Goal: Transaction & Acquisition: Purchase product/service

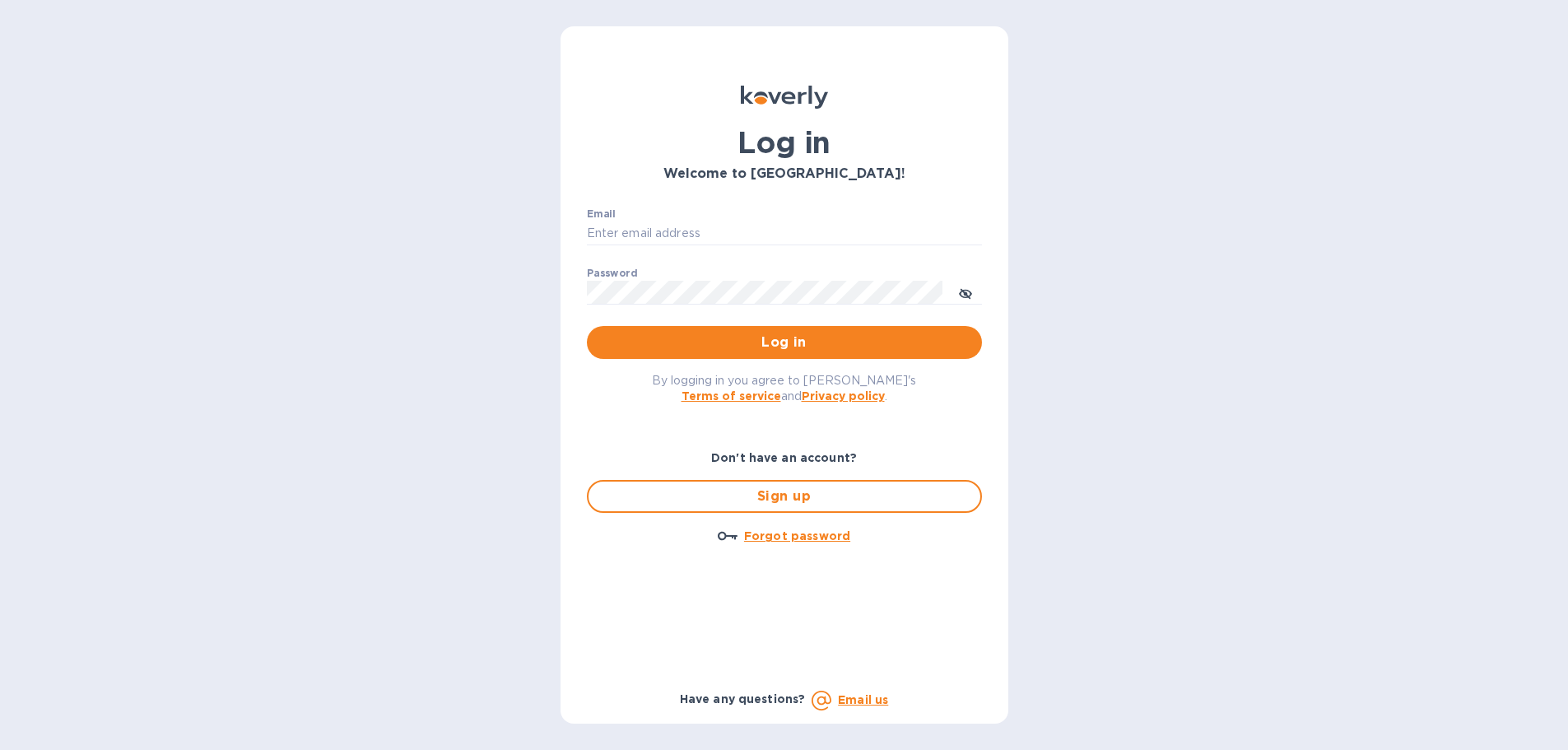
type input "[EMAIL_ADDRESS][DOMAIN_NAME]"
click at [824, 321] on p "​" at bounding box center [784, 315] width 395 height 19
click at [831, 344] on span "Log in" at bounding box center [784, 342] width 369 height 20
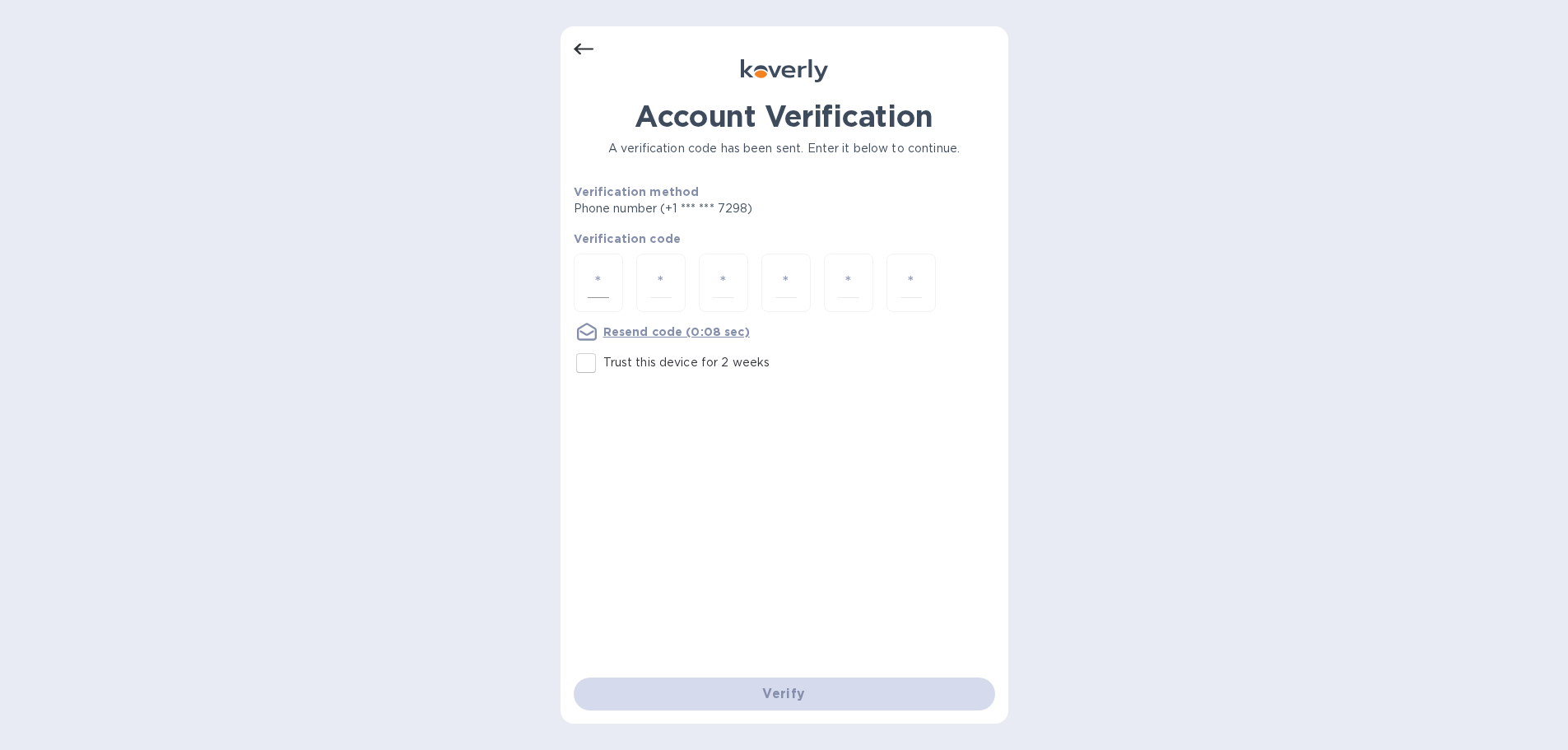
click at [593, 279] on input "number" at bounding box center [598, 283] width 21 height 30
drag, startPoint x: 616, startPoint y: 284, endPoint x: 591, endPoint y: 348, distance: 68.7
click at [593, 363] on input "Trust this device for 2 weeks" at bounding box center [585, 363] width 35 height 35
checkbox input "true"
click at [601, 287] on input "number" at bounding box center [598, 283] width 21 height 30
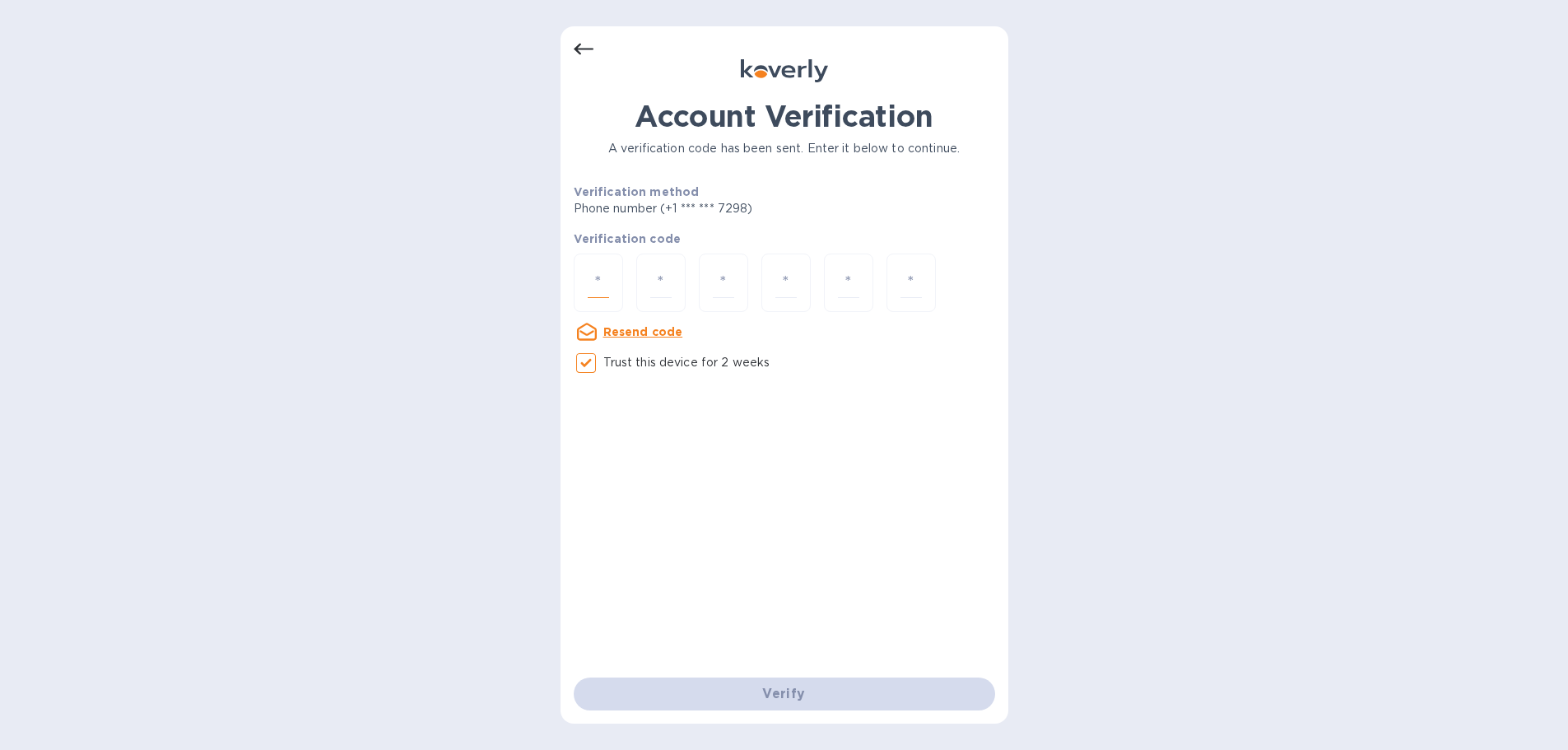
paste input "3"
type input "3"
type input "8"
type input "3"
type input "4"
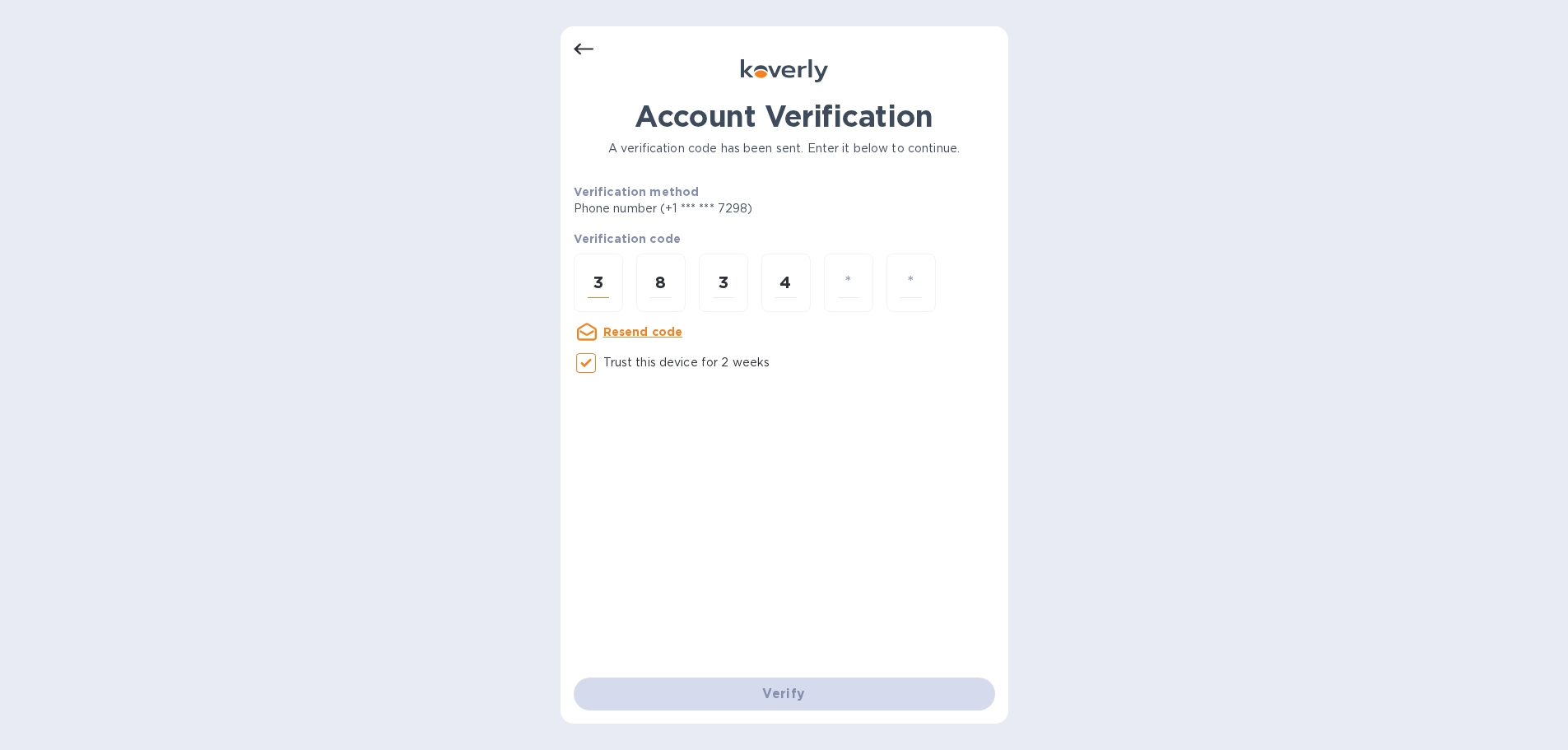
type input "8"
type input "6"
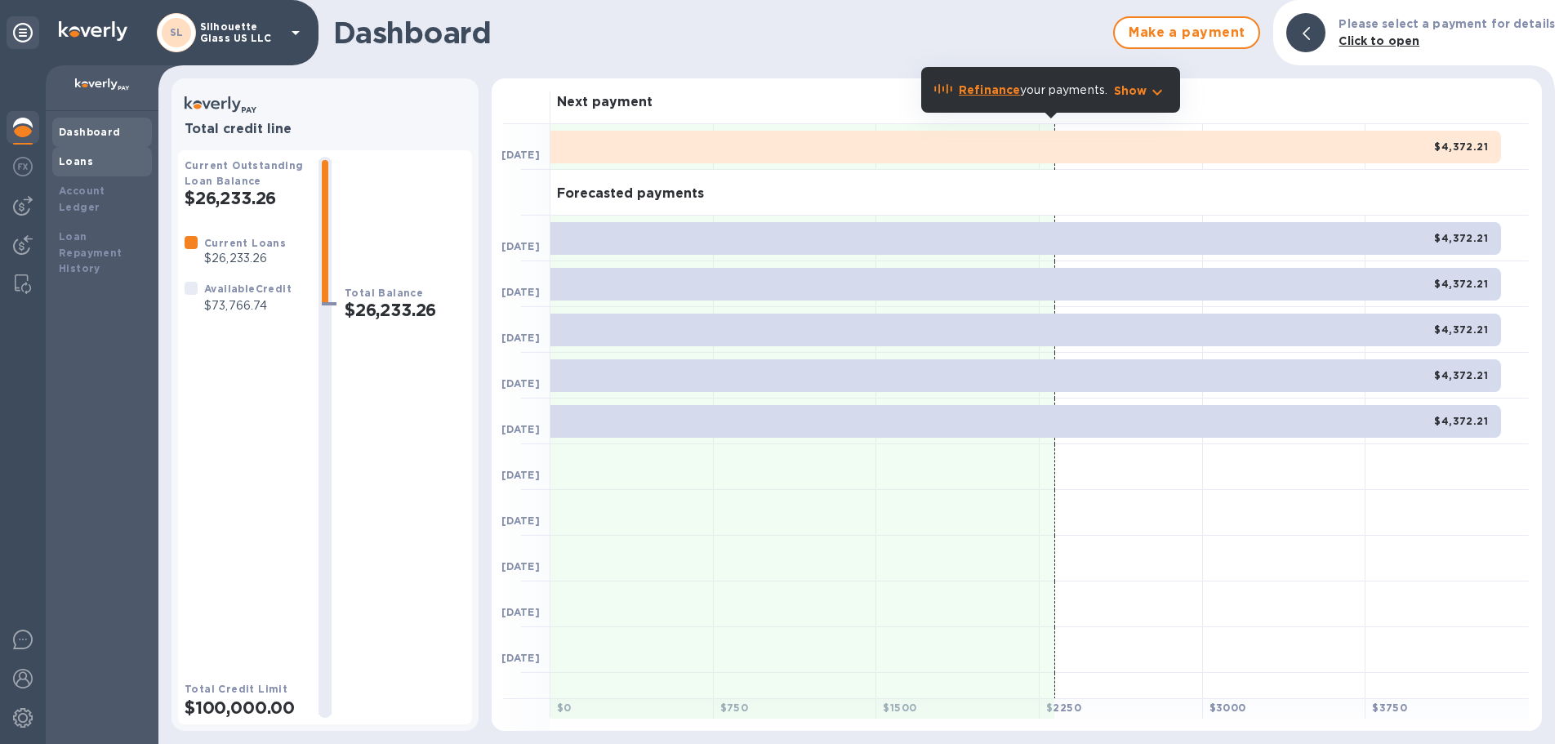
click at [119, 149] on div "Loans" at bounding box center [101, 161] width 100 height 29
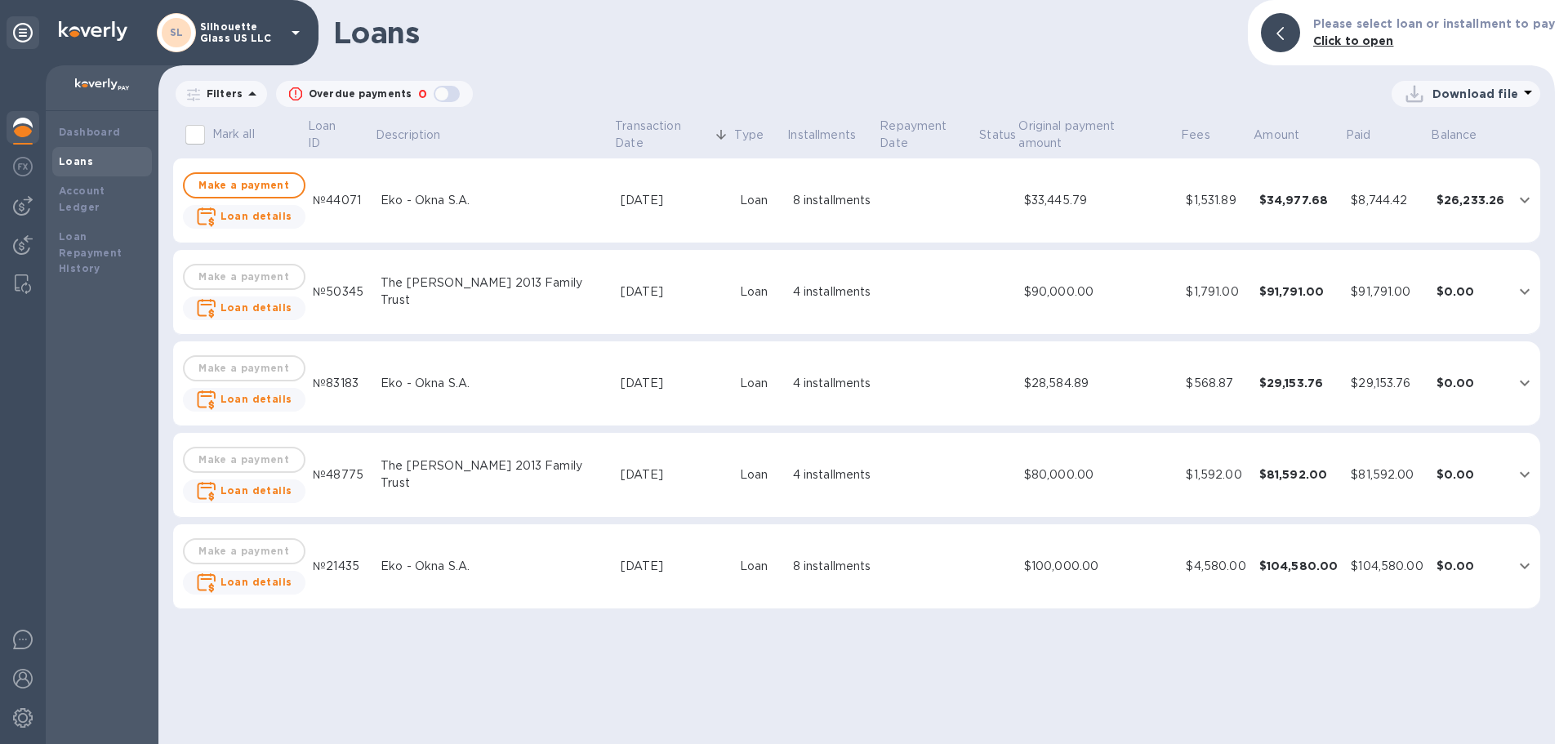
click at [1290, 204] on div "$34,977.68" at bounding box center [1299, 200] width 79 height 17
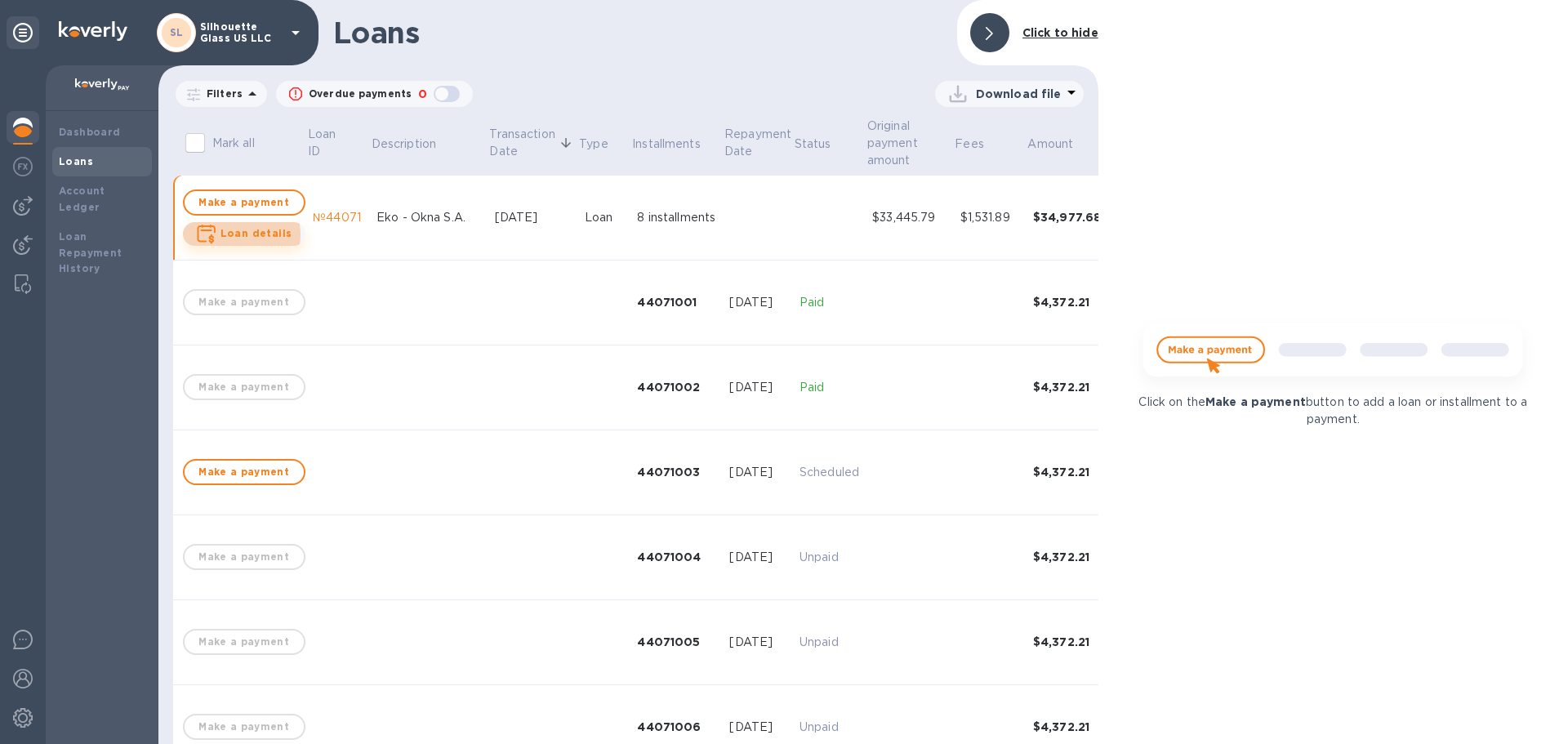
click at [241, 234] on b "Loan details" at bounding box center [257, 233] width 72 height 12
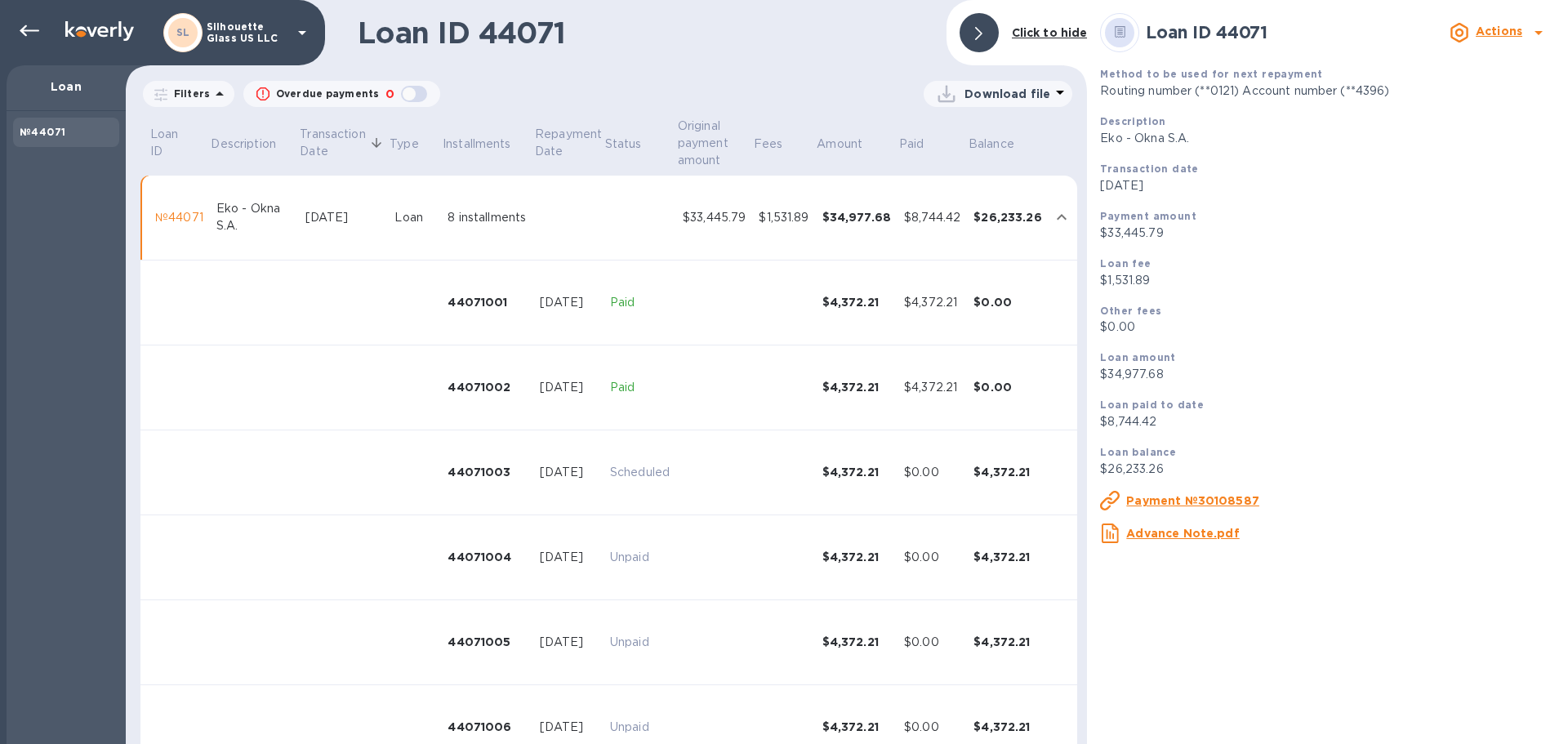
click at [178, 216] on div "№44071" at bounding box center [179, 217] width 49 height 17
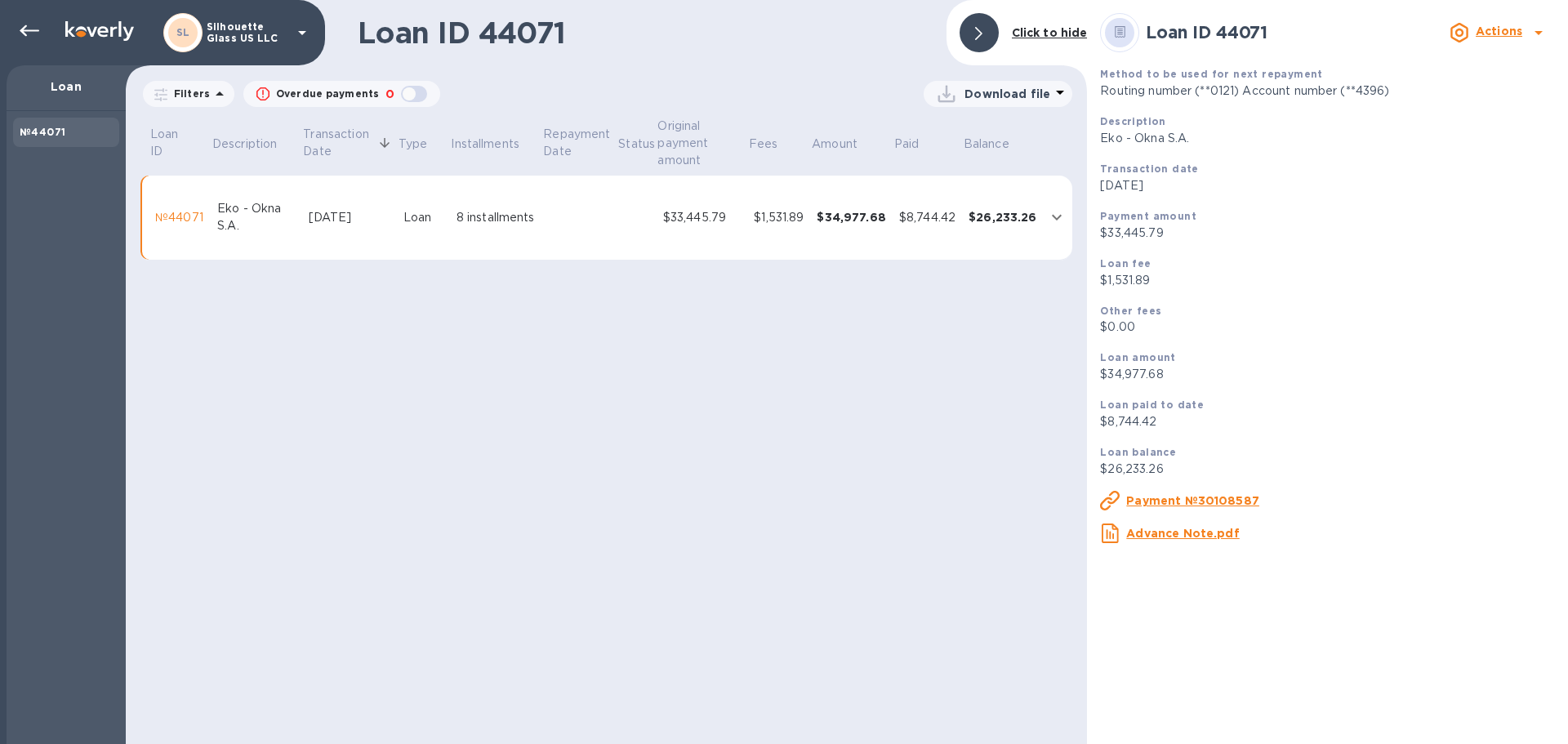
click at [178, 216] on div "№44071" at bounding box center [180, 217] width 49 height 17
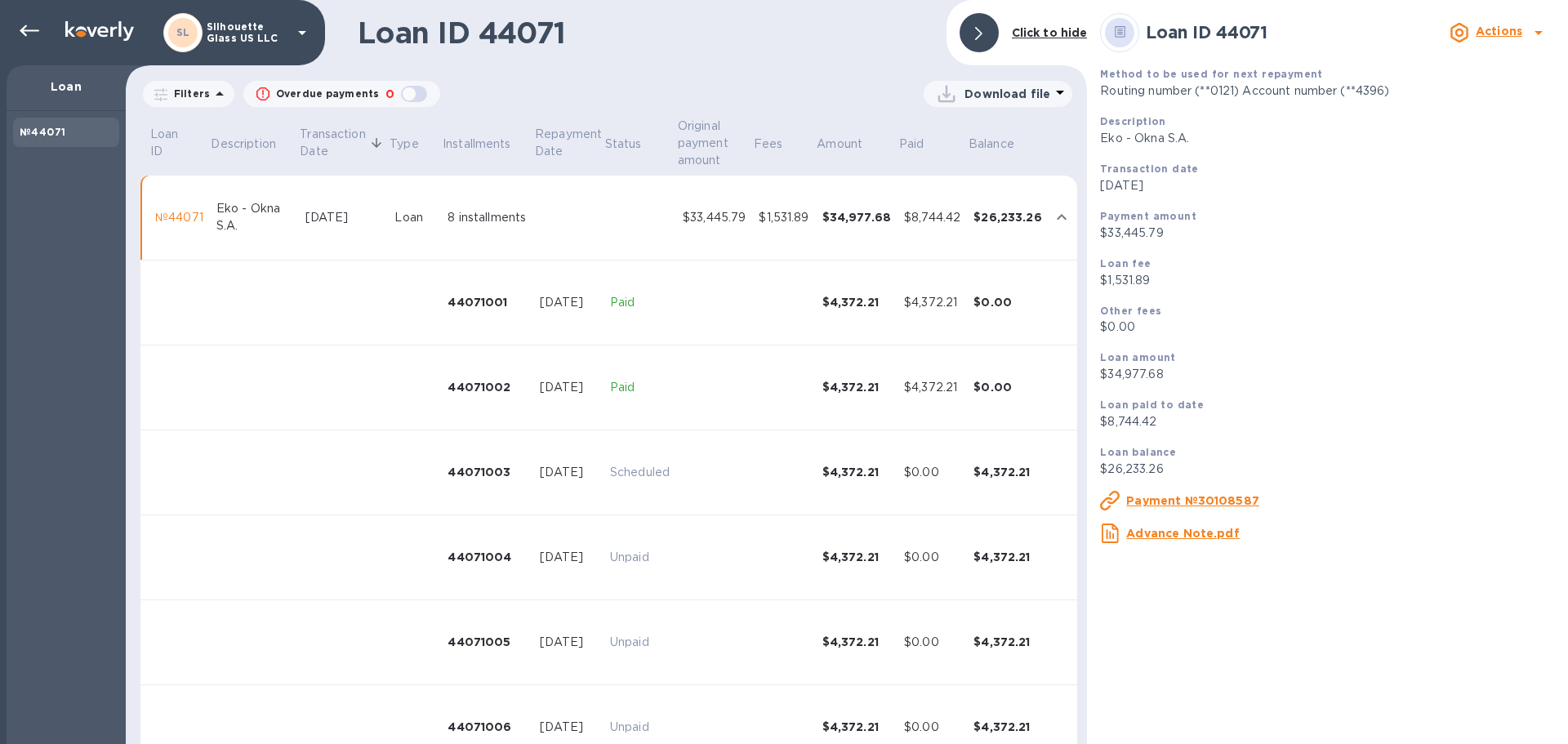
click at [1033, 94] on p "Download file" at bounding box center [1007, 93] width 86 height 17
click at [1003, 175] on li "PDF file" at bounding box center [999, 179] width 111 height 46
drag, startPoint x: 764, startPoint y: 219, endPoint x: 793, endPoint y: 216, distance: 29.2
click at [776, 218] on div "$1,531.89" at bounding box center [783, 217] width 50 height 17
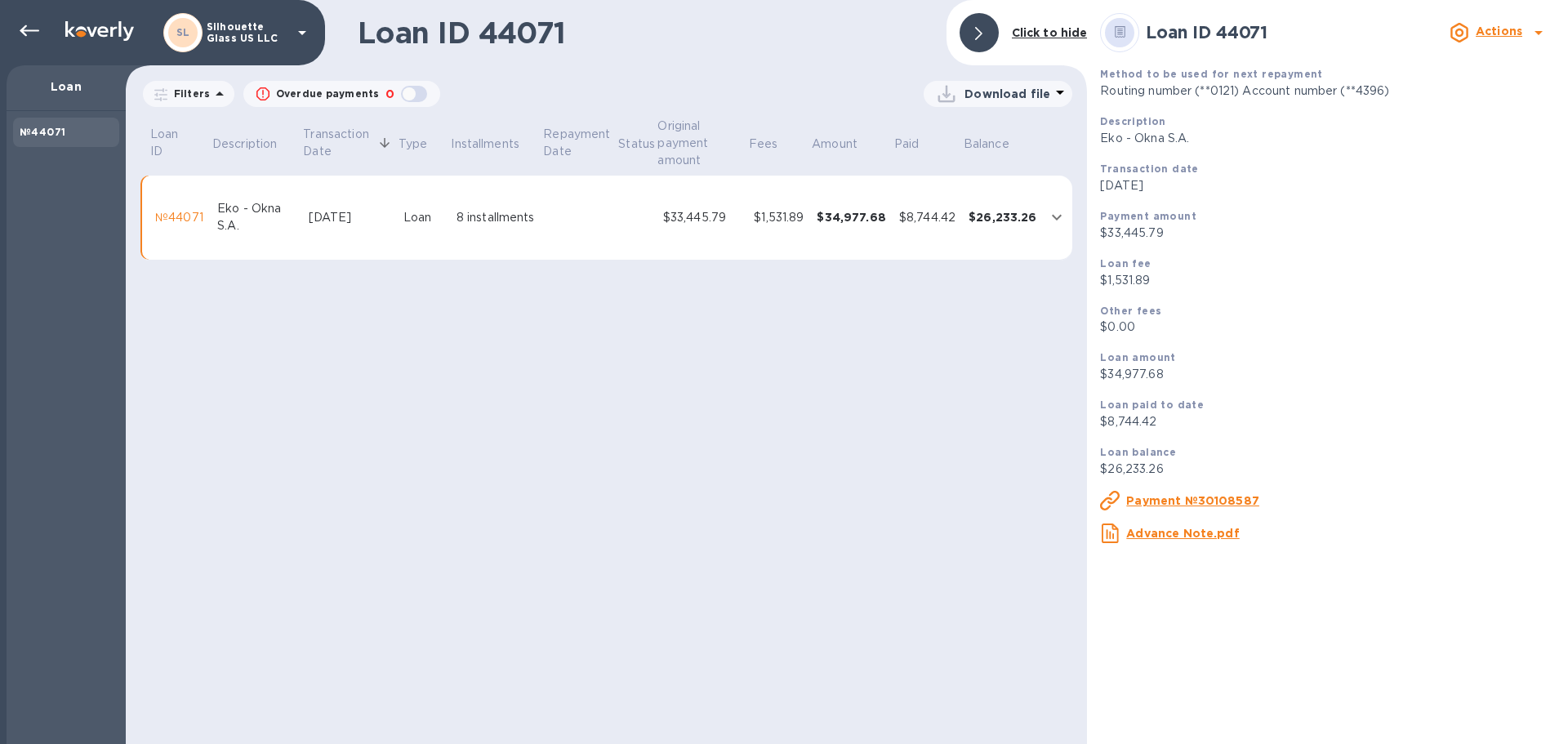
click at [1514, 32] on b "Actions" at bounding box center [1499, 31] width 47 height 13
click at [1173, 537] on div at bounding box center [784, 372] width 1568 height 744
click at [1187, 503] on u "Payment №30108587" at bounding box center [1192, 500] width 133 height 13
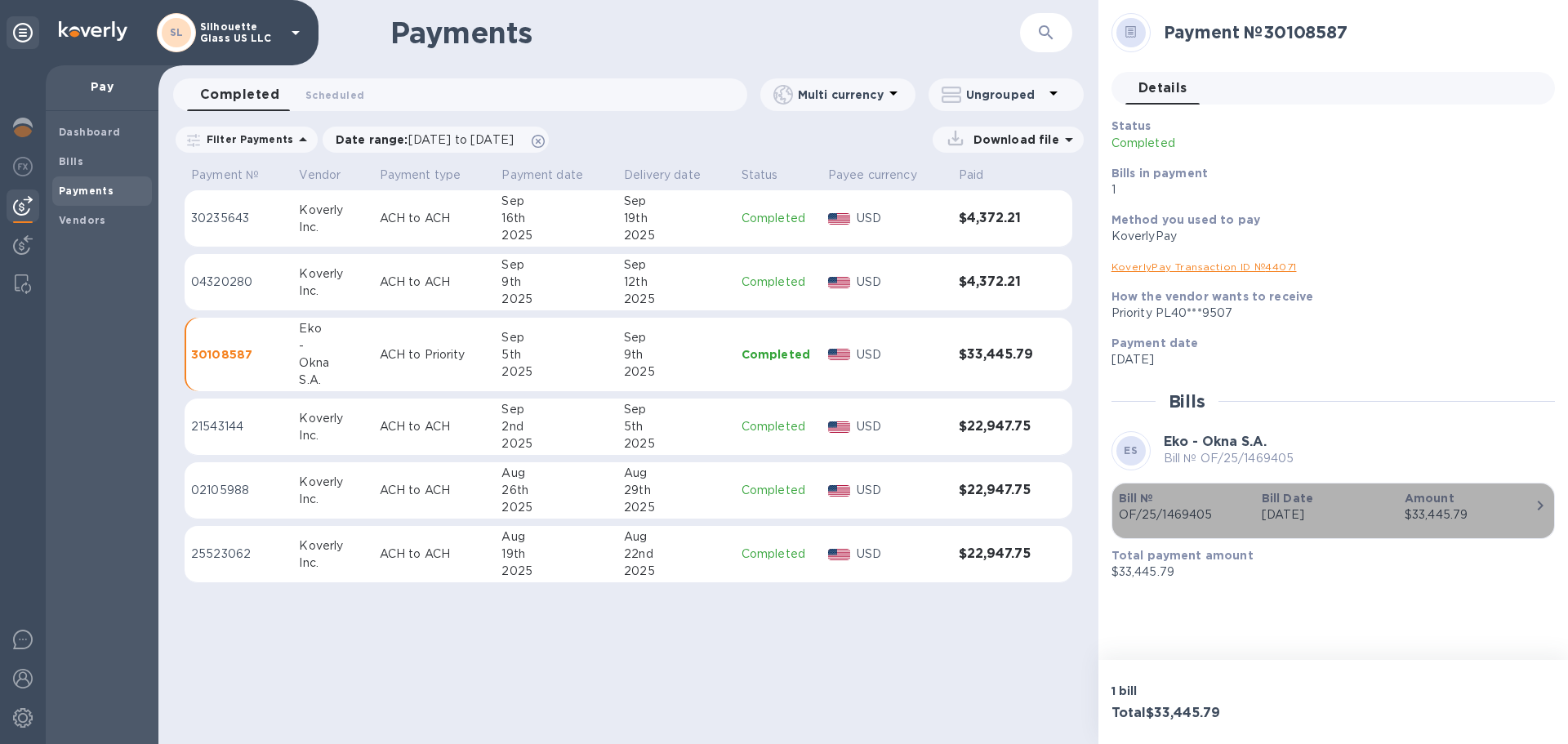
click at [1185, 503] on p "Bill №" at bounding box center [1183, 498] width 130 height 17
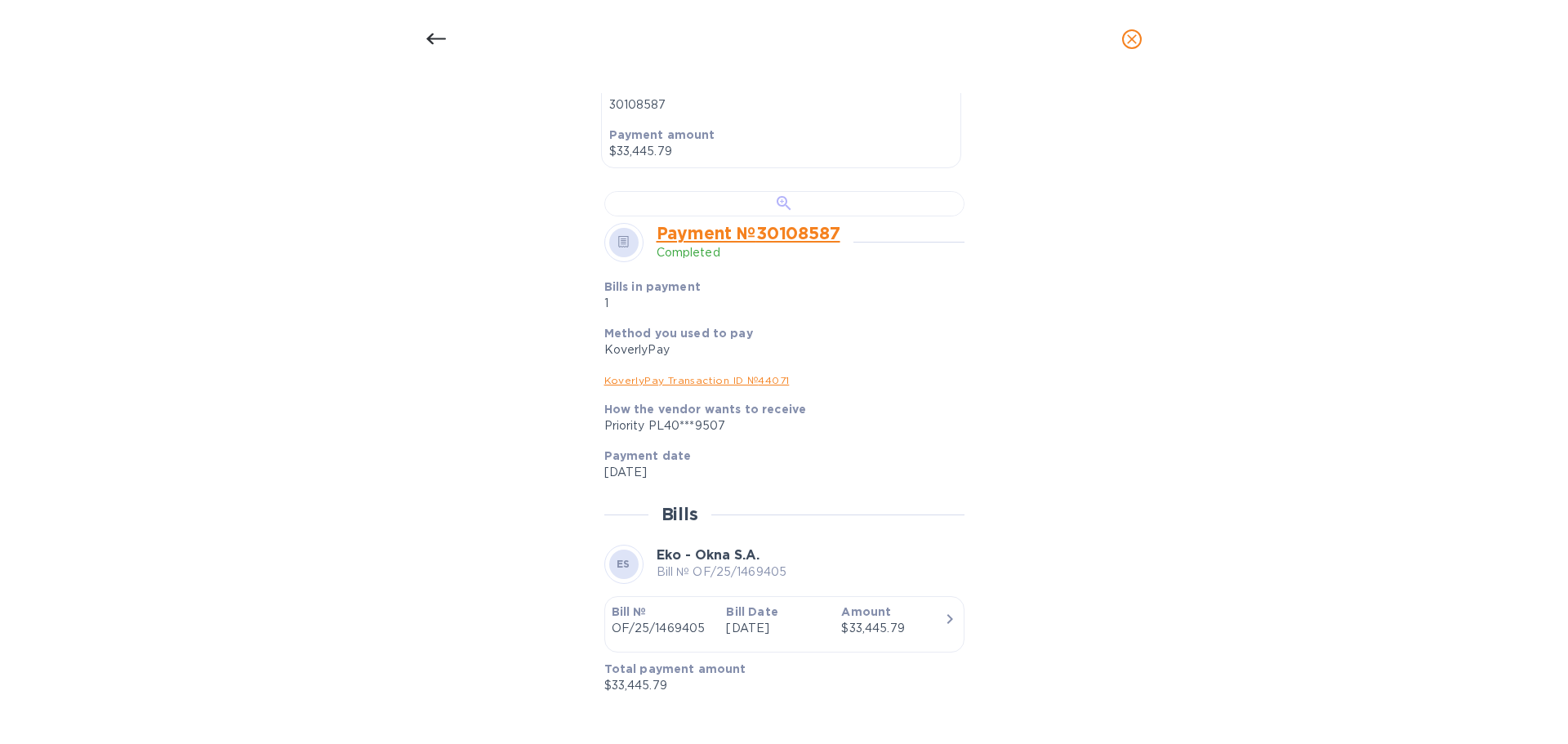
scroll to position [735, 0]
click at [786, 216] on div at bounding box center [784, 204] width 360 height 26
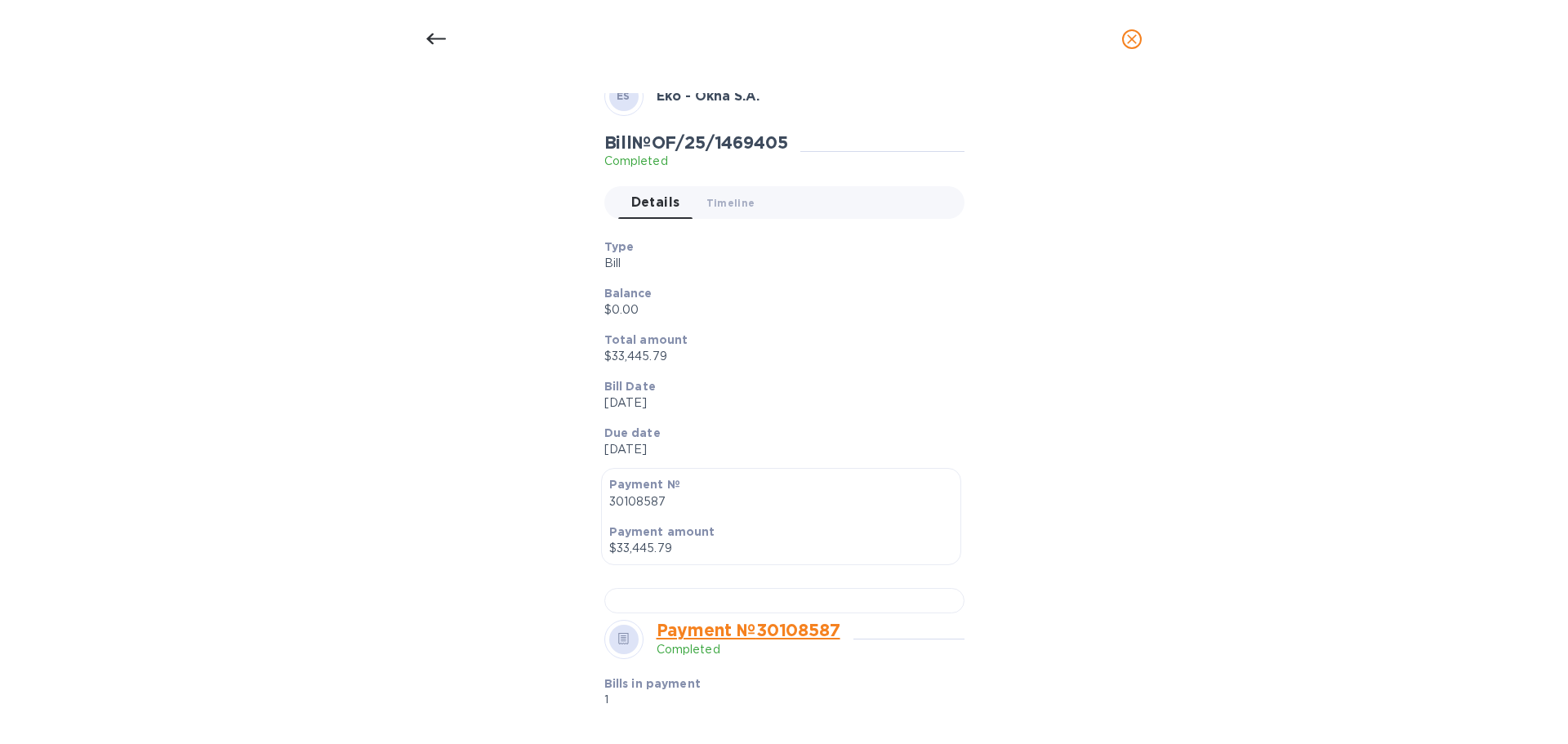
click at [432, 33] on icon at bounding box center [437, 39] width 19 height 19
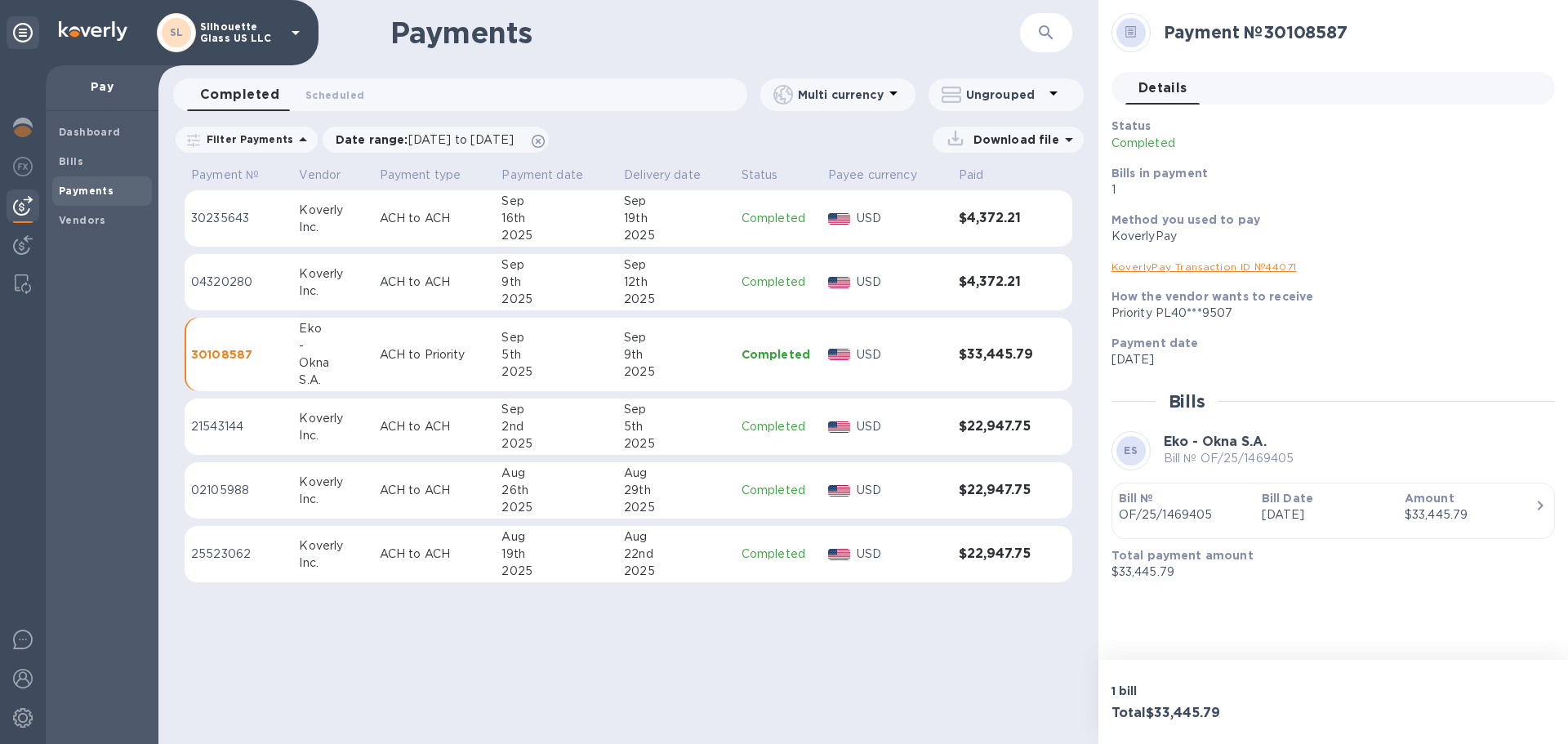
scroll to position [90, 0]
click at [72, 139] on span "Dashboard" at bounding box center [90, 132] width 62 height 17
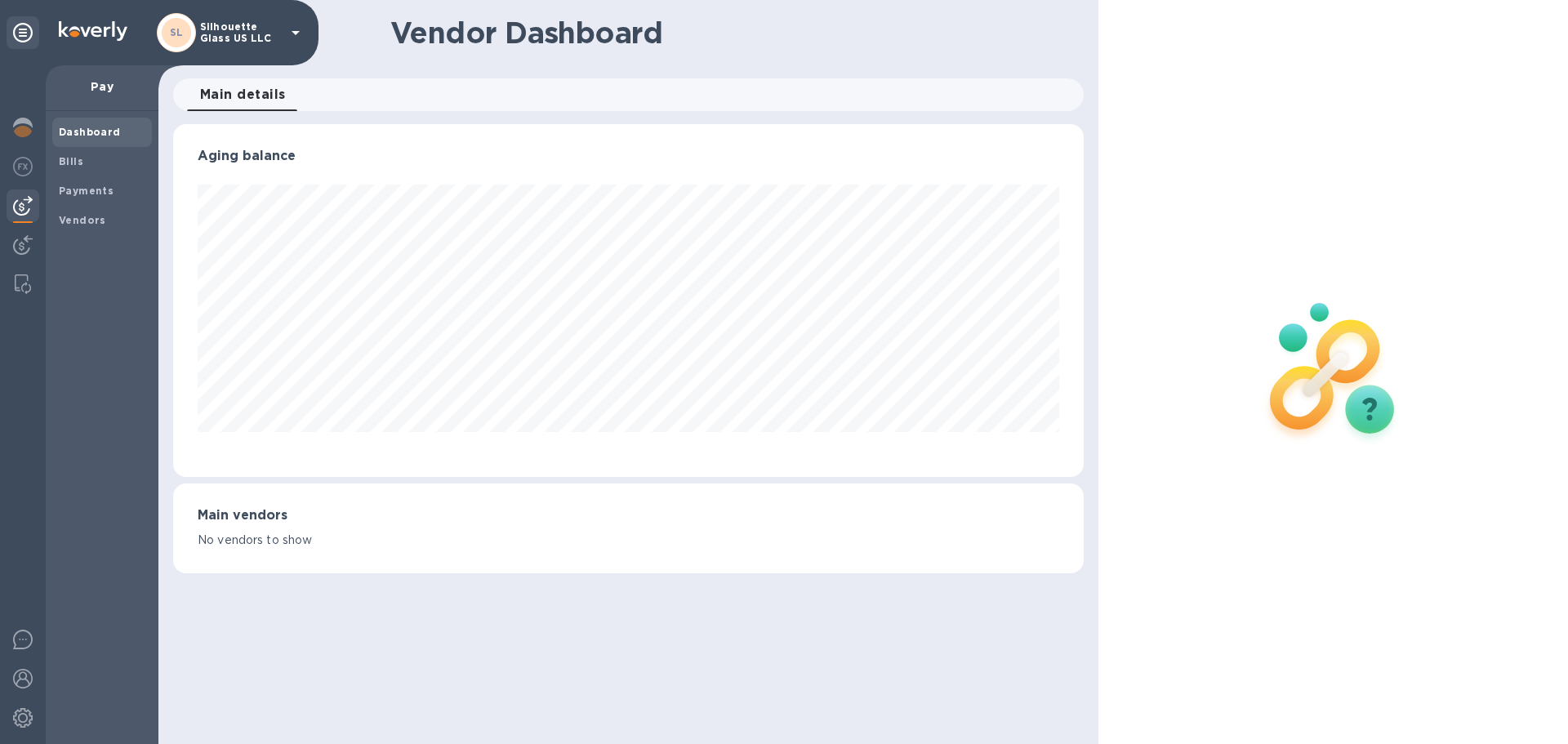
scroll to position [353, 910]
click at [78, 159] on b "Bills" at bounding box center [71, 161] width 25 height 12
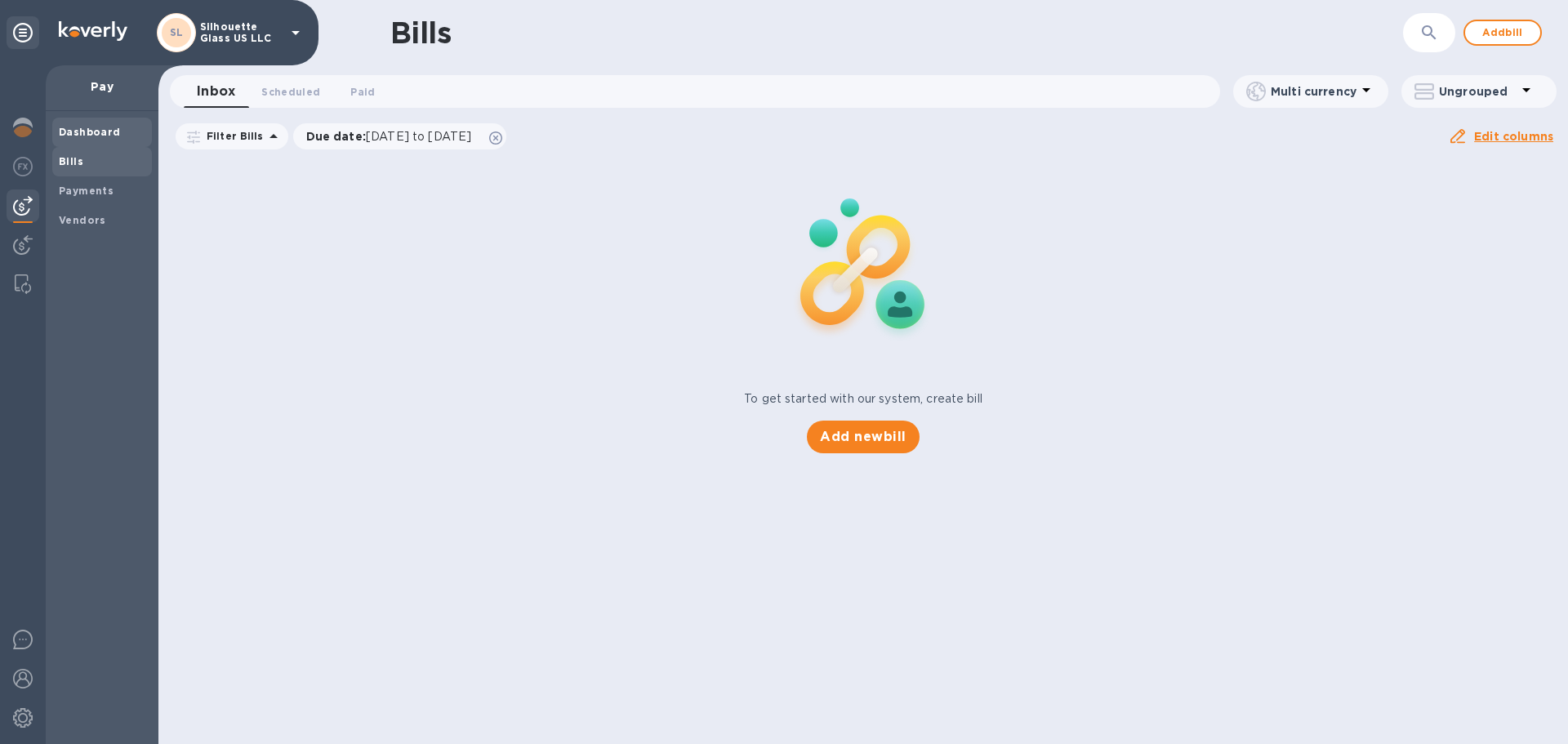
click at [86, 128] on b "Dashboard" at bounding box center [90, 132] width 62 height 12
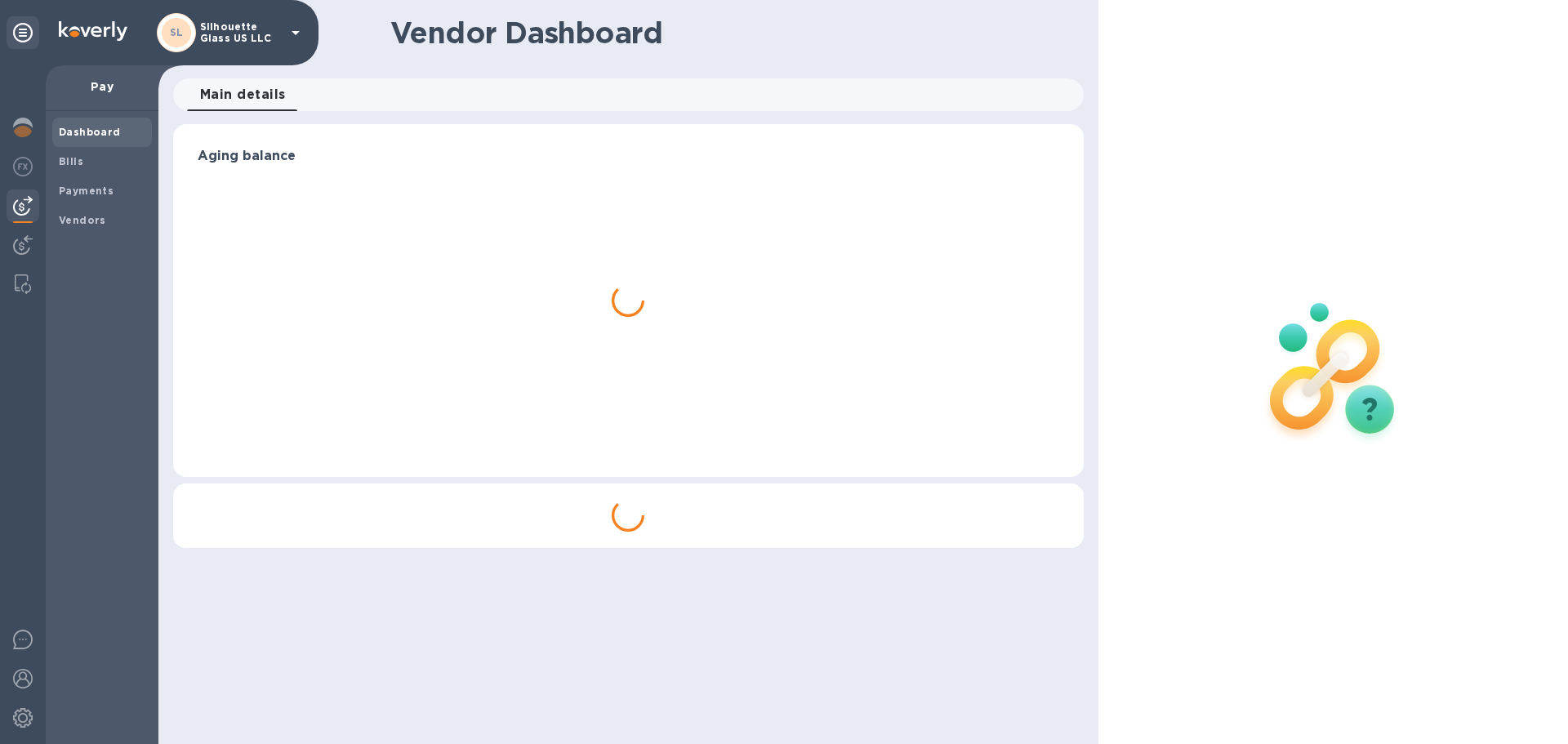
click at [103, 84] on p "Pay" at bounding box center [102, 86] width 86 height 17
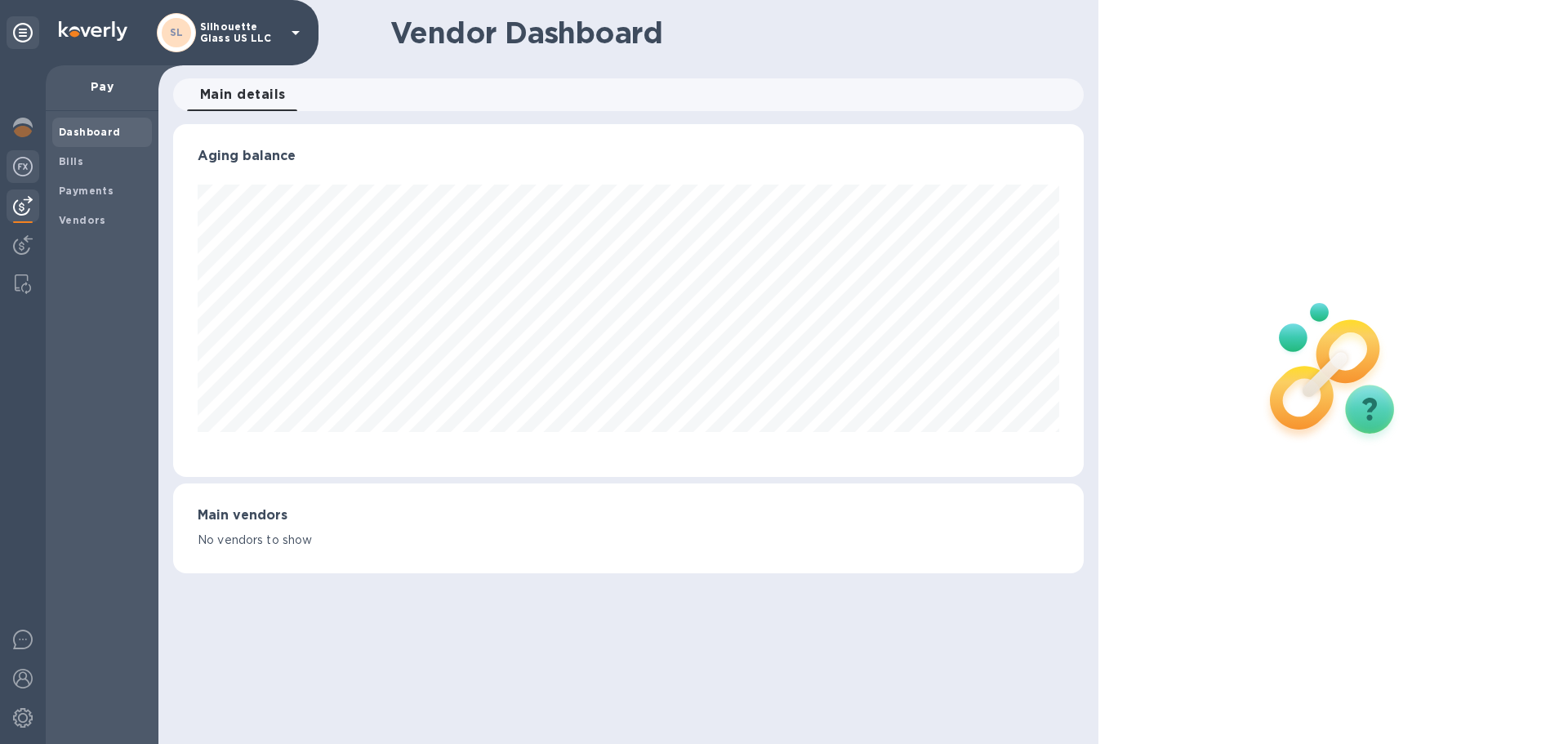
scroll to position [353, 910]
click at [16, 167] on img at bounding box center [23, 167] width 19 height 19
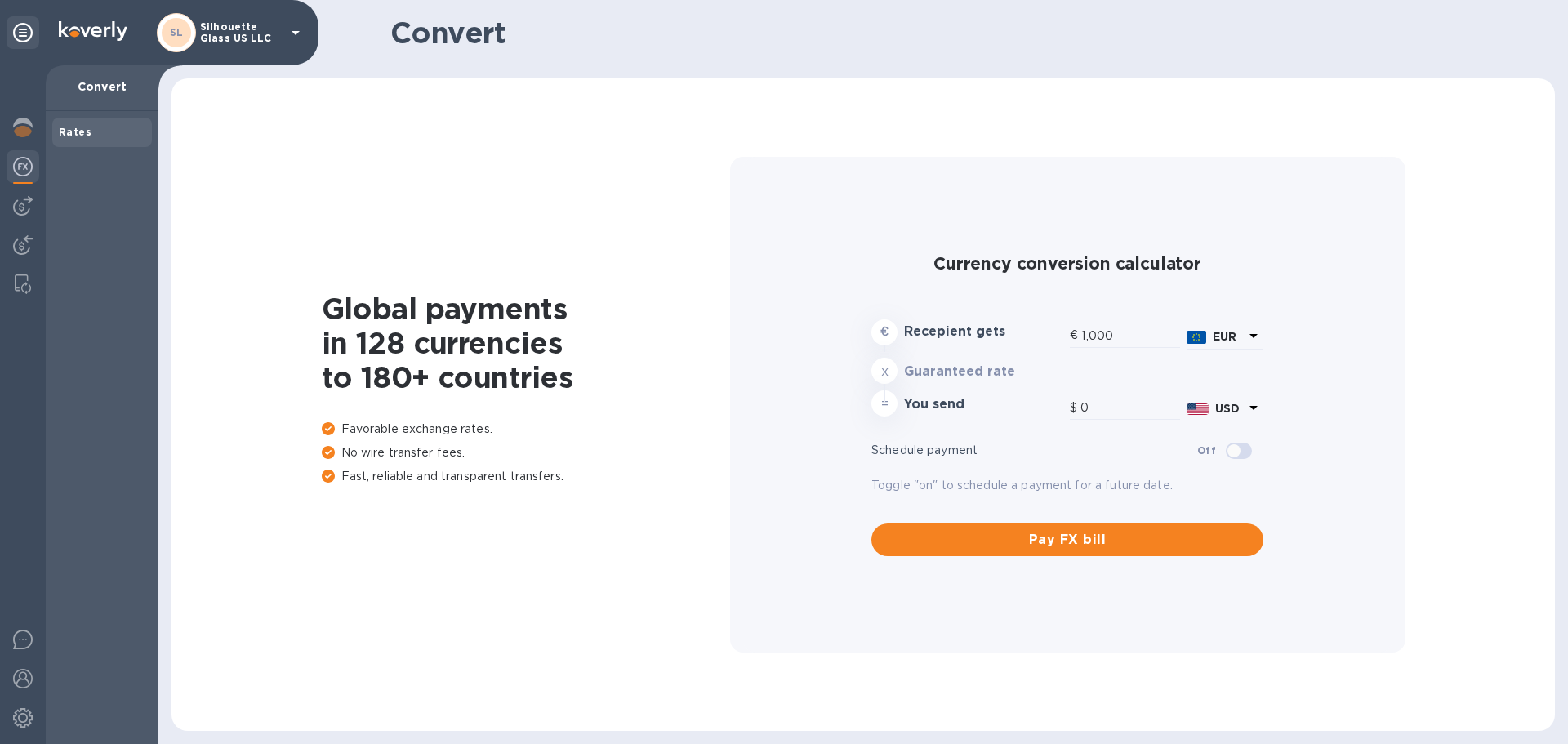
type input "1,184.41"
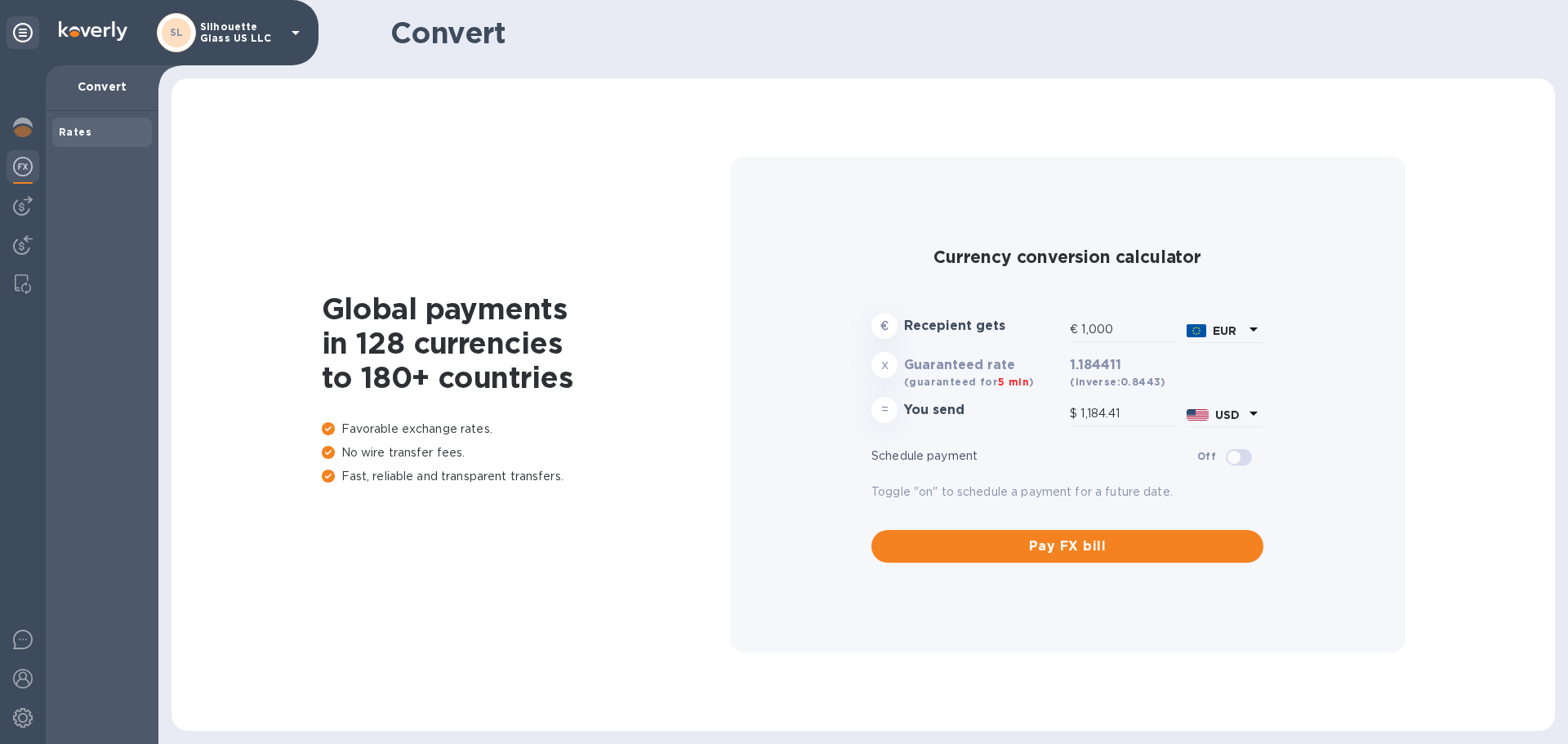
click at [19, 147] on div at bounding box center [23, 405] width 46 height 679
click at [35, 131] on div at bounding box center [22, 129] width 33 height 36
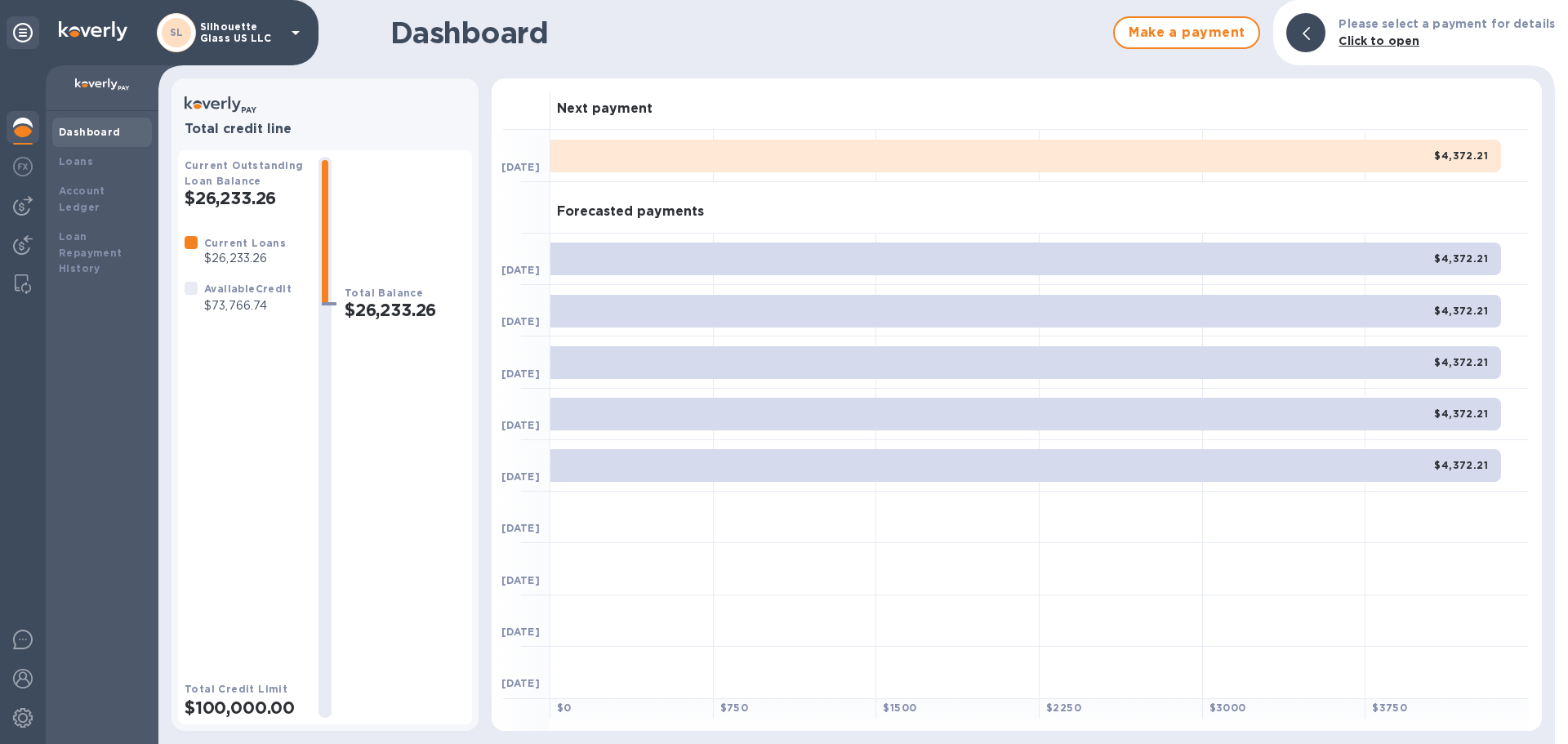
click at [130, 93] on p at bounding box center [102, 86] width 86 height 17
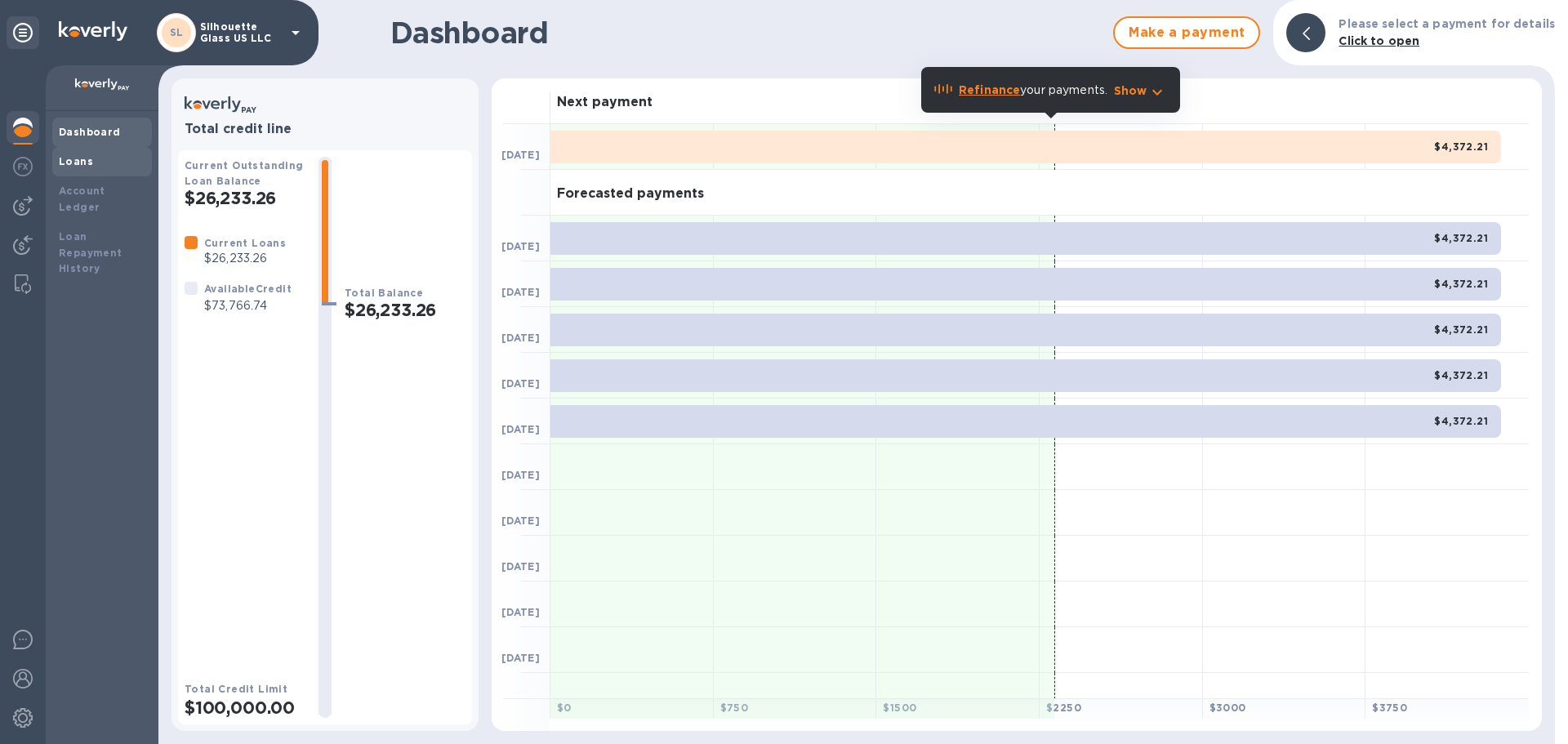
click at [86, 162] on b "Loans" at bounding box center [76, 161] width 34 height 12
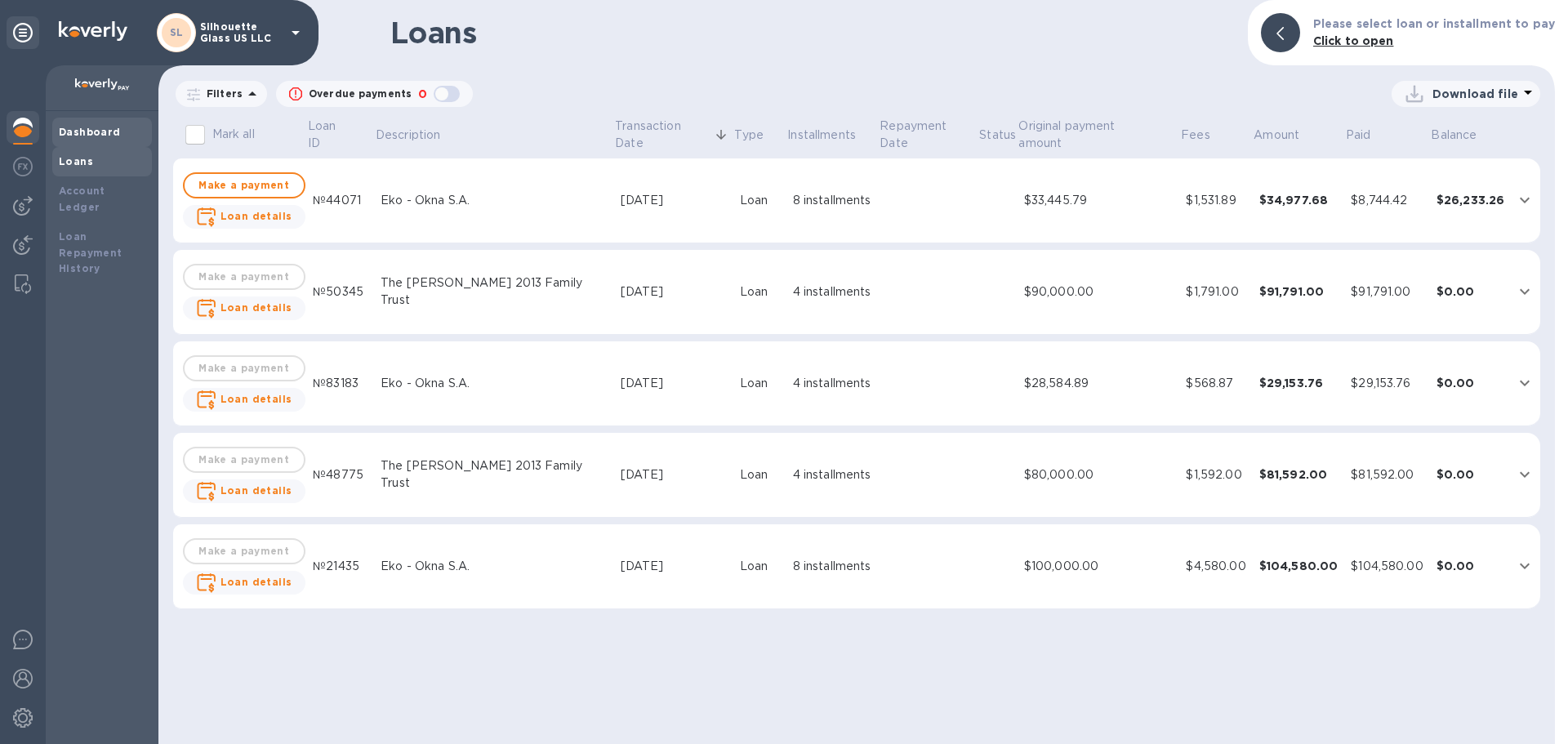
click at [95, 126] on b "Dashboard" at bounding box center [90, 132] width 62 height 12
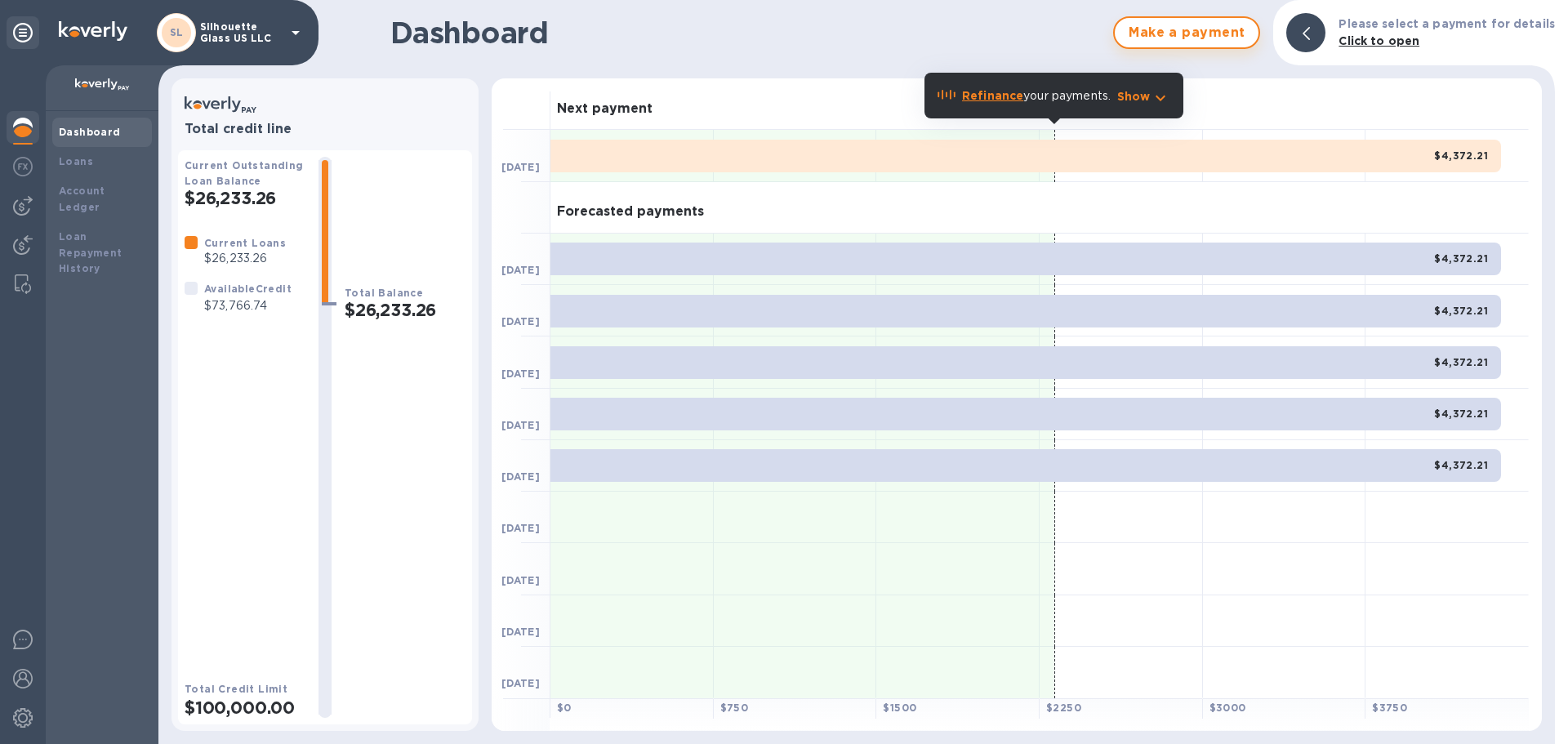
click at [1227, 40] on span "Make a payment" at bounding box center [1186, 33] width 117 height 19
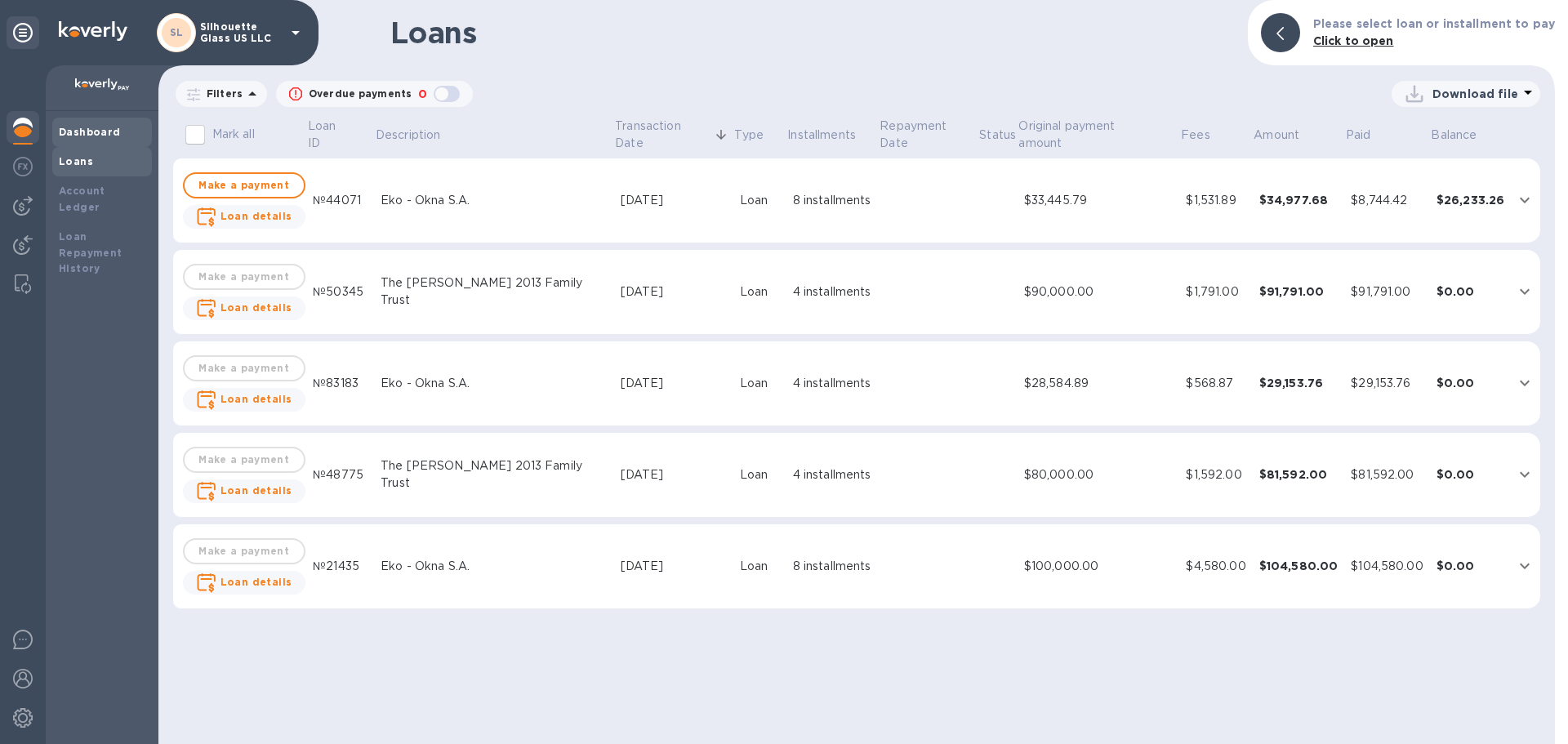
click at [95, 130] on b "Dashboard" at bounding box center [90, 132] width 62 height 12
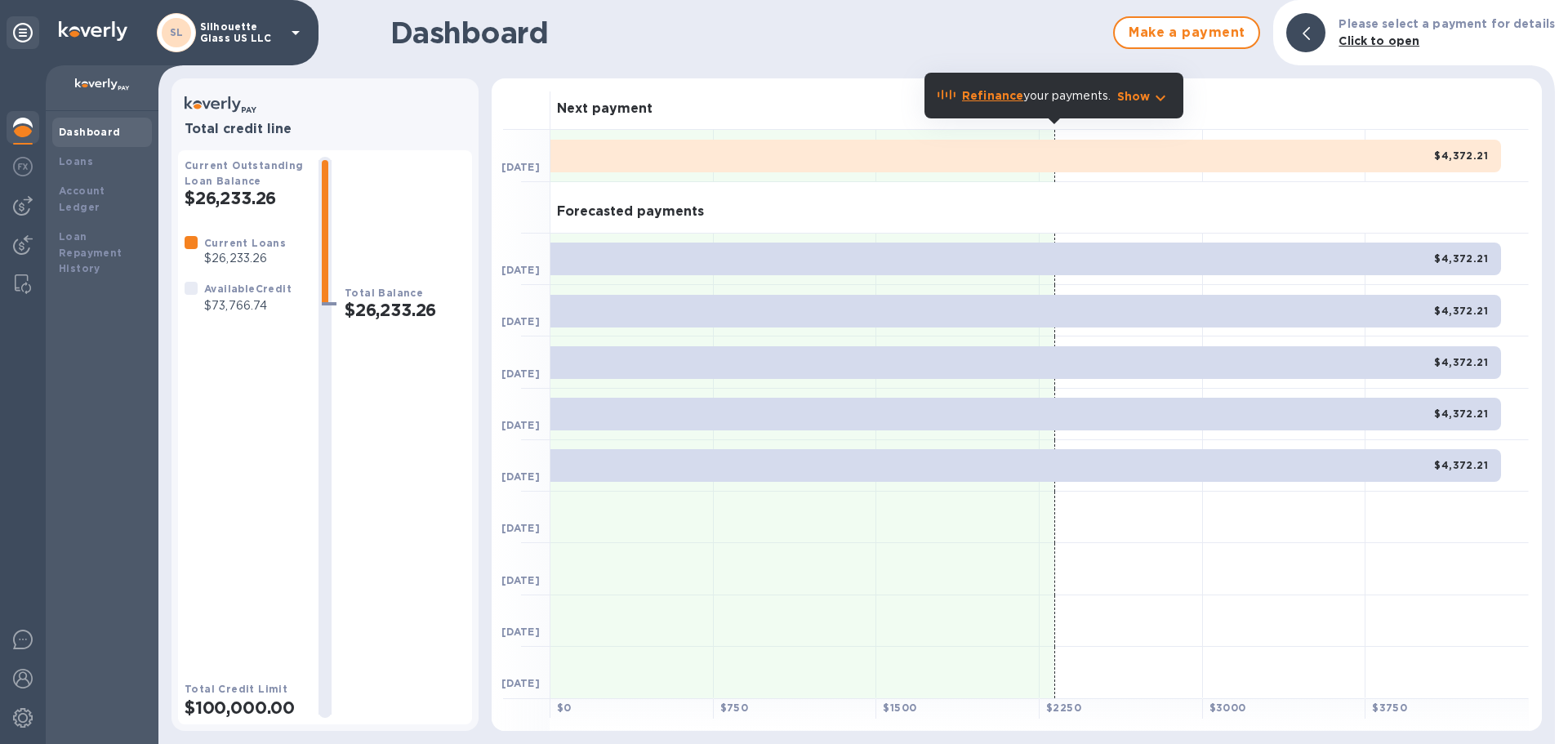
click at [284, 37] on div "SL Silhouette Glass US LLC" at bounding box center [231, 33] width 149 height 39
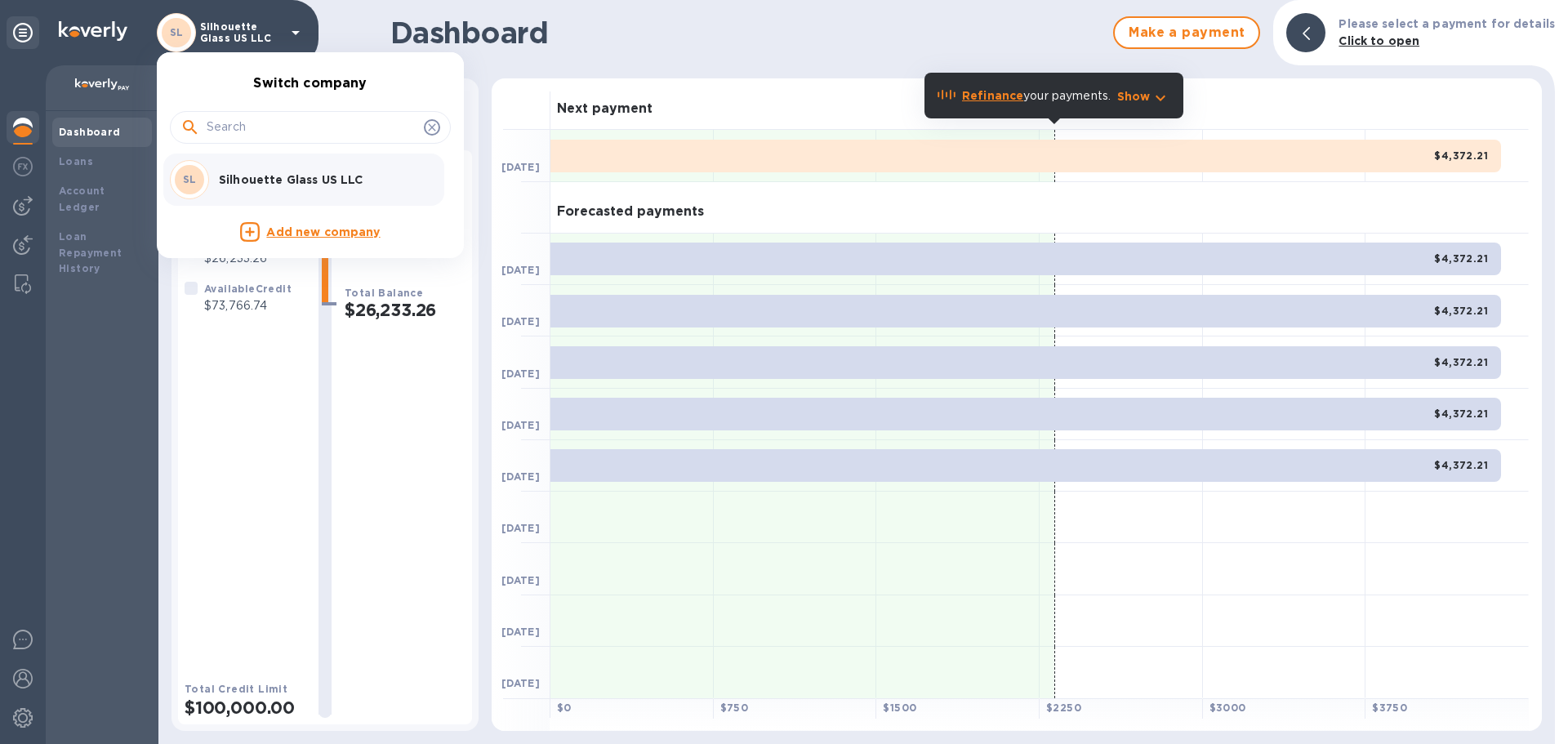
drag, startPoint x: 919, startPoint y: 26, endPoint x: 980, endPoint y: 33, distance: 61.4
click at [931, 29] on div at bounding box center [784, 372] width 1568 height 744
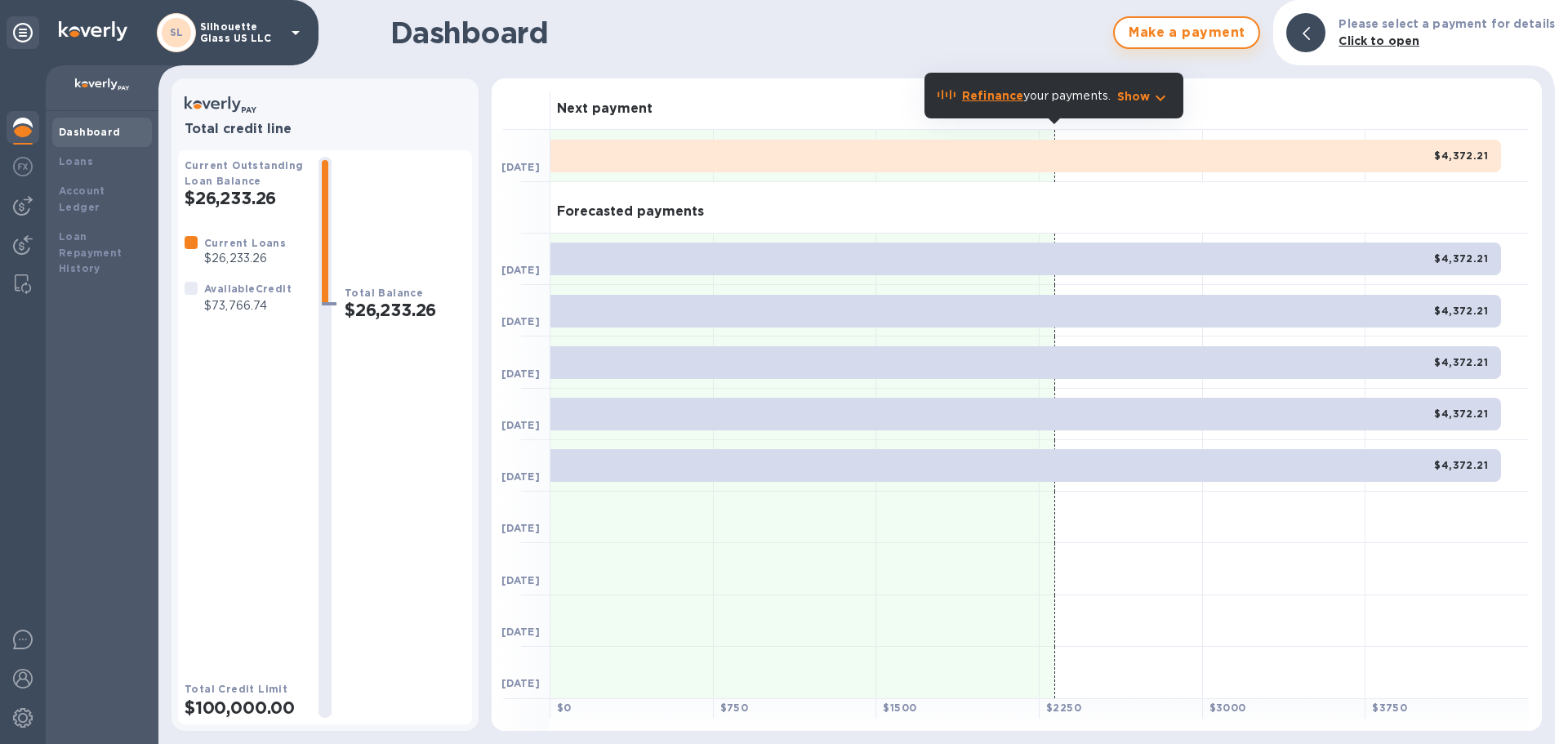
click at [1181, 32] on span "Make a payment" at bounding box center [1186, 33] width 117 height 19
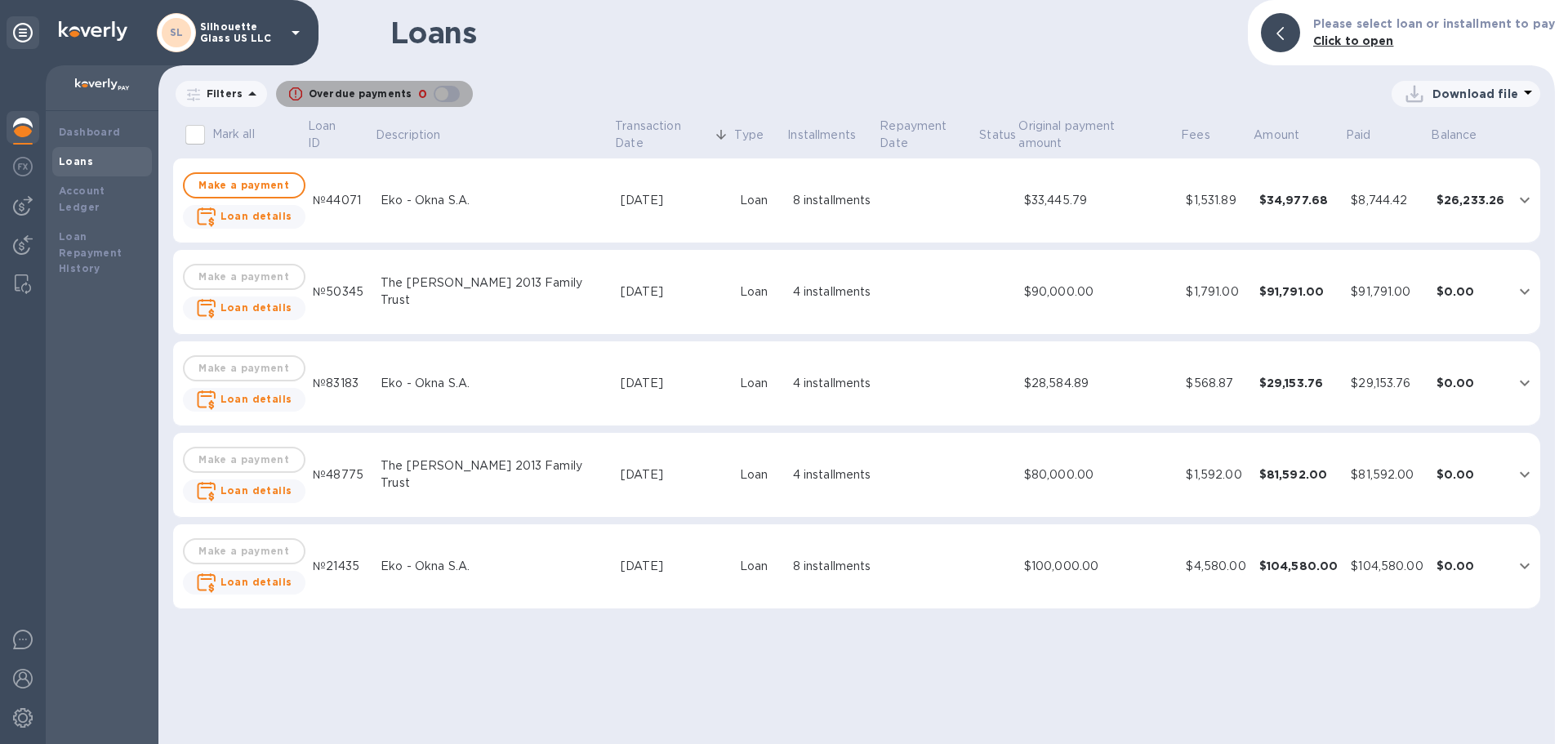
click at [390, 97] on p "Overdue payments" at bounding box center [360, 93] width 103 height 15
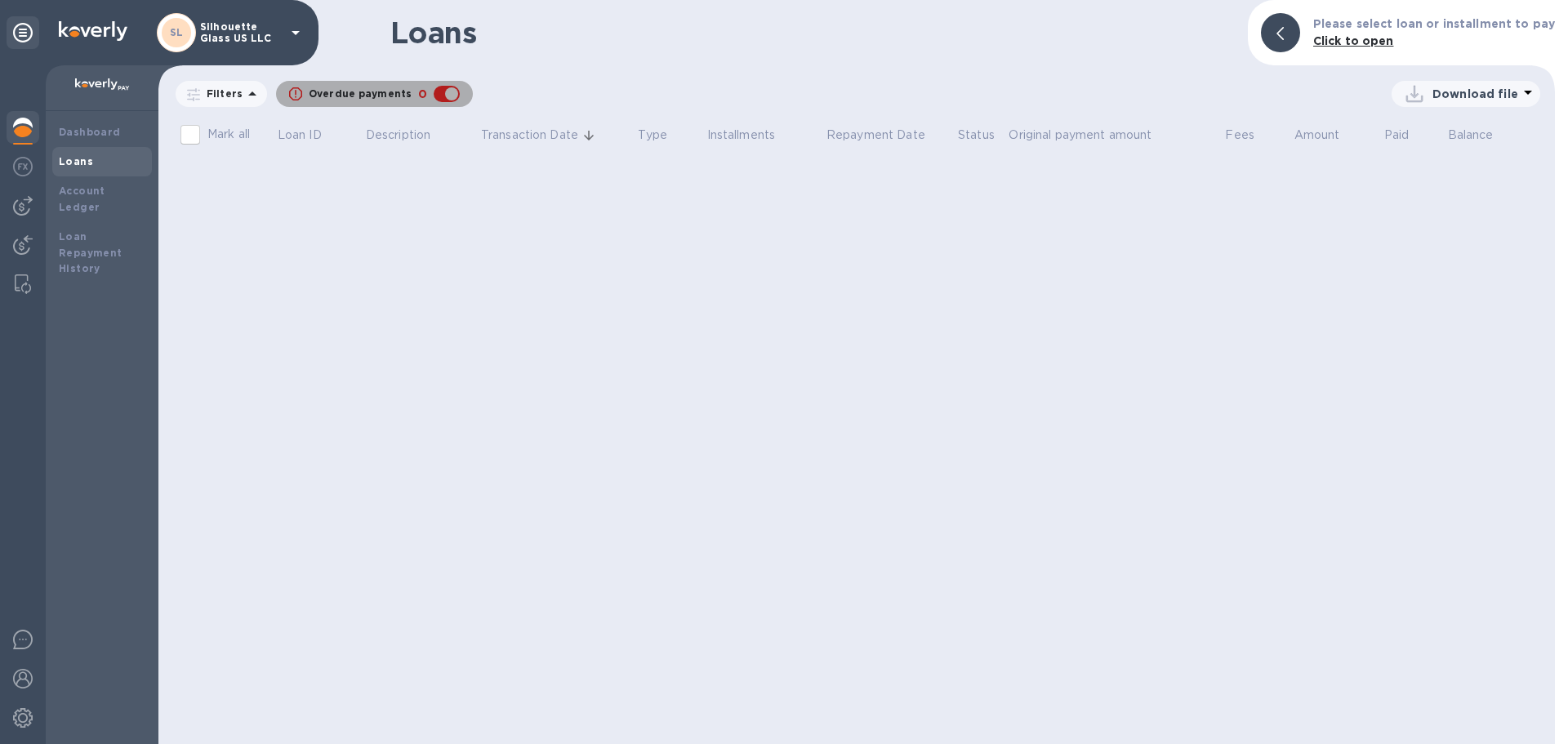
click at [390, 97] on p "Overdue payments" at bounding box center [360, 93] width 103 height 15
checkbox input "false"
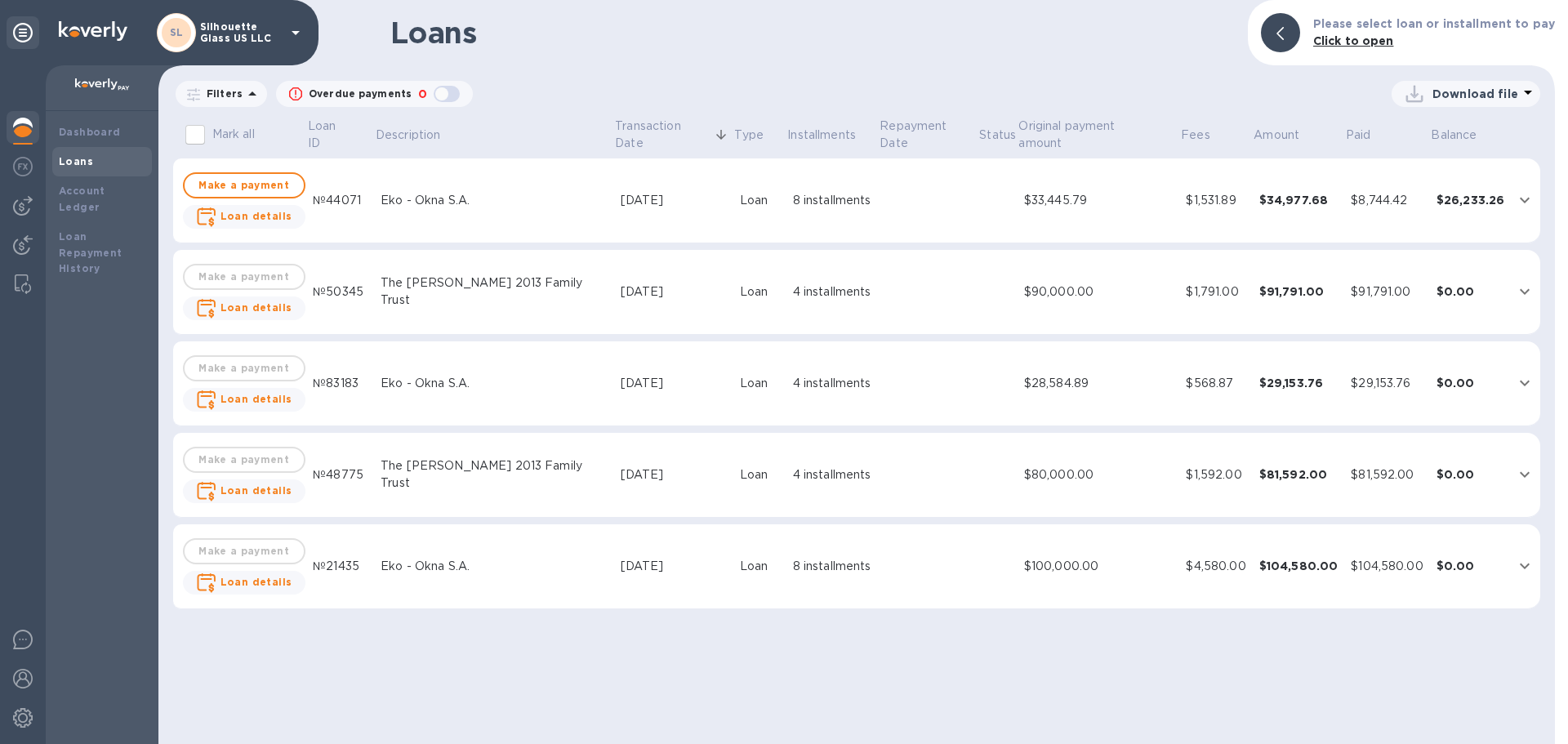
click at [1519, 105] on div at bounding box center [1528, 94] width 19 height 23
click at [1280, 39] on div at bounding box center [784, 372] width 1568 height 744
click at [35, 29] on div at bounding box center [22, 33] width 33 height 33
click at [5, 30] on div "SL Silhouette Glass US LLC" at bounding box center [159, 33] width 318 height 65
click at [21, 204] on img at bounding box center [23, 205] width 19 height 19
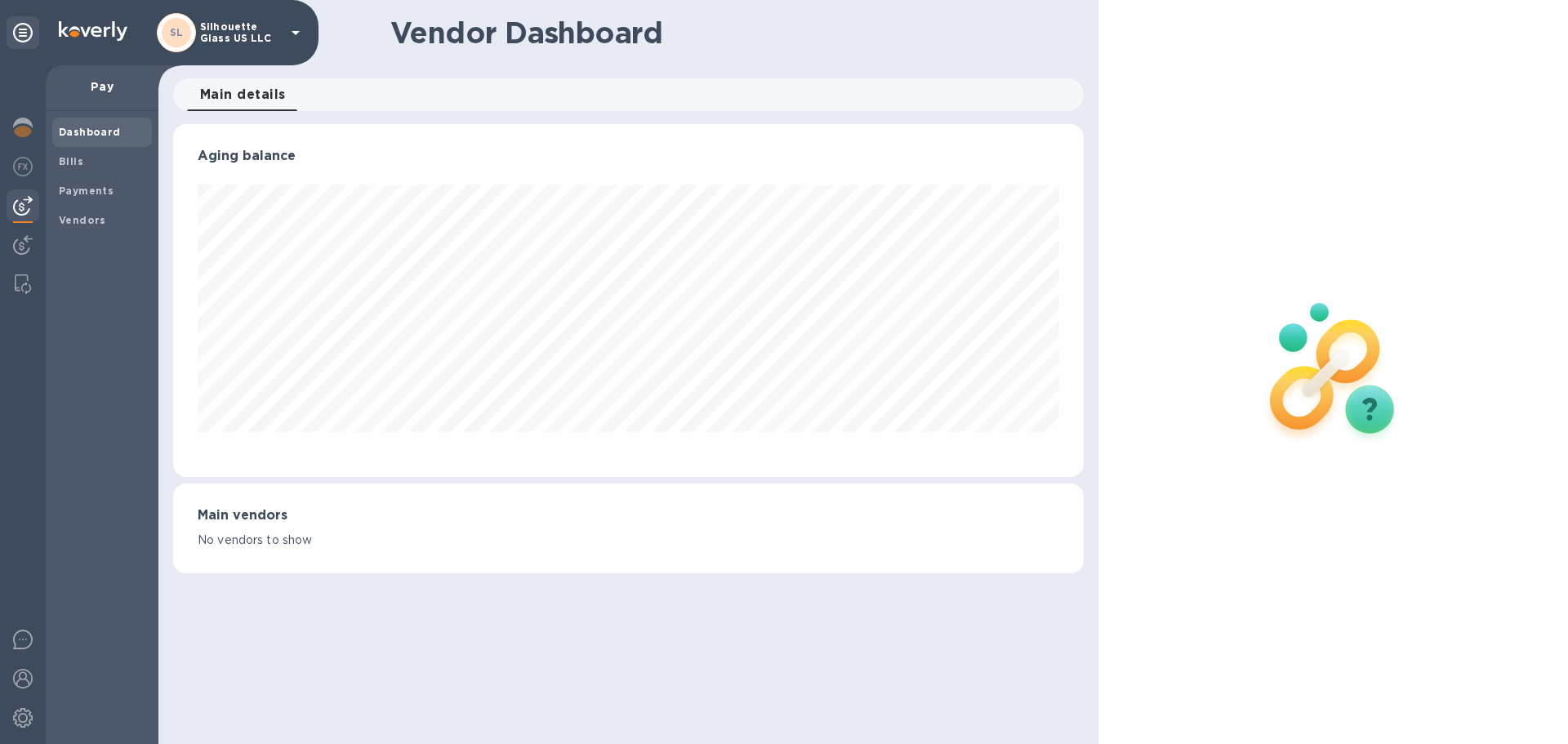
scroll to position [353, 910]
click at [94, 167] on span "Bills" at bounding box center [102, 161] width 86 height 17
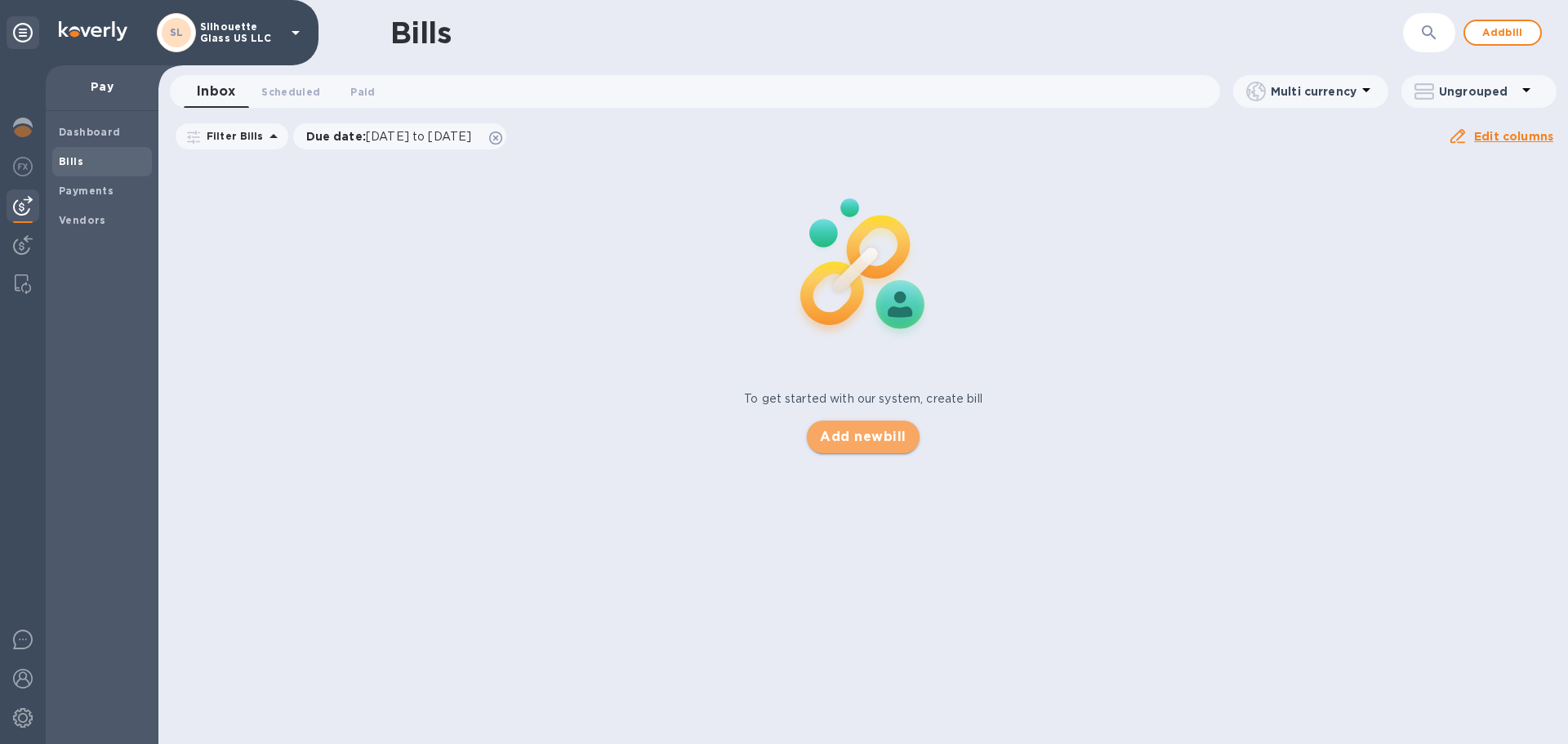
click at [889, 437] on span "Add new bill" at bounding box center [862, 436] width 86 height 19
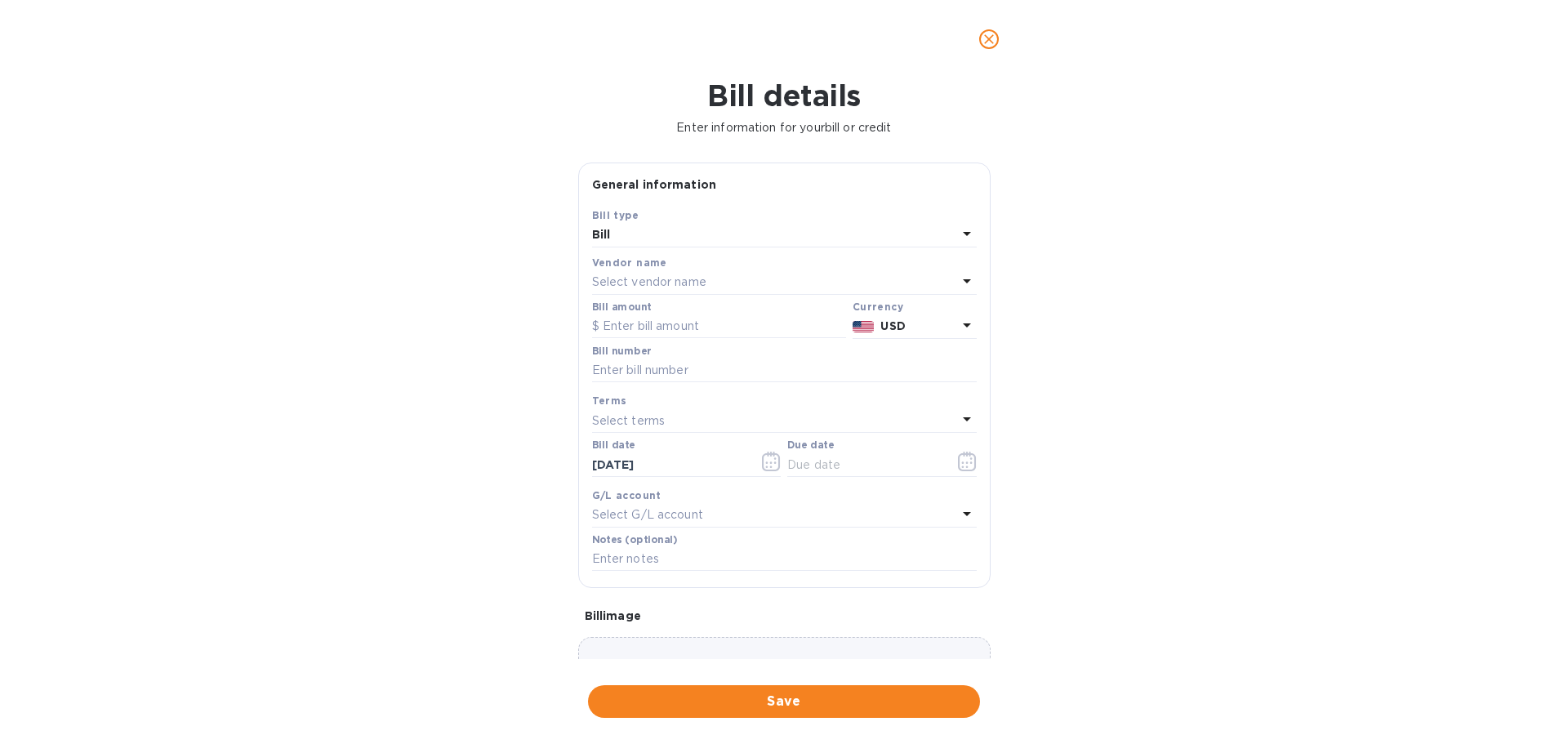
click at [684, 238] on div "Bill" at bounding box center [775, 235] width 365 height 23
click at [552, 244] on div "Bill details Enter information for your bill or credit General information Save…" at bounding box center [784, 411] width 1568 height 666
click at [700, 286] on p "Select vendor name" at bounding box center [650, 281] width 115 height 17
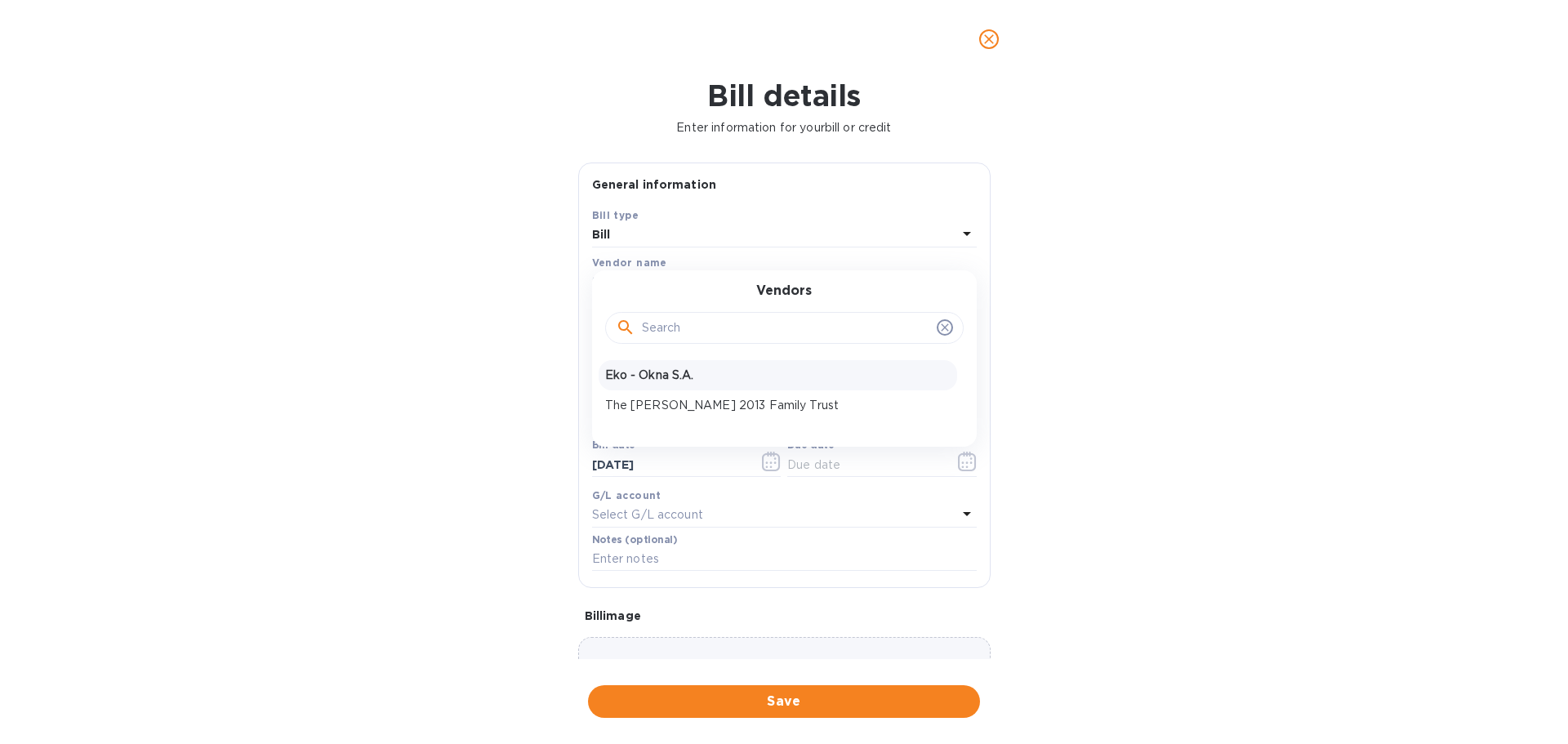
click at [700, 375] on p "Eko - Okna S.A." at bounding box center [778, 375] width 346 height 17
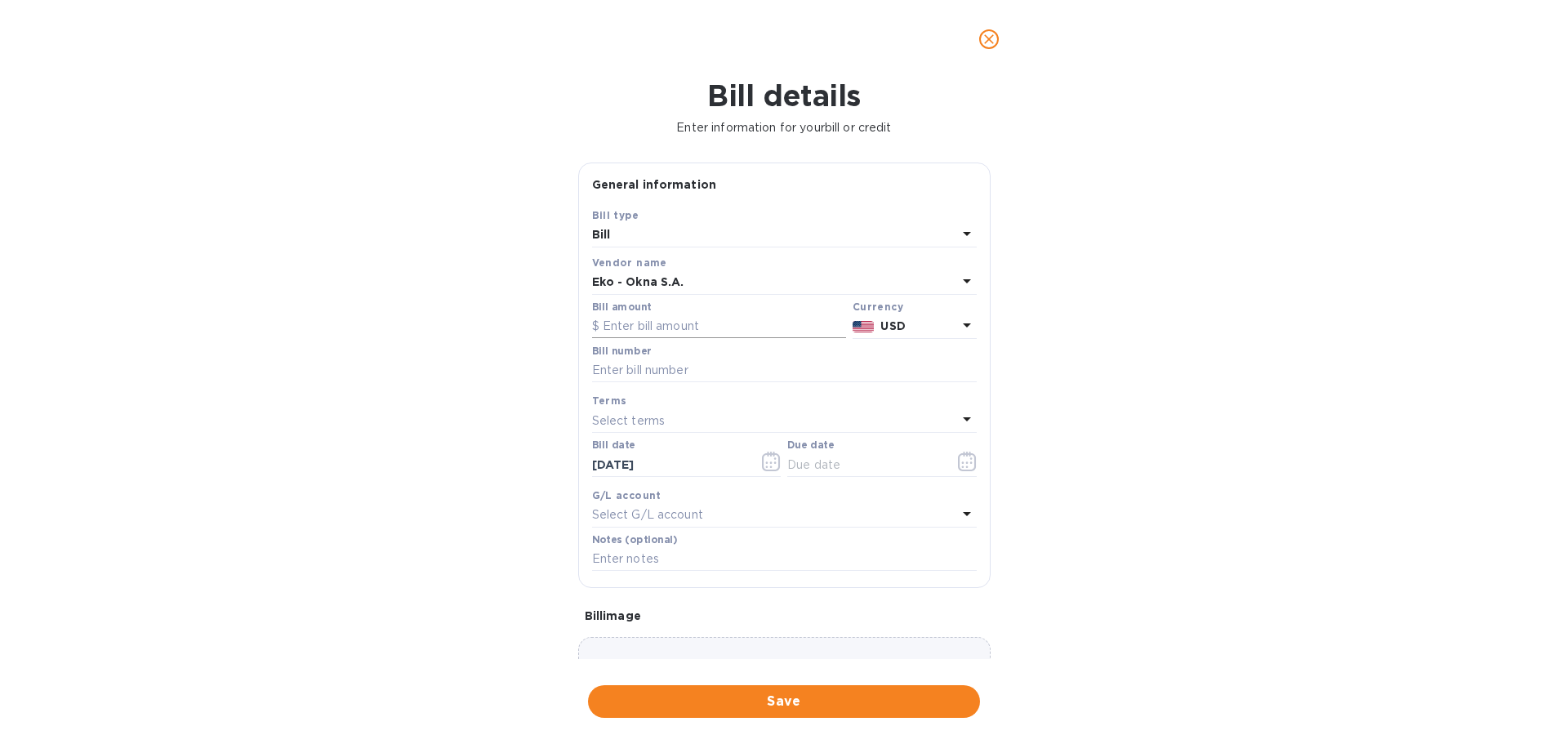
click at [675, 327] on input "text" at bounding box center [720, 327] width 254 height 25
paste input "54,163.97"
type input "54,163.97"
click at [652, 363] on input "text" at bounding box center [785, 371] width 385 height 25
type input "183 skillman"
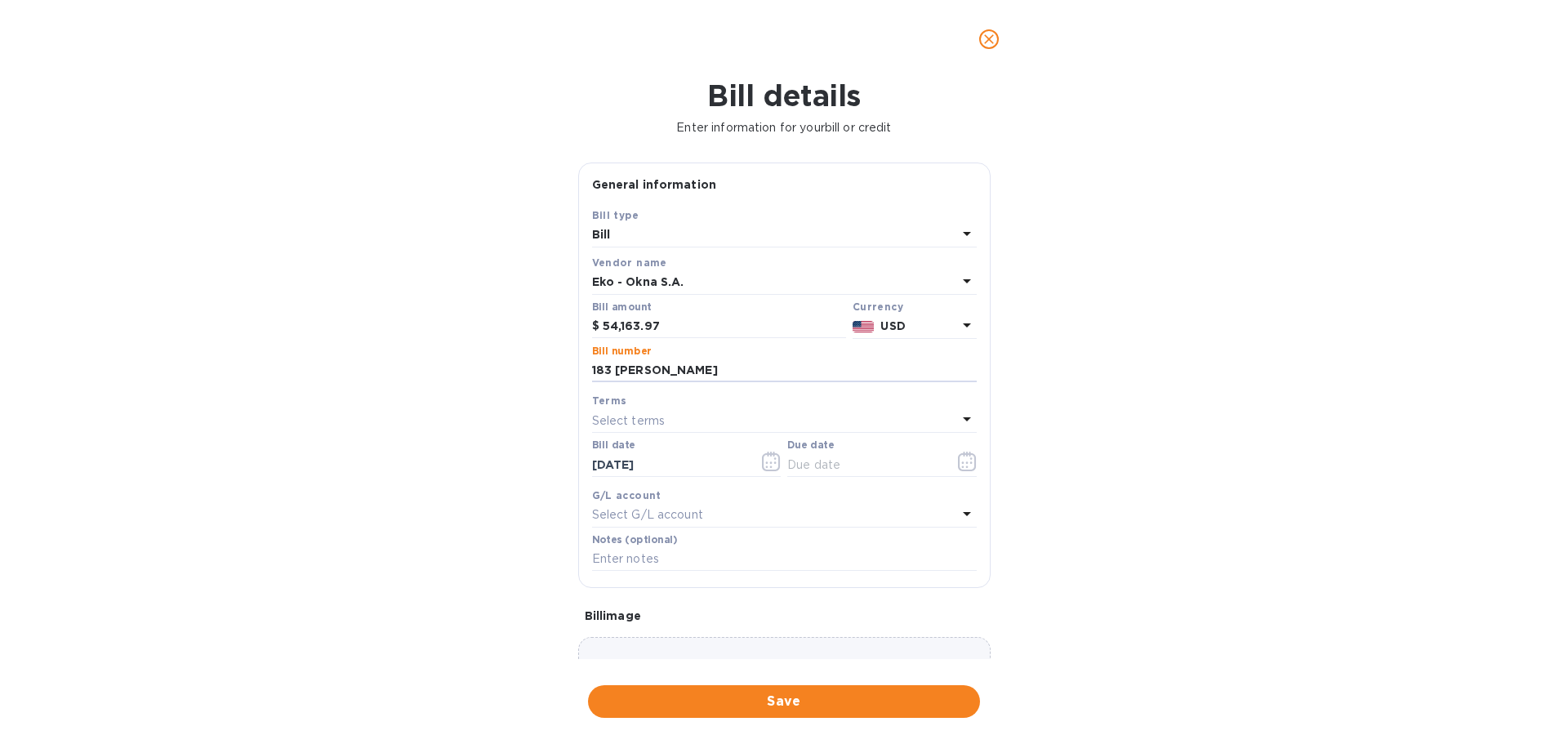
click at [706, 422] on div "Select terms" at bounding box center [775, 420] width 365 height 23
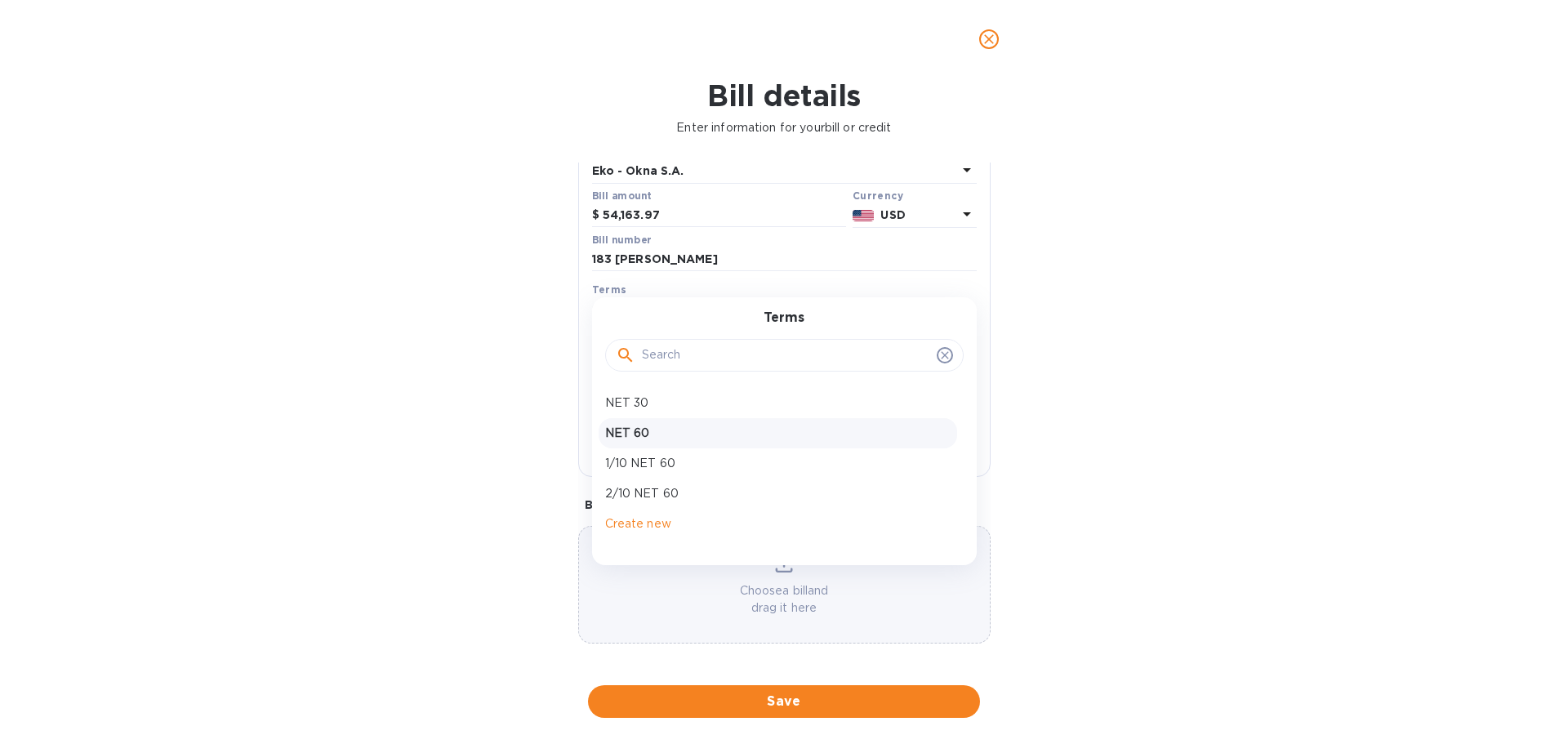
scroll to position [115, 0]
click at [705, 398] on p "NET 30" at bounding box center [778, 398] width 346 height 17
type input "10/18/2025"
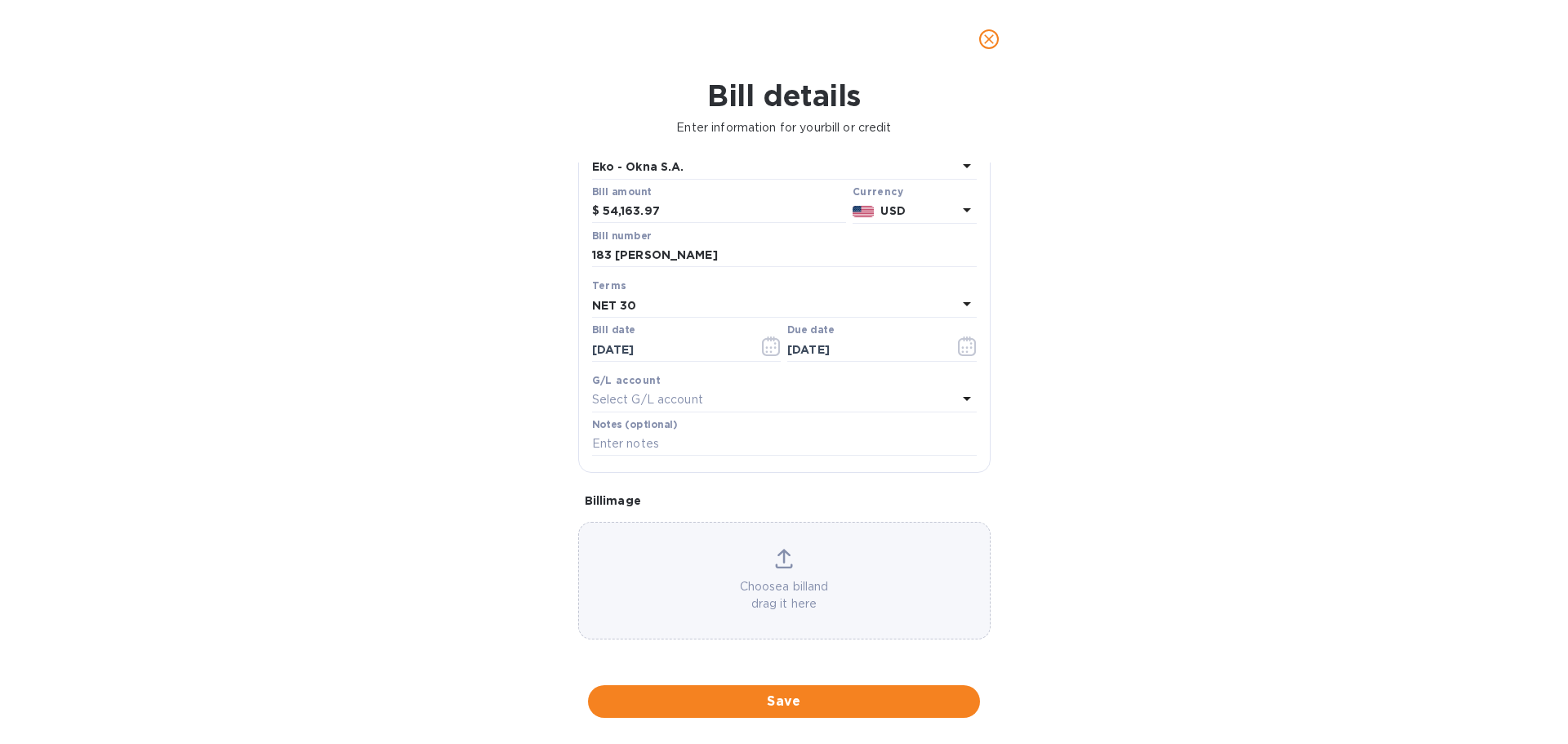
click at [679, 396] on p "Select G/L account" at bounding box center [648, 399] width 111 height 17
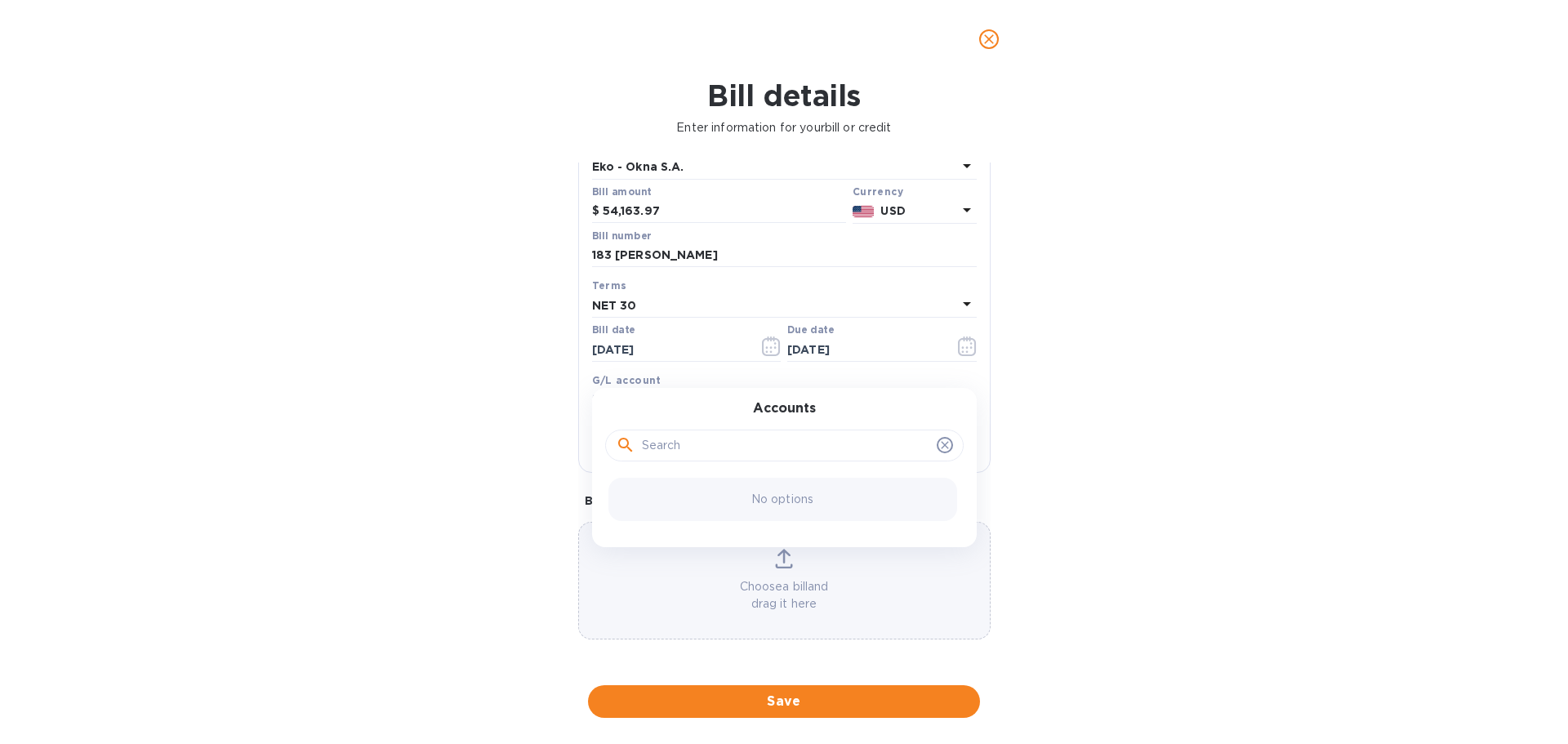
click at [1250, 383] on div "Bill details Enter information for your bill or credit General information Save…" at bounding box center [784, 411] width 1568 height 666
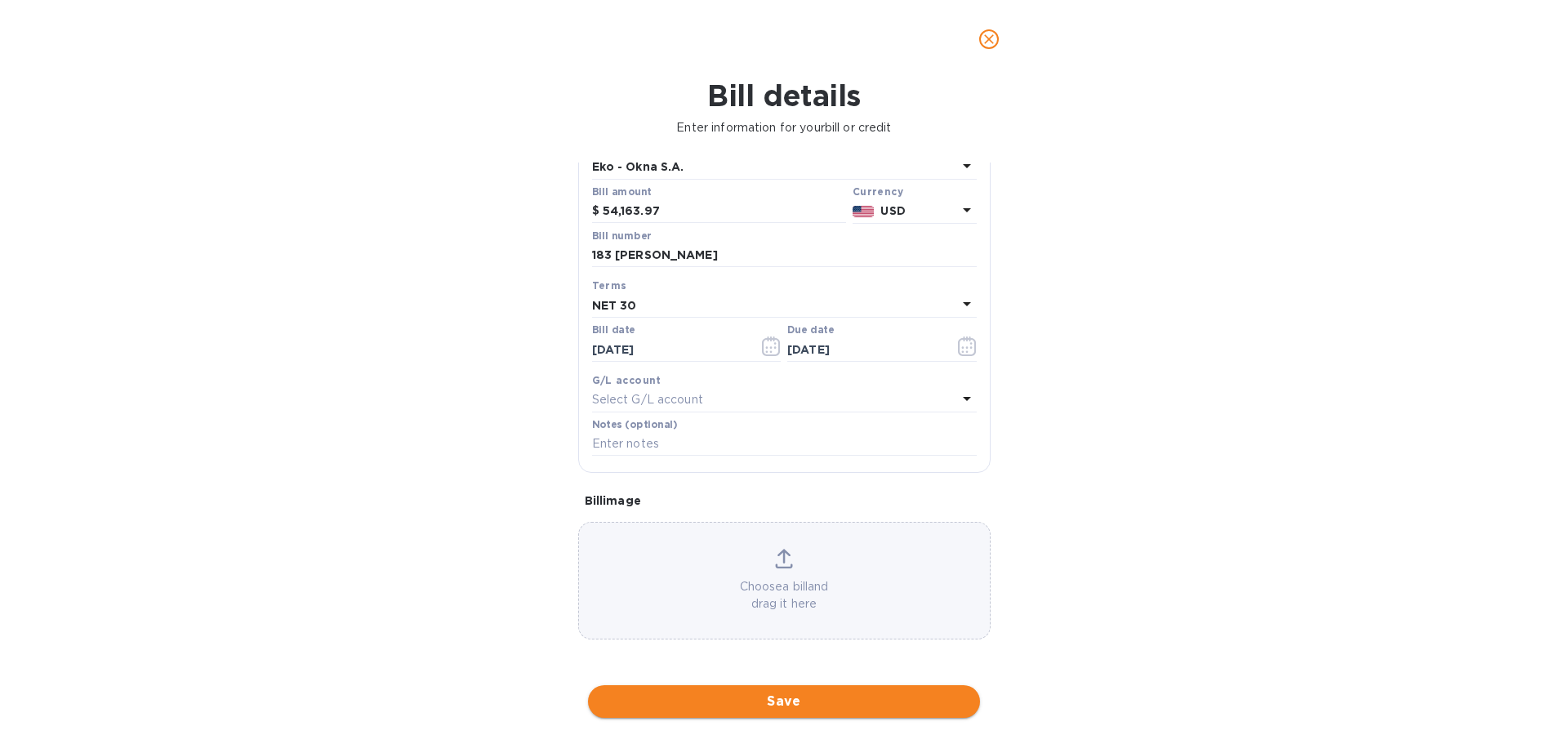
click at [850, 697] on span "Save" at bounding box center [784, 702] width 366 height 19
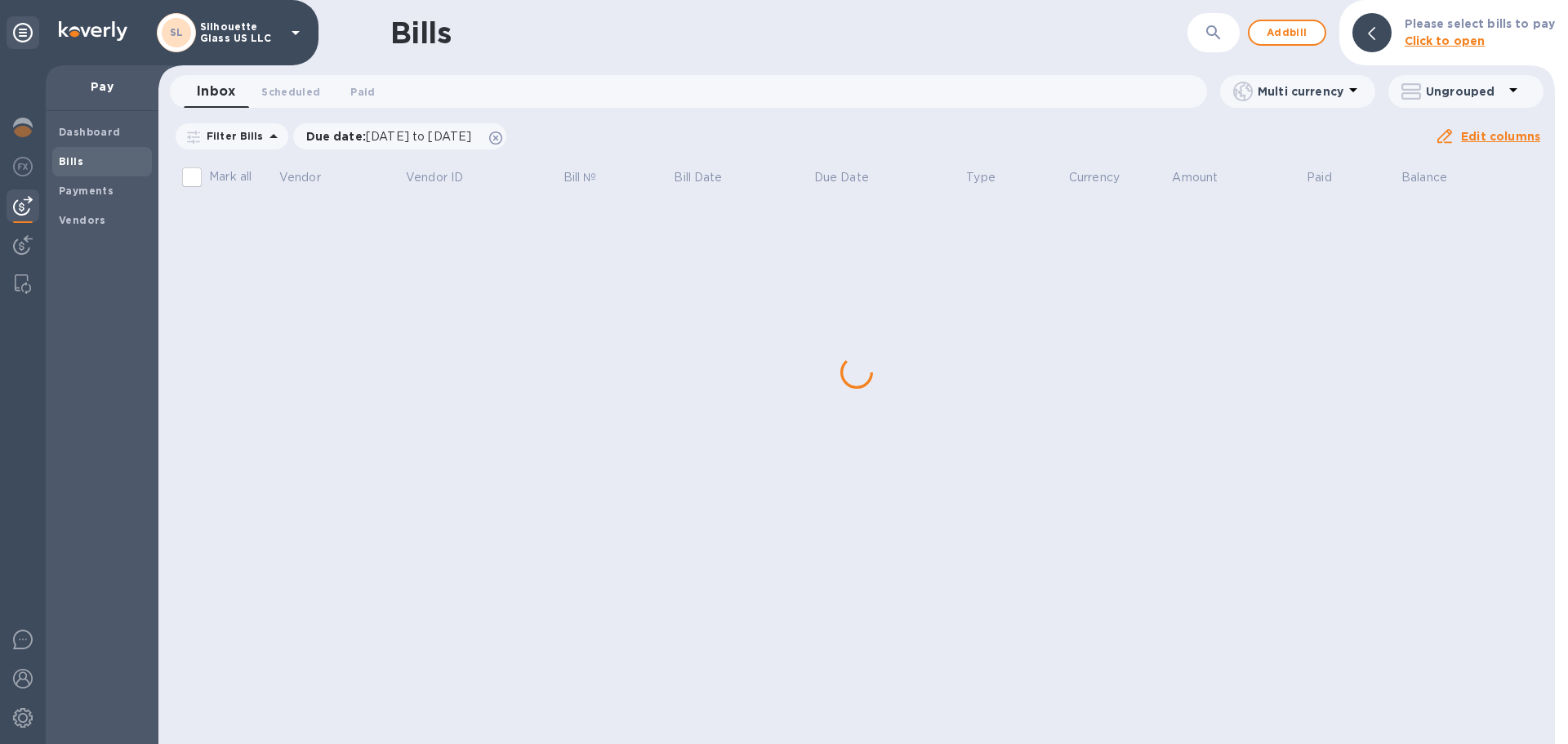
click at [294, 227] on div "Bills ​ Add bill Please select bills to pay Click to open Inbox 0 Scheduled 0 P…" at bounding box center [857, 372] width 1397 height 744
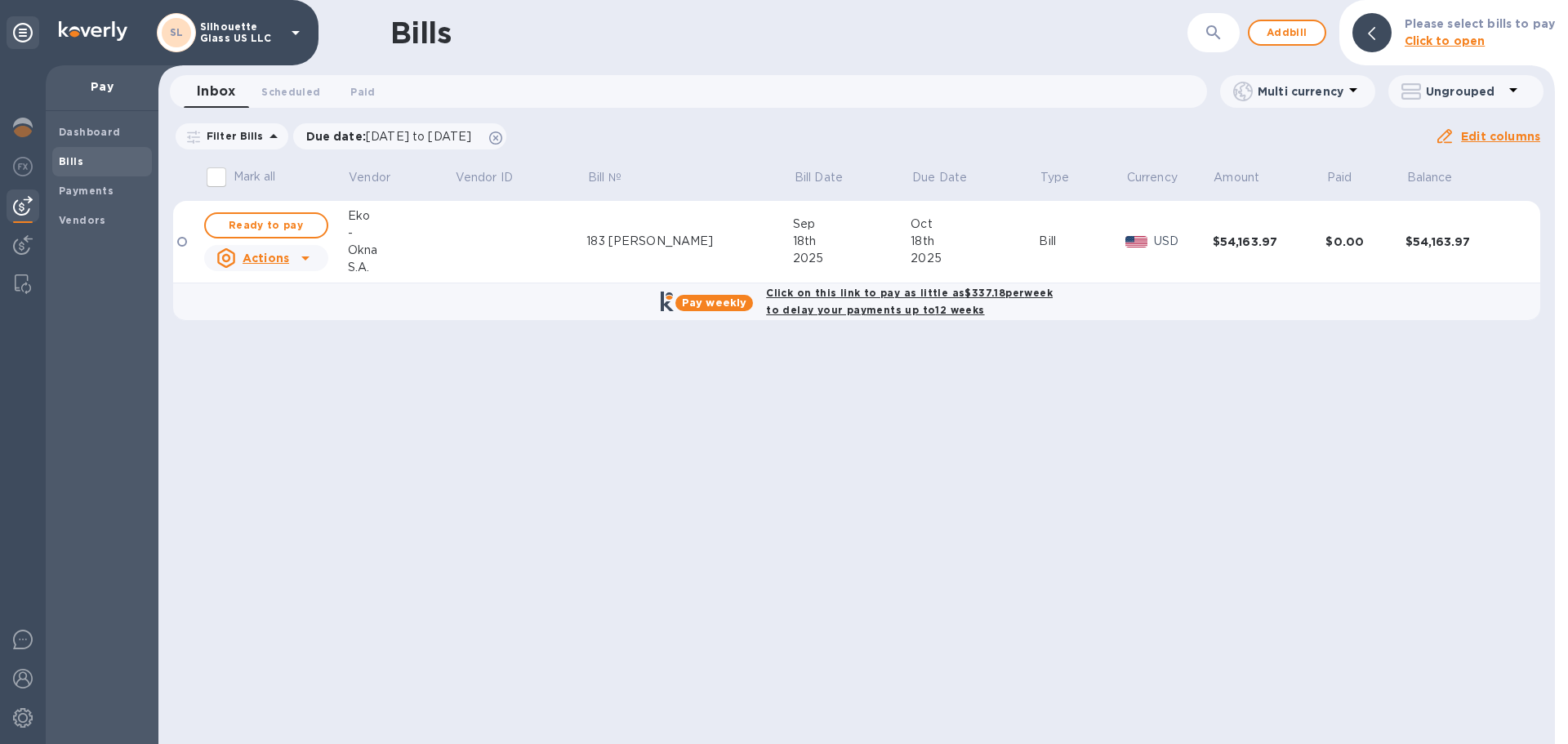
click at [303, 256] on icon at bounding box center [305, 258] width 19 height 19
click at [281, 229] on div at bounding box center [784, 372] width 1568 height 744
click at [301, 225] on span "Ready to pay" at bounding box center [265, 226] width 94 height 19
checkbox input "true"
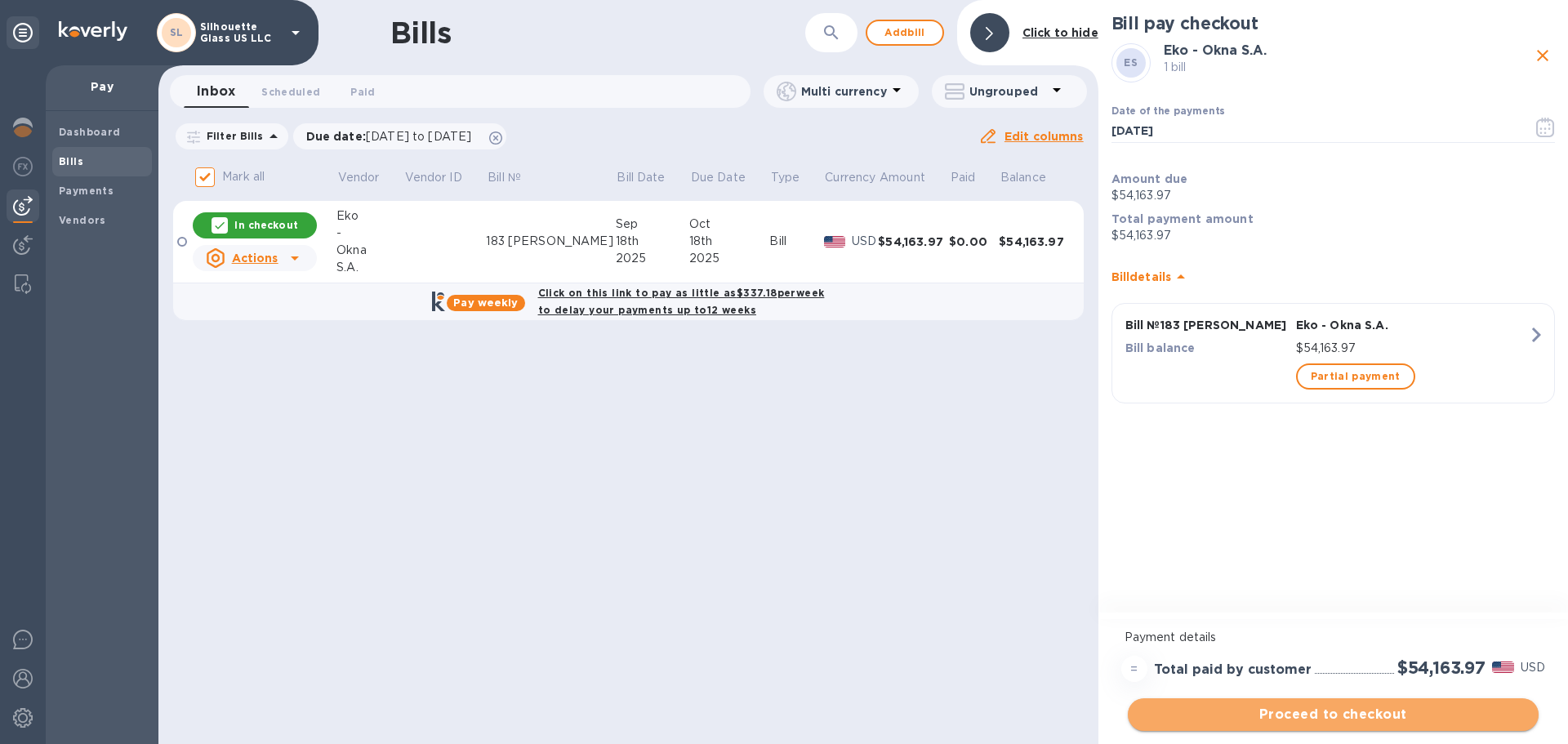
click at [1402, 715] on span "Proceed to checkout" at bounding box center [1333, 714] width 385 height 19
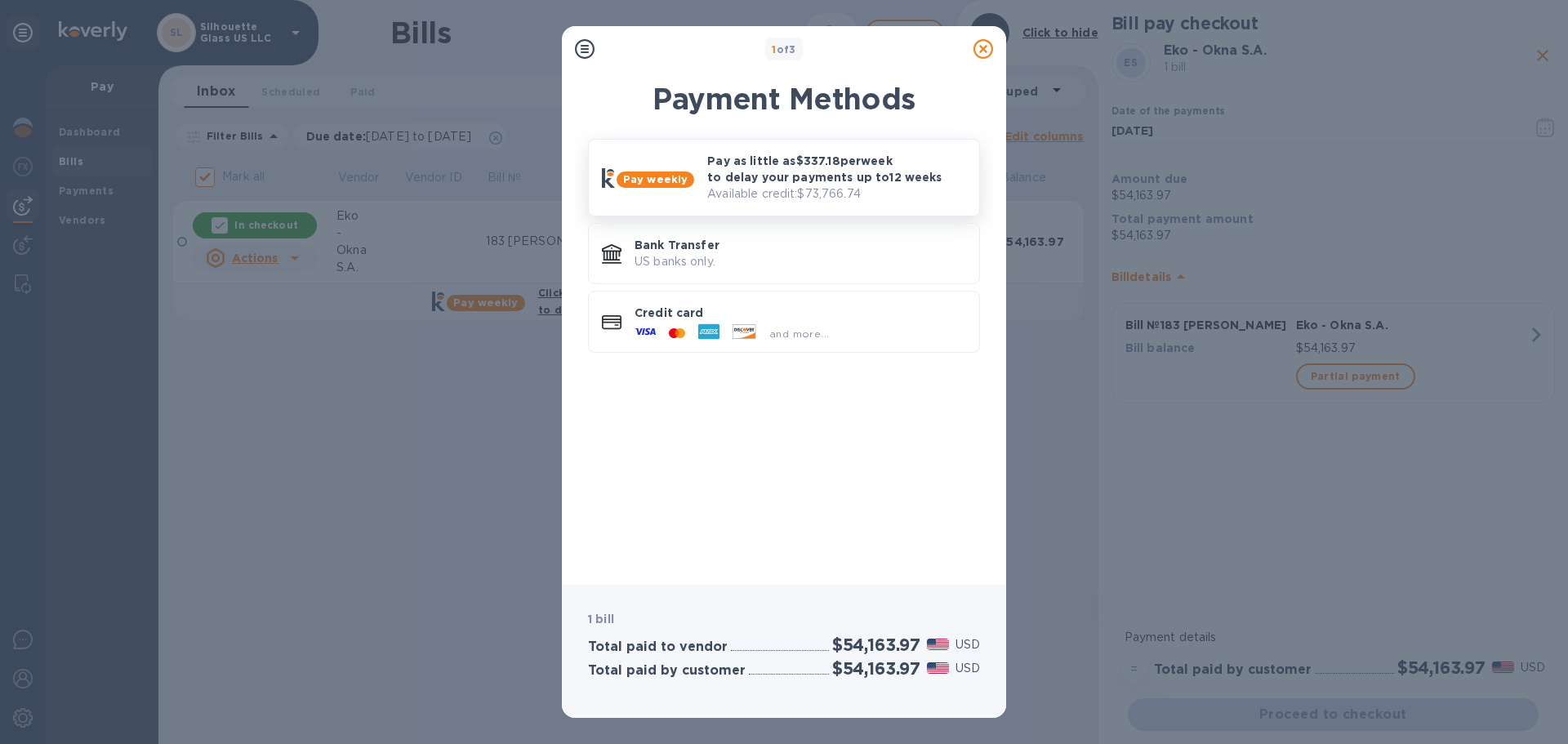
click at [855, 205] on div "Pay as little as $337.18 per week to delay your payments up to 12 weeks Availab…" at bounding box center [837, 177] width 272 height 63
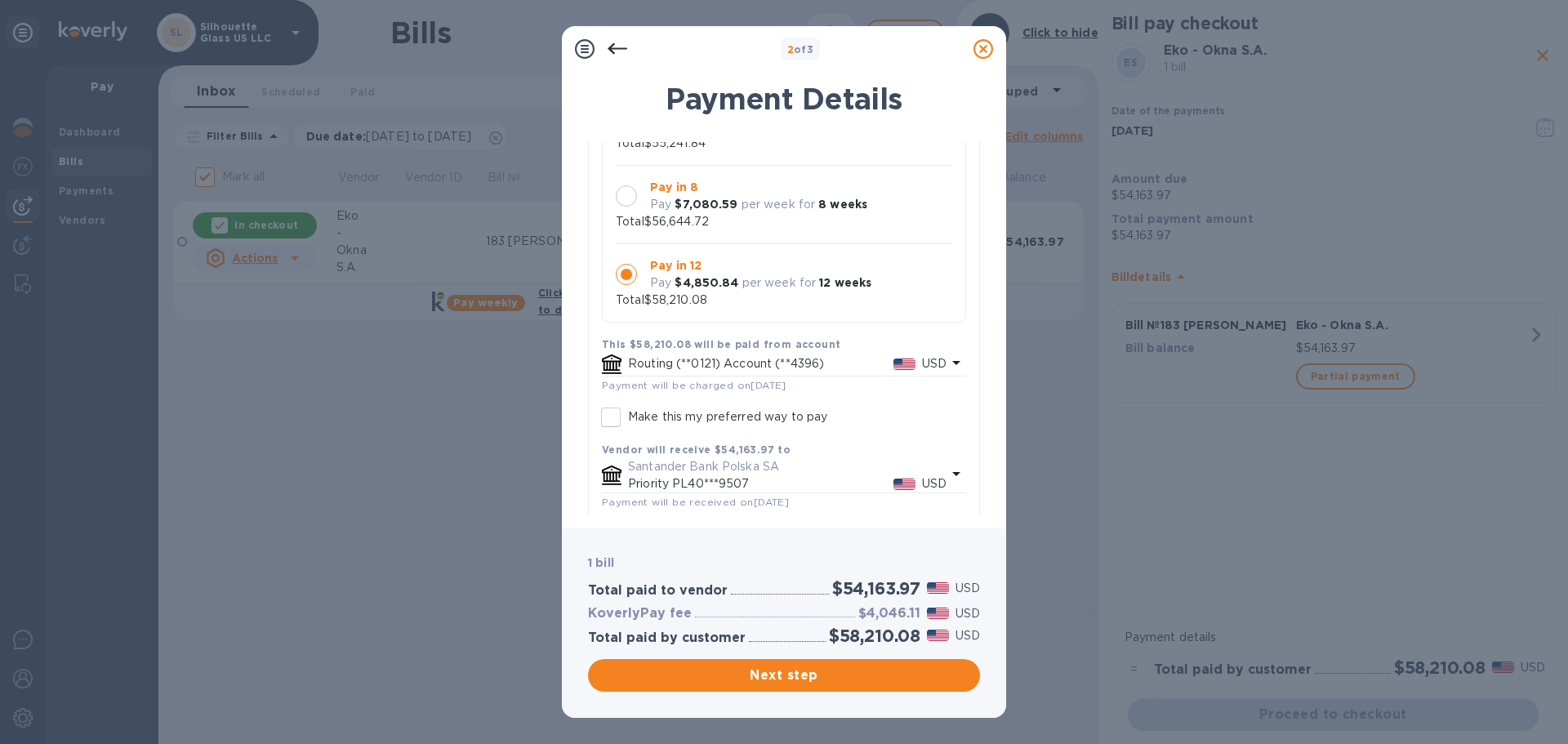
scroll to position [150, 0]
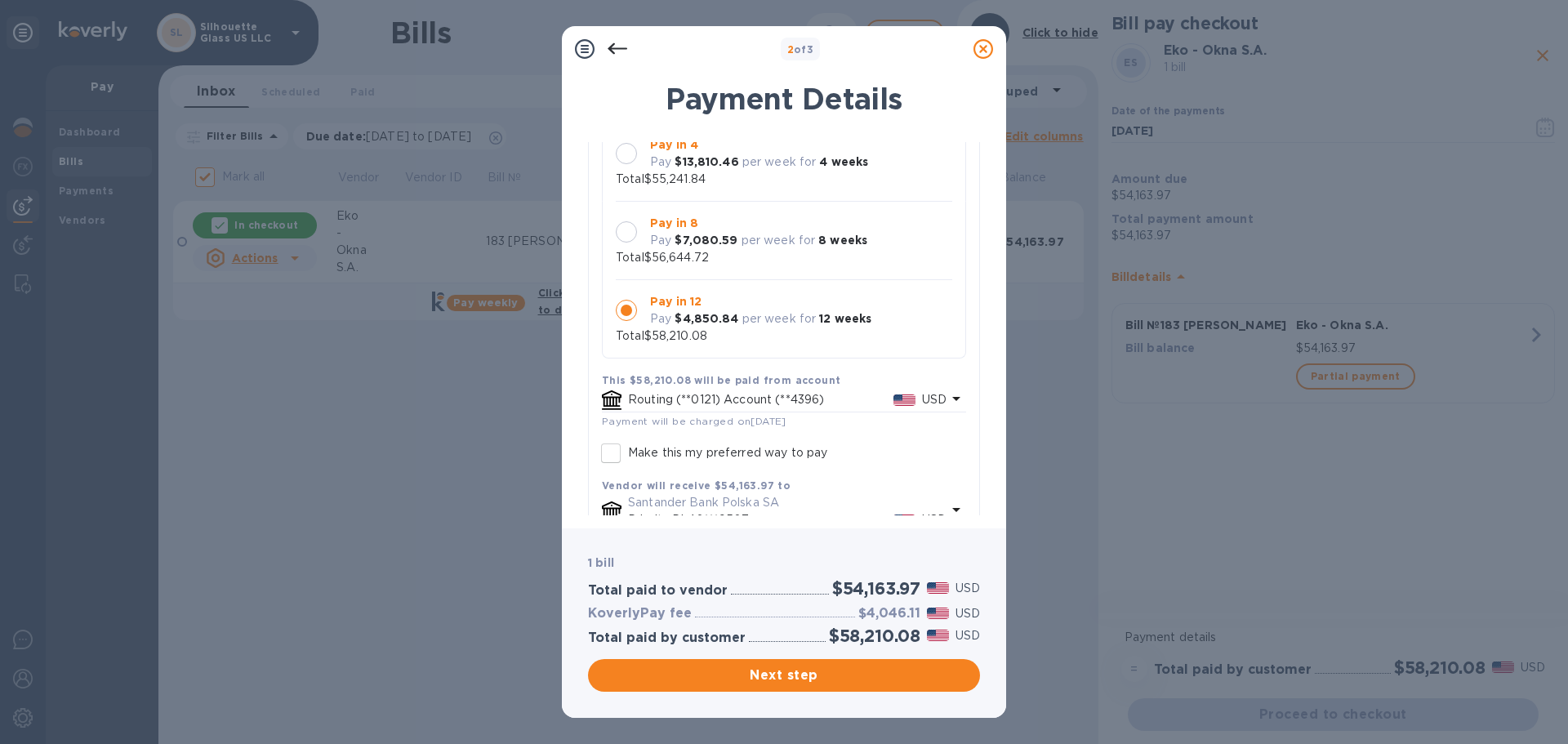
click at [947, 404] on icon at bounding box center [957, 398] width 19 height 19
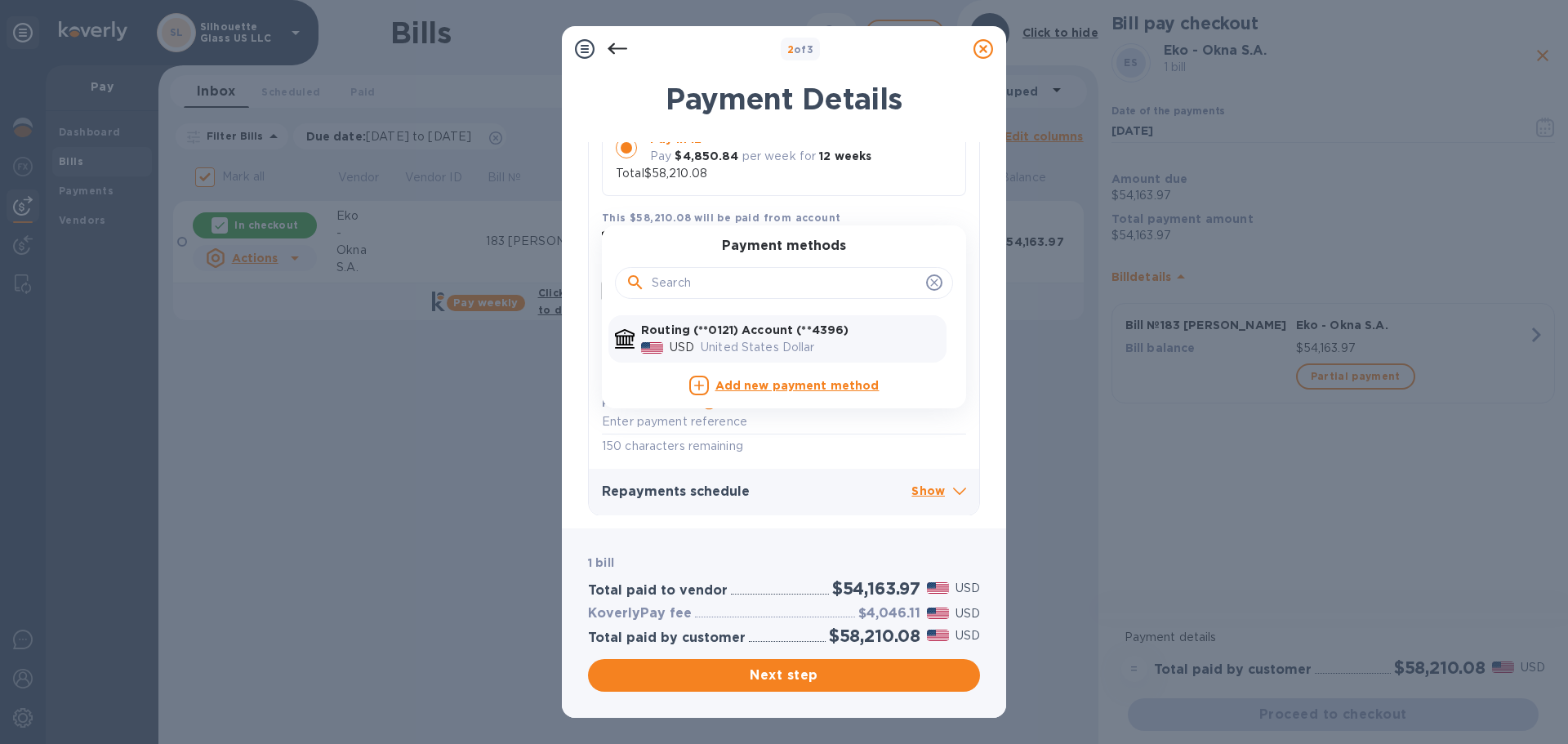
scroll to position [313, 0]
click at [928, 286] on icon at bounding box center [934, 281] width 13 height 13
click at [930, 286] on icon at bounding box center [934, 281] width 13 height 13
click at [928, 278] on icon at bounding box center [934, 281] width 13 height 13
click at [902, 490] on h3 "Repayments schedule" at bounding box center [757, 491] width 310 height 16
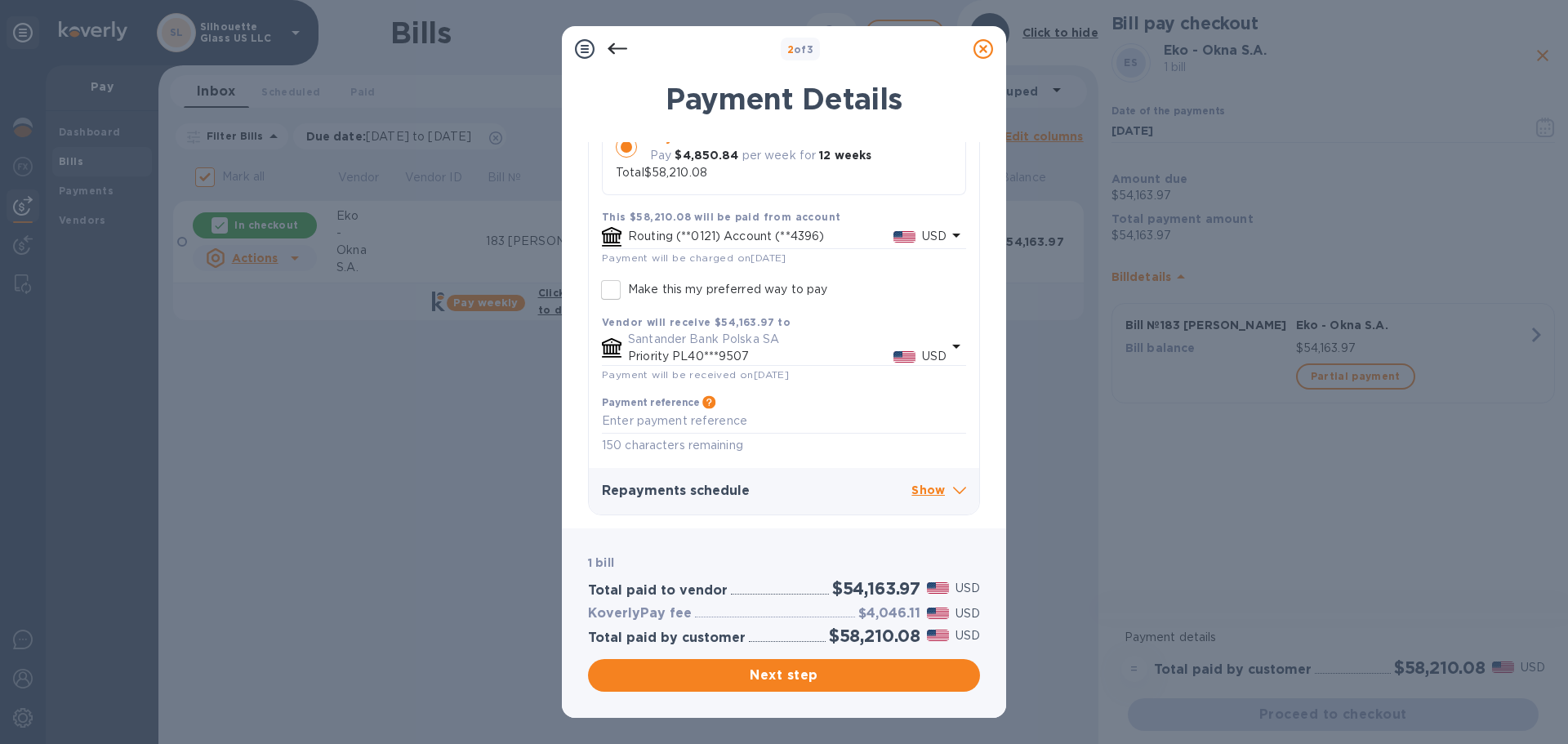
click at [942, 482] on p "Show" at bounding box center [939, 491] width 55 height 20
click at [928, 232] on p "USD" at bounding box center [935, 235] width 25 height 17
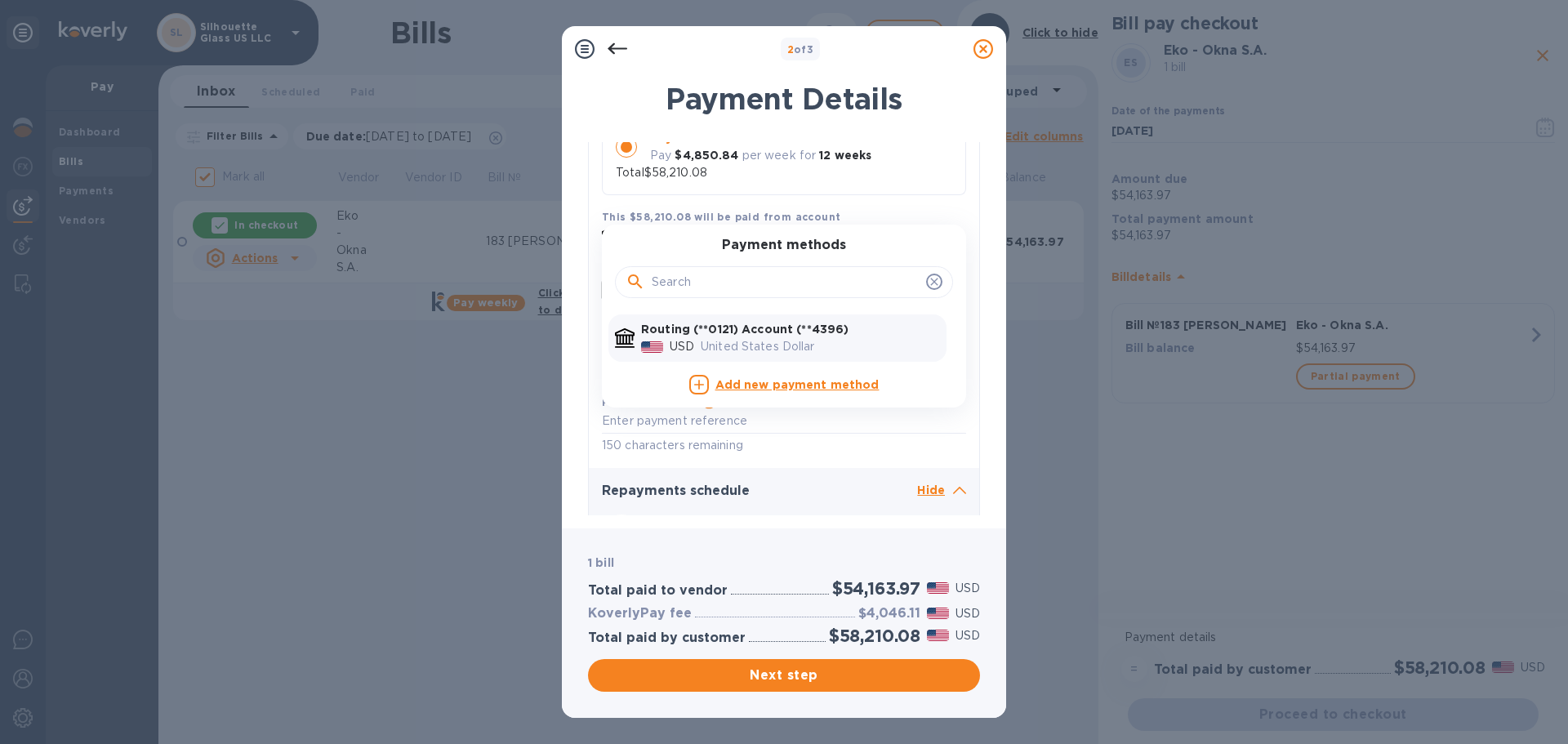
click at [788, 389] on b "Add new payment method" at bounding box center [797, 384] width 164 height 13
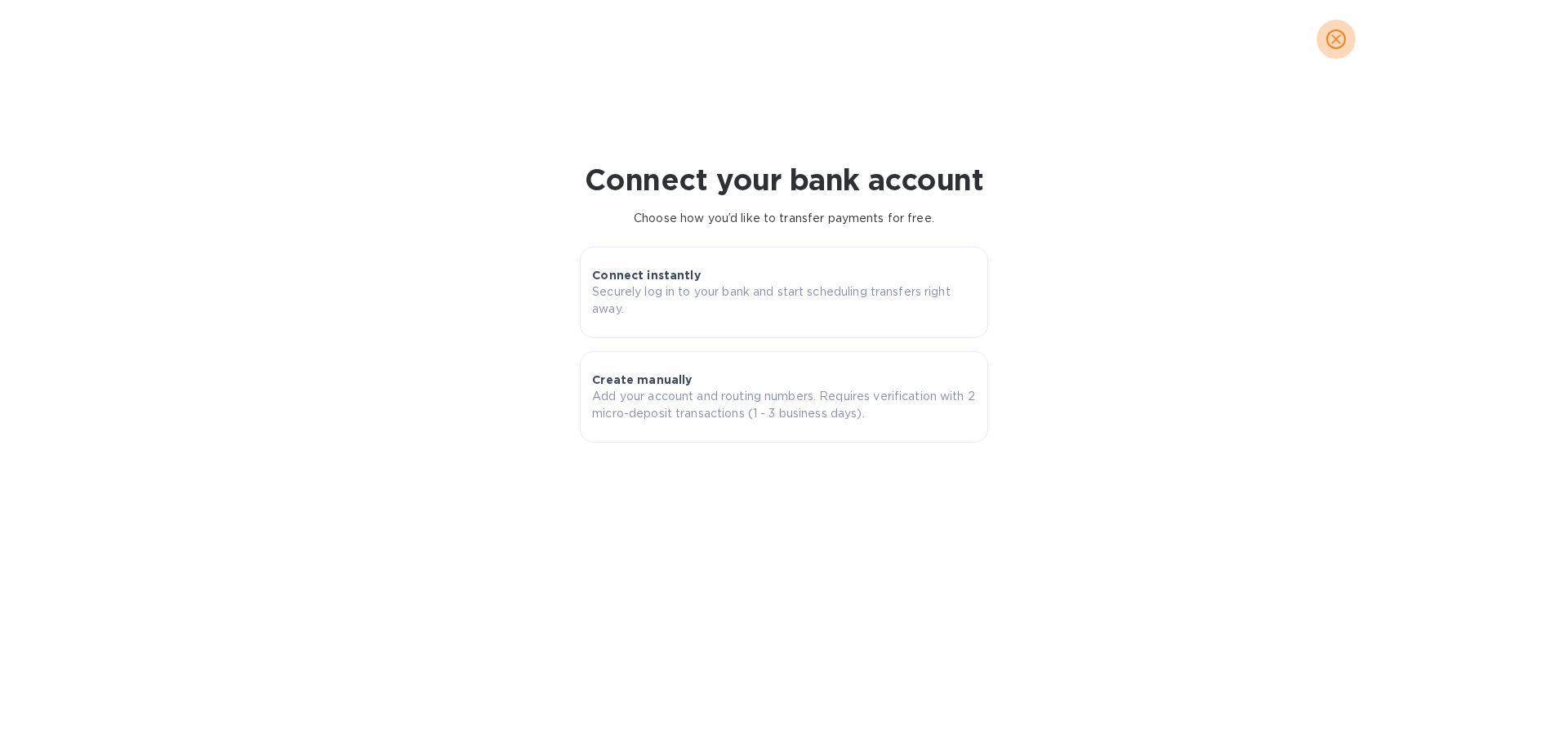
click at [1335, 34] on icon "close" at bounding box center [1336, 39] width 17 height 17
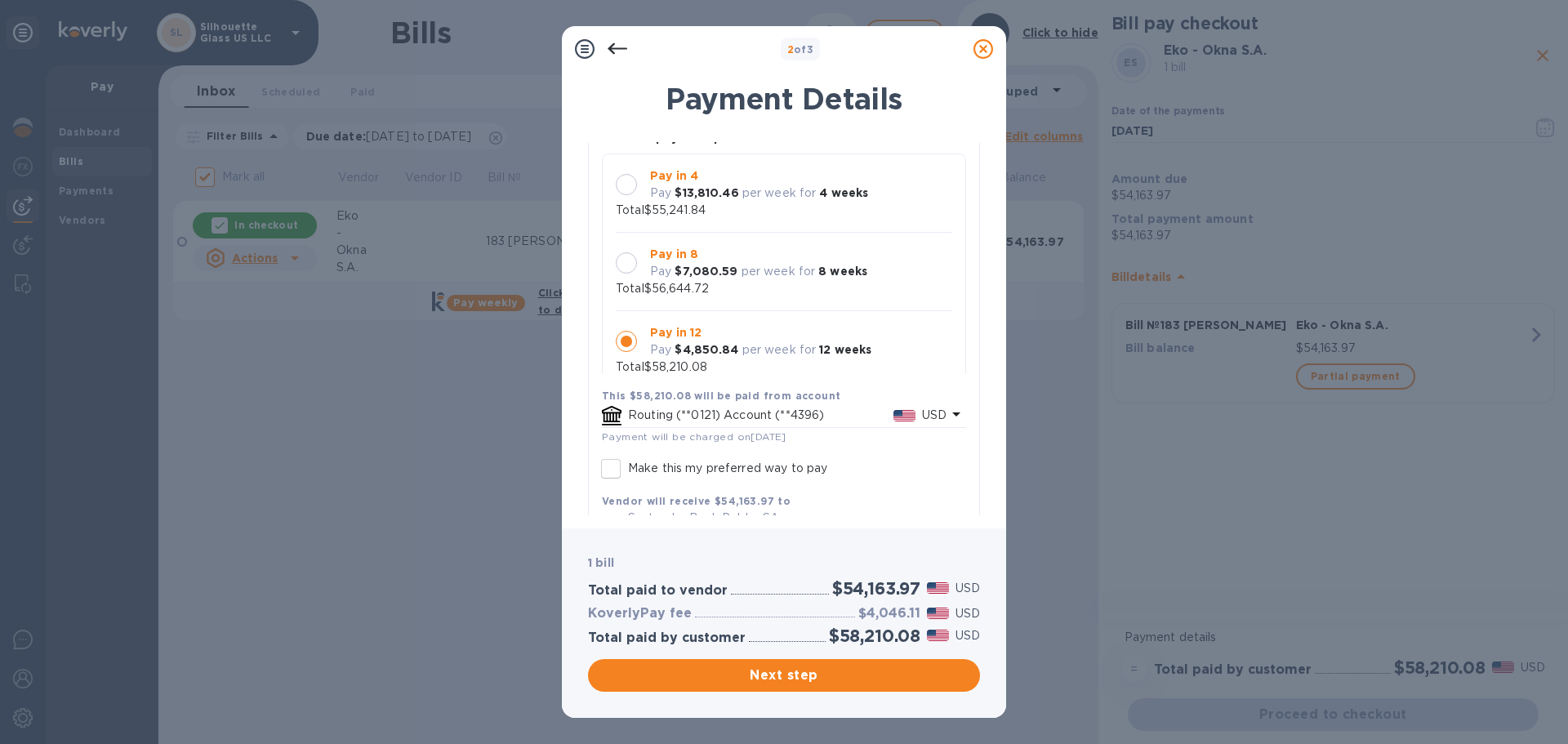
scroll to position [163, 0]
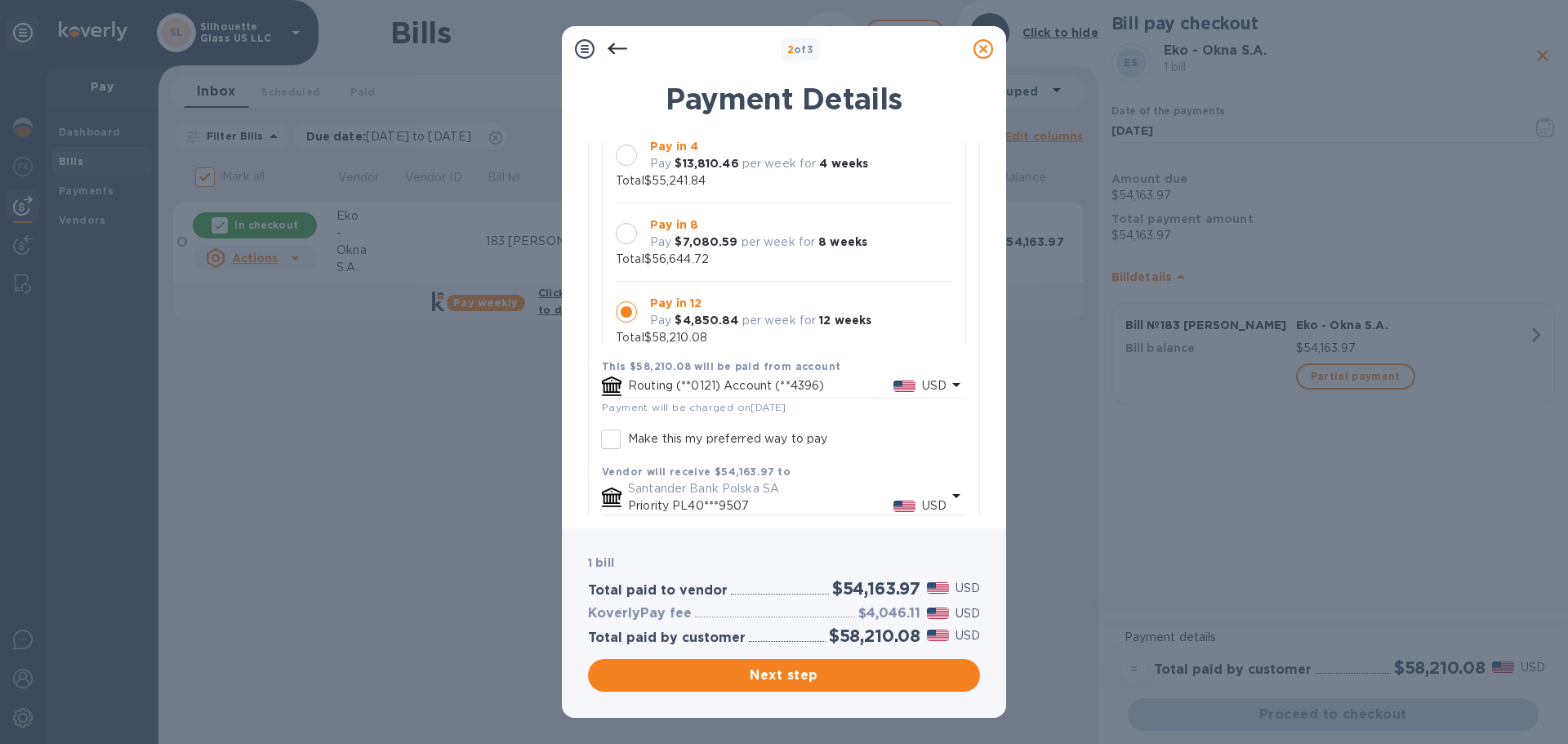
click at [880, 382] on p "Routing (**0121) Account (**4396)" at bounding box center [760, 385] width 265 height 17
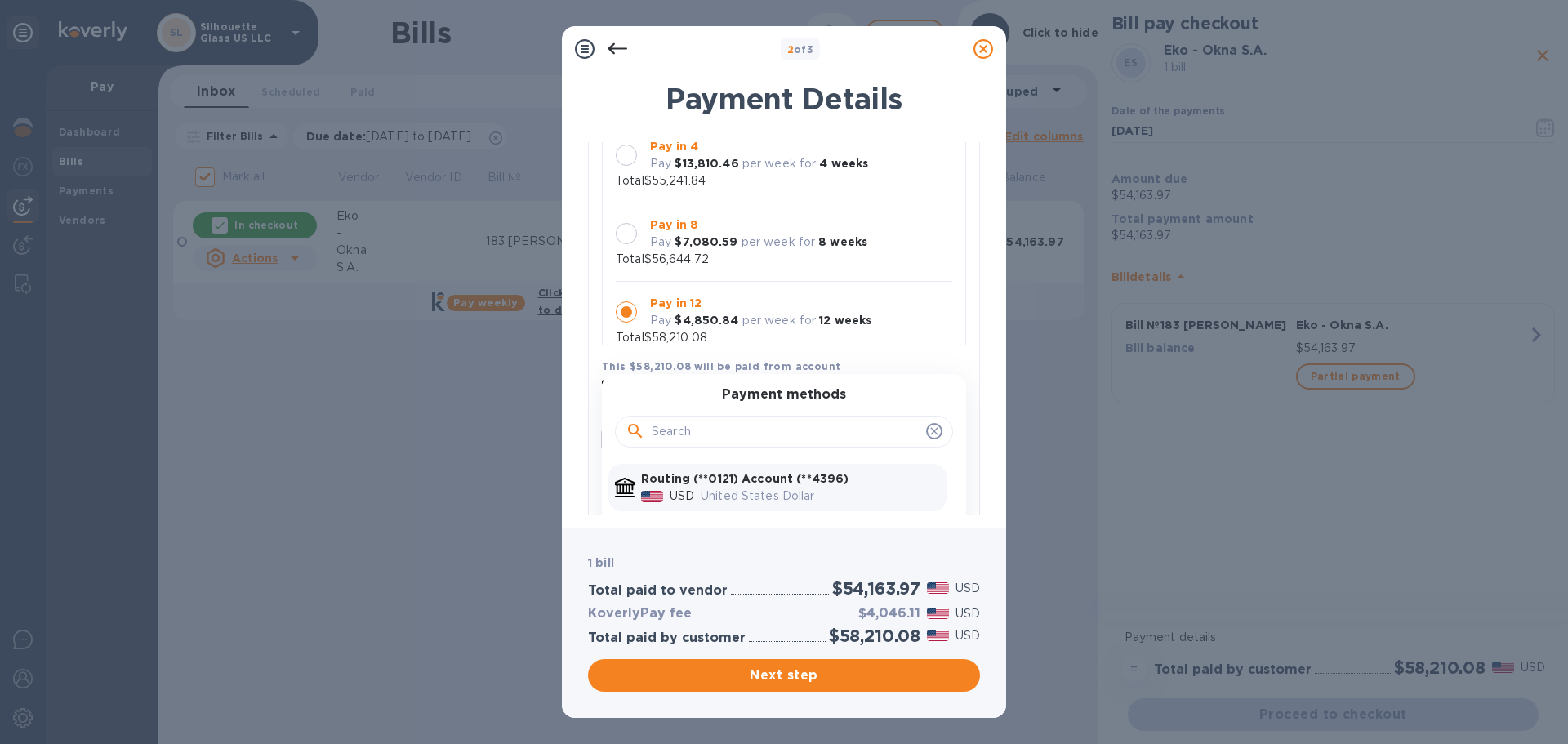
scroll to position [0, 0]
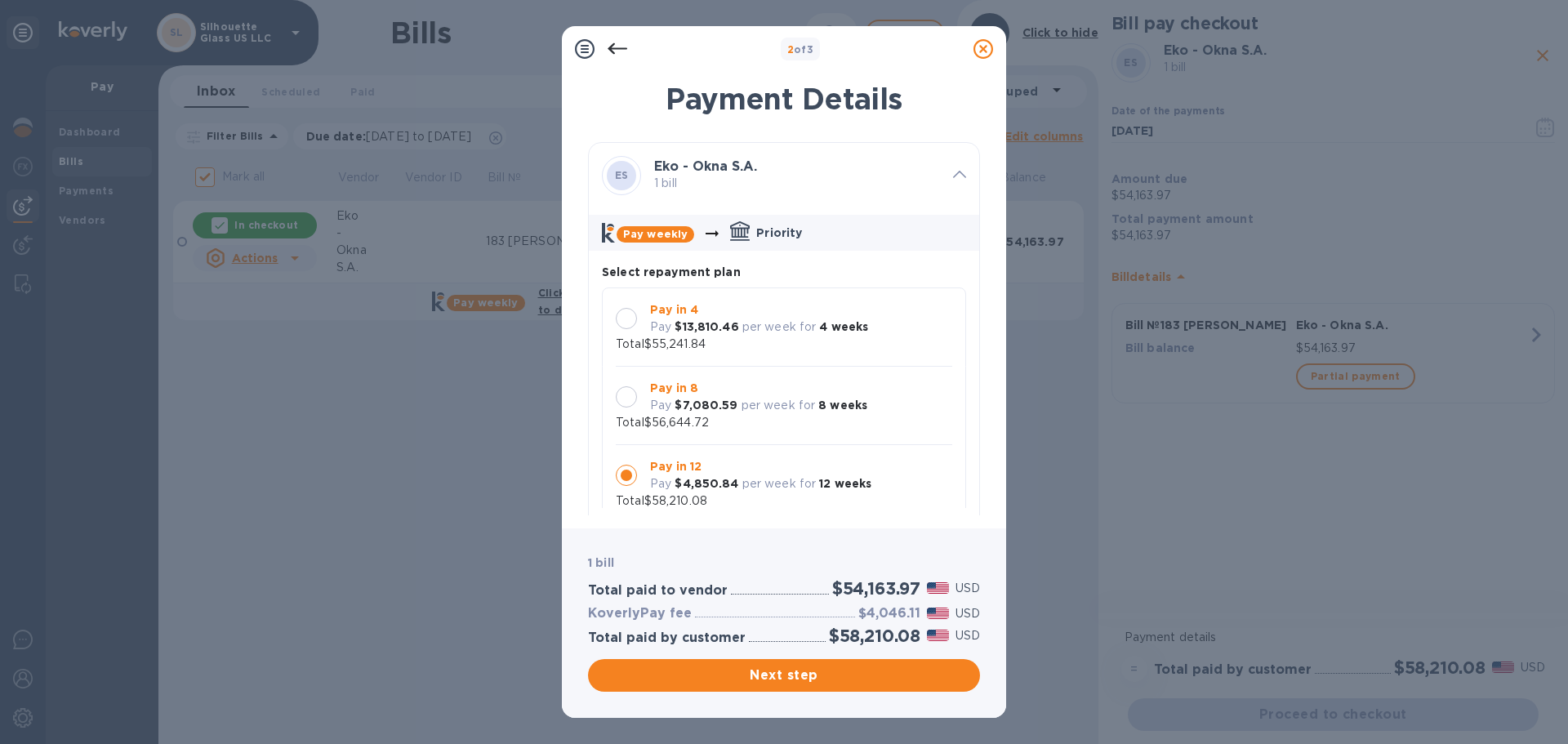
click at [607, 41] on div at bounding box center [617, 48] width 33 height 33
click at [615, 45] on icon at bounding box center [617, 48] width 19 height 19
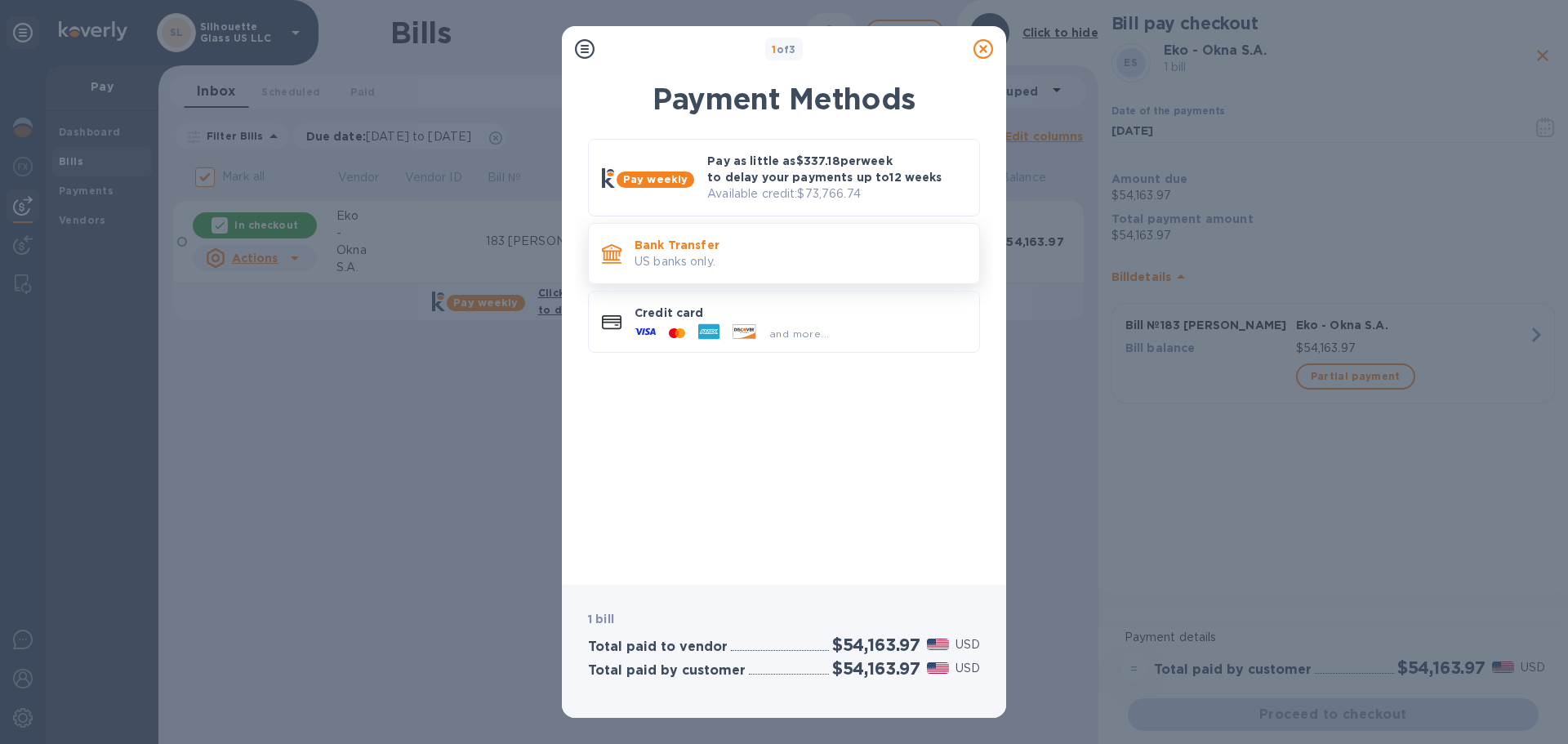
click at [847, 257] on p "US banks only." at bounding box center [801, 261] width 332 height 17
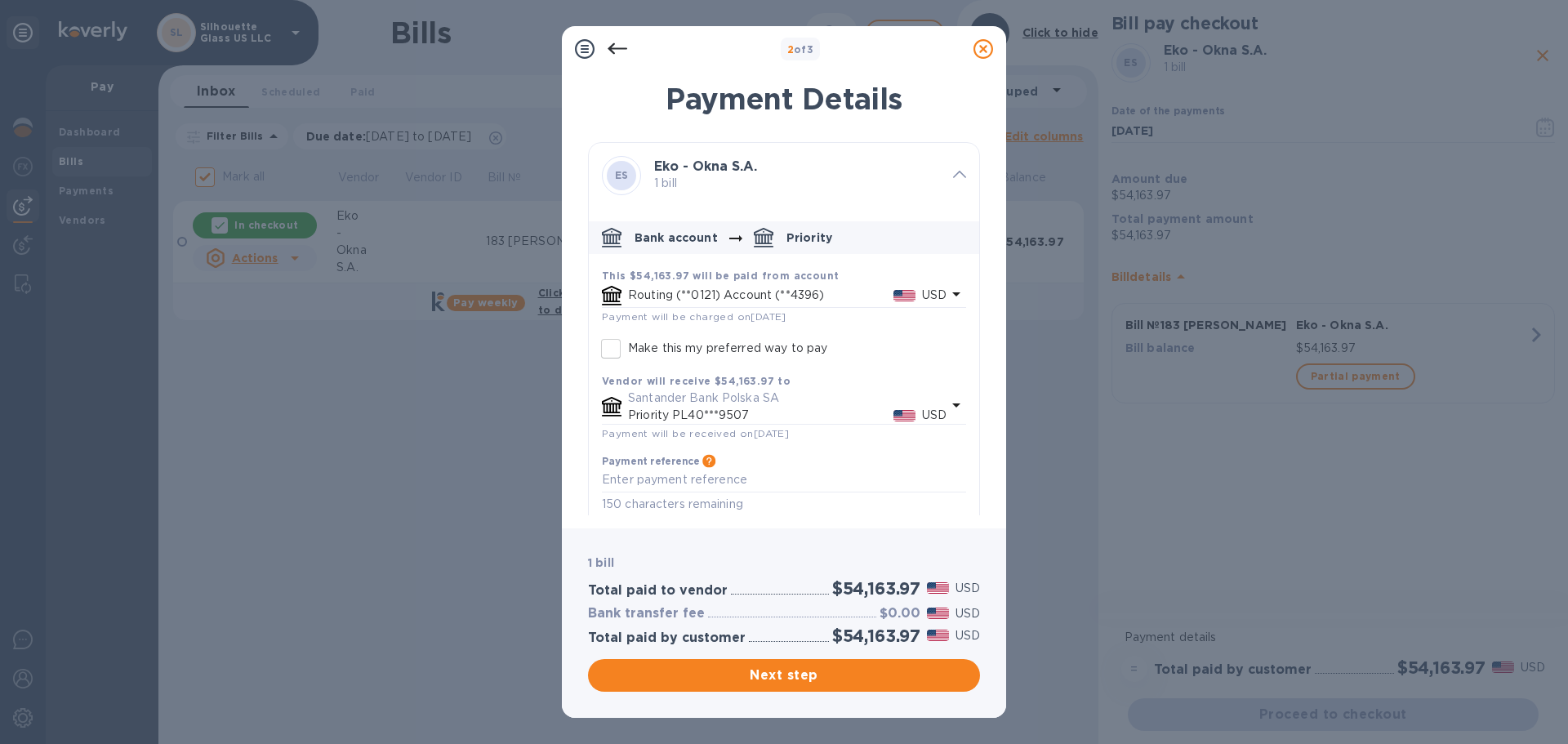
click at [619, 51] on icon at bounding box center [617, 48] width 19 height 19
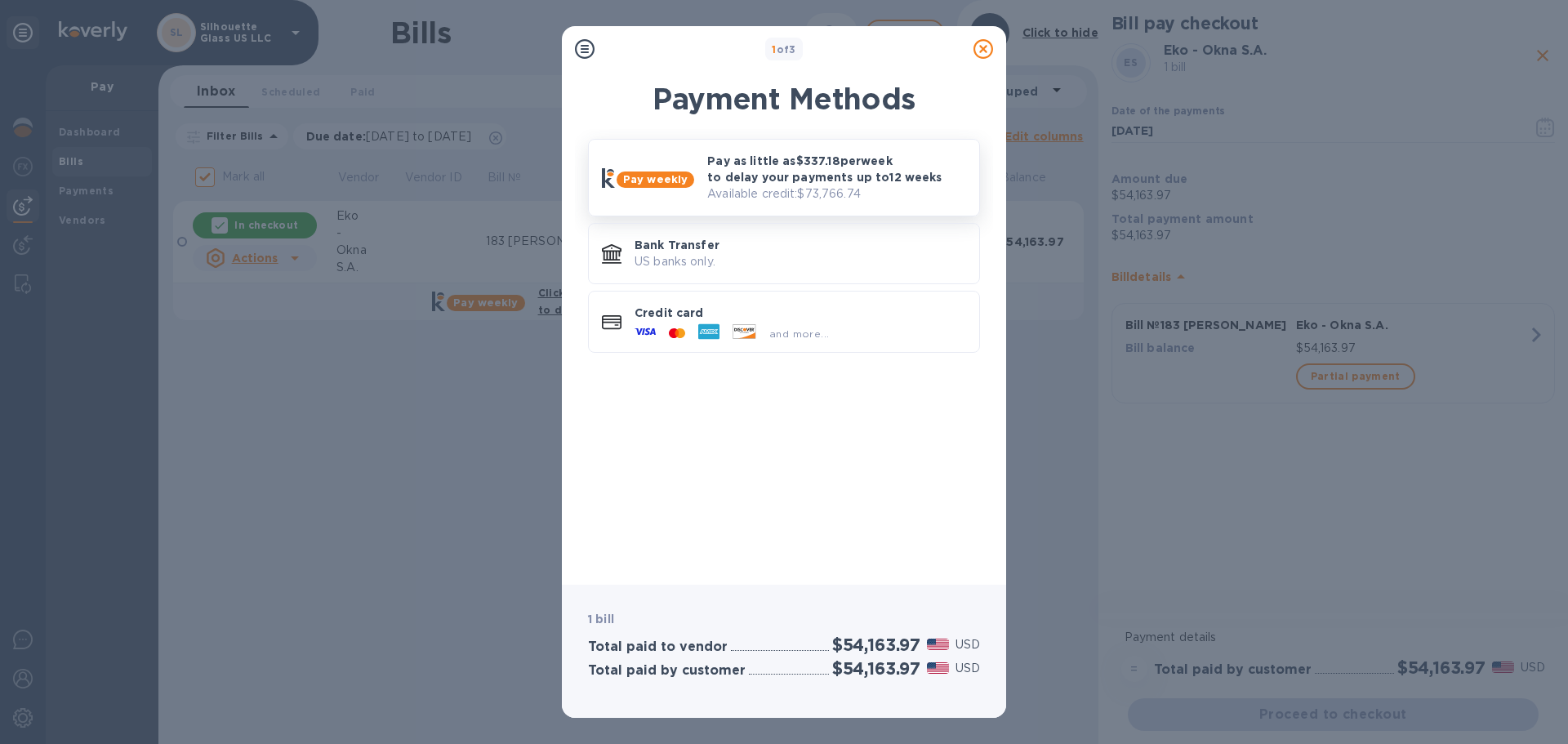
click at [831, 202] on p "Available credit: $73,766.74" at bounding box center [837, 193] width 259 height 17
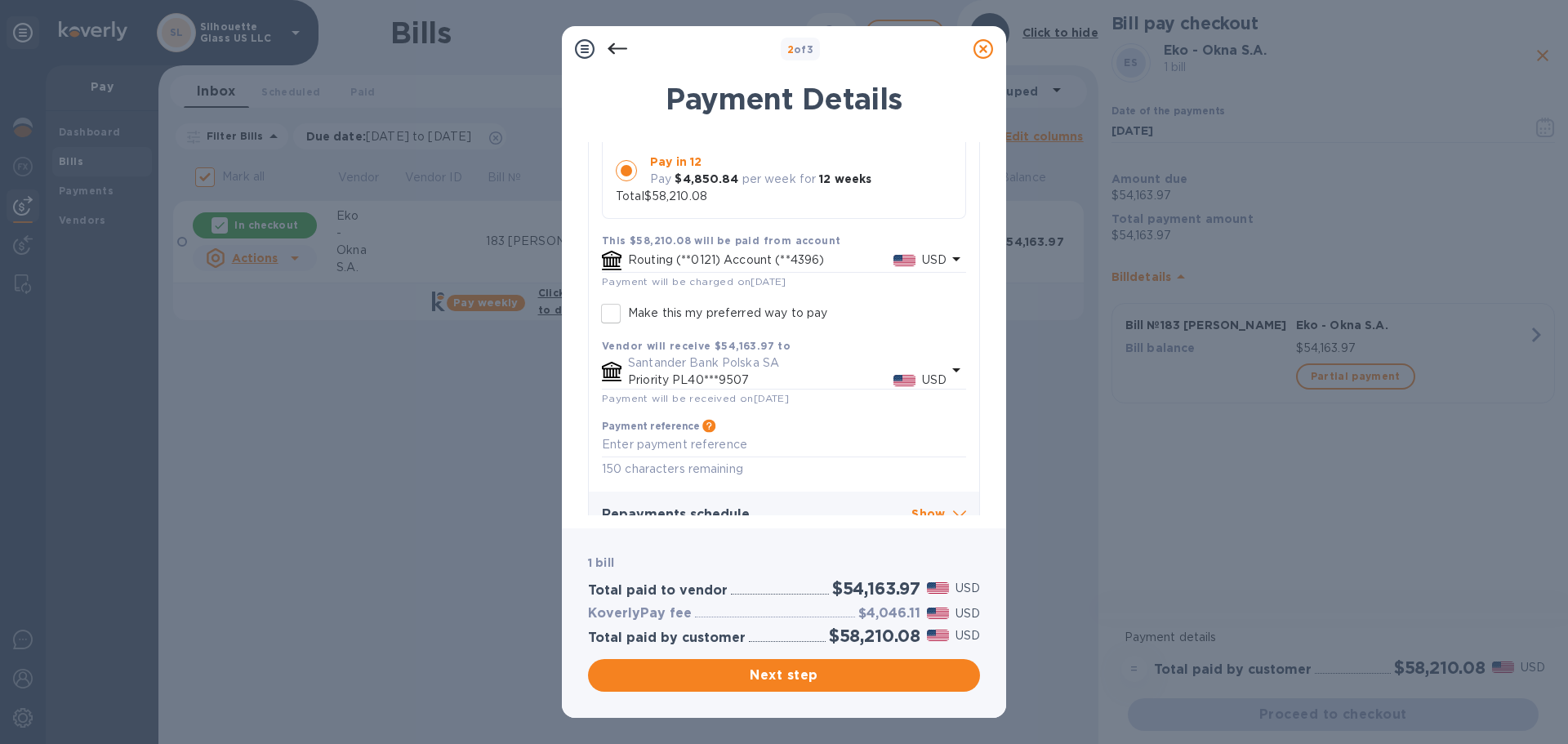
scroll to position [313, 0]
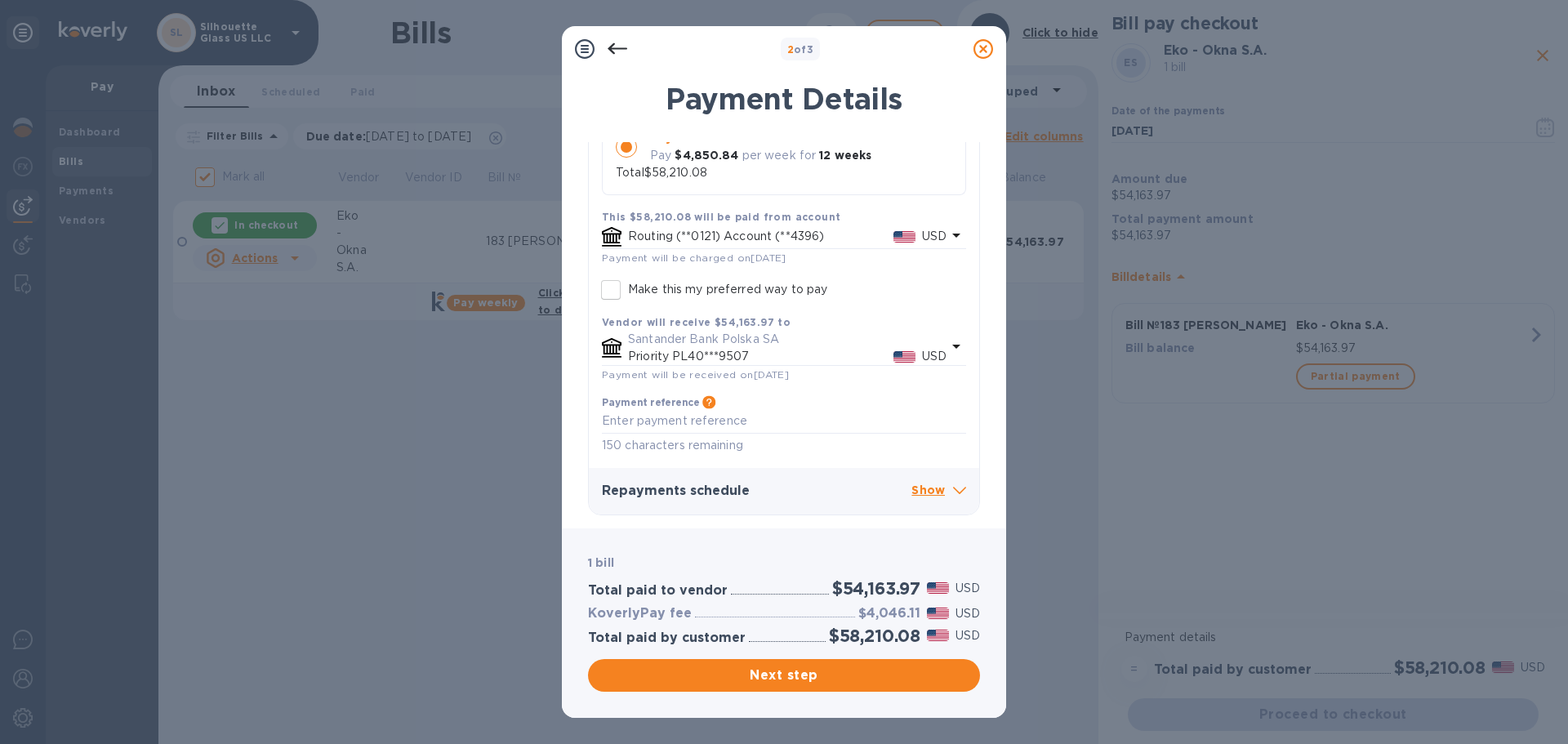
click at [919, 235] on div "USD" at bounding box center [934, 236] width 31 height 24
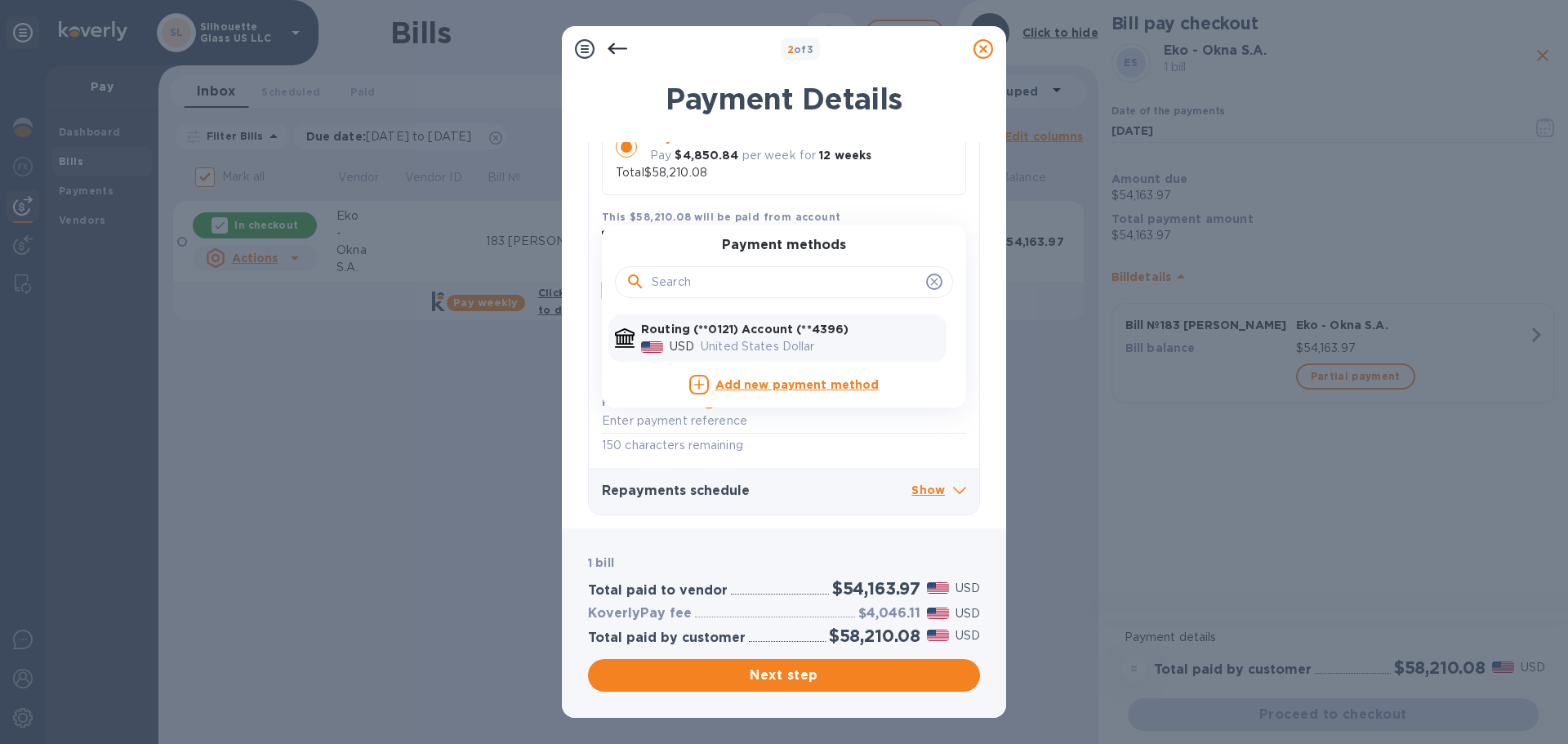
click at [767, 388] on b "Add new payment method" at bounding box center [797, 384] width 164 height 13
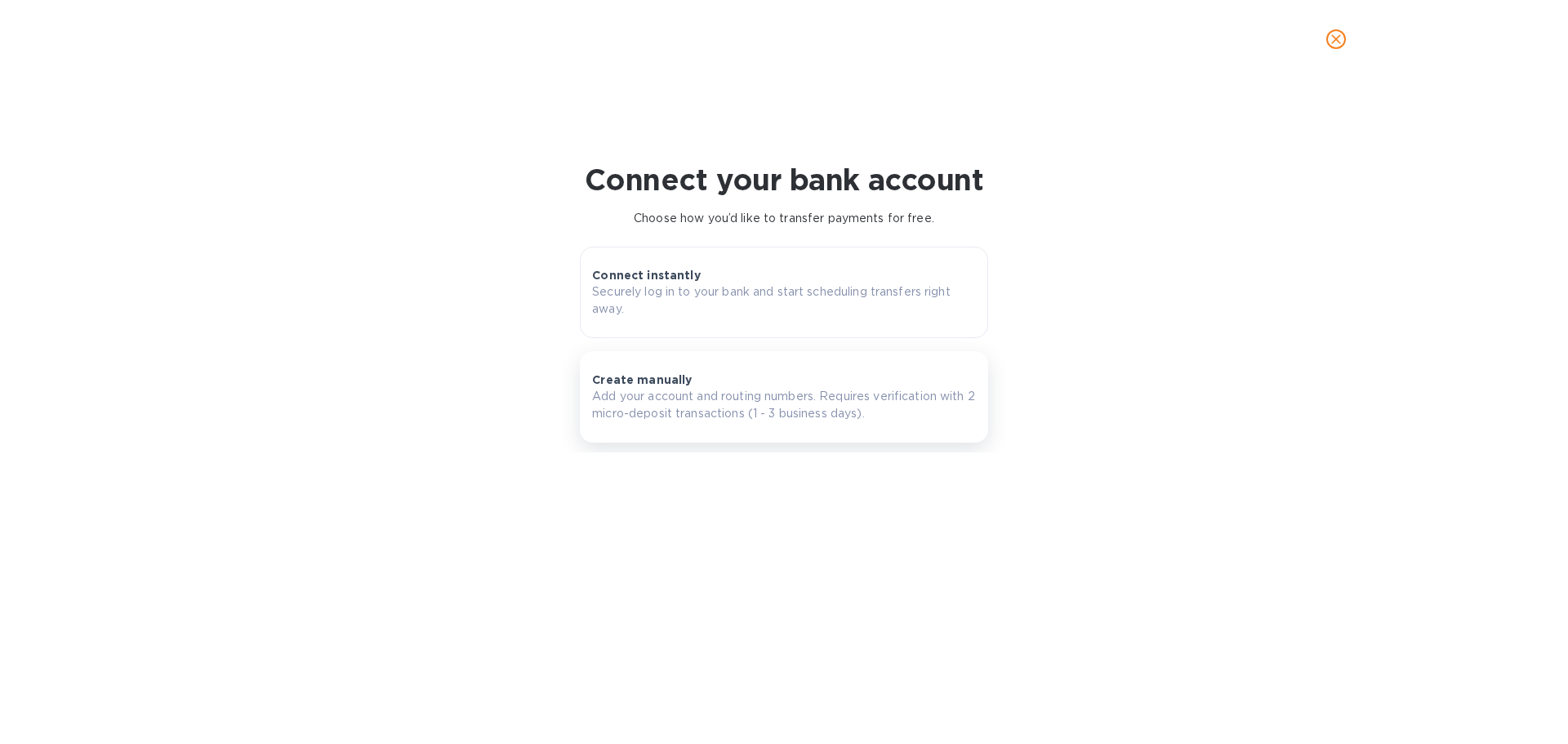
click at [767, 410] on p "Add your account and routing numbers. Requires verification with 2 micro-deposi…" at bounding box center [784, 405] width 384 height 34
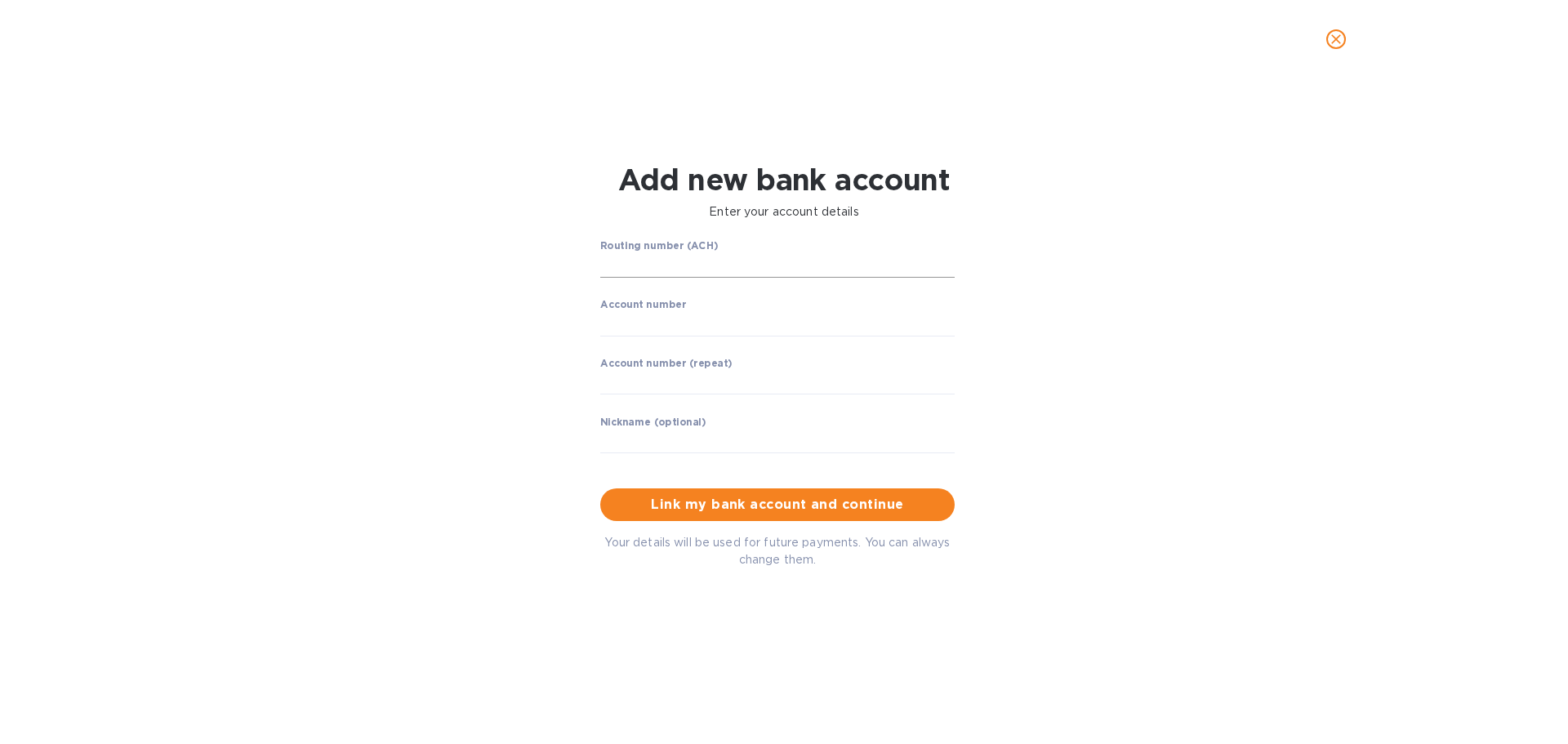
click at [706, 257] on input "string" at bounding box center [778, 265] width 355 height 25
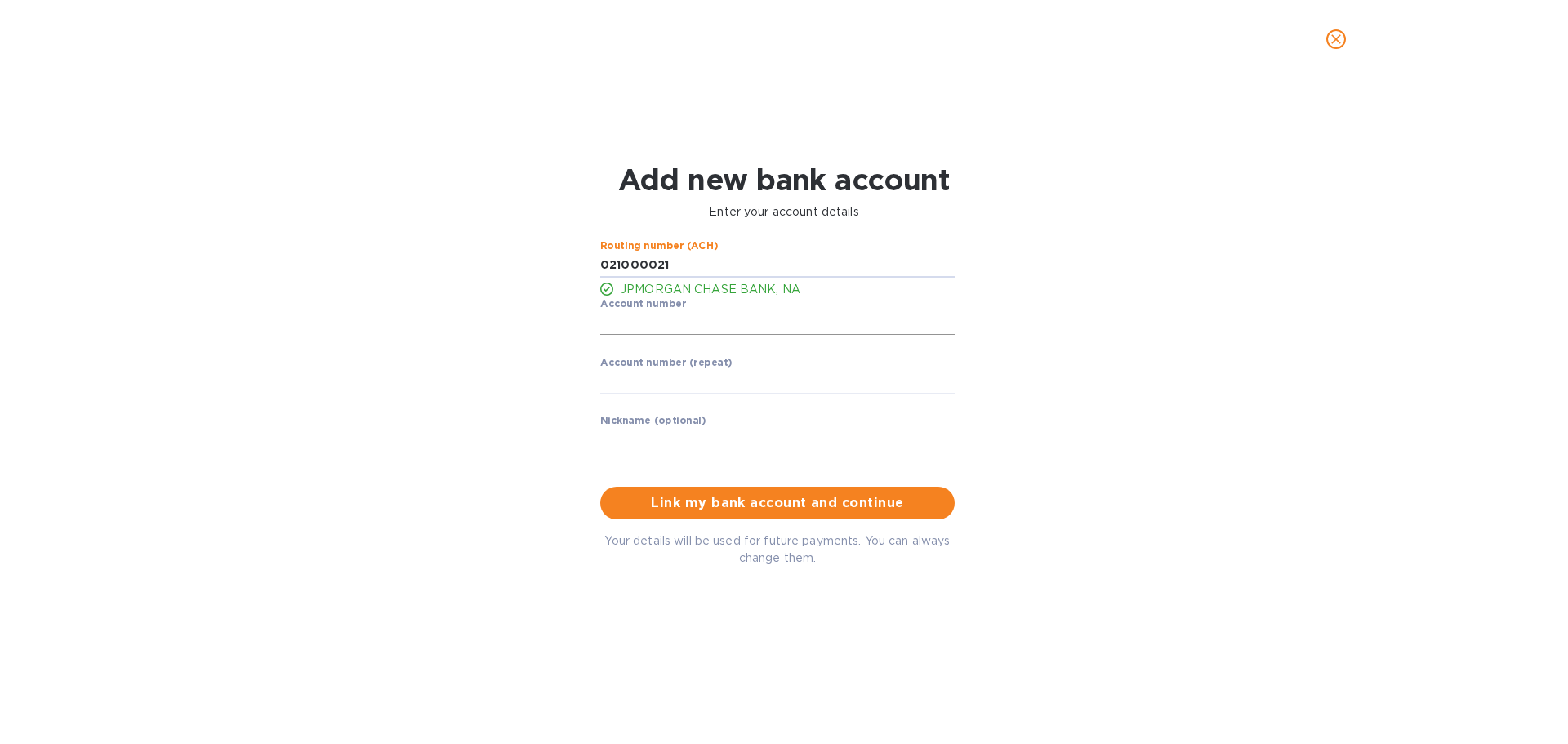
type input "021000021"
click at [701, 320] on input "string" at bounding box center [778, 324] width 355 height 25
paste input "669772698"
type input "669772698"
click at [672, 383] on input "string" at bounding box center [778, 383] width 355 height 25
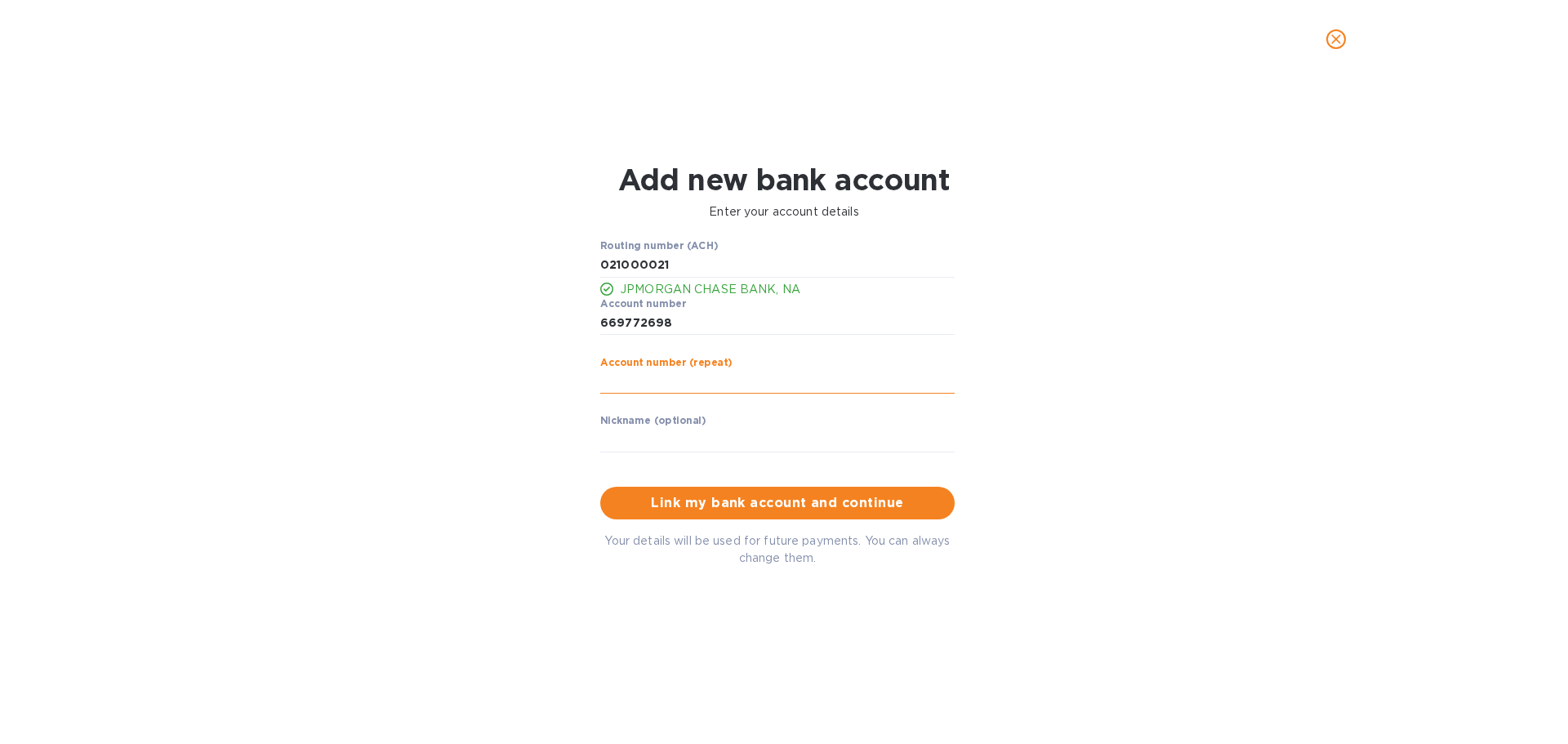
paste input "669772698"
type input "669772698"
click at [683, 450] on input "text" at bounding box center [778, 440] width 355 height 25
type input "chase bank"
click at [794, 502] on span "Link my bank account and continue" at bounding box center [778, 502] width 328 height 19
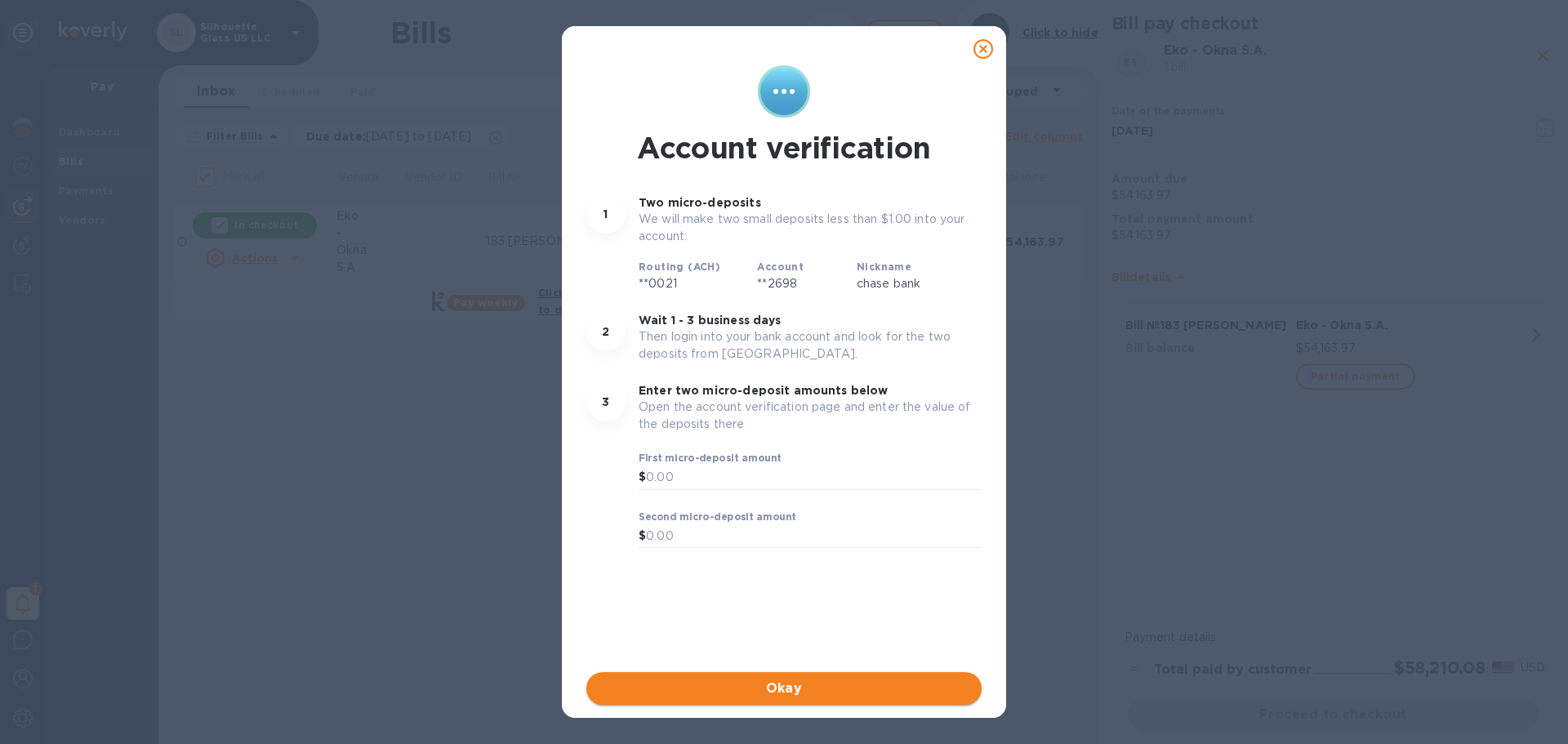
click at [760, 681] on span "Okay" at bounding box center [784, 688] width 370 height 19
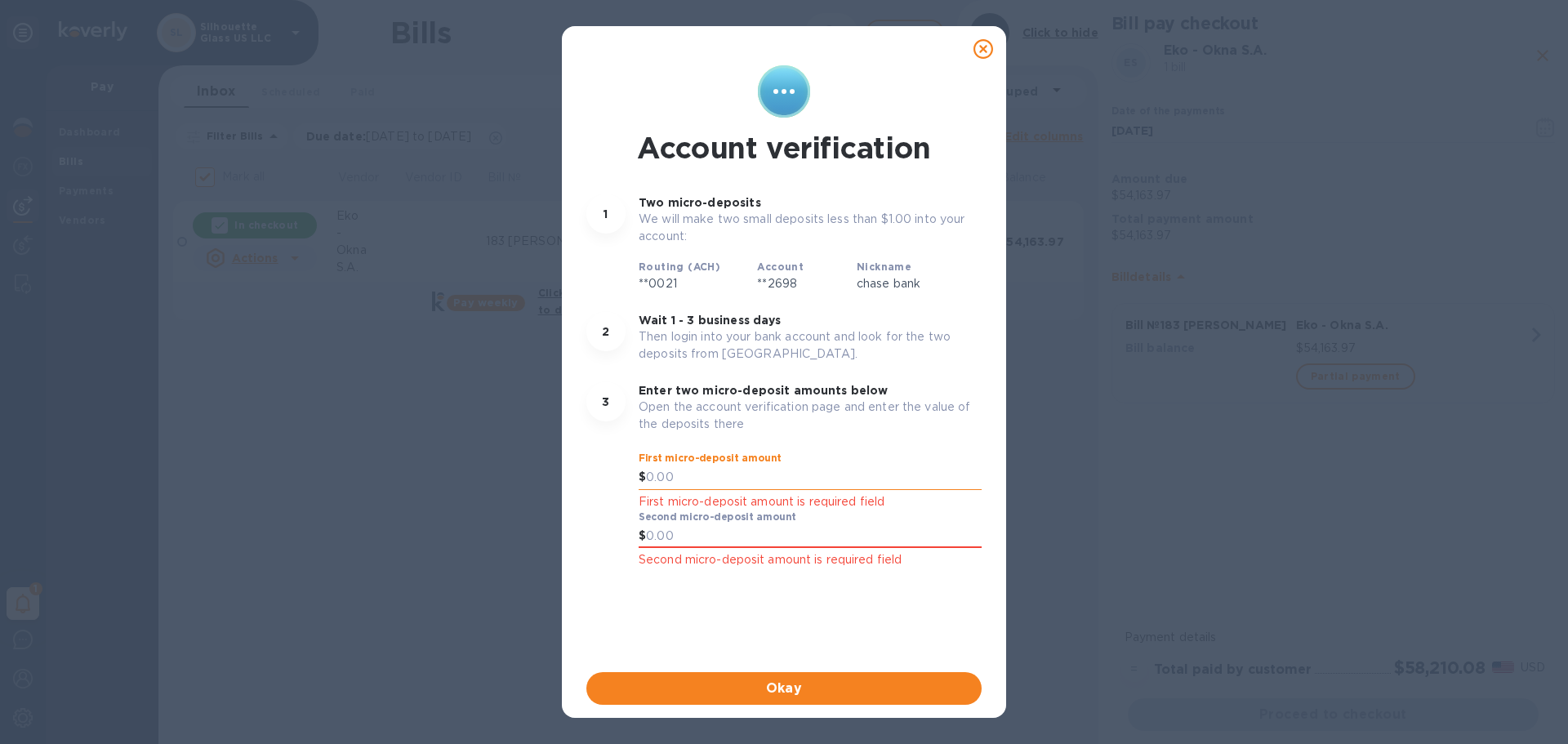
click at [693, 478] on input "text" at bounding box center [814, 478] width 336 height 25
click at [825, 686] on span "Okay" at bounding box center [784, 688] width 370 height 19
click at [721, 478] on input "text" at bounding box center [814, 478] width 336 height 25
click at [987, 49] on icon at bounding box center [983, 48] width 19 height 19
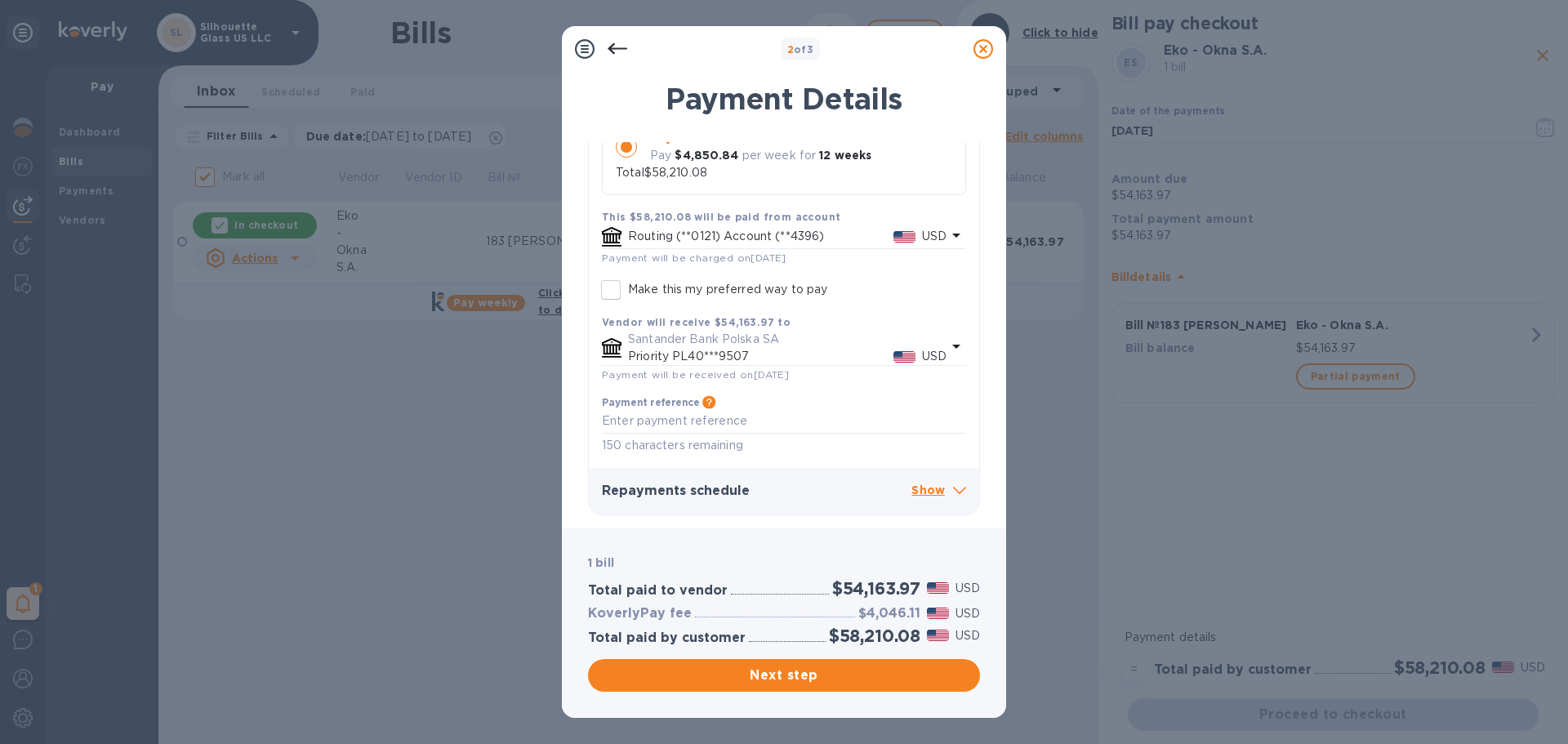
click at [864, 234] on p "Routing (**0121) Account (**4396)" at bounding box center [760, 235] width 265 height 17
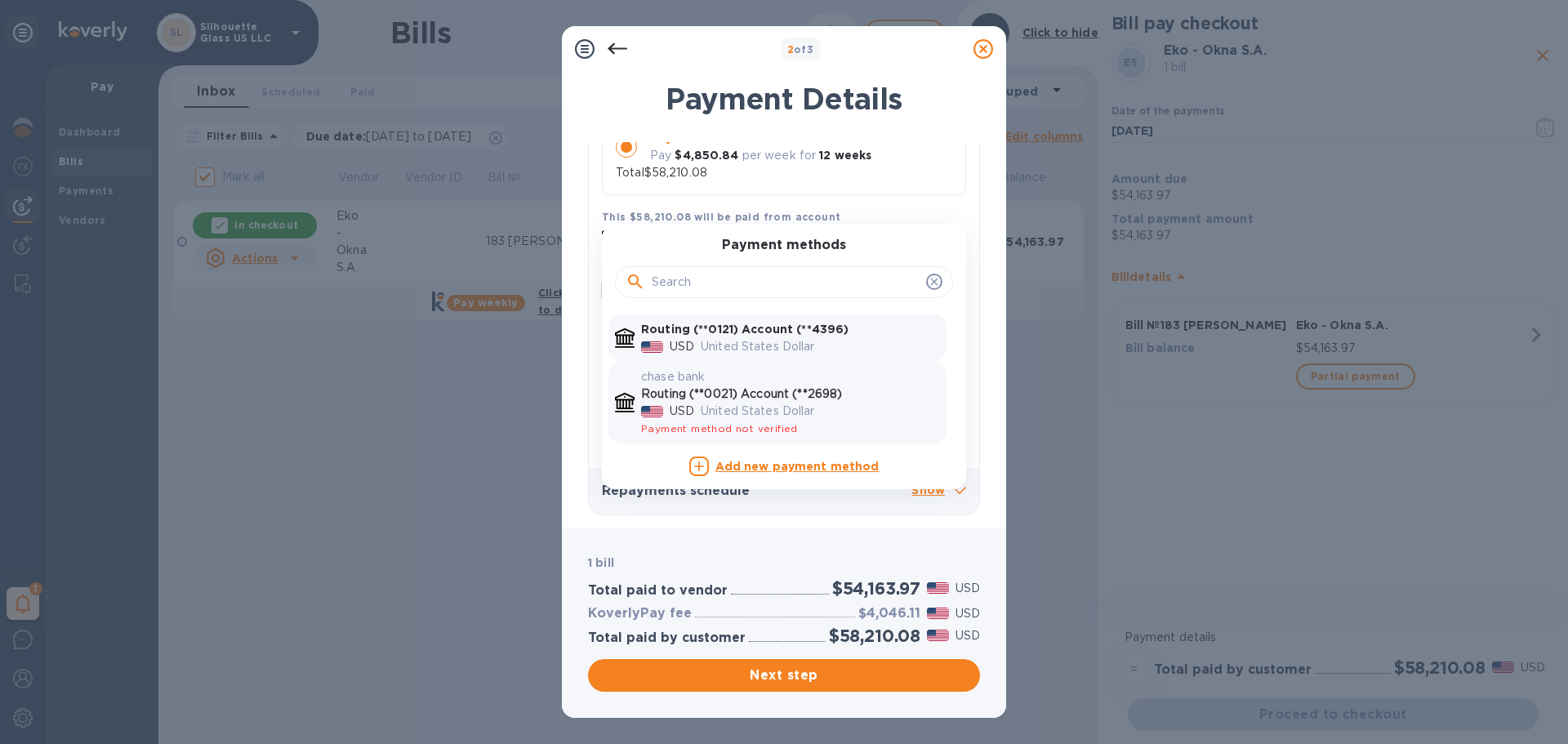
click at [835, 404] on p "United States Dollar" at bounding box center [820, 411] width 239 height 17
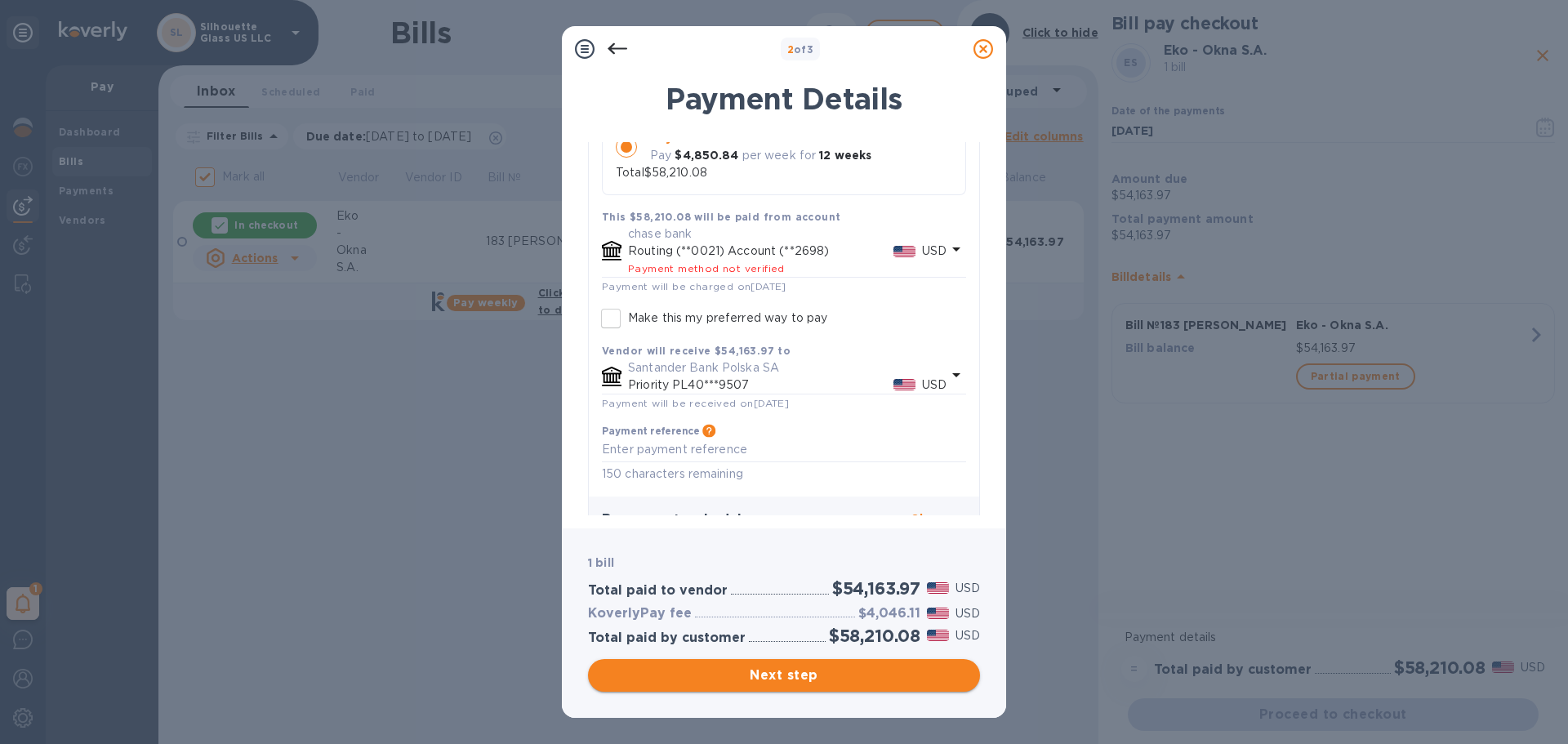
click at [810, 671] on span "Next step" at bounding box center [784, 675] width 366 height 19
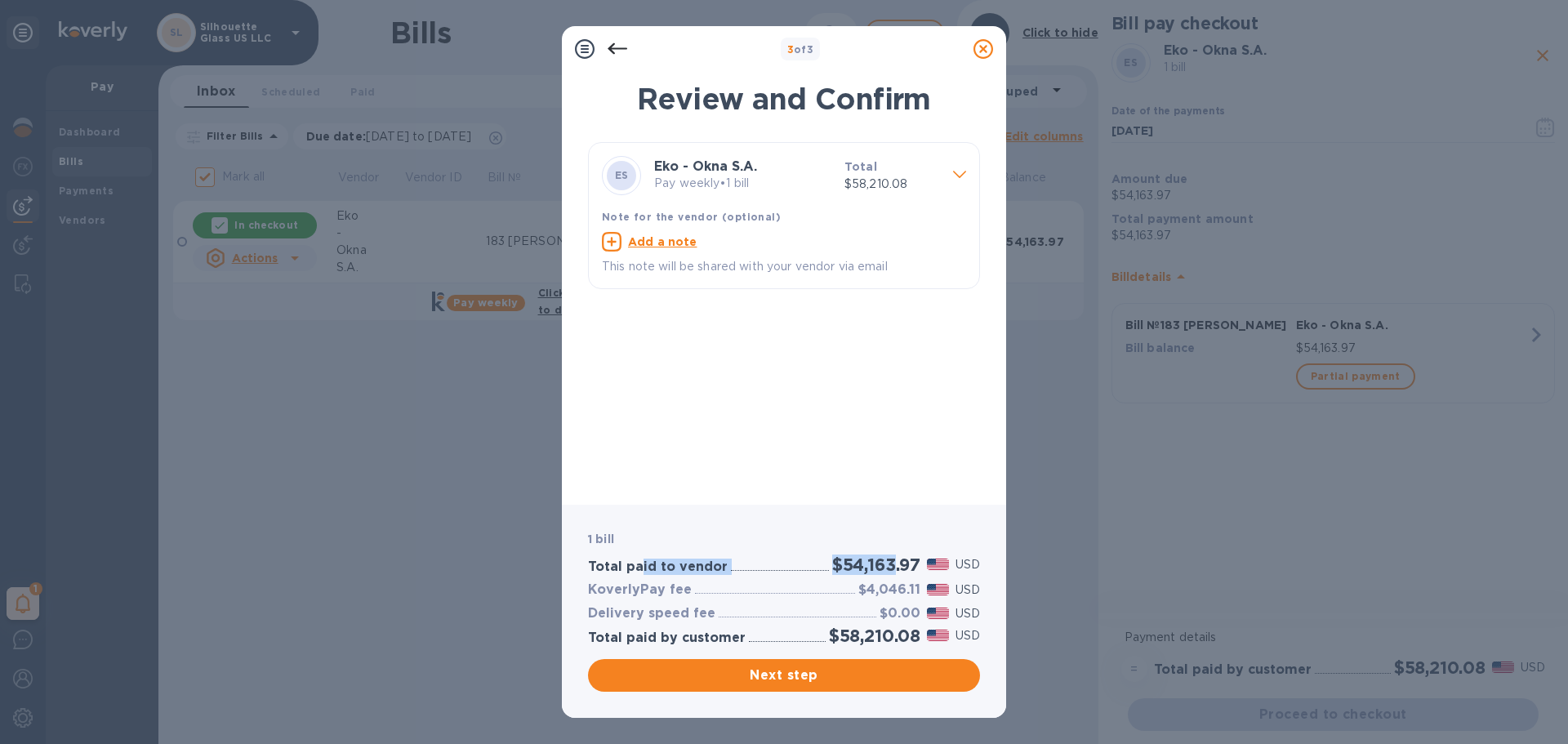
drag, startPoint x: 692, startPoint y: 571, endPoint x: 895, endPoint y: 550, distance: 204.1
click at [895, 551] on div "Total paid to vendor $54,163.97 USD" at bounding box center [784, 564] width 399 height 27
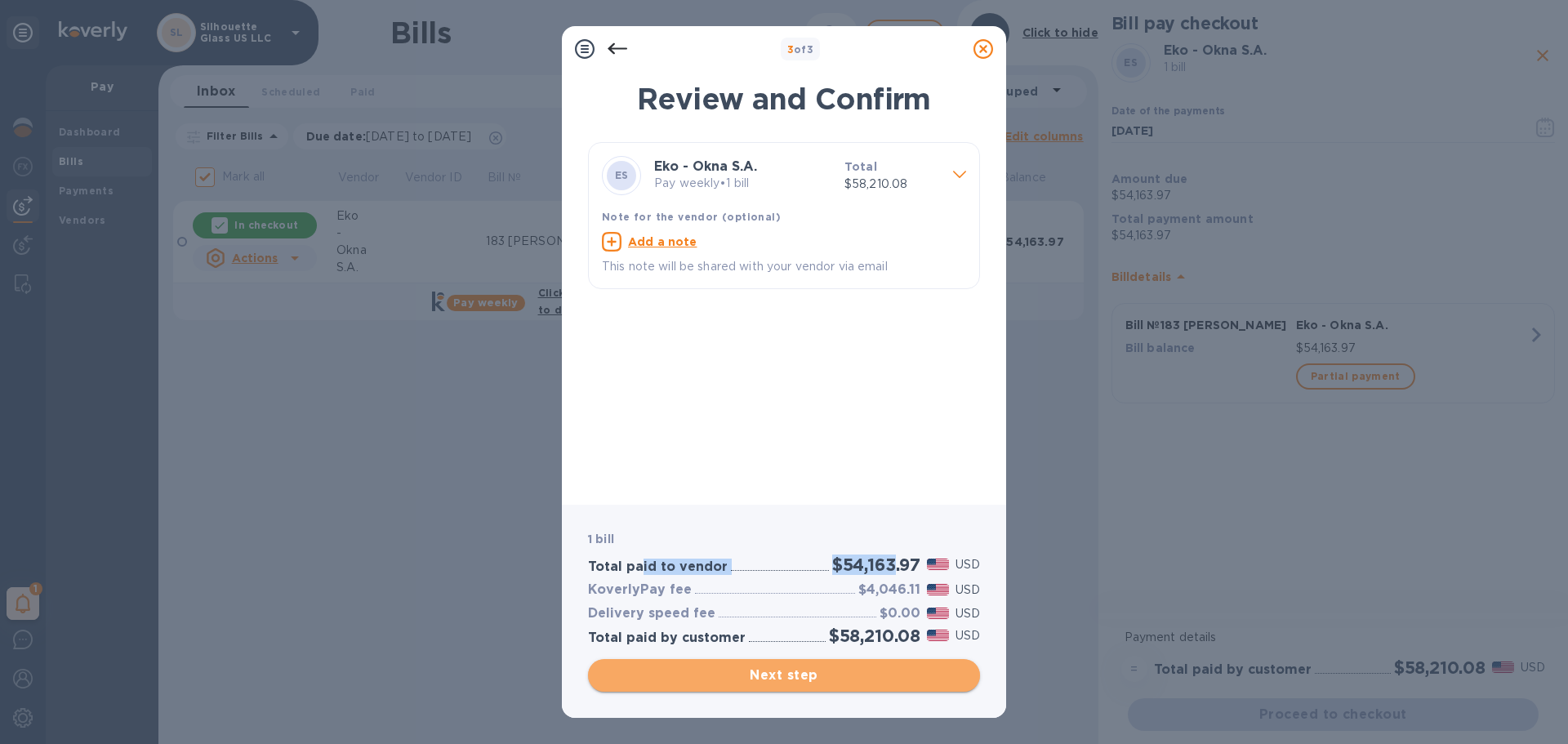
click at [825, 672] on span "Next step" at bounding box center [784, 675] width 366 height 19
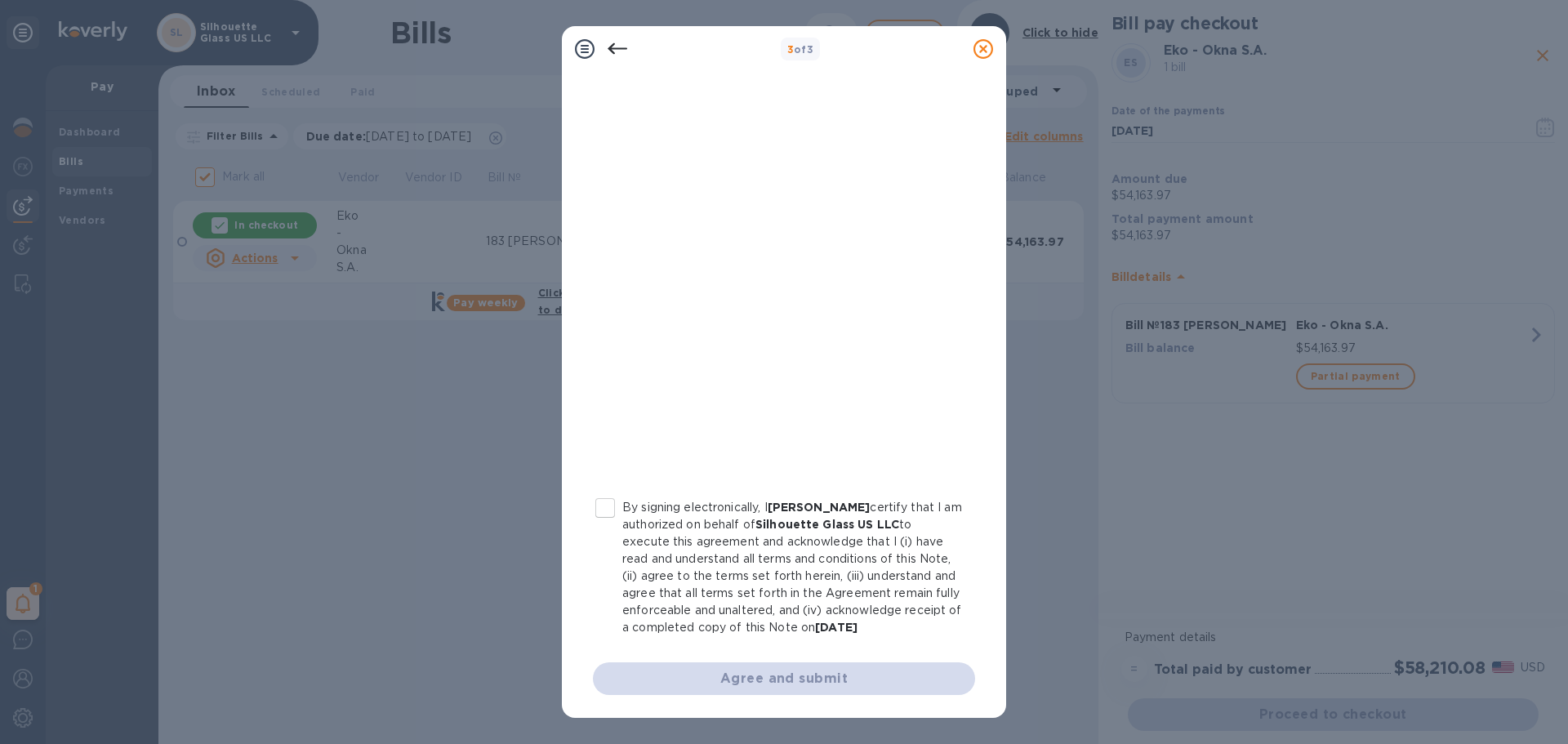
scroll to position [186, 0]
drag, startPoint x: 605, startPoint y: 491, endPoint x: 645, endPoint y: 535, distance: 59.5
click at [604, 491] on input "By signing electronically, I Avrumi Getter certify that I am authorized on beha…" at bounding box center [605, 508] width 34 height 34
checkbox input "true"
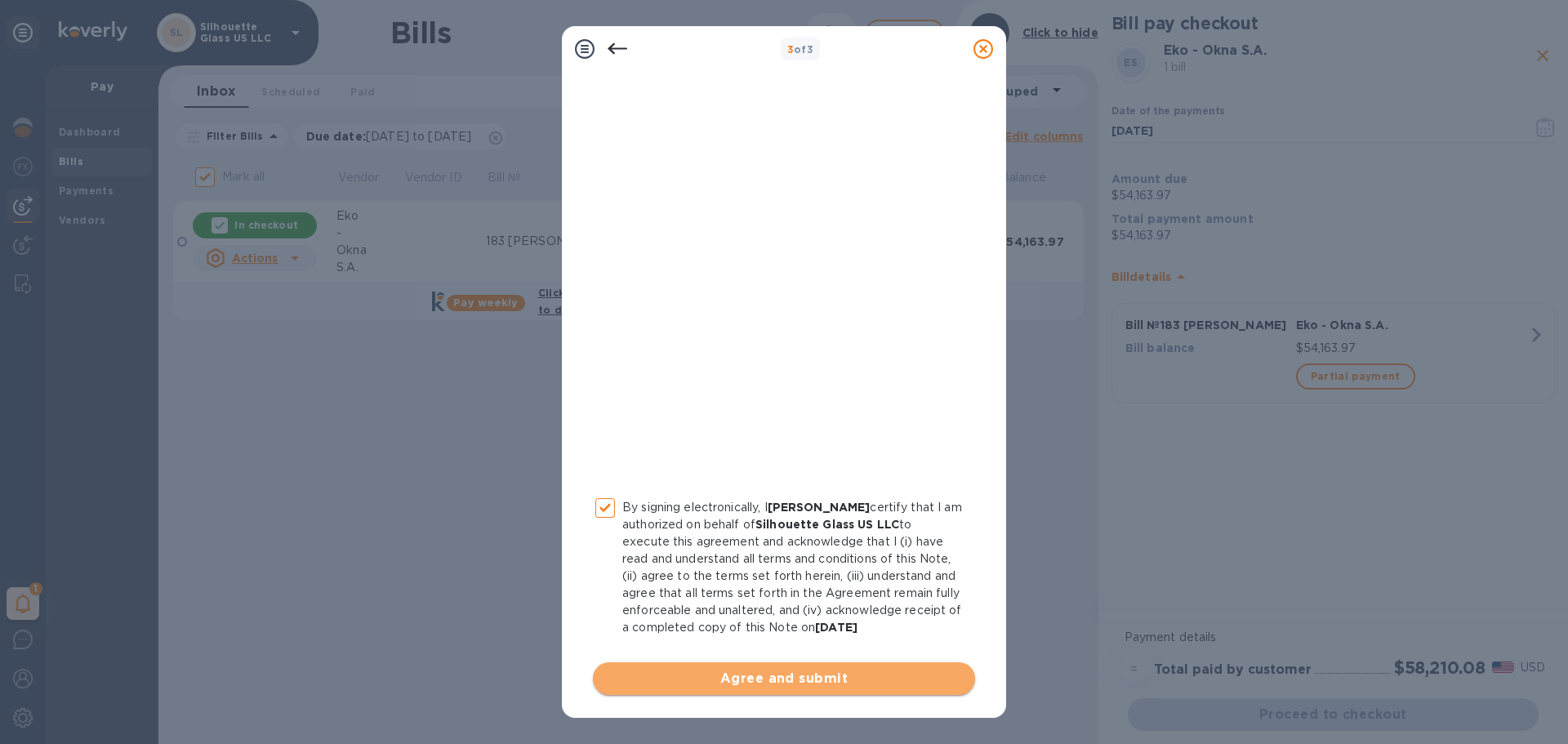
click at [800, 691] on button "Agree and submit" at bounding box center [783, 678] width 382 height 33
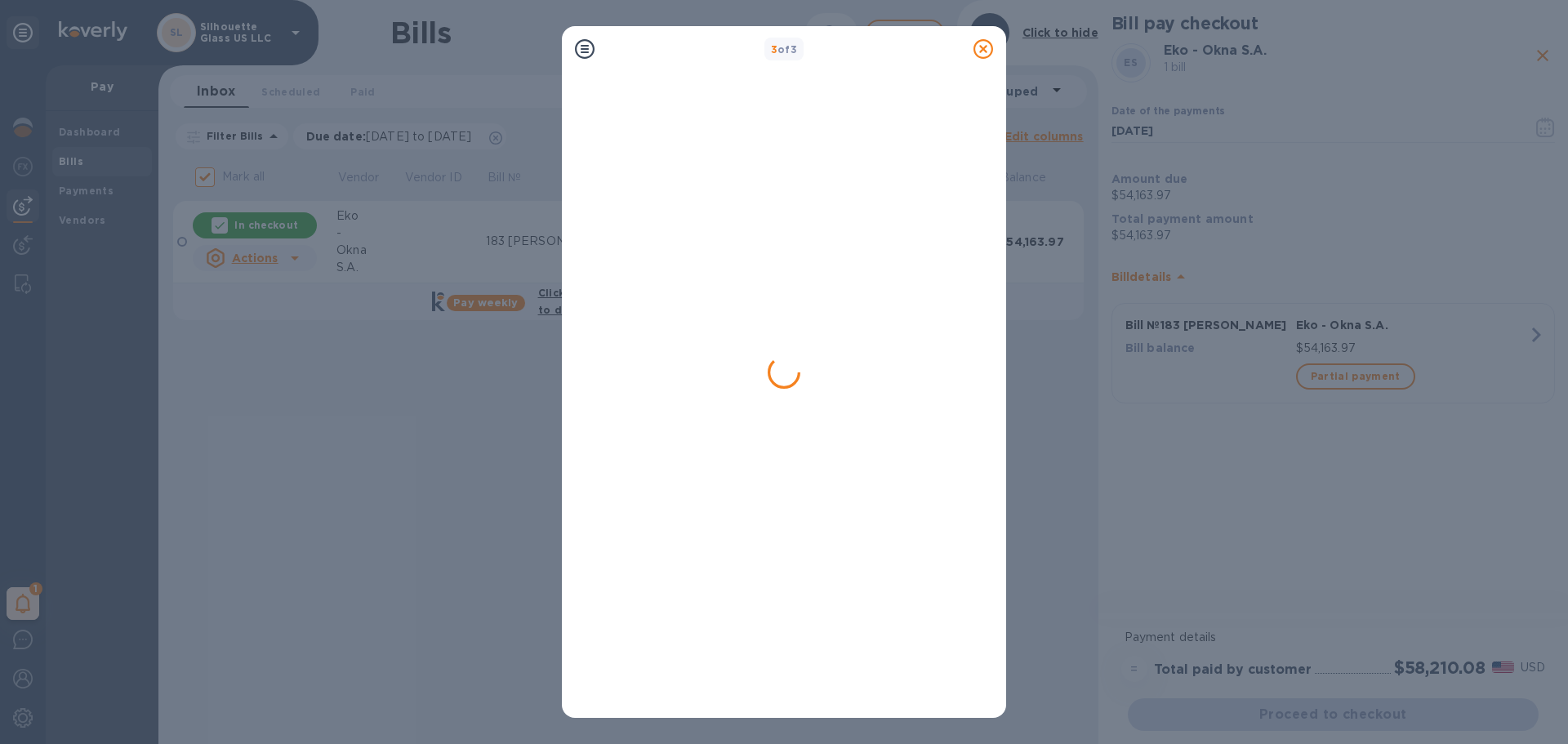
checkbox input "false"
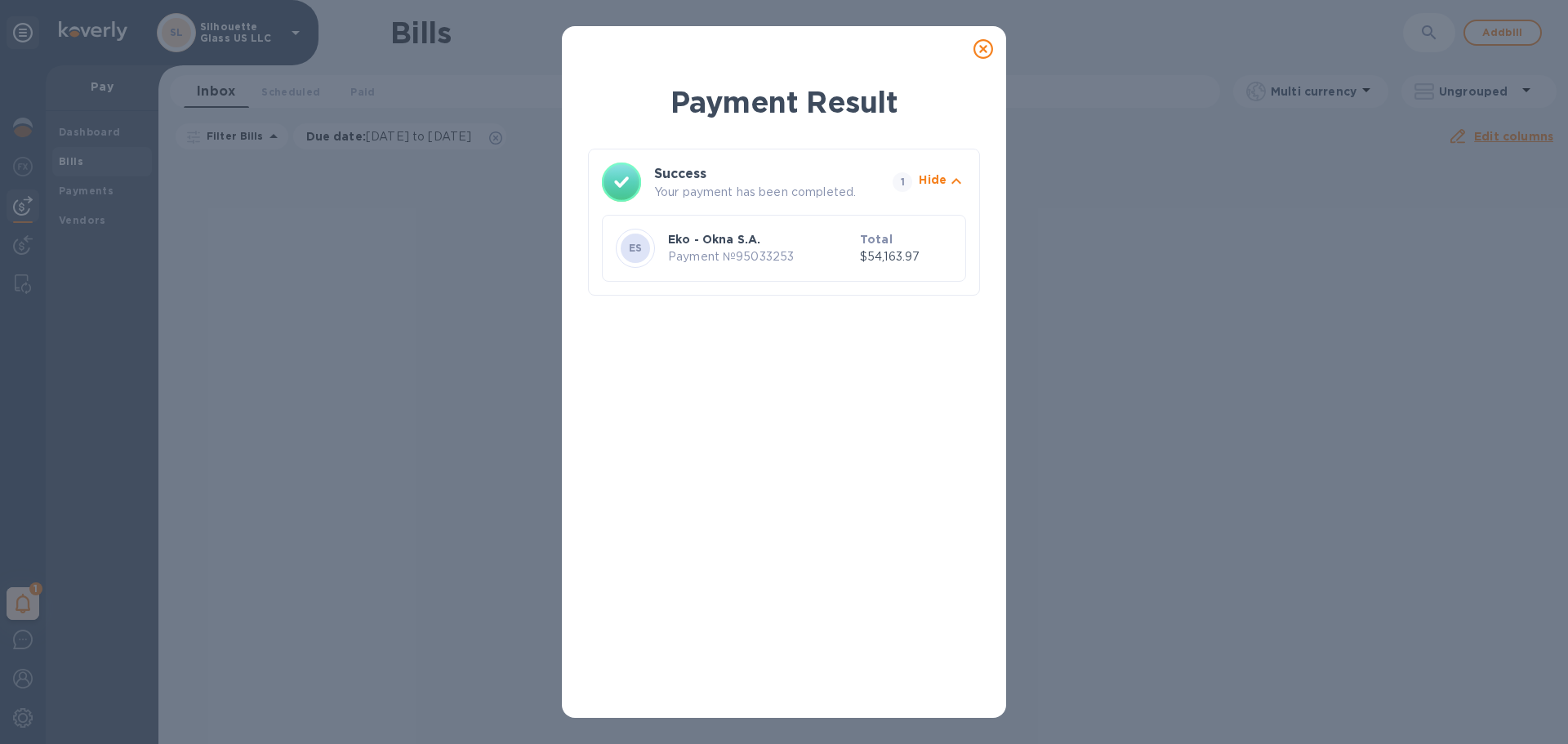
click at [898, 255] on p "$54,163.97" at bounding box center [906, 257] width 93 height 17
drag, startPoint x: 739, startPoint y: 258, endPoint x: 982, endPoint y: 48, distance: 321.2
click at [982, 48] on icon at bounding box center [983, 48] width 19 height 19
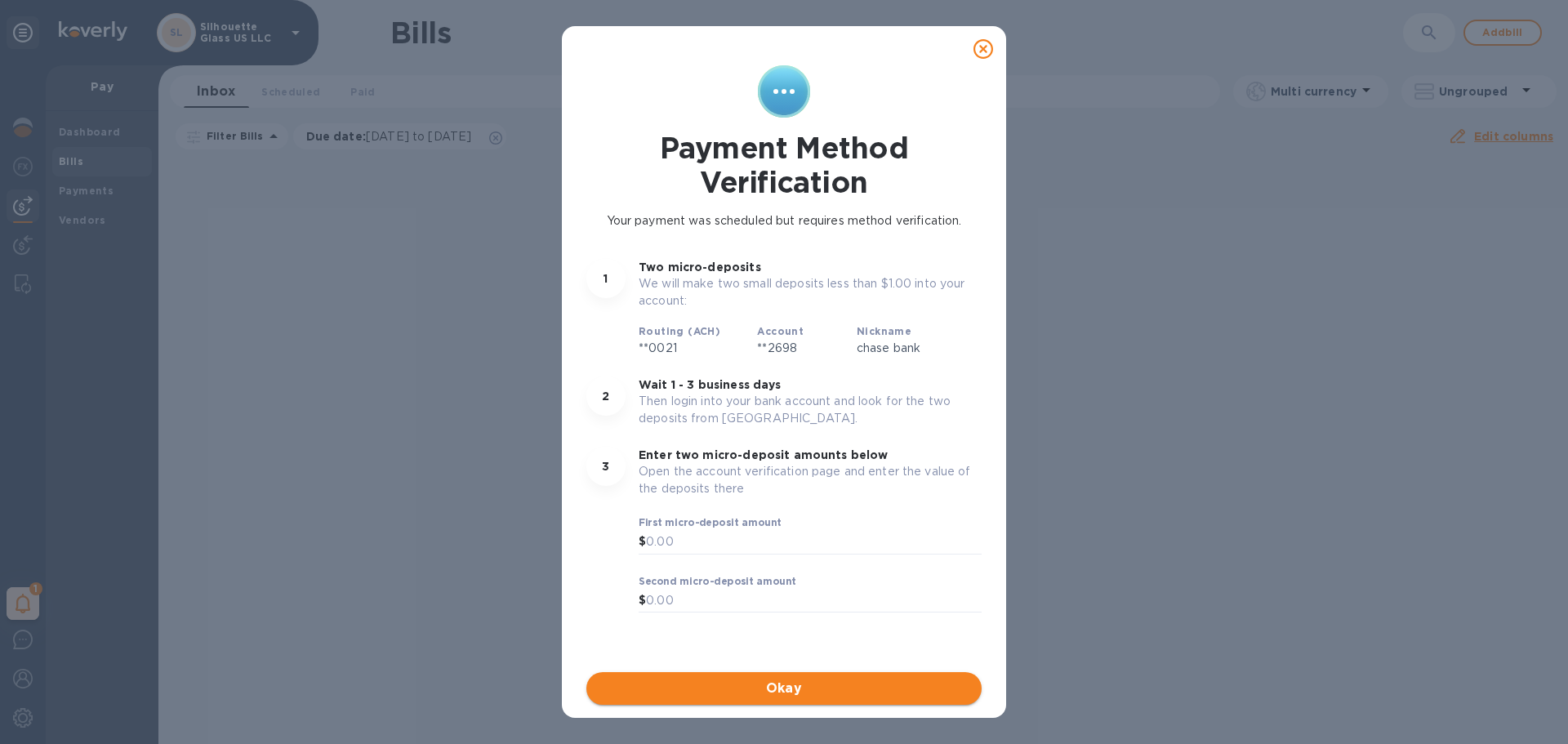
click at [807, 684] on span "Okay" at bounding box center [784, 688] width 370 height 19
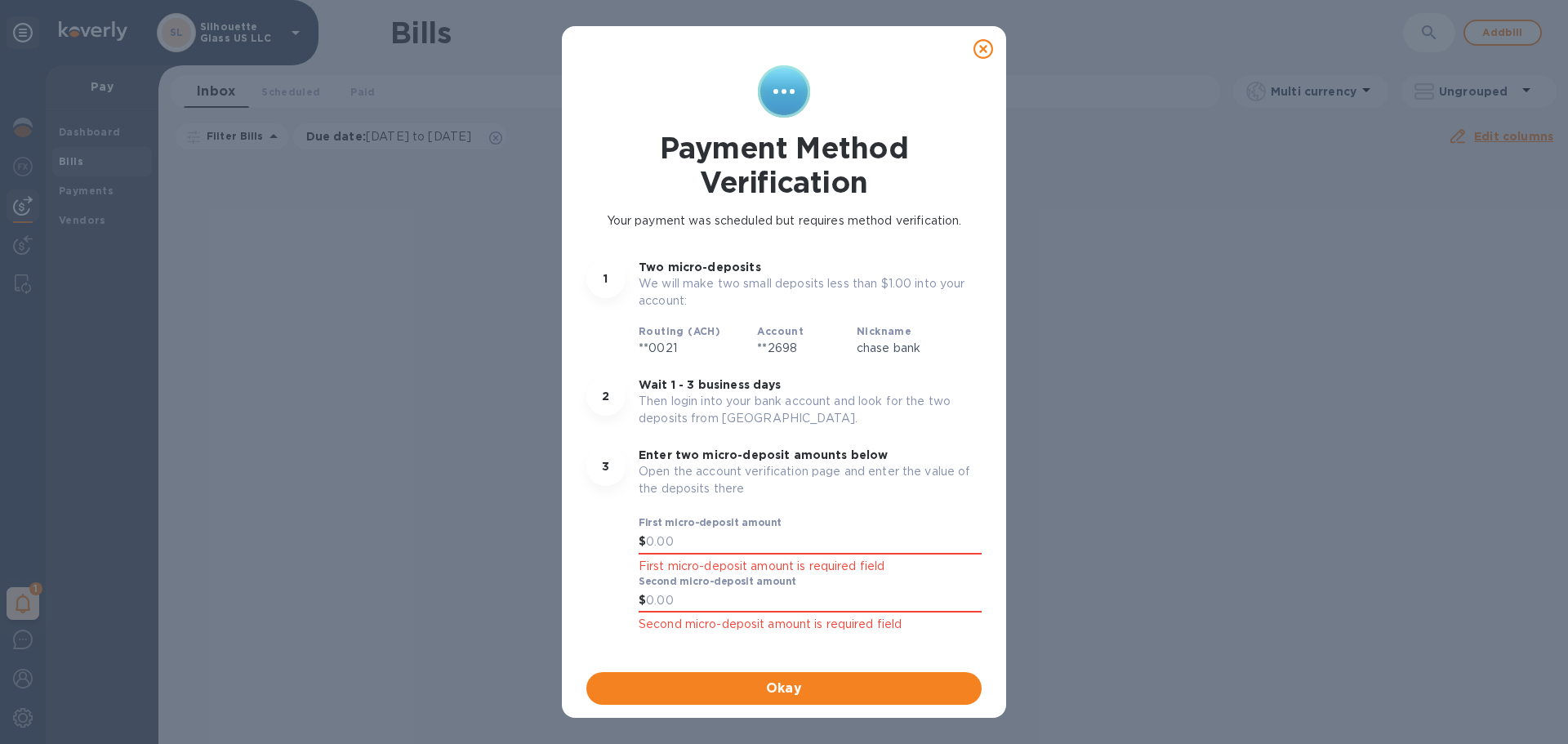
click at [989, 55] on icon at bounding box center [983, 48] width 19 height 19
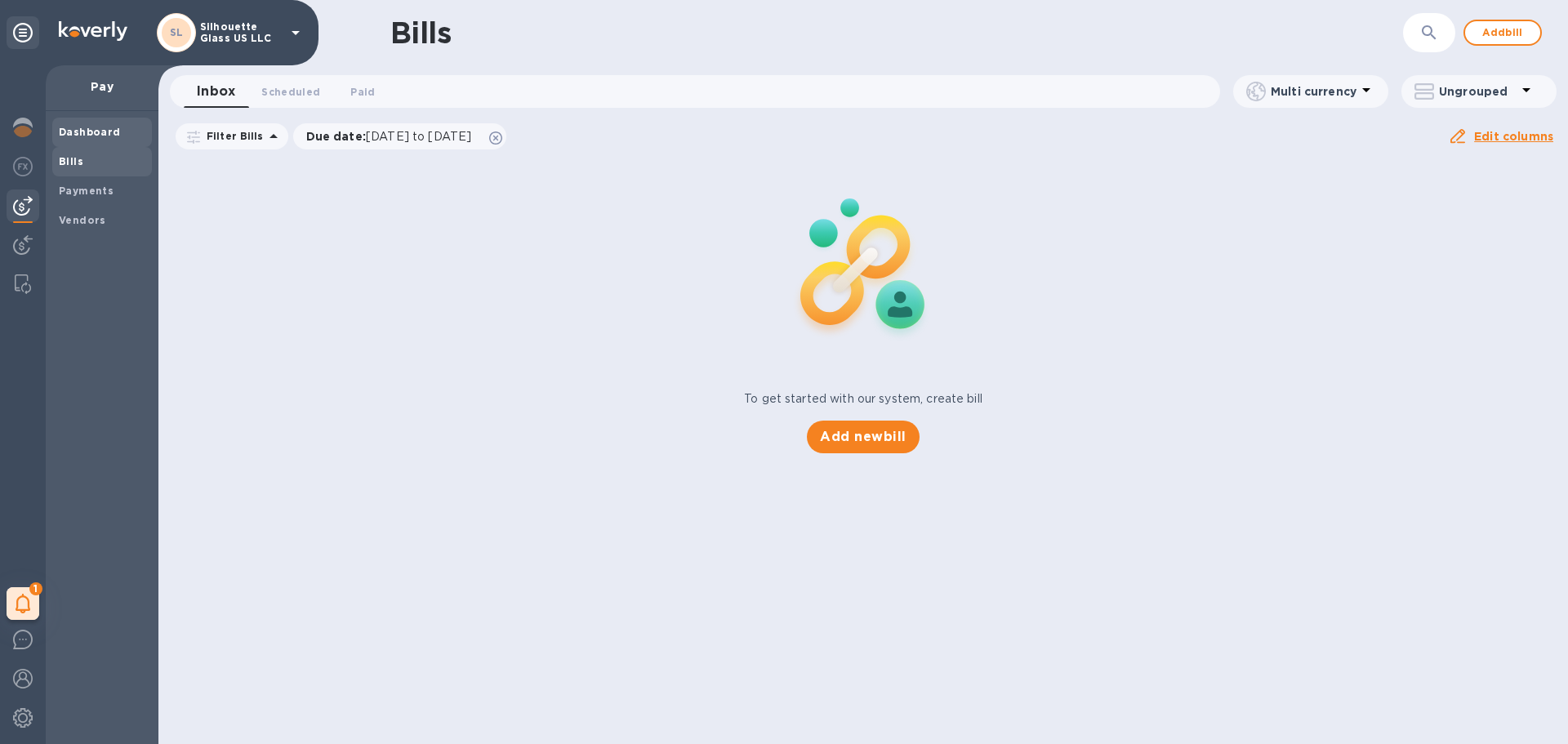
click at [78, 131] on b "Dashboard" at bounding box center [90, 132] width 62 height 12
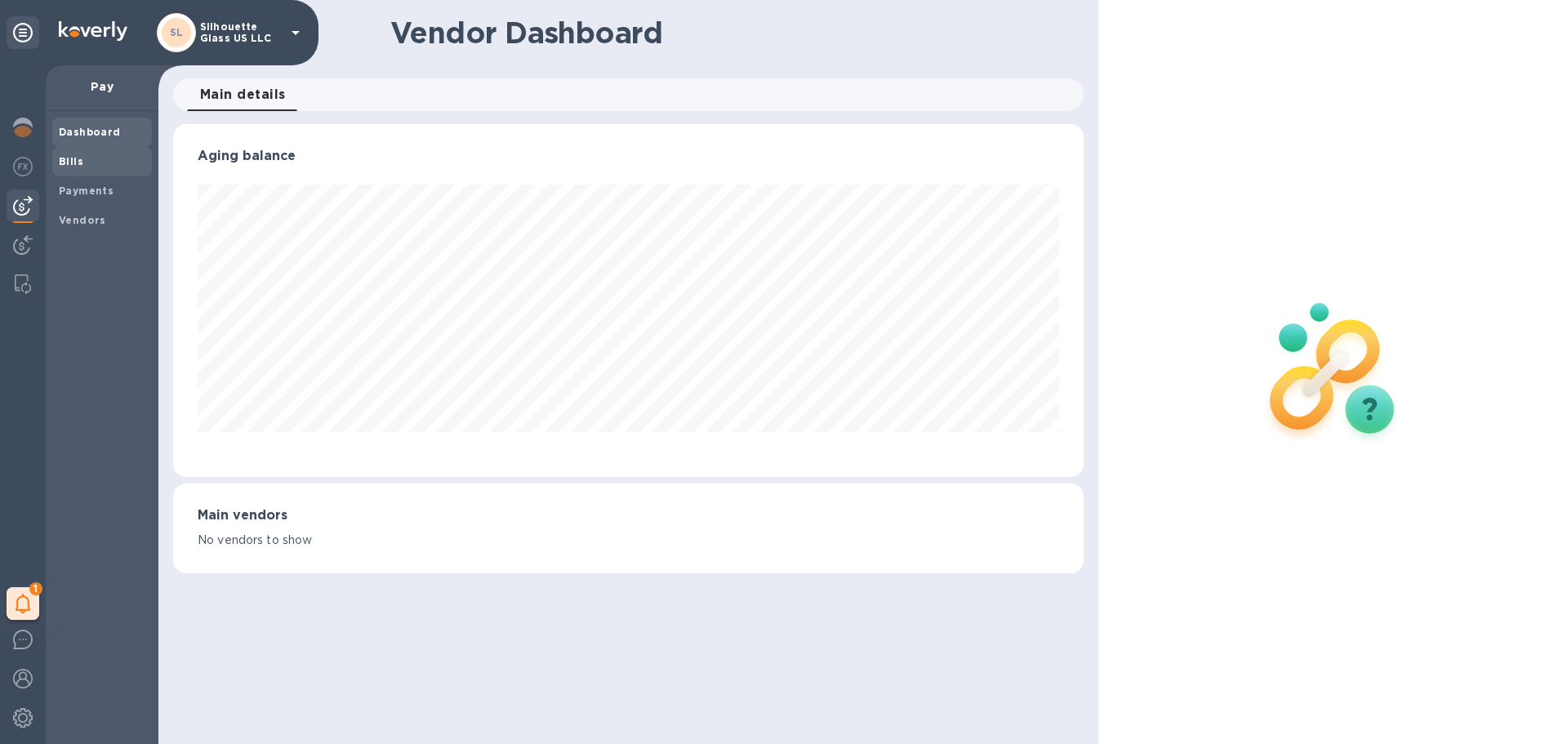
scroll to position [353, 910]
click at [78, 156] on b "Bills" at bounding box center [71, 161] width 25 height 12
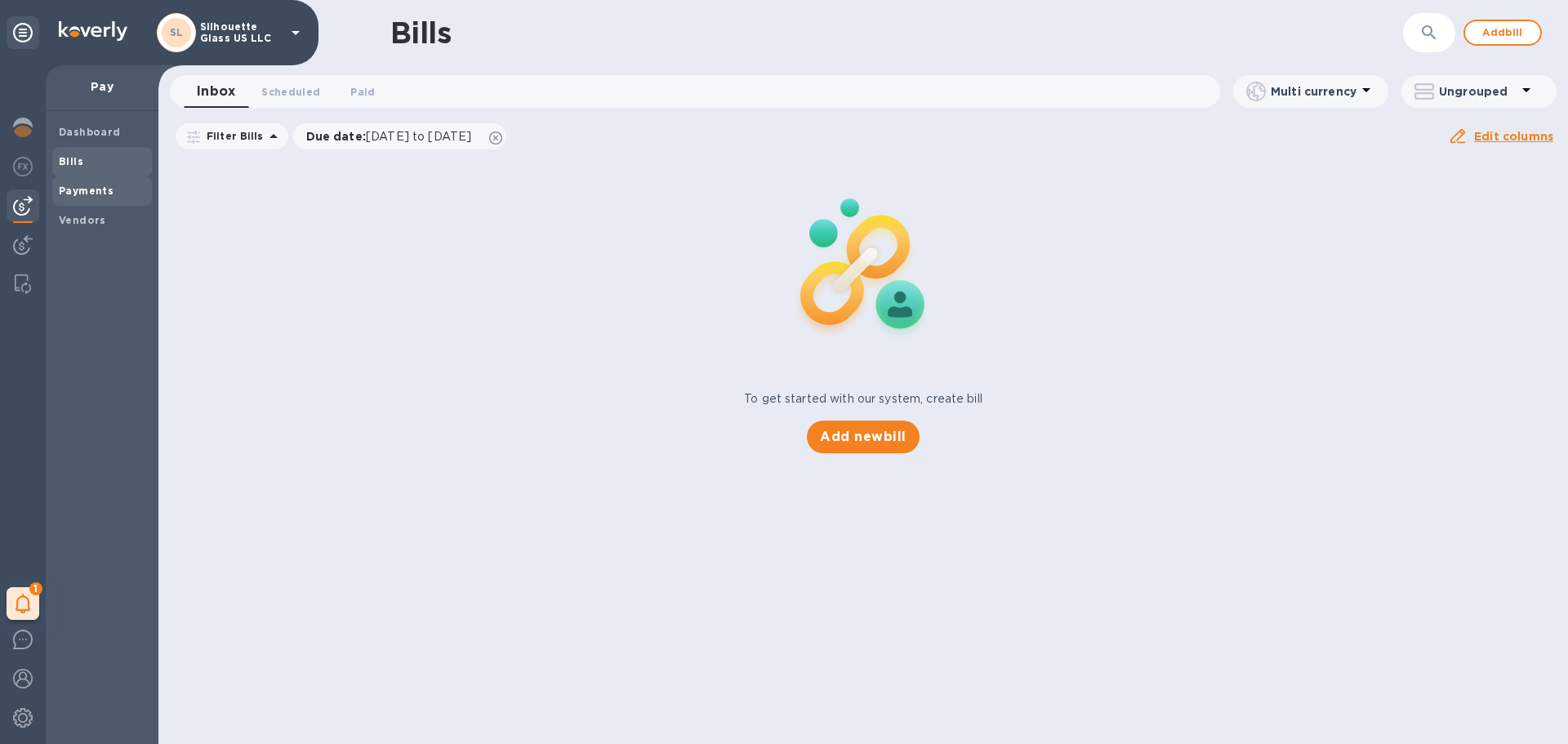
click at [76, 184] on b "Payments" at bounding box center [86, 190] width 55 height 12
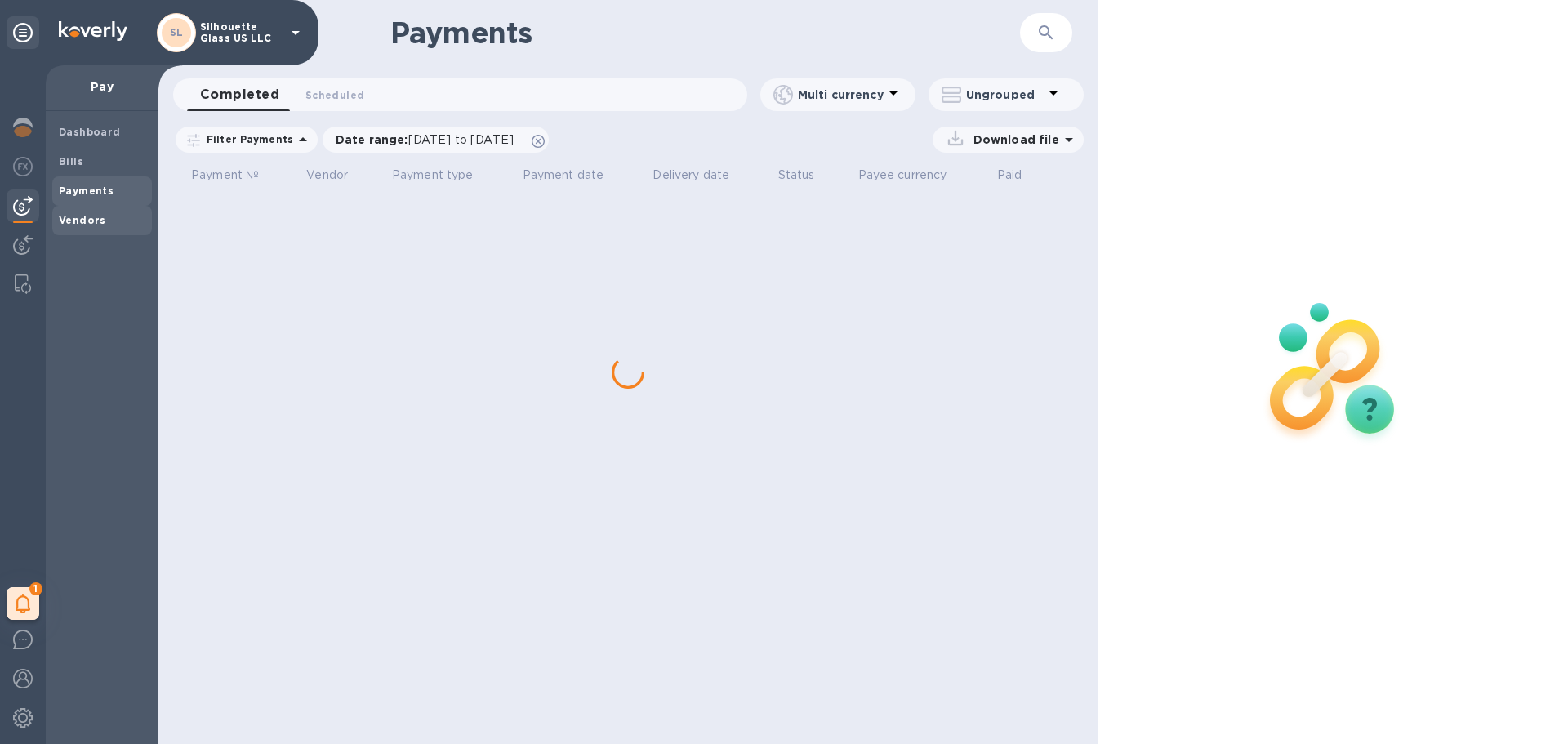
click at [82, 214] on b "Vendors" at bounding box center [83, 220] width 48 height 12
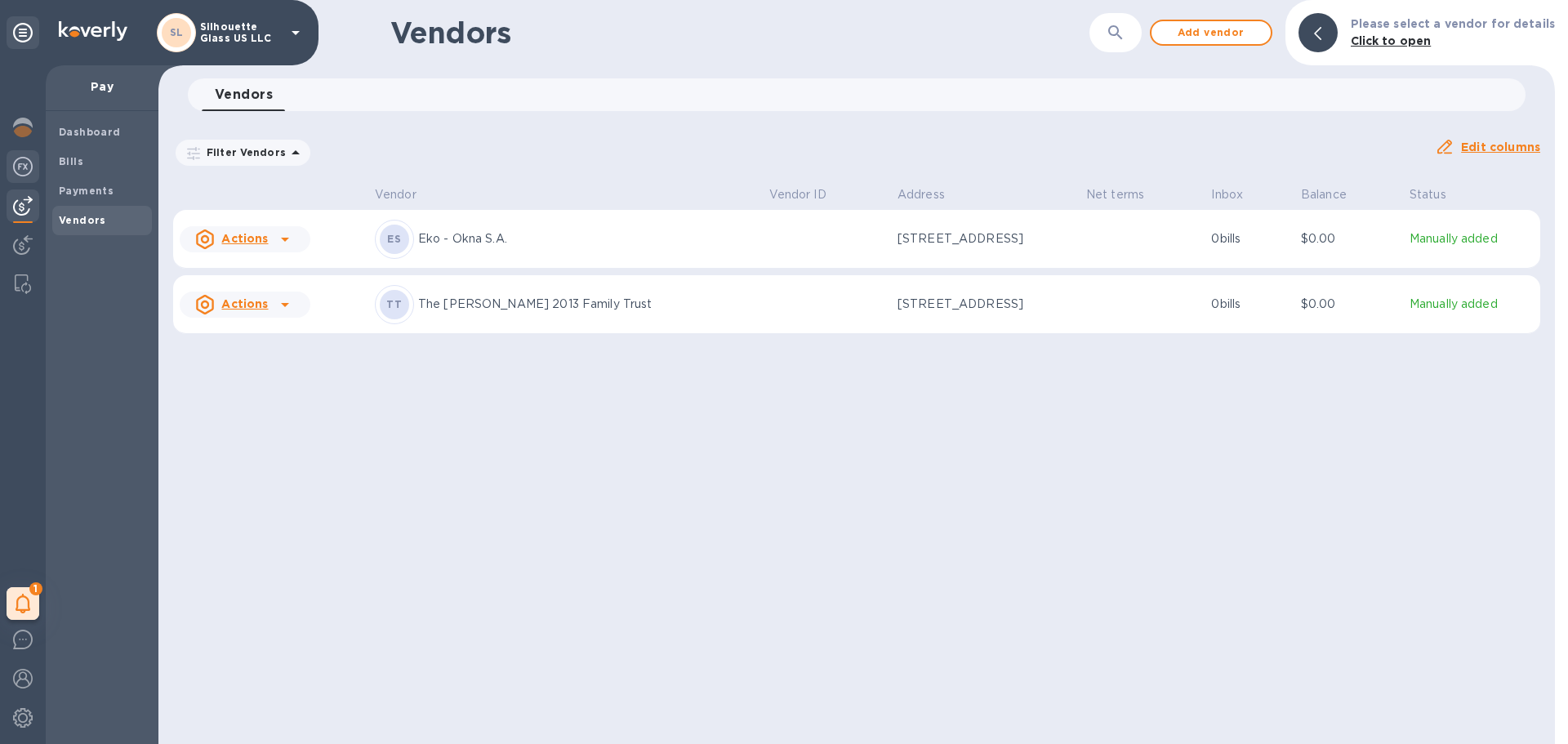
click at [26, 167] on img at bounding box center [23, 167] width 19 height 19
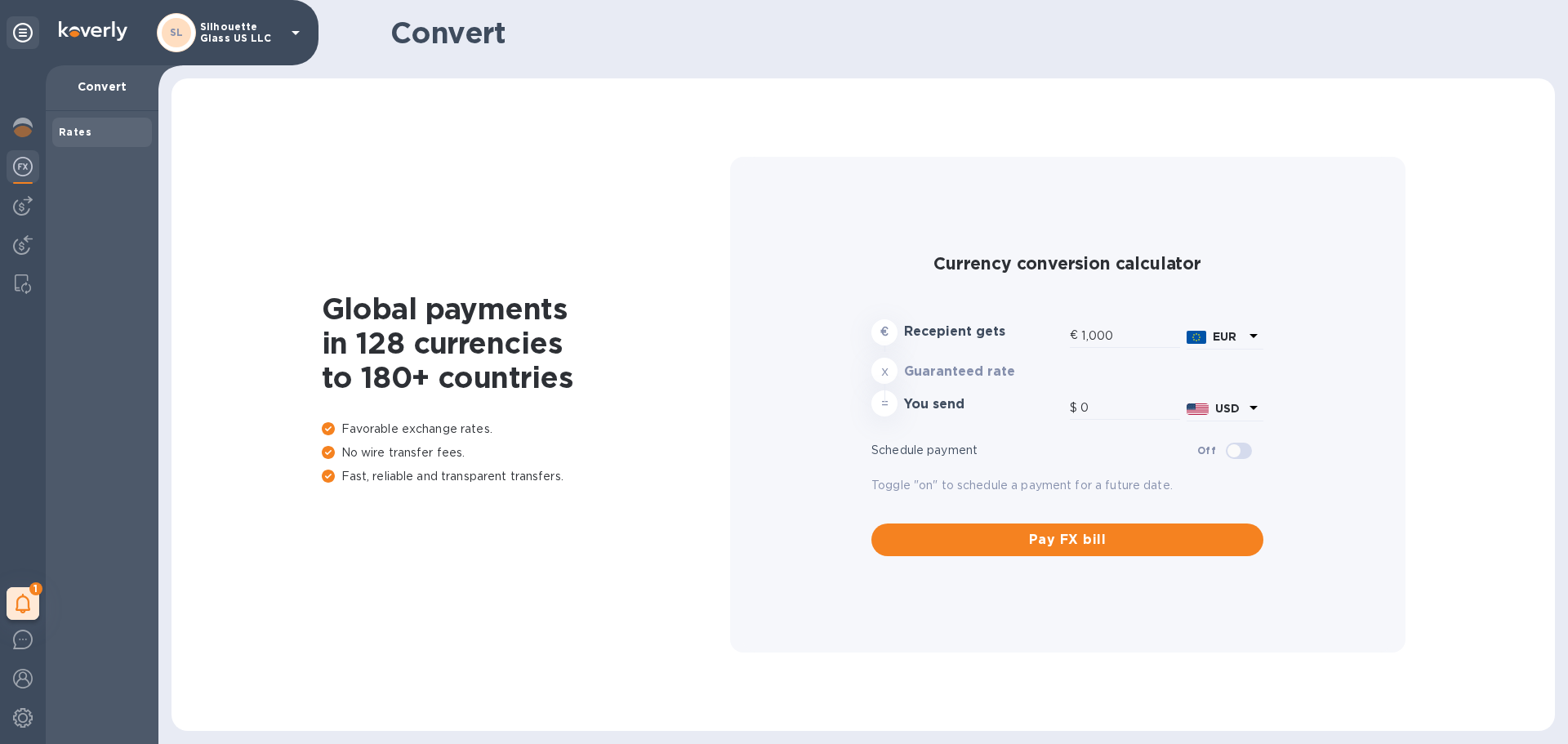
type input "1,184.71"
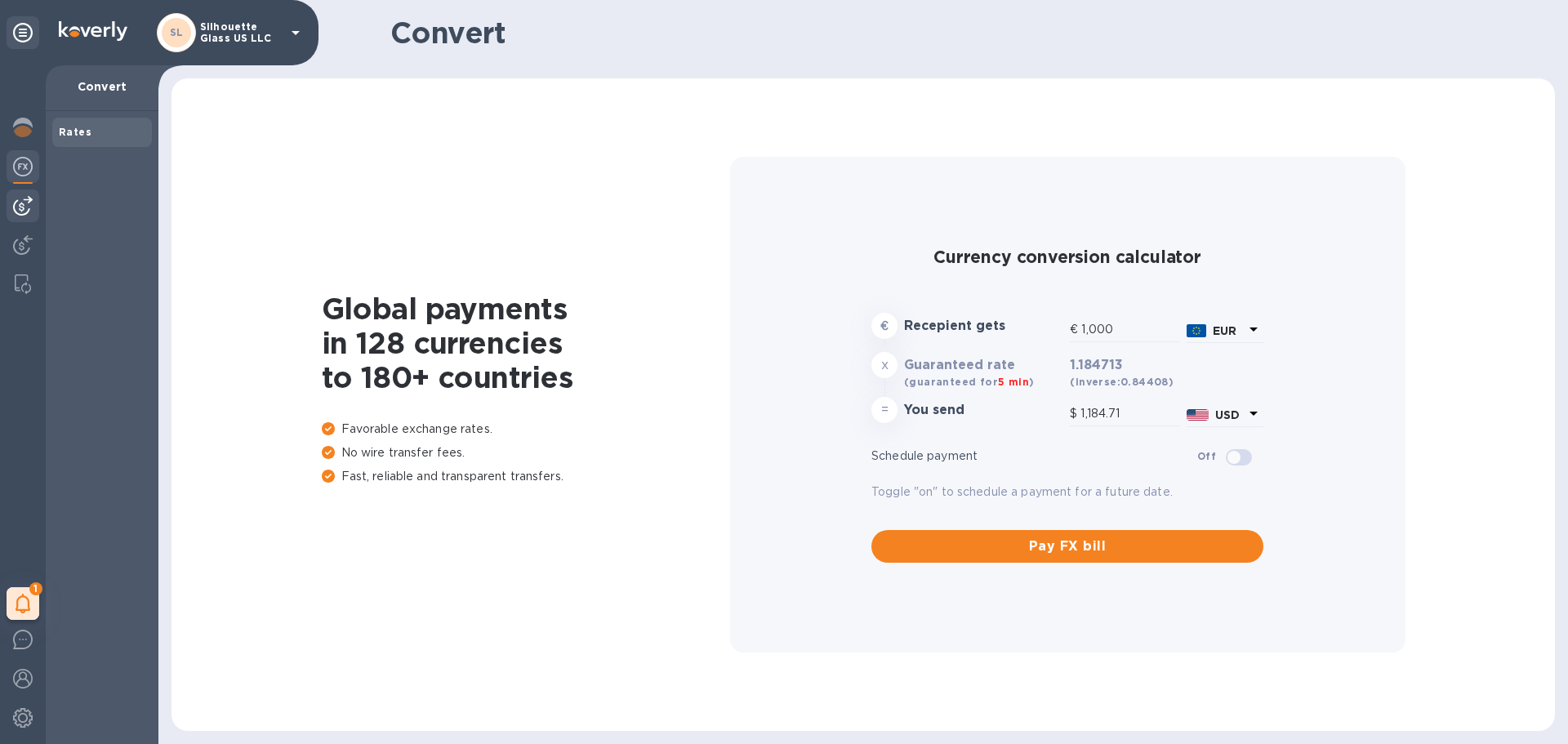
click at [26, 207] on img at bounding box center [23, 205] width 19 height 19
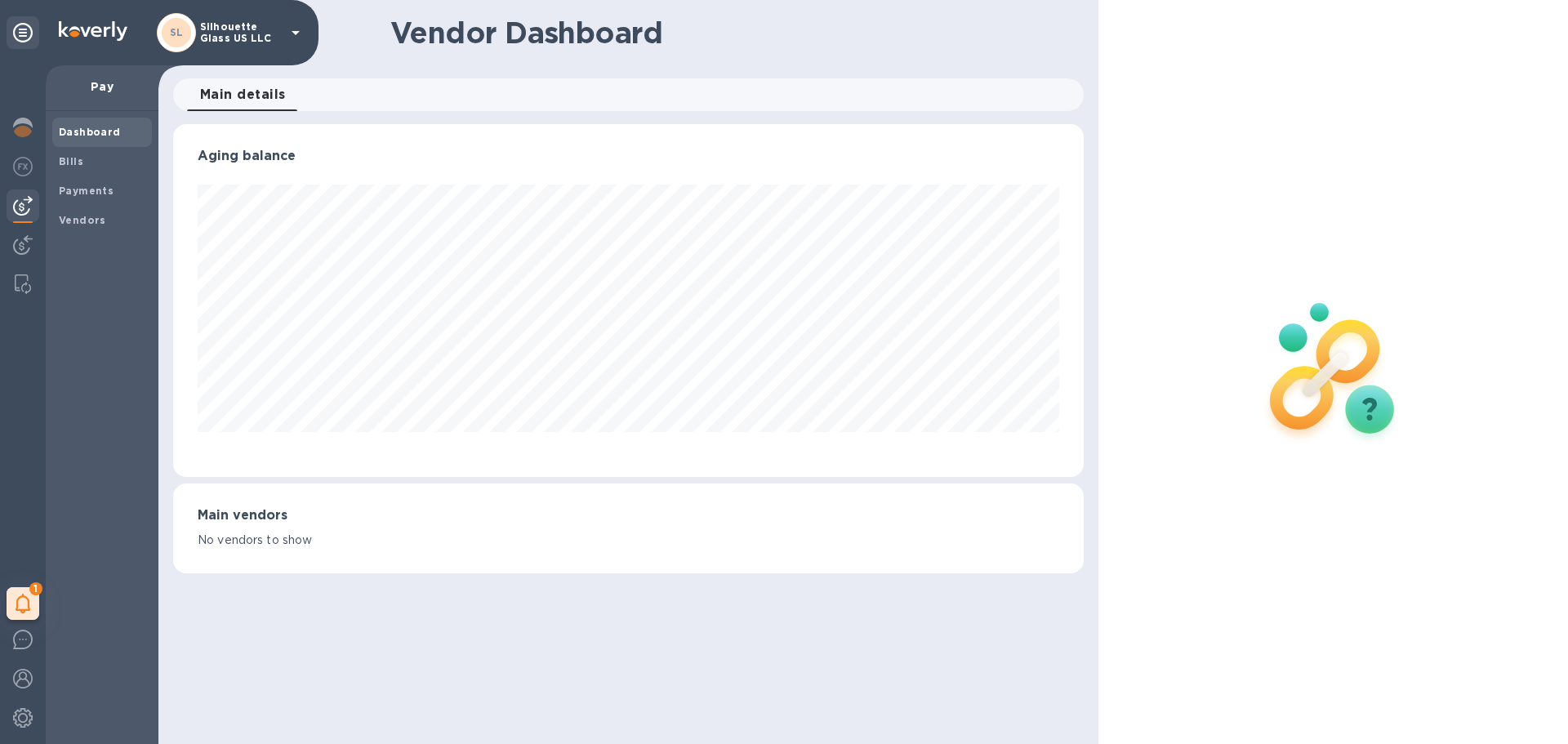
scroll to position [353, 910]
click at [97, 182] on span "Payments" at bounding box center [86, 190] width 55 height 17
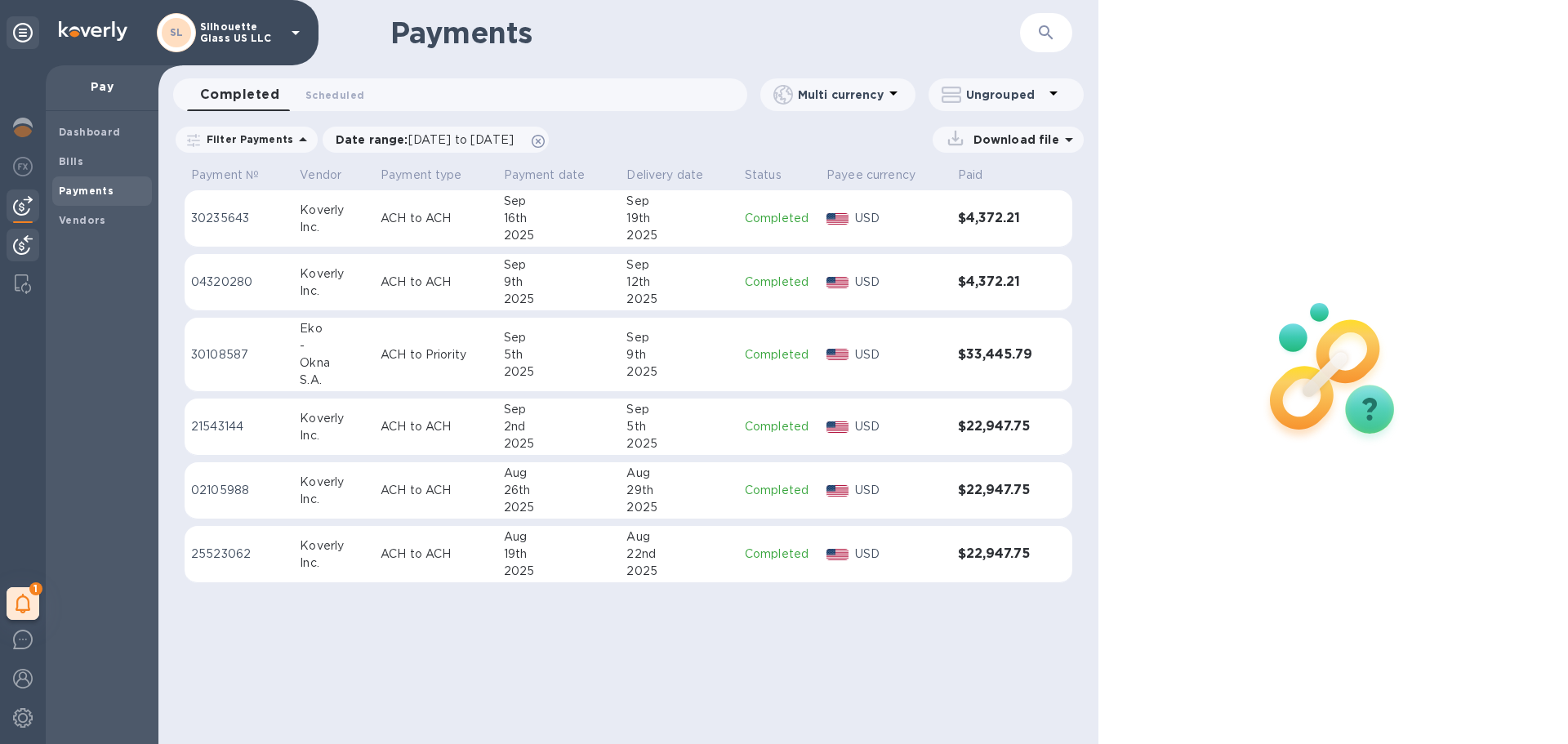
click at [16, 243] on img at bounding box center [23, 245] width 19 height 19
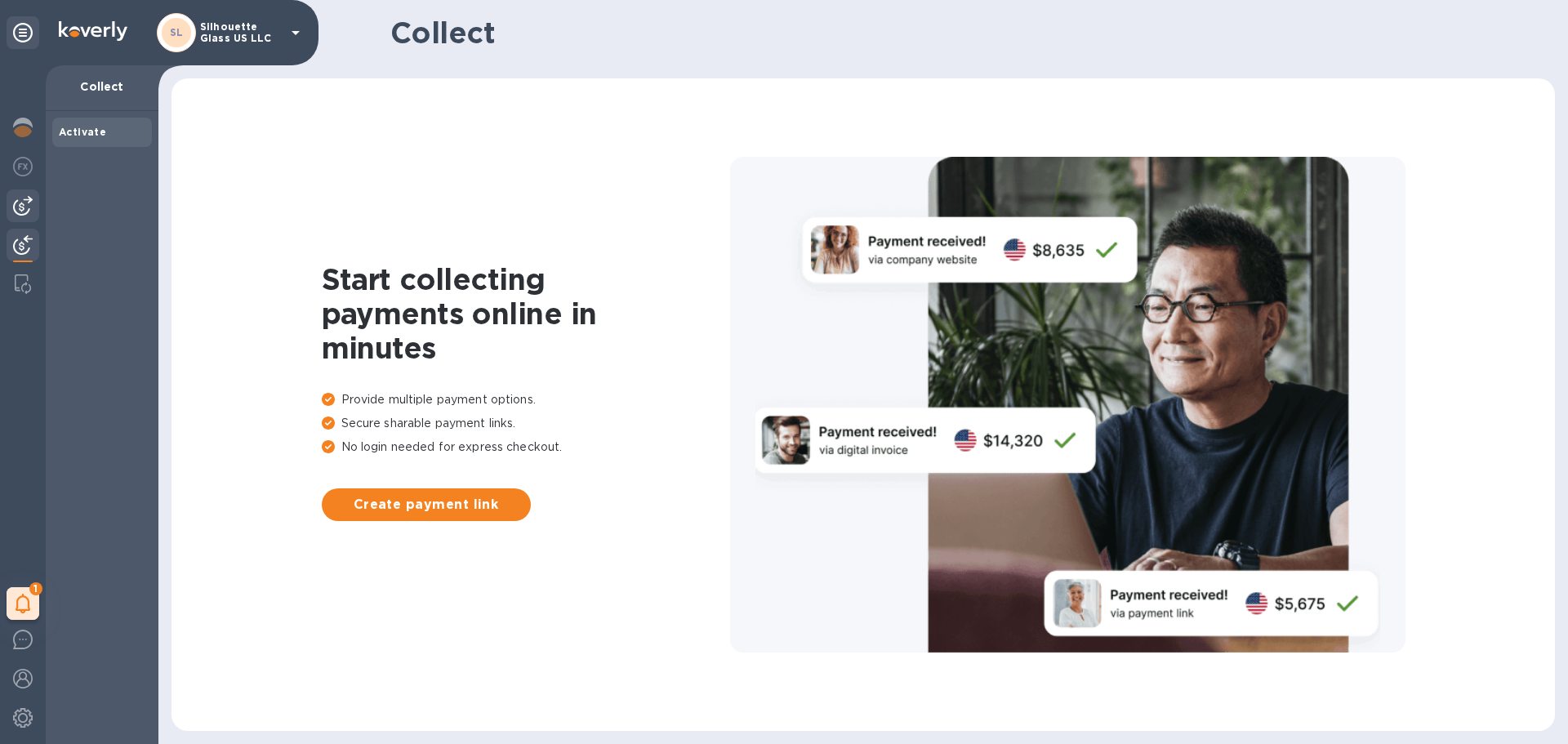
click at [17, 218] on div at bounding box center [22, 205] width 33 height 33
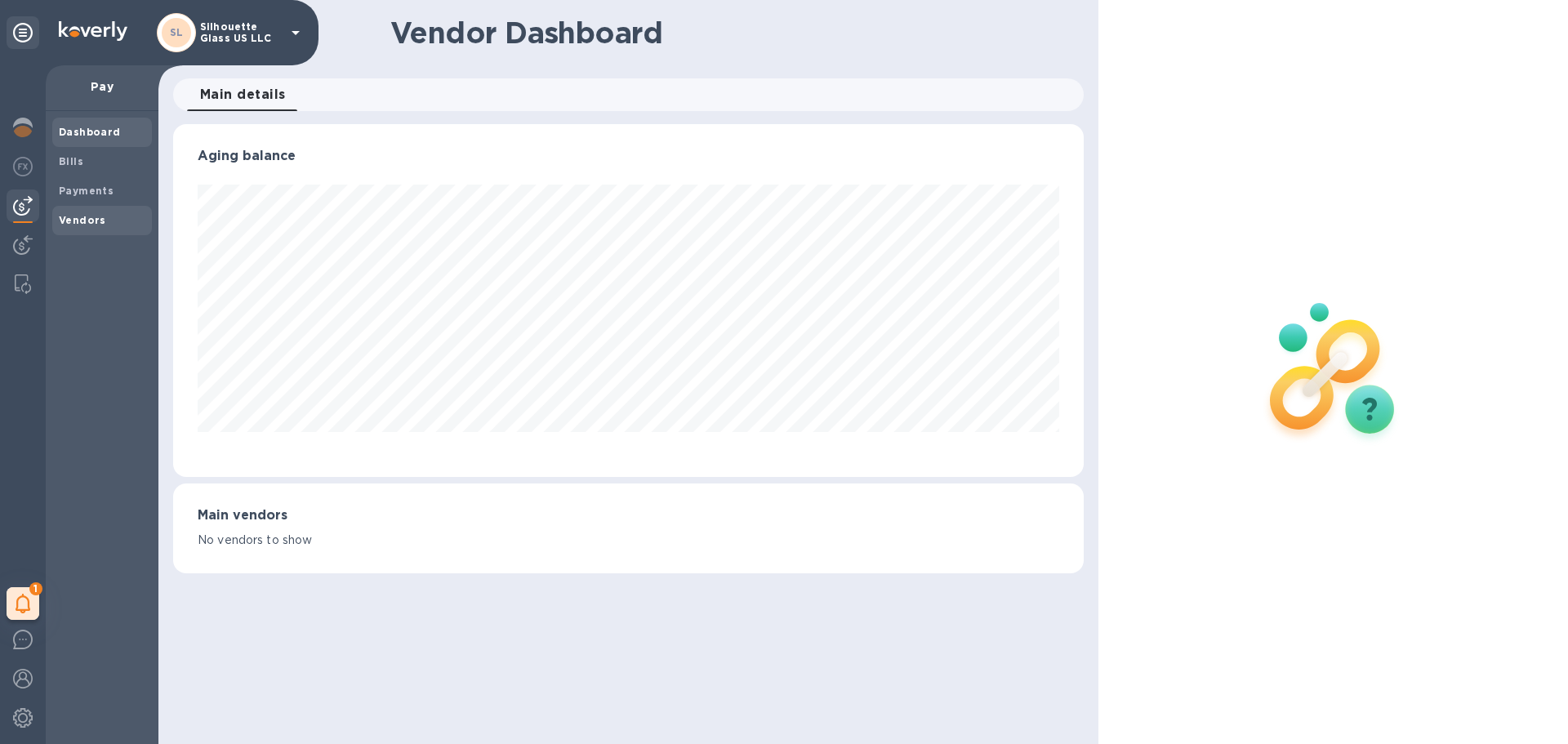
scroll to position [353, 910]
click at [105, 221] on span "Vendors" at bounding box center [102, 220] width 86 height 17
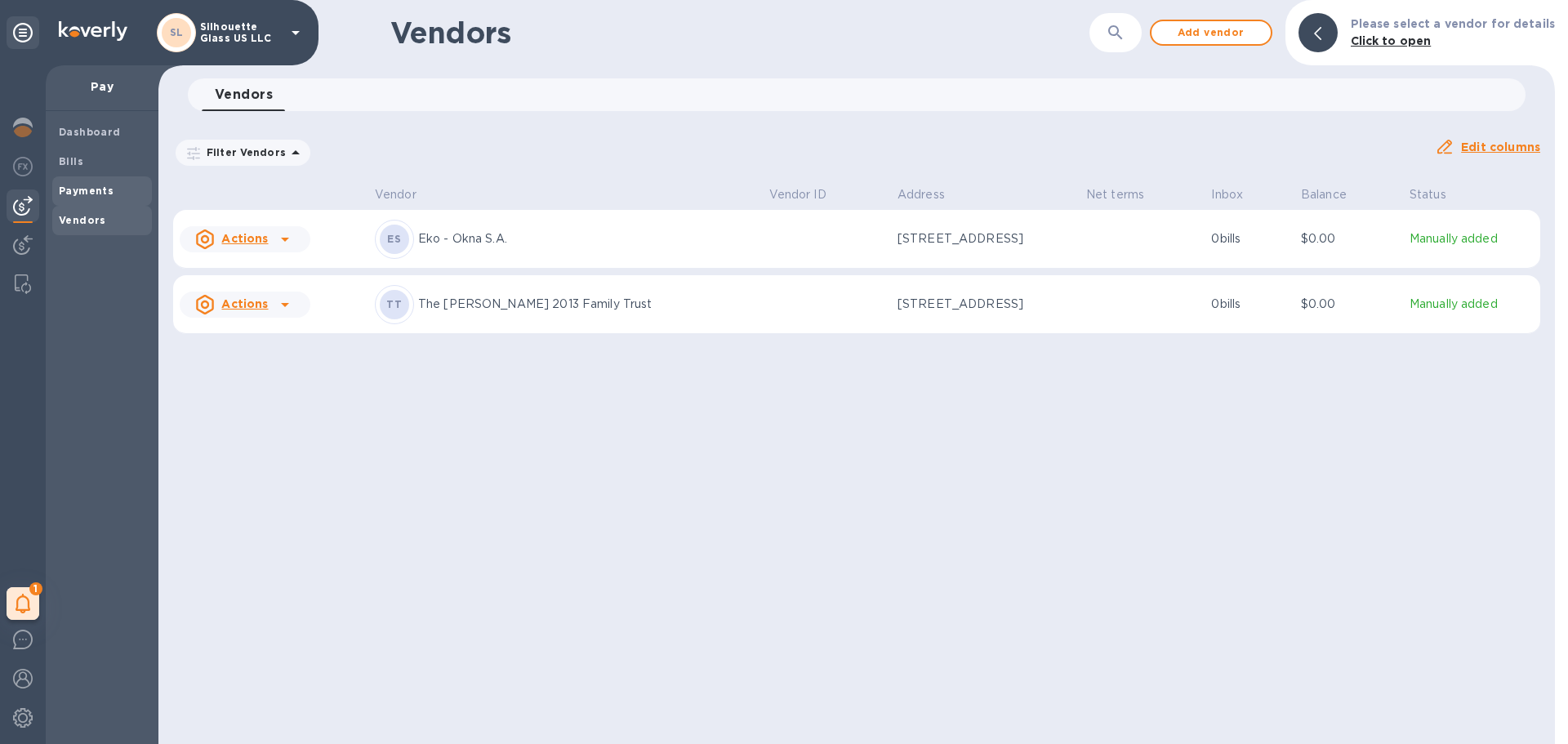
click at [87, 186] on b "Payments" at bounding box center [86, 190] width 55 height 12
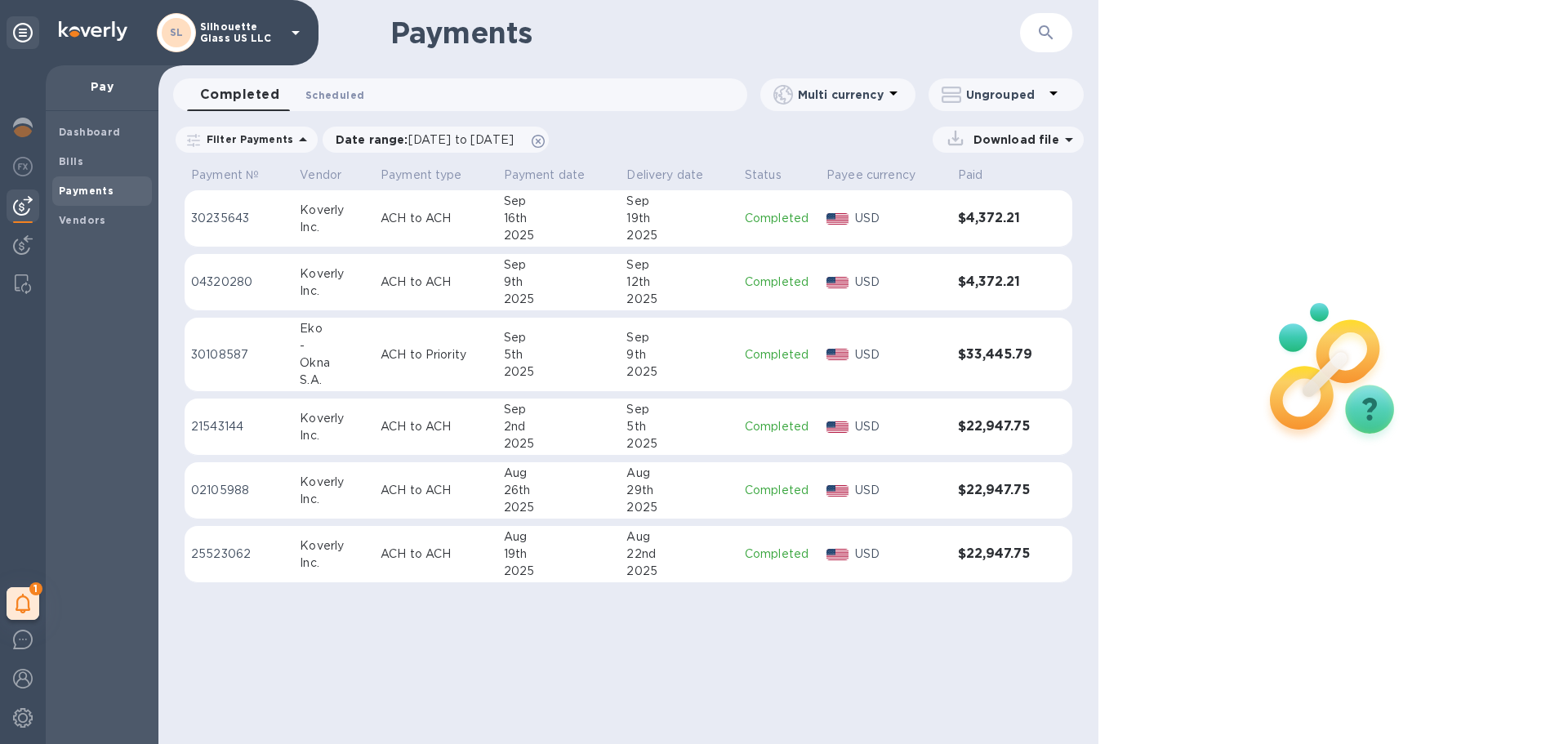
click at [324, 94] on span "Scheduled 0" at bounding box center [334, 94] width 59 height 17
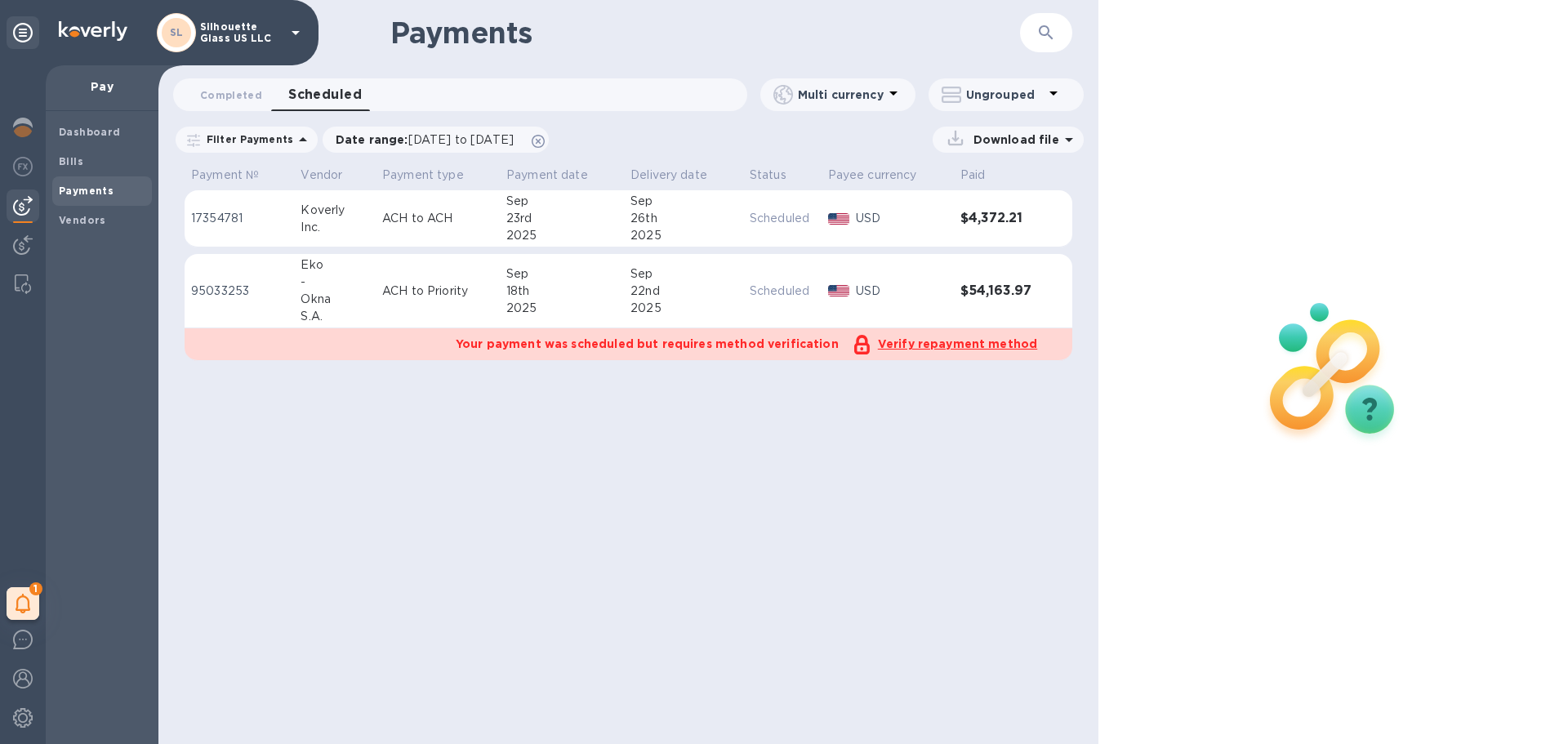
click at [959, 343] on u "Verify repayment method" at bounding box center [958, 344] width 160 height 13
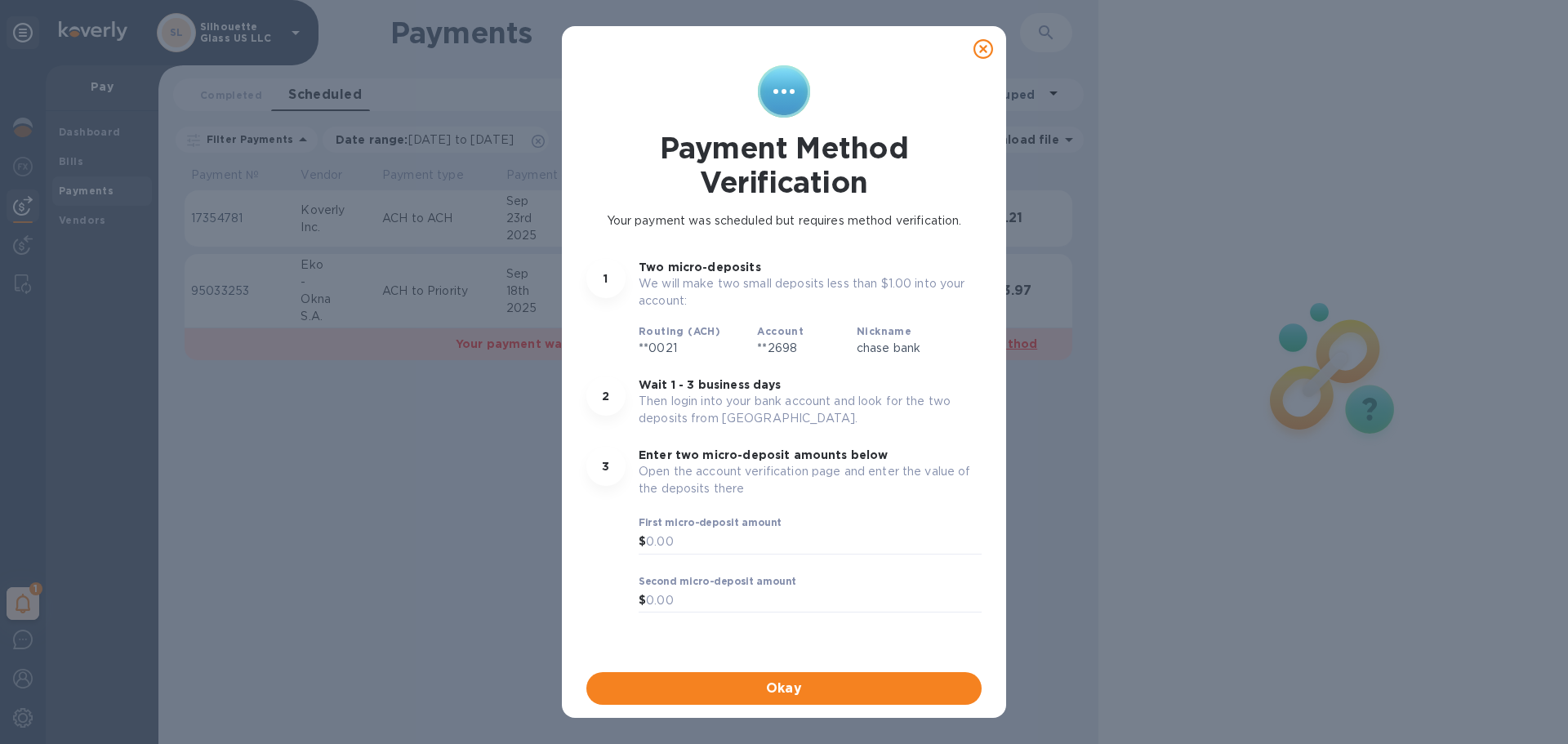
click at [975, 50] on icon at bounding box center [983, 48] width 19 height 19
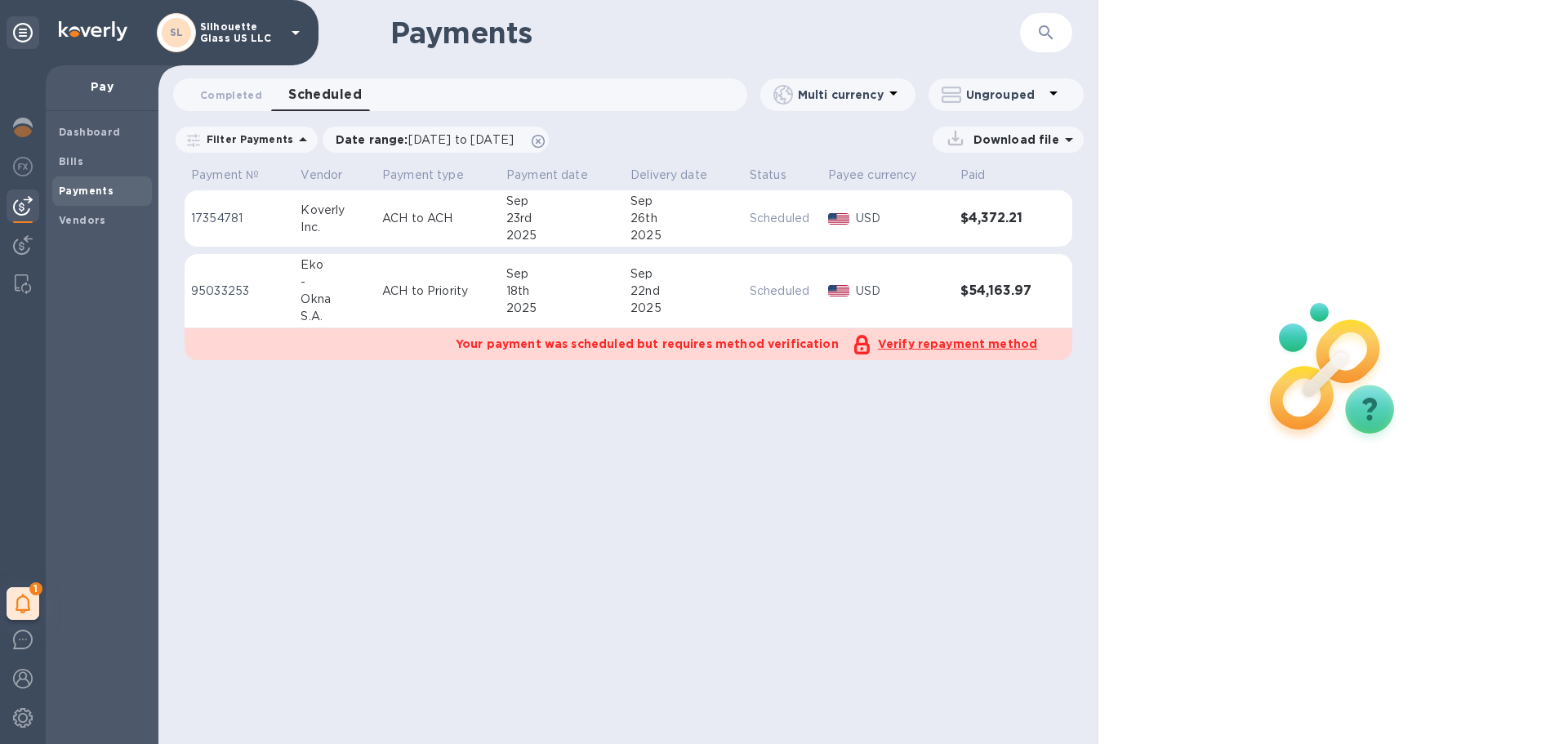
click at [1034, 278] on td "$54,163.97" at bounding box center [999, 291] width 91 height 74
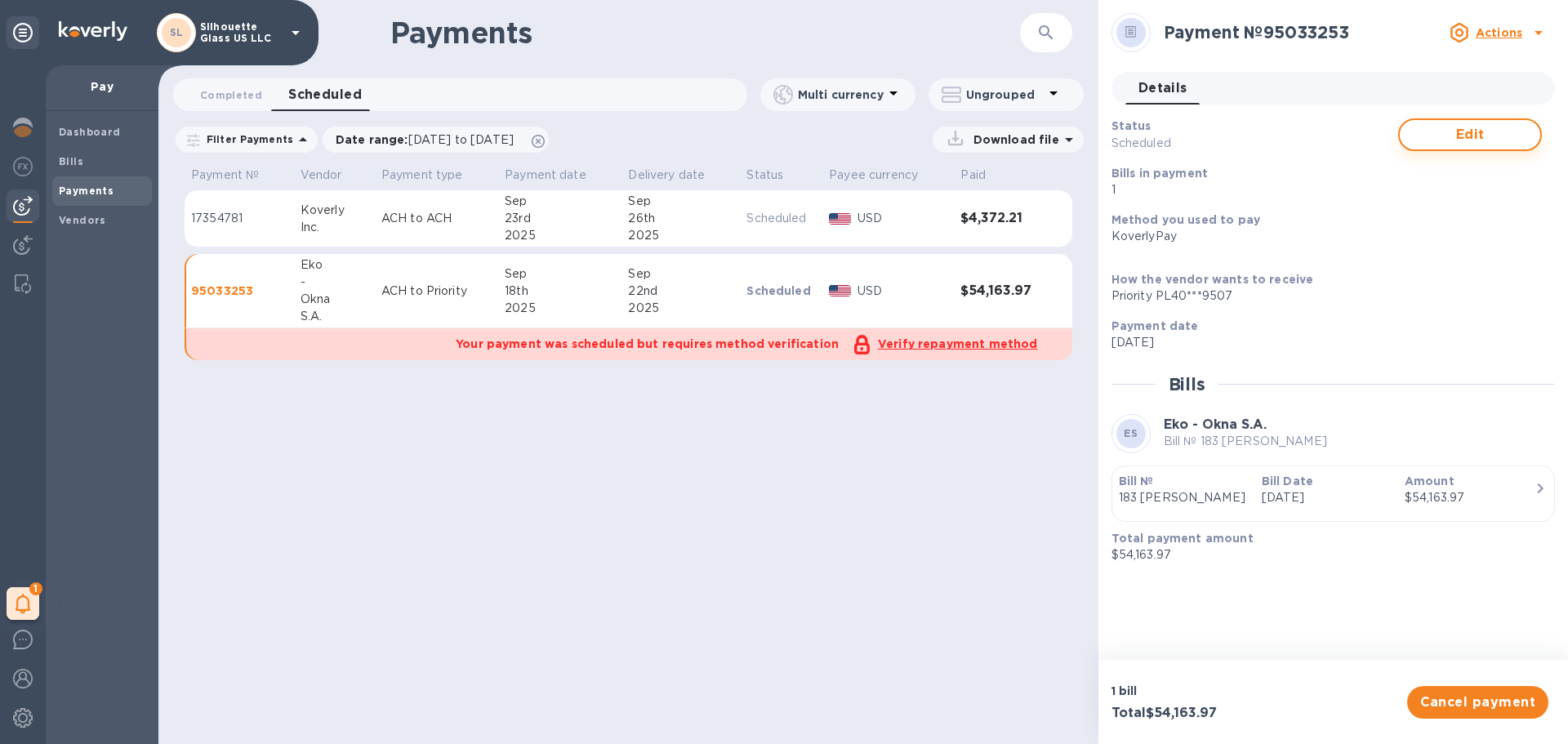
click at [1505, 124] on button "Edit" at bounding box center [1470, 134] width 144 height 33
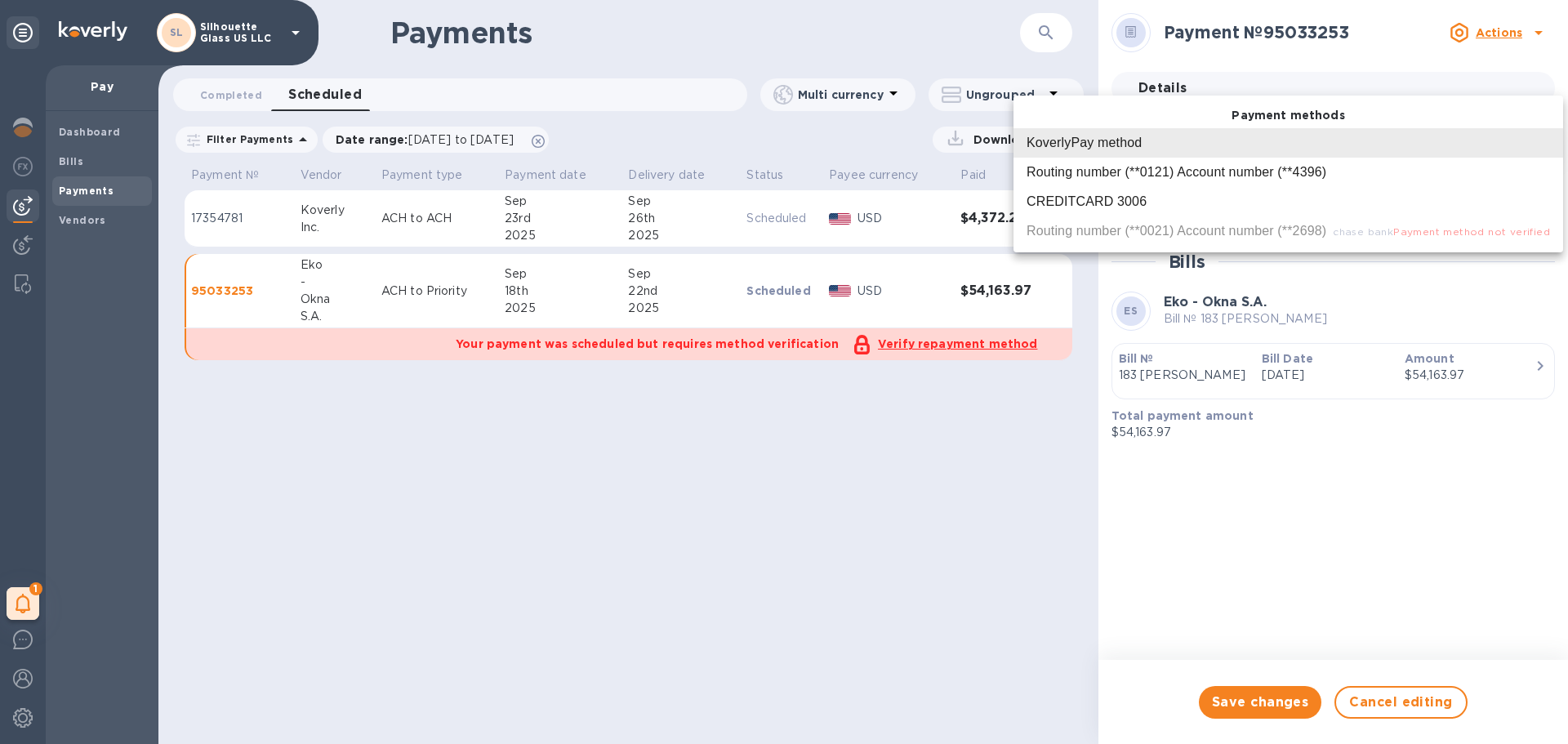
click at [1332, 143] on body "SL Silhouette Glass US LLC 1 My tasks Pay Dashboard Bills Payments Vendors Paym…" at bounding box center [784, 372] width 1568 height 744
click at [1346, 538] on div at bounding box center [784, 372] width 1568 height 744
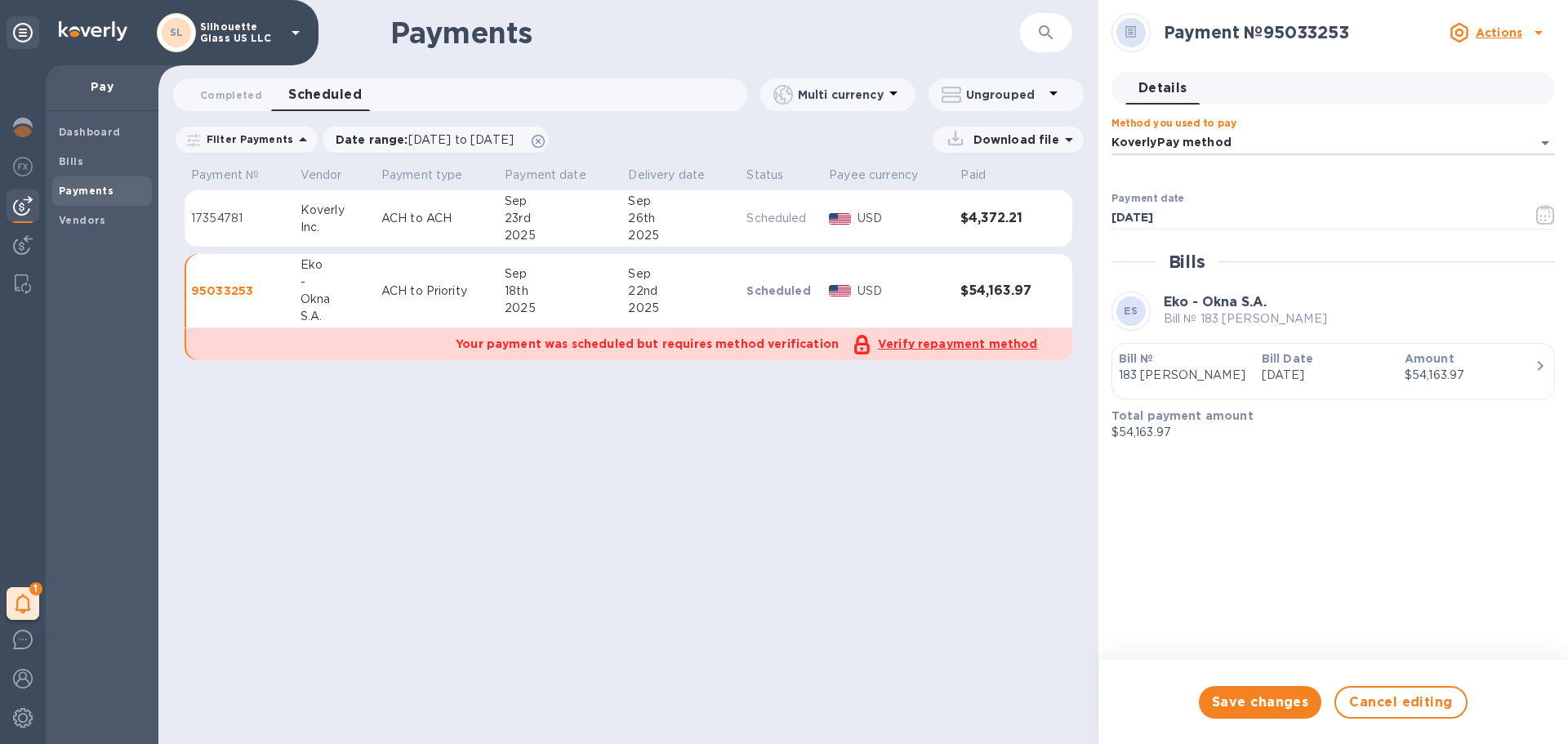
click at [1501, 32] on u "Actions" at bounding box center [1499, 33] width 47 height 13
click at [1222, 576] on div at bounding box center [784, 372] width 1568 height 744
click at [1544, 210] on icon "button" at bounding box center [1545, 214] width 19 height 19
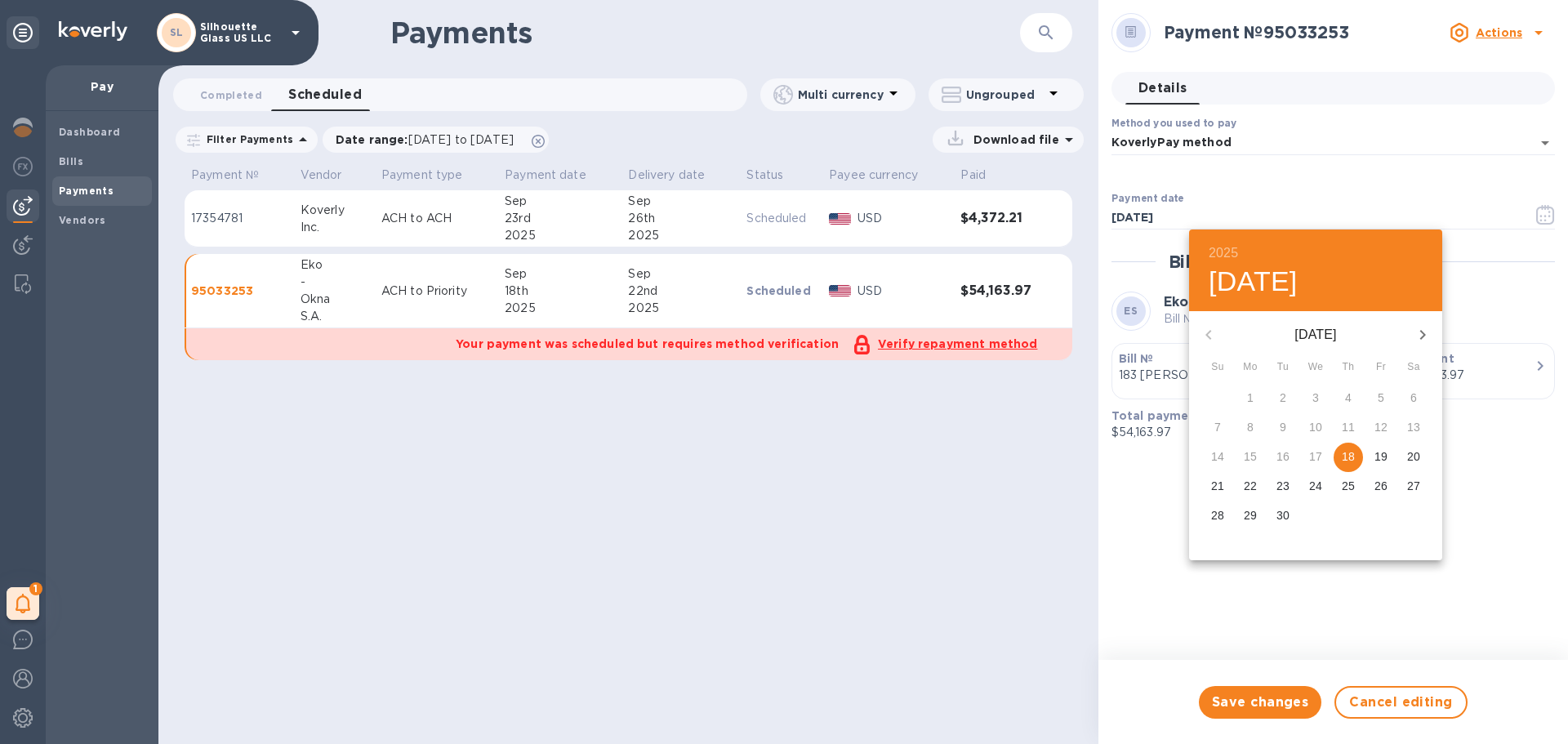
click at [1509, 647] on div at bounding box center [784, 372] width 1568 height 744
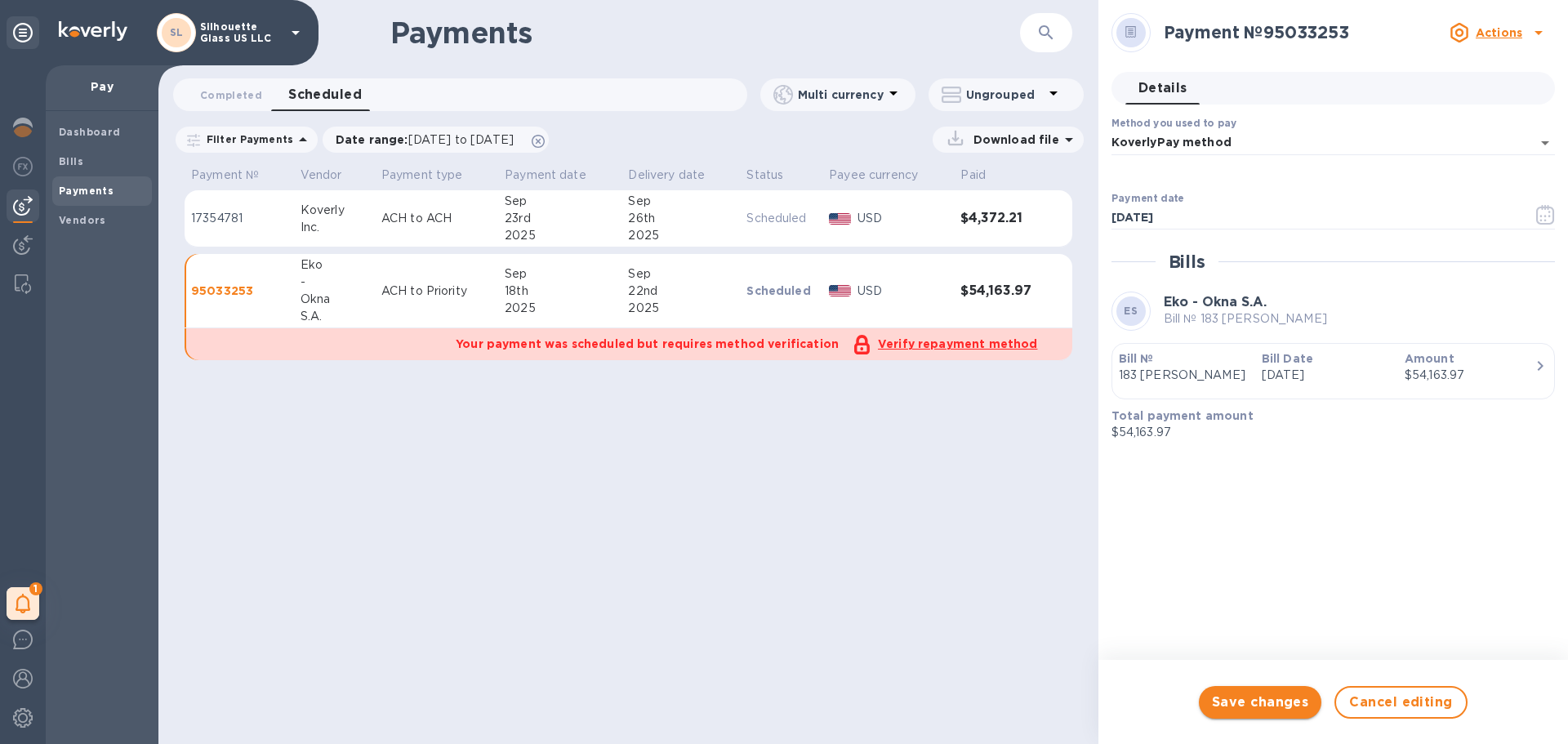
click at [1243, 697] on span "Save changes" at bounding box center [1261, 702] width 97 height 19
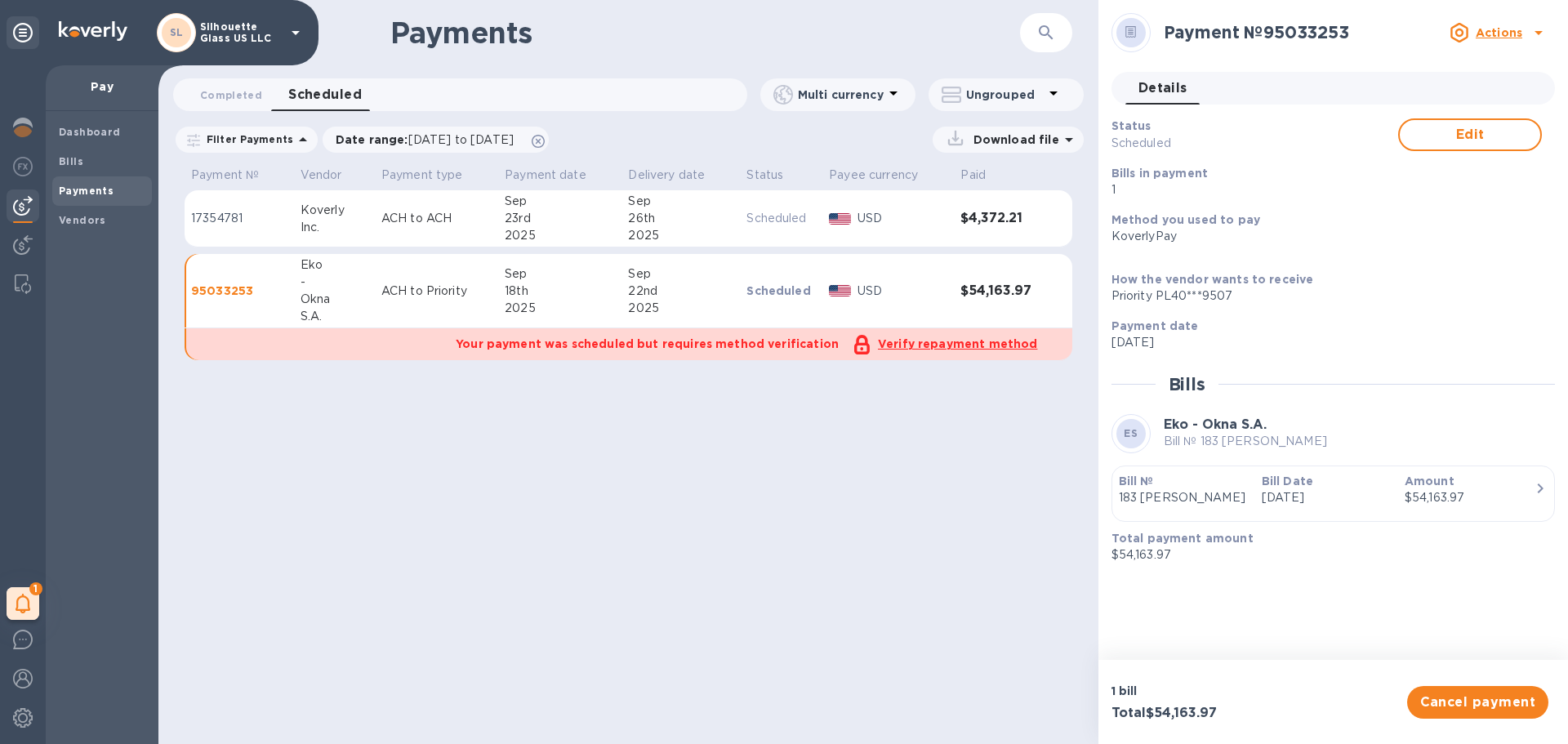
click at [967, 344] on u "Verify repayment method" at bounding box center [958, 344] width 160 height 13
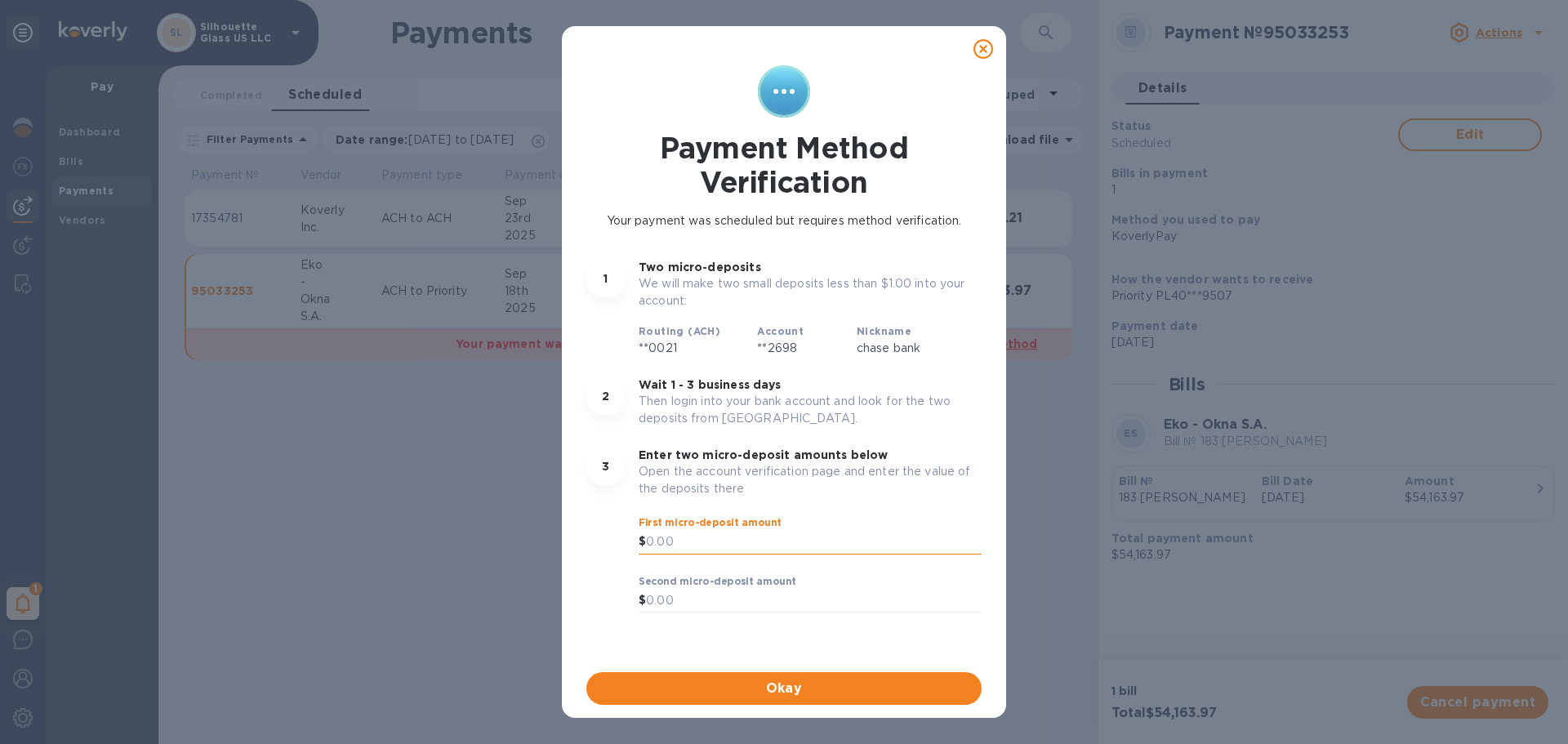
click at [737, 541] on input "text" at bounding box center [814, 542] width 336 height 25
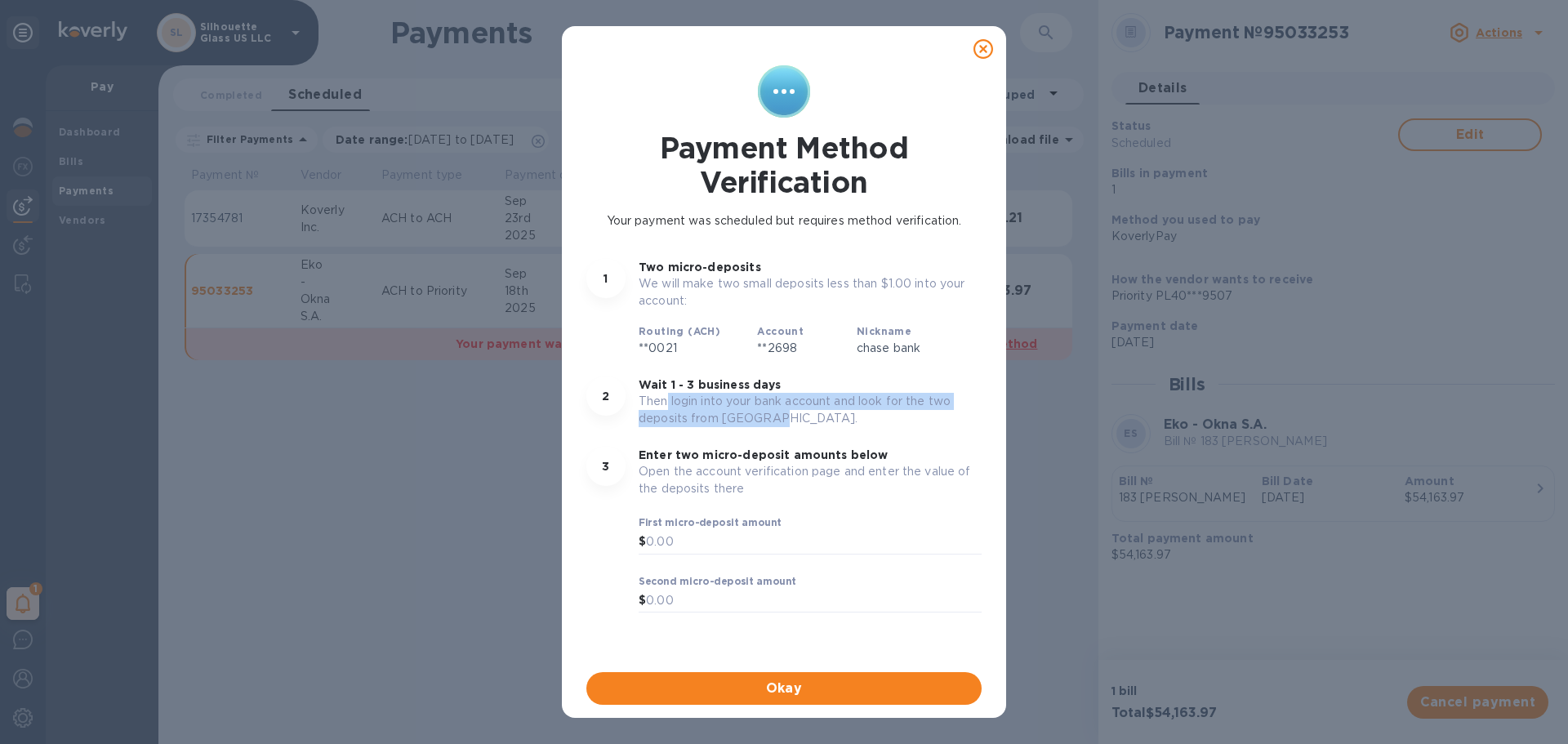
drag, startPoint x: 669, startPoint y: 404, endPoint x: 791, endPoint y: 412, distance: 122.3
click at [791, 412] on p "Then login into your bank account and look for the two deposits from Koverly." at bounding box center [810, 410] width 343 height 34
click at [736, 434] on div "2 Wait 1 - 3 business days Then login into your bank account and look for the t…" at bounding box center [784, 402] width 415 height 71
click at [985, 50] on icon at bounding box center [983, 48] width 19 height 19
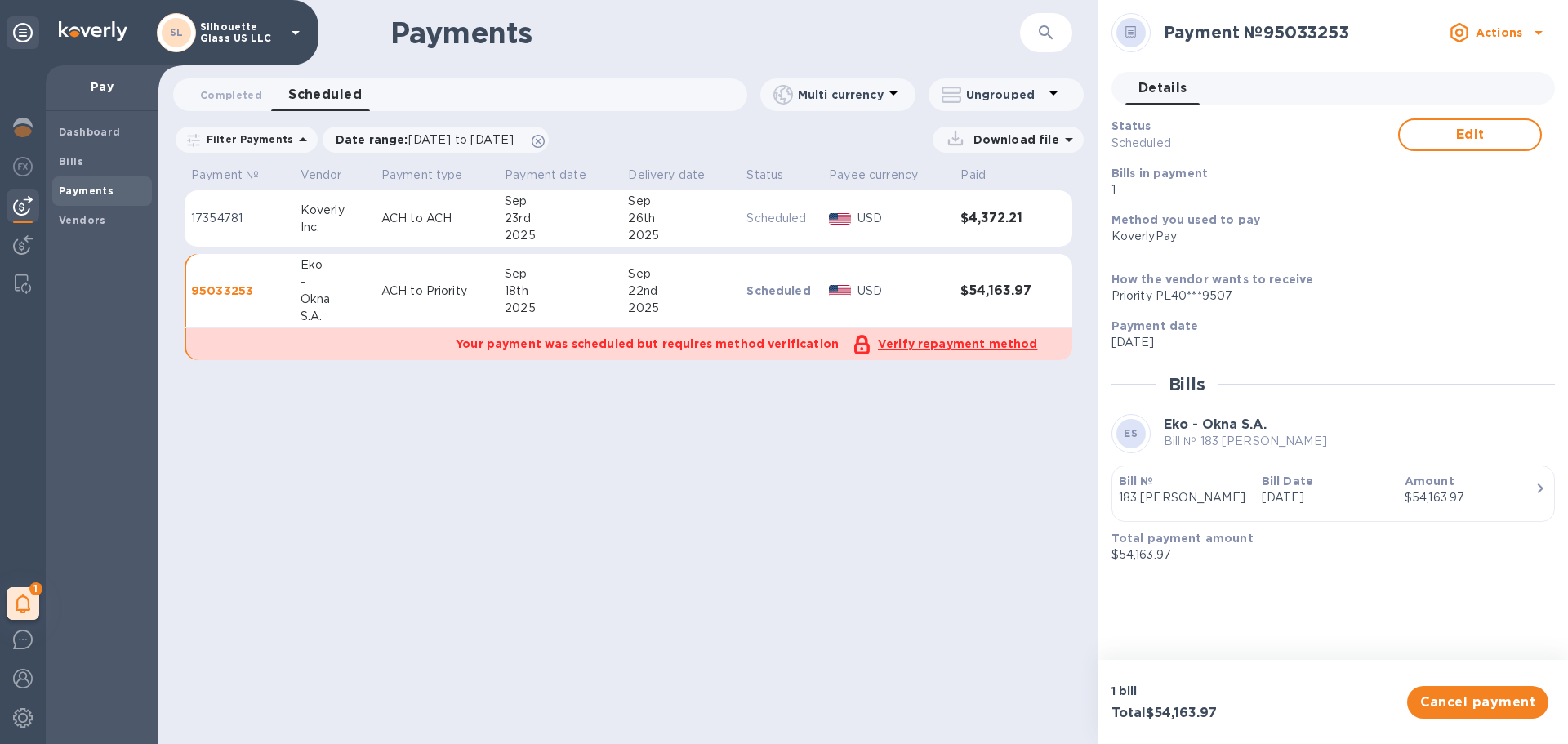
click at [938, 347] on u "Verify repayment method" at bounding box center [958, 344] width 160 height 13
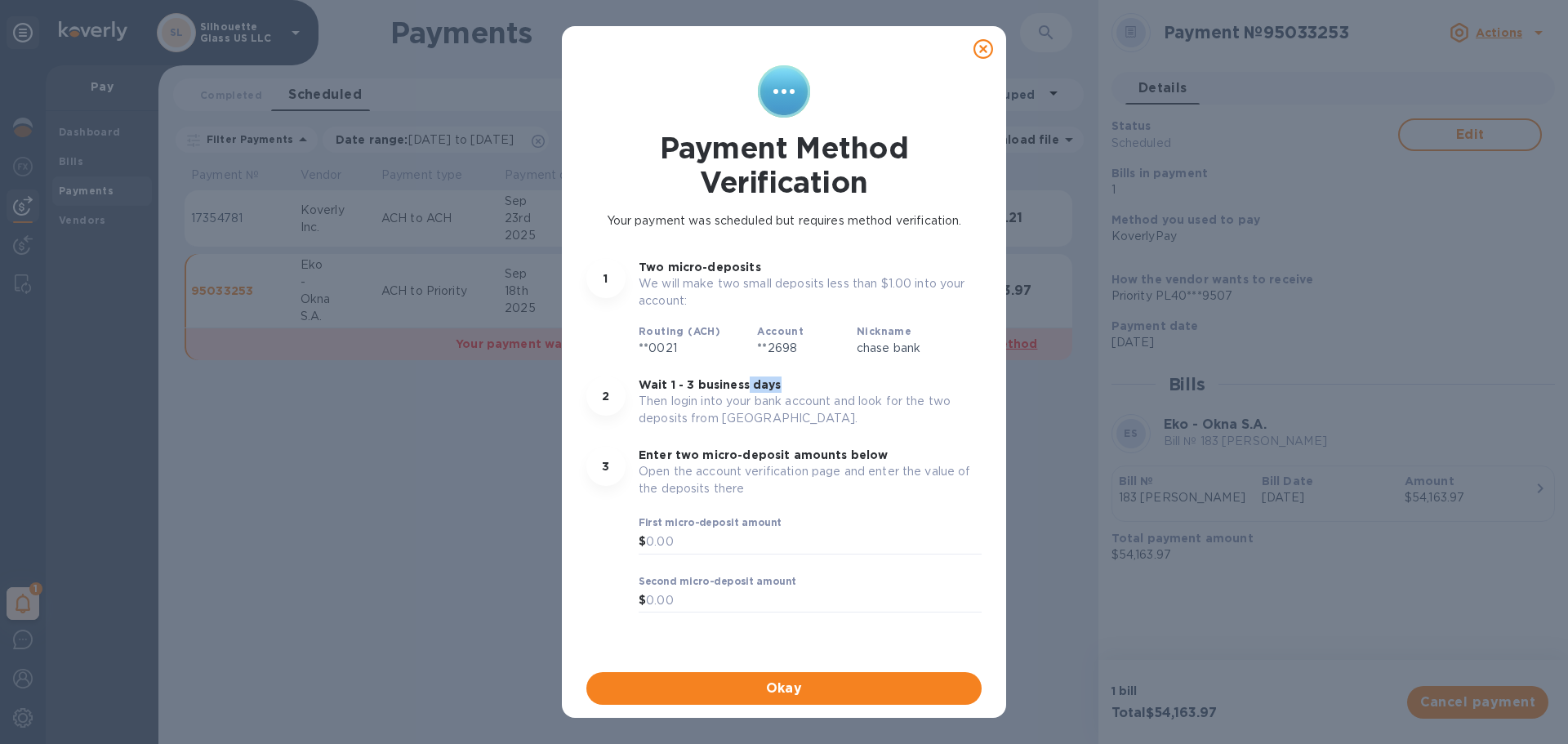
drag, startPoint x: 801, startPoint y: 376, endPoint x: 914, endPoint y: 376, distance: 113.0
click at [914, 376] on div "2 Wait 1 - 3 business days Then login into your bank account and look for the t…" at bounding box center [784, 402] width 415 height 71
click at [981, 60] on div at bounding box center [983, 48] width 33 height 33
drag, startPoint x: 979, startPoint y: 51, endPoint x: 963, endPoint y: 86, distance: 38.5
click at [979, 52] on icon at bounding box center [983, 48] width 19 height 19
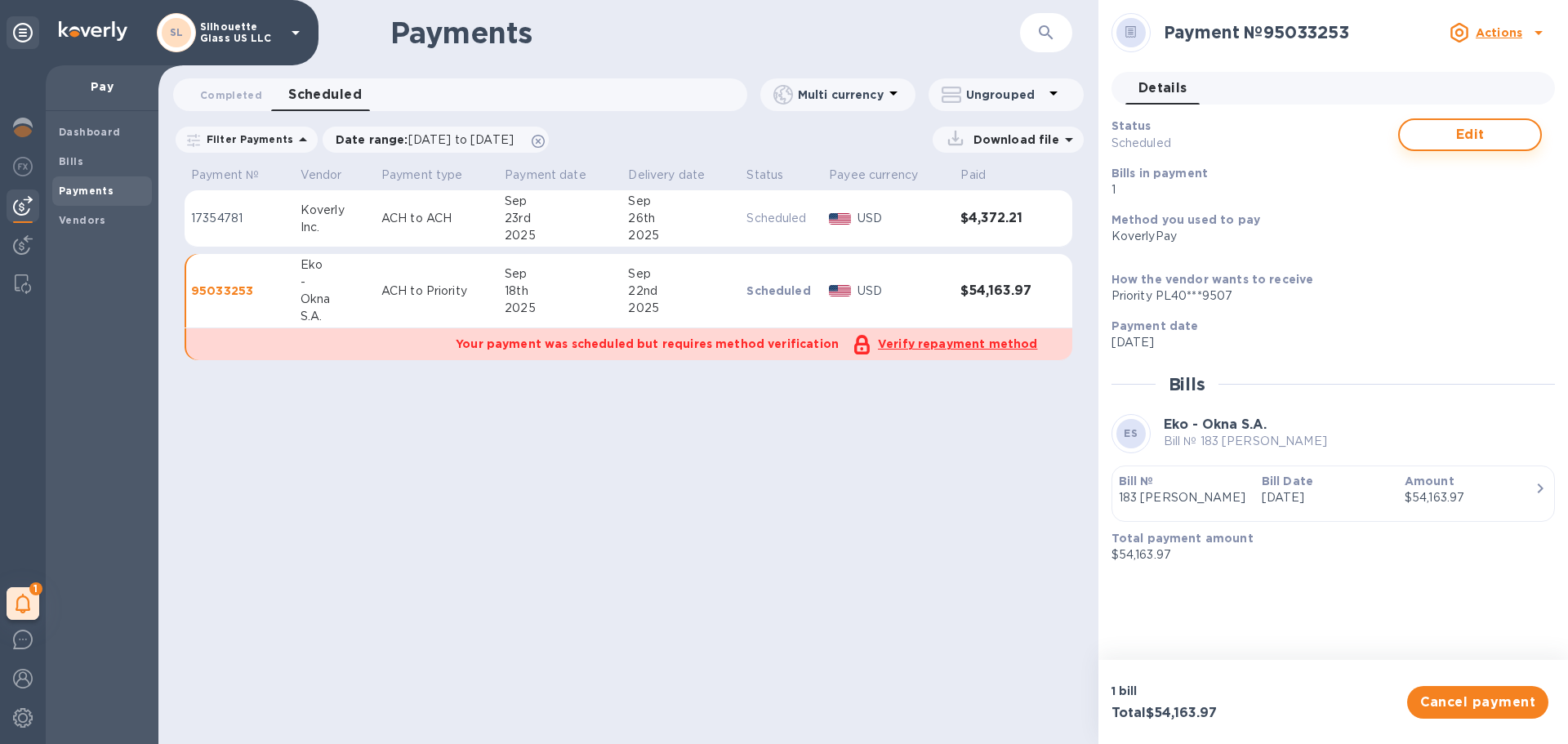
click at [1518, 130] on span "Edit" at bounding box center [1470, 135] width 115 height 19
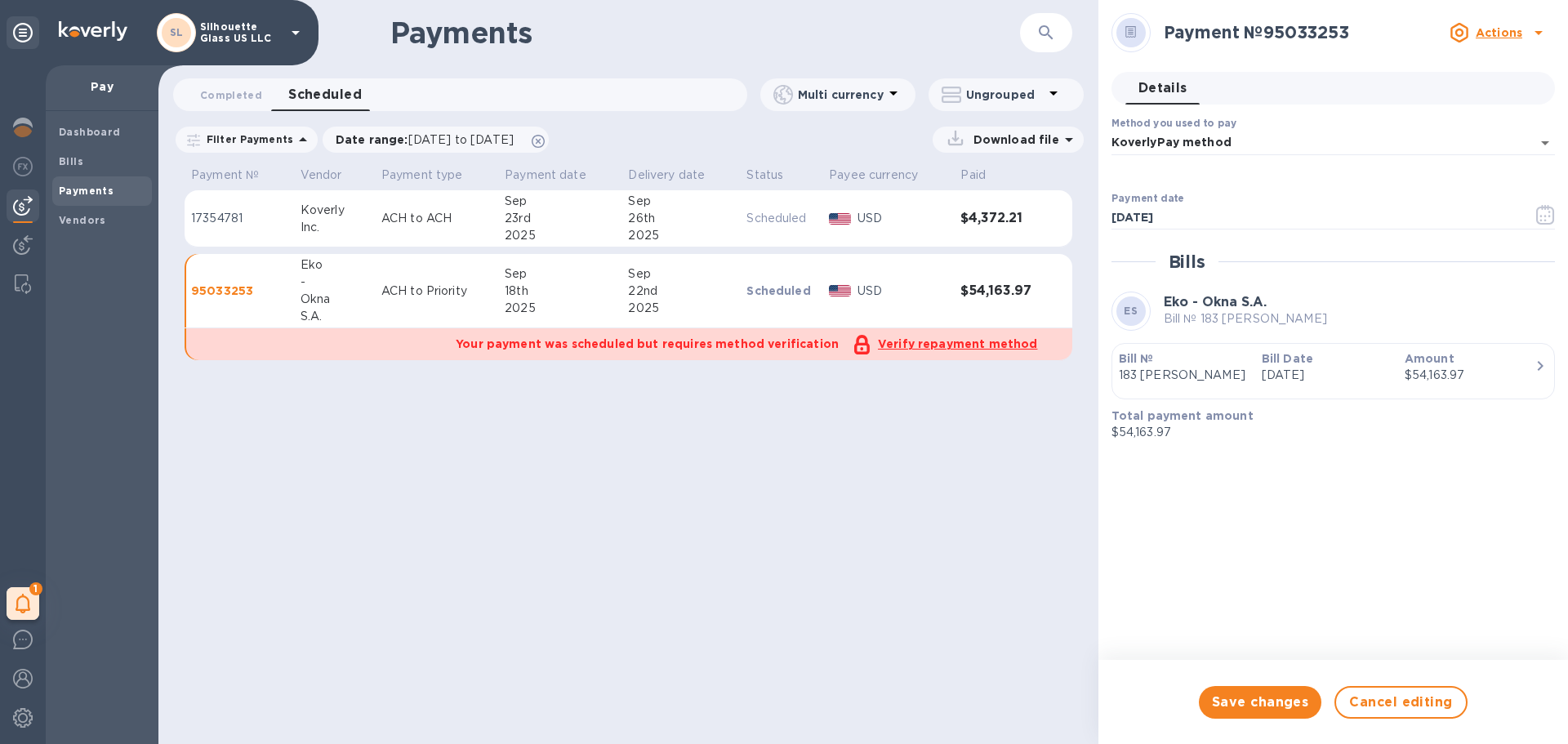
click at [1503, 33] on u "Actions" at bounding box center [1499, 33] width 47 height 13
click at [1426, 90] on b "Cancel payment" at bounding box center [1429, 95] width 99 height 13
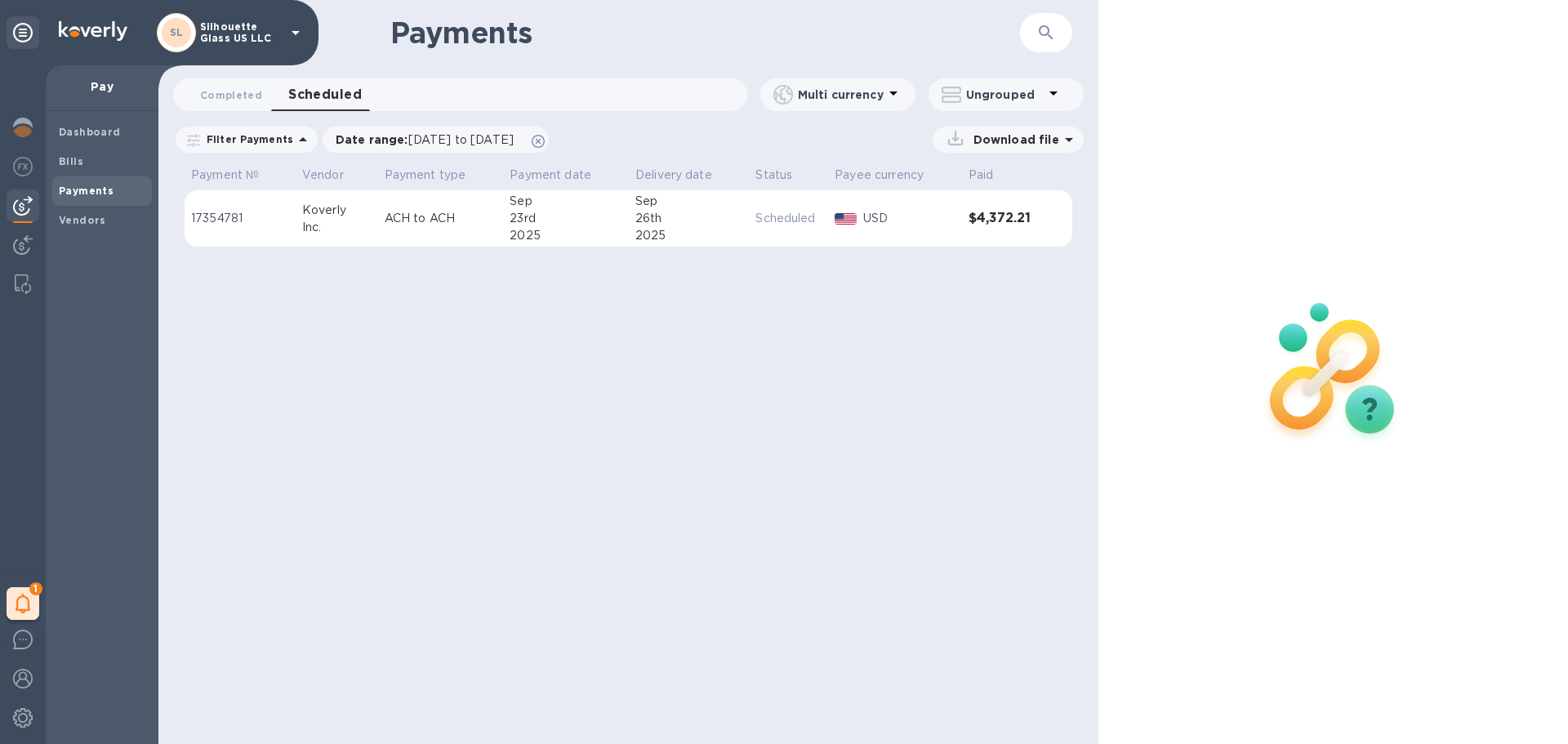
click at [1459, 354] on div at bounding box center [1333, 372] width 310 height 219
click at [1198, 186] on div at bounding box center [1333, 372] width 470 height 744
click at [201, 101] on span "Completed 0" at bounding box center [231, 94] width 62 height 17
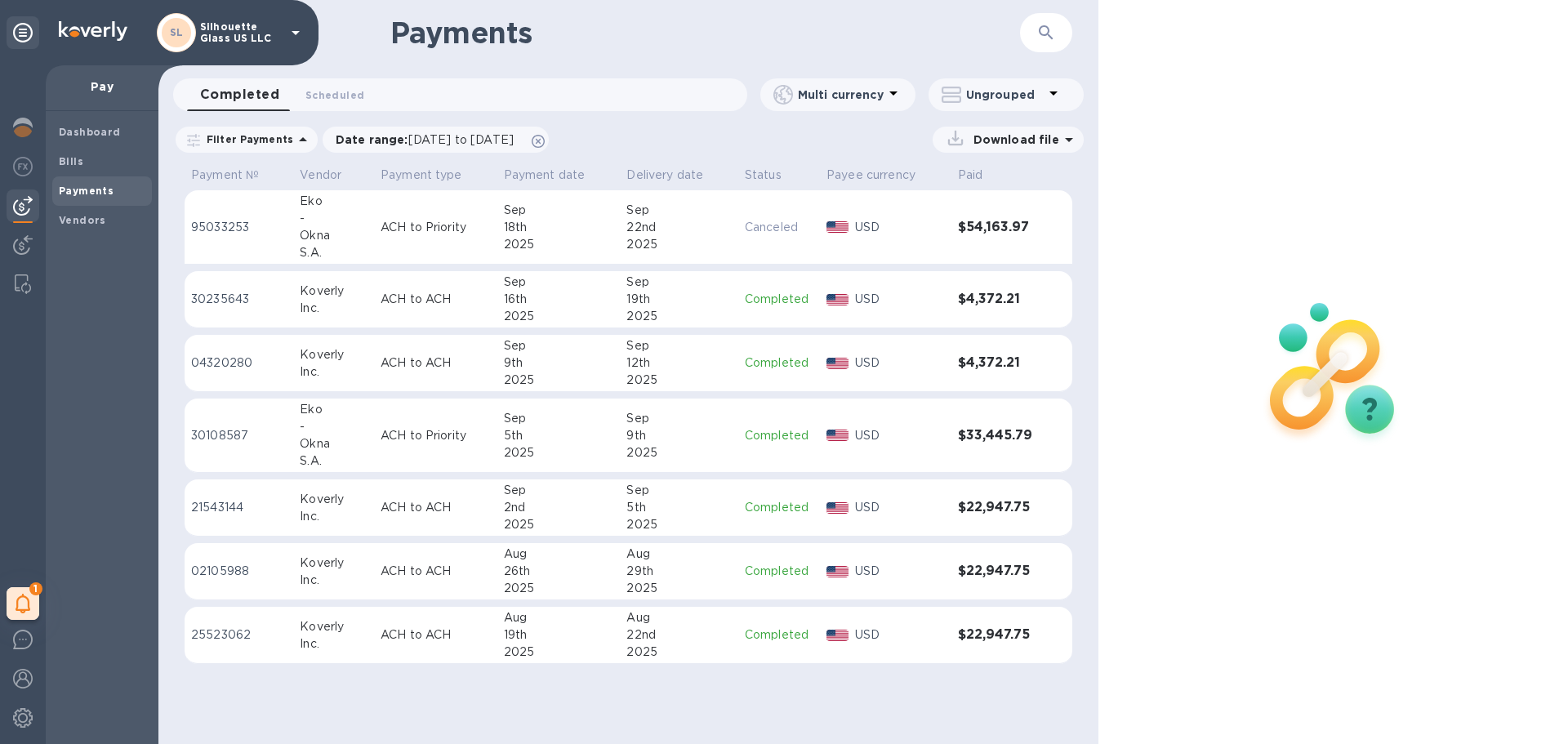
click at [289, 108] on button "Completed 0" at bounding box center [239, 94] width 105 height 33
click at [311, 107] on button "Scheduled 0" at bounding box center [335, 94] width 85 height 33
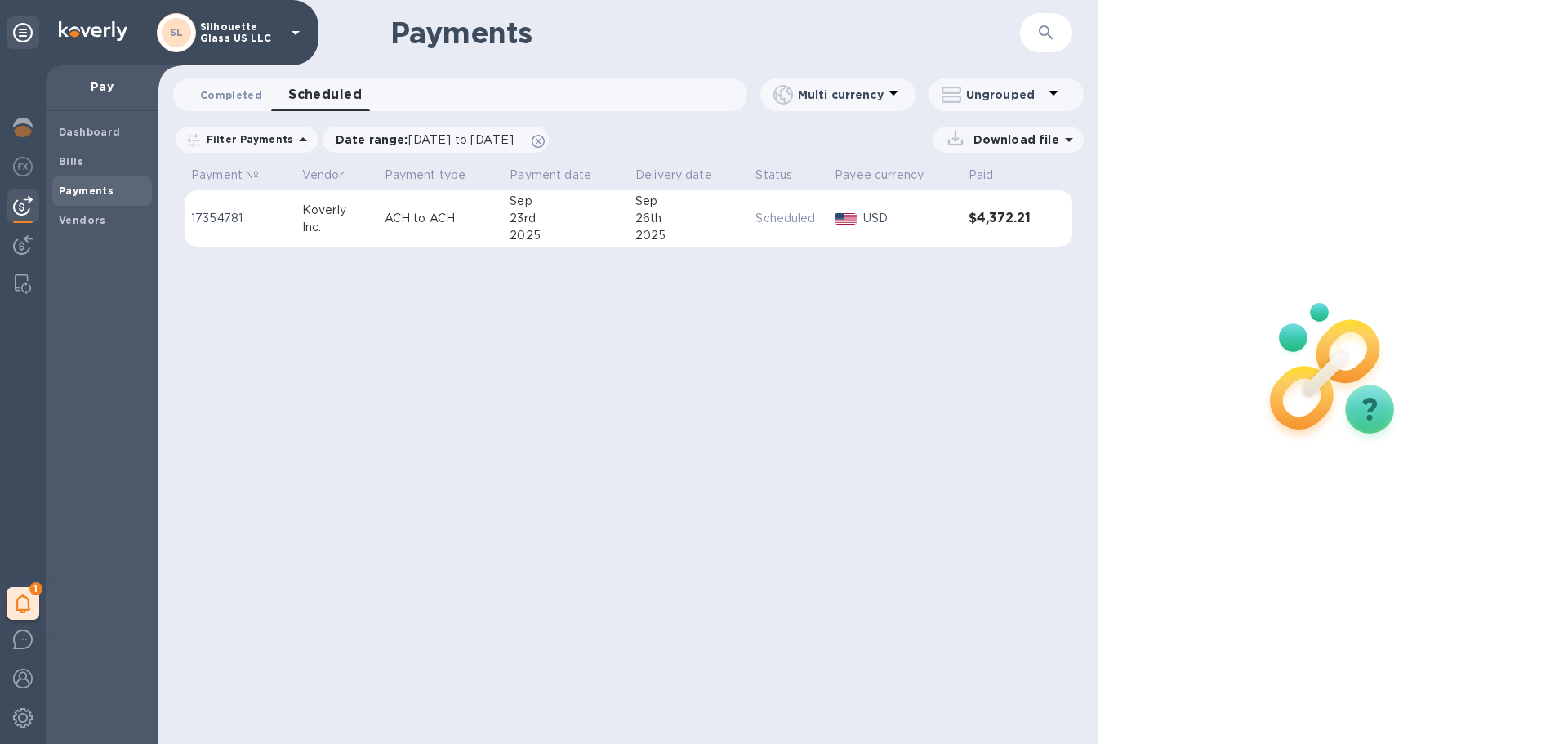
click at [249, 102] on span "Completed 0" at bounding box center [231, 94] width 62 height 17
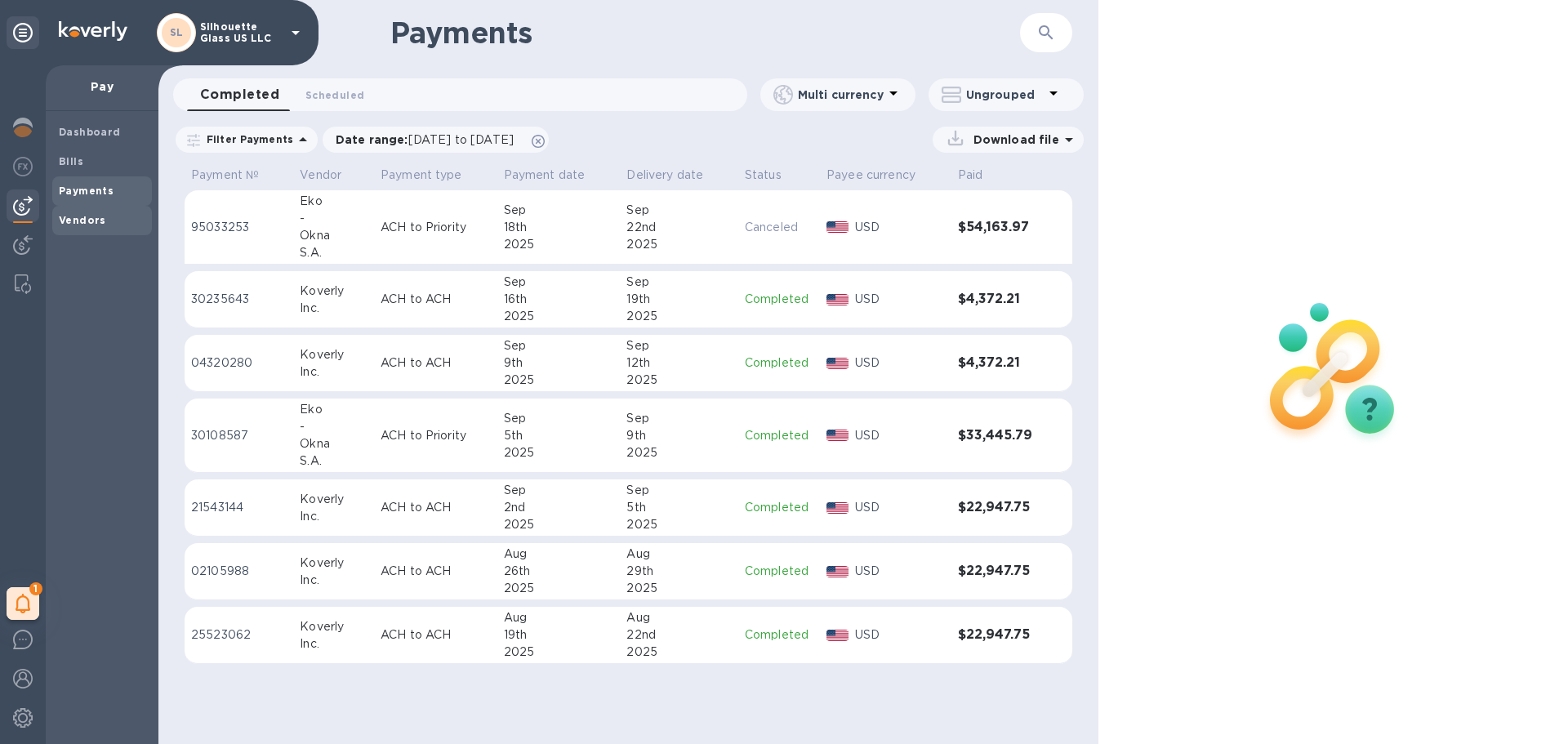
click at [84, 227] on span "Vendors" at bounding box center [83, 220] width 48 height 17
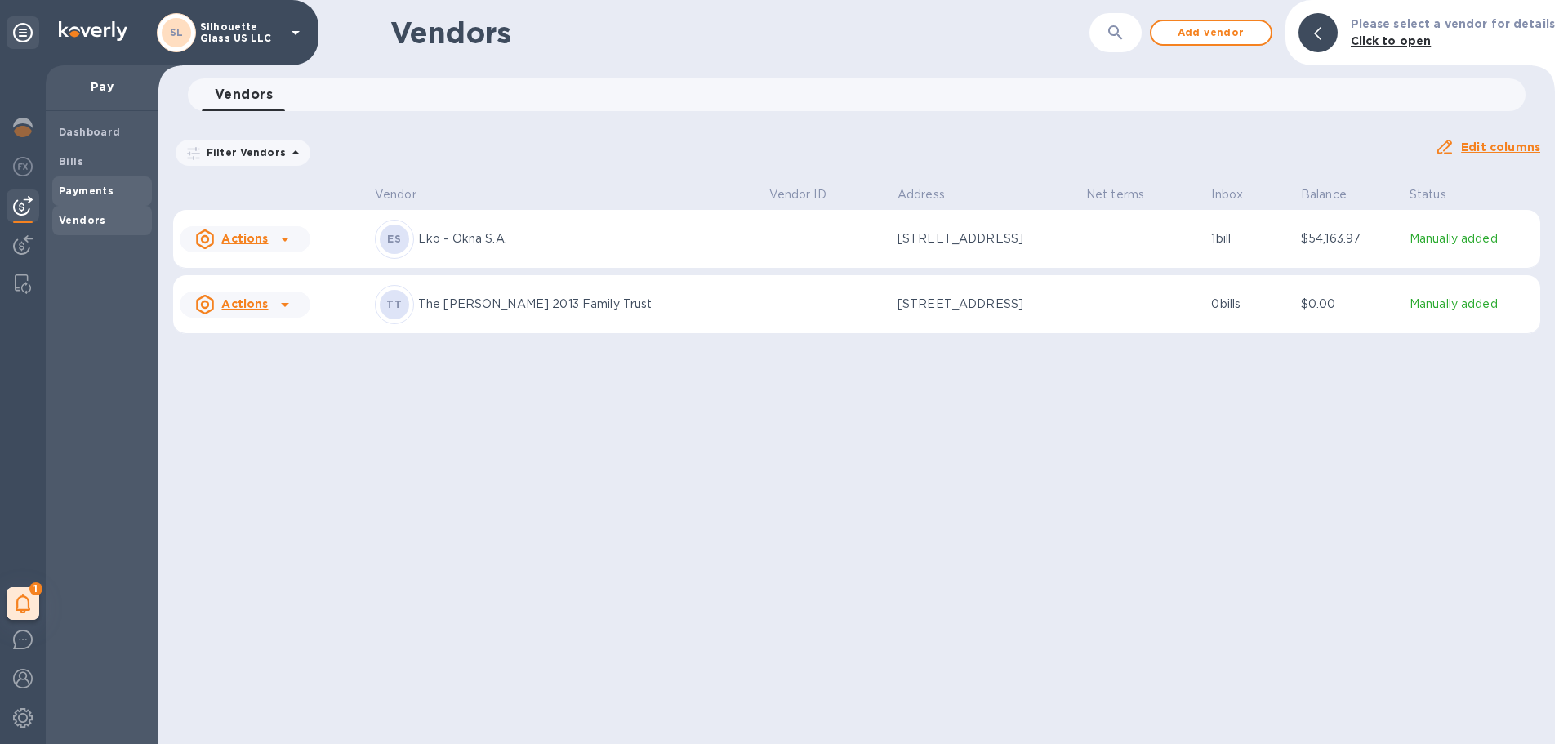
click at [102, 198] on span "Payments" at bounding box center [86, 190] width 55 height 17
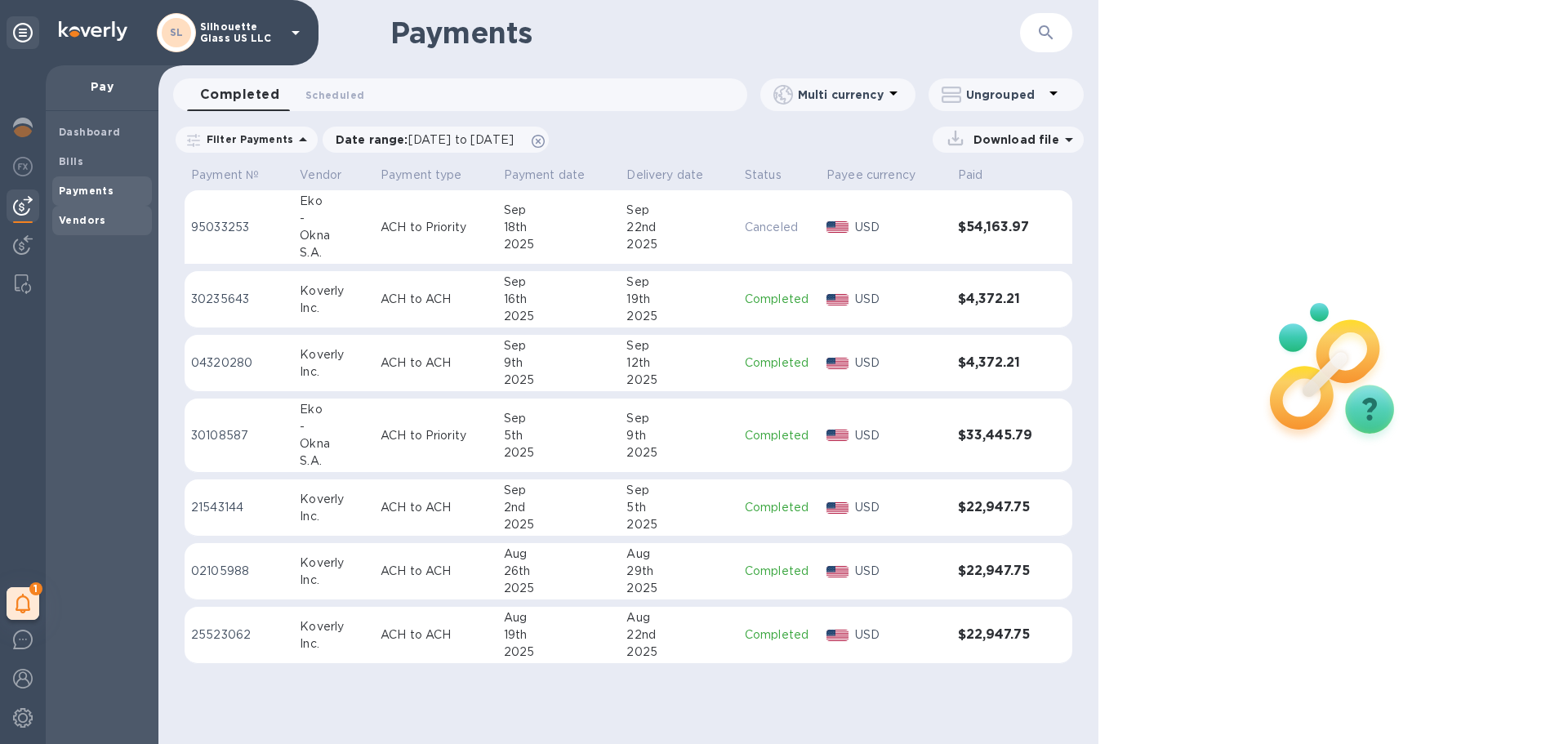
click at [78, 221] on b "Vendors" at bounding box center [83, 220] width 48 height 12
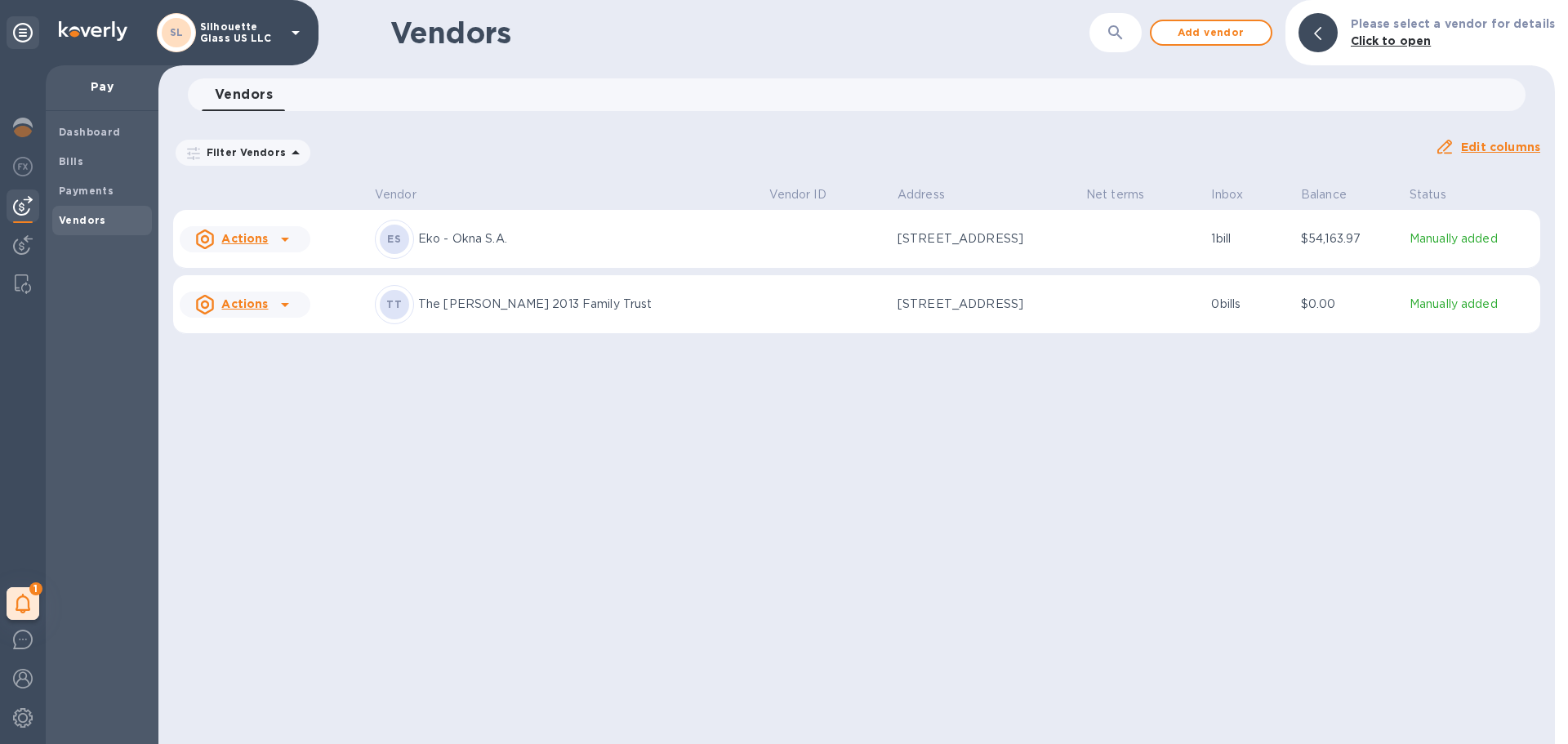
click at [265, 243] on u "Actions" at bounding box center [244, 238] width 47 height 13
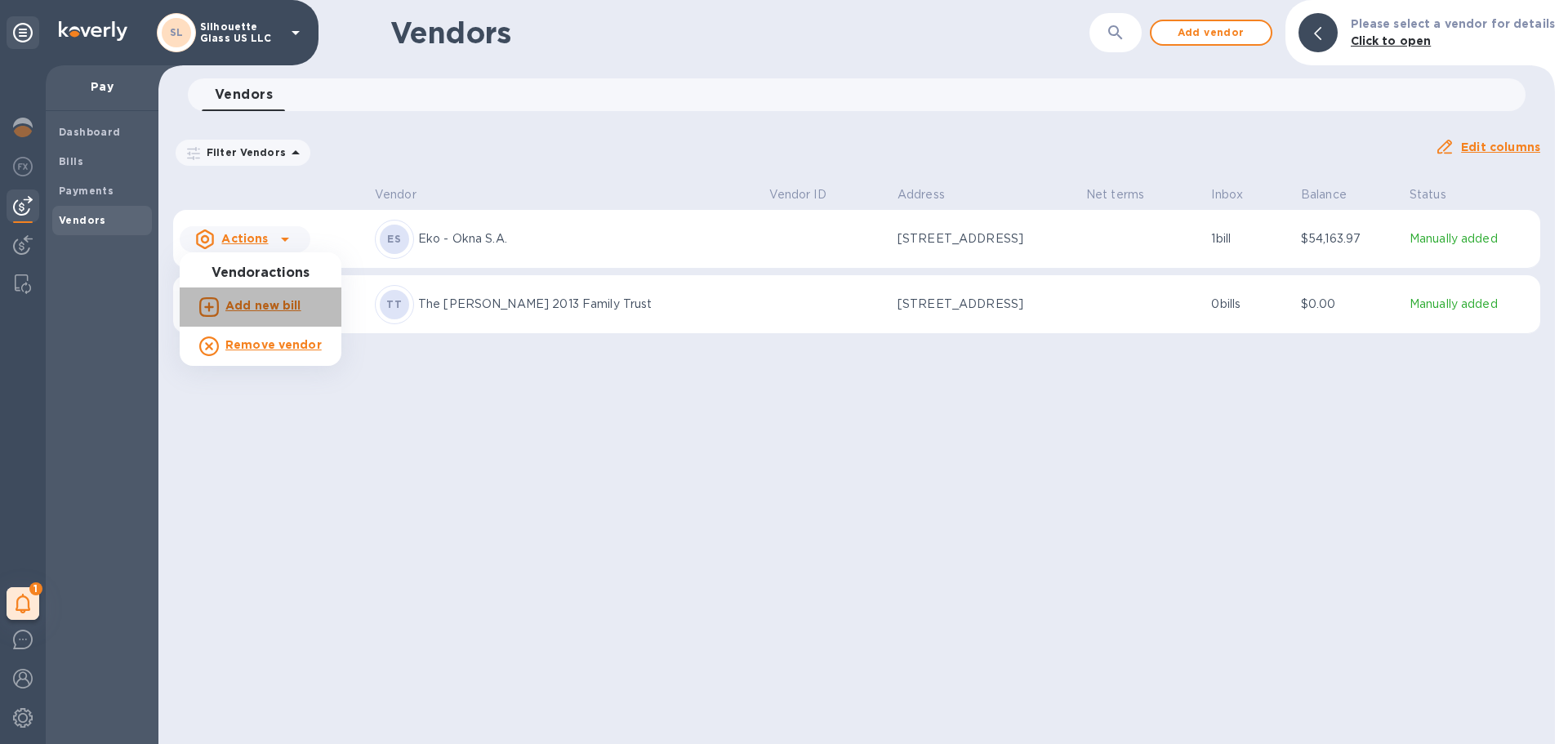
click at [287, 297] on p "Add new bill" at bounding box center [264, 305] width 76 height 17
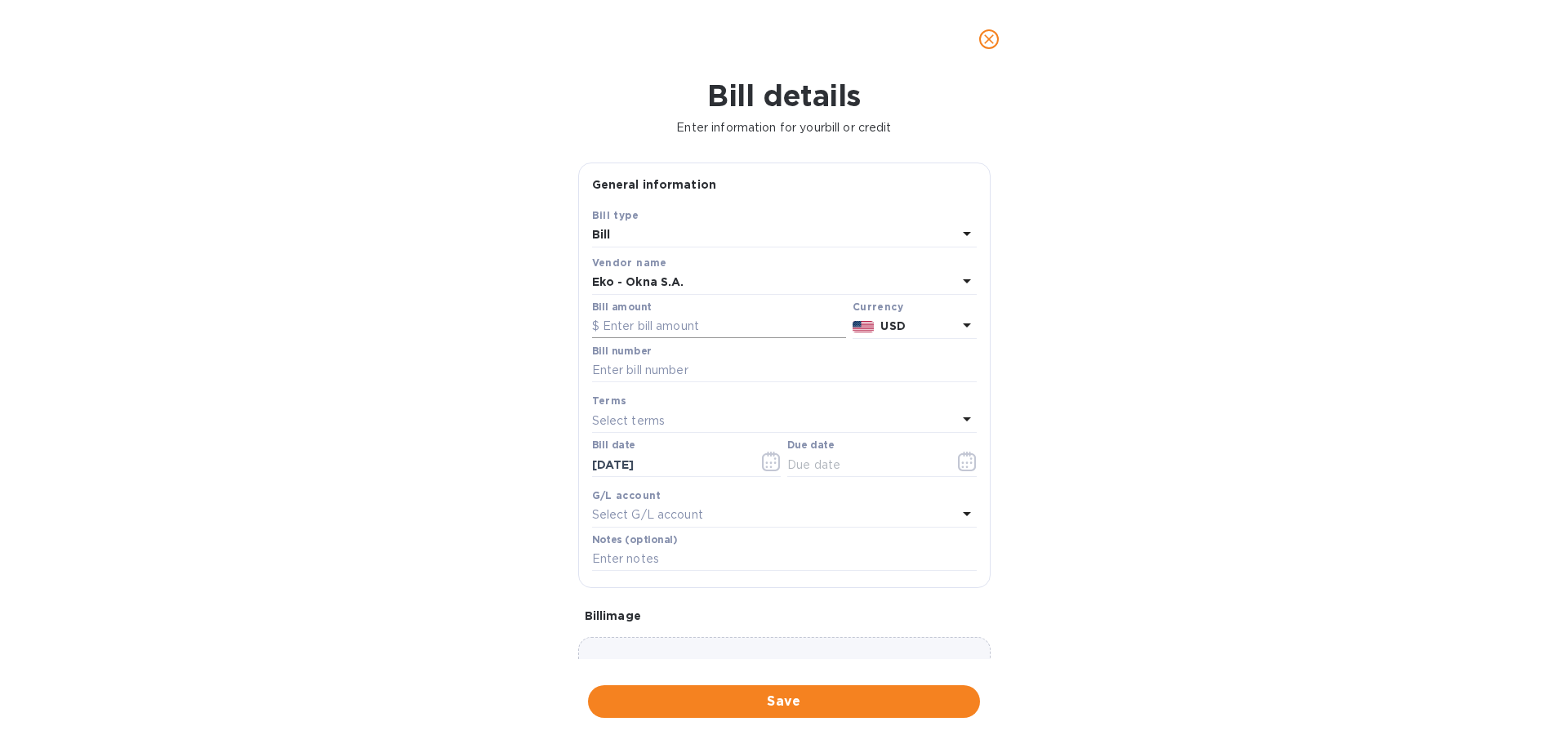
click at [673, 327] on input "text" at bounding box center [720, 327] width 254 height 25
paste input "669,772,698"
drag, startPoint x: 704, startPoint y: 328, endPoint x: 317, endPoint y: 310, distance: 387.4
click at [317, 310] on div "Bill details Enter information for your bill or credit General information Save…" at bounding box center [784, 411] width 1568 height 666
paste input "54,163.97"
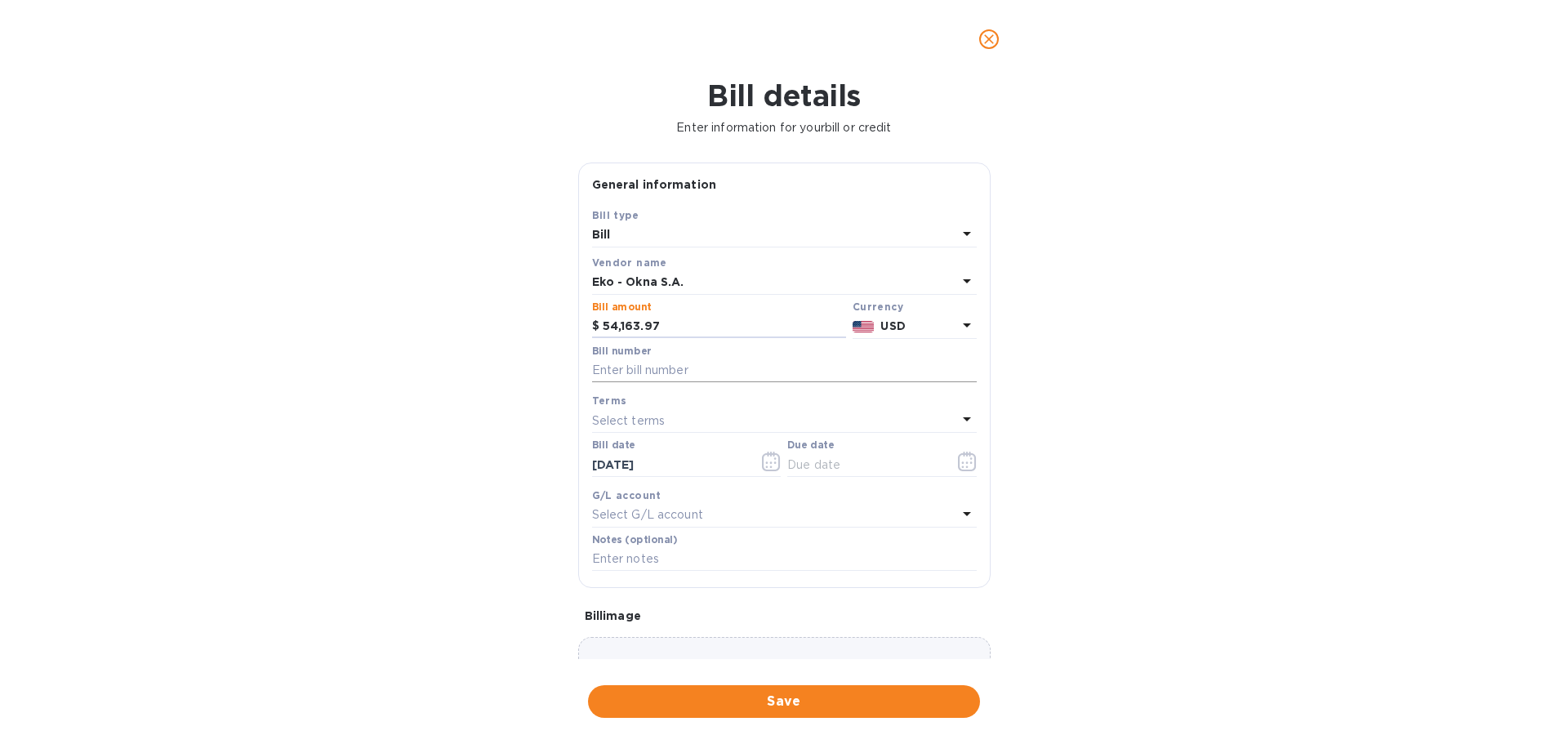
type input "54,163.97"
click at [703, 373] on input "text" at bounding box center [785, 371] width 385 height 25
type input "183 skillman"
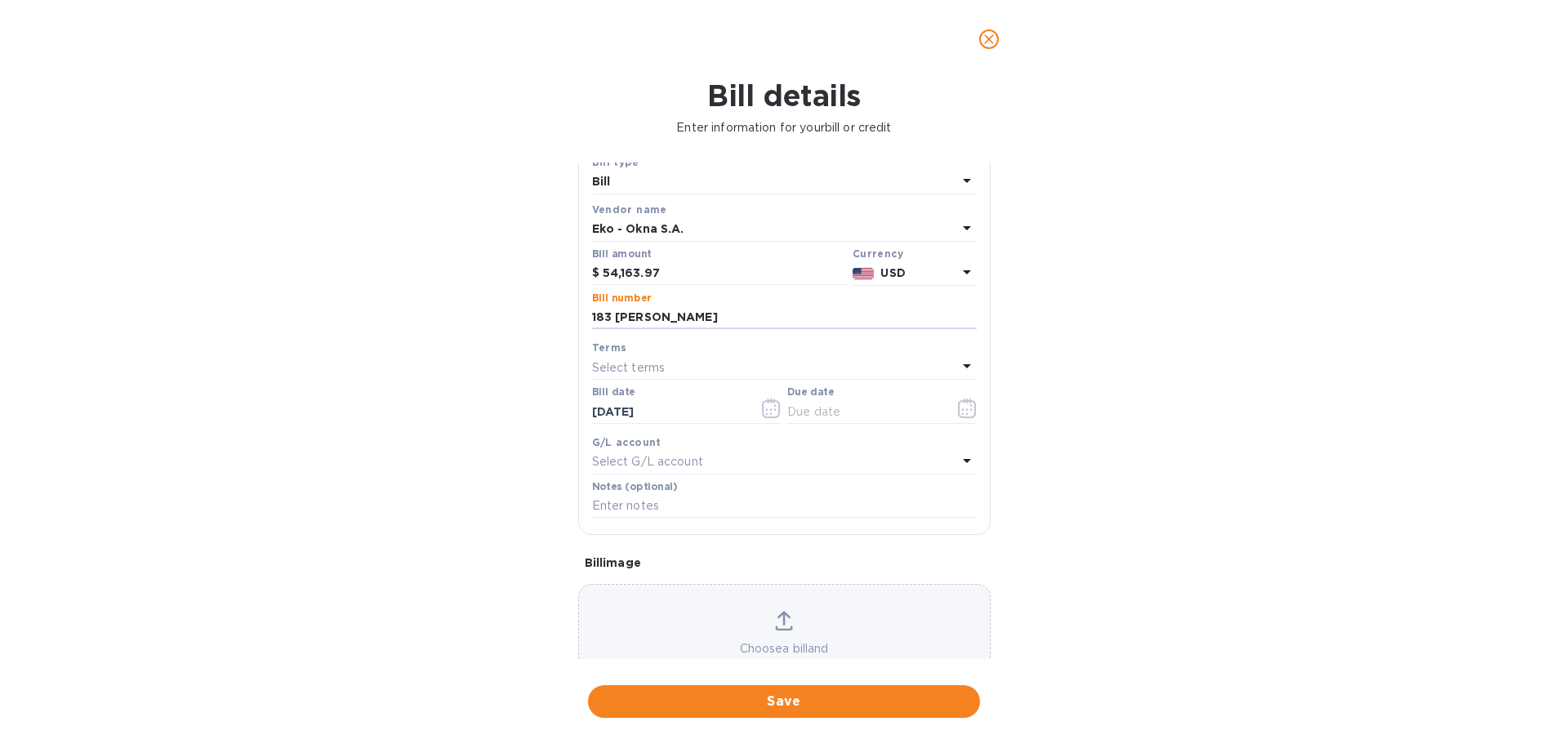
scroll to position [82, 0]
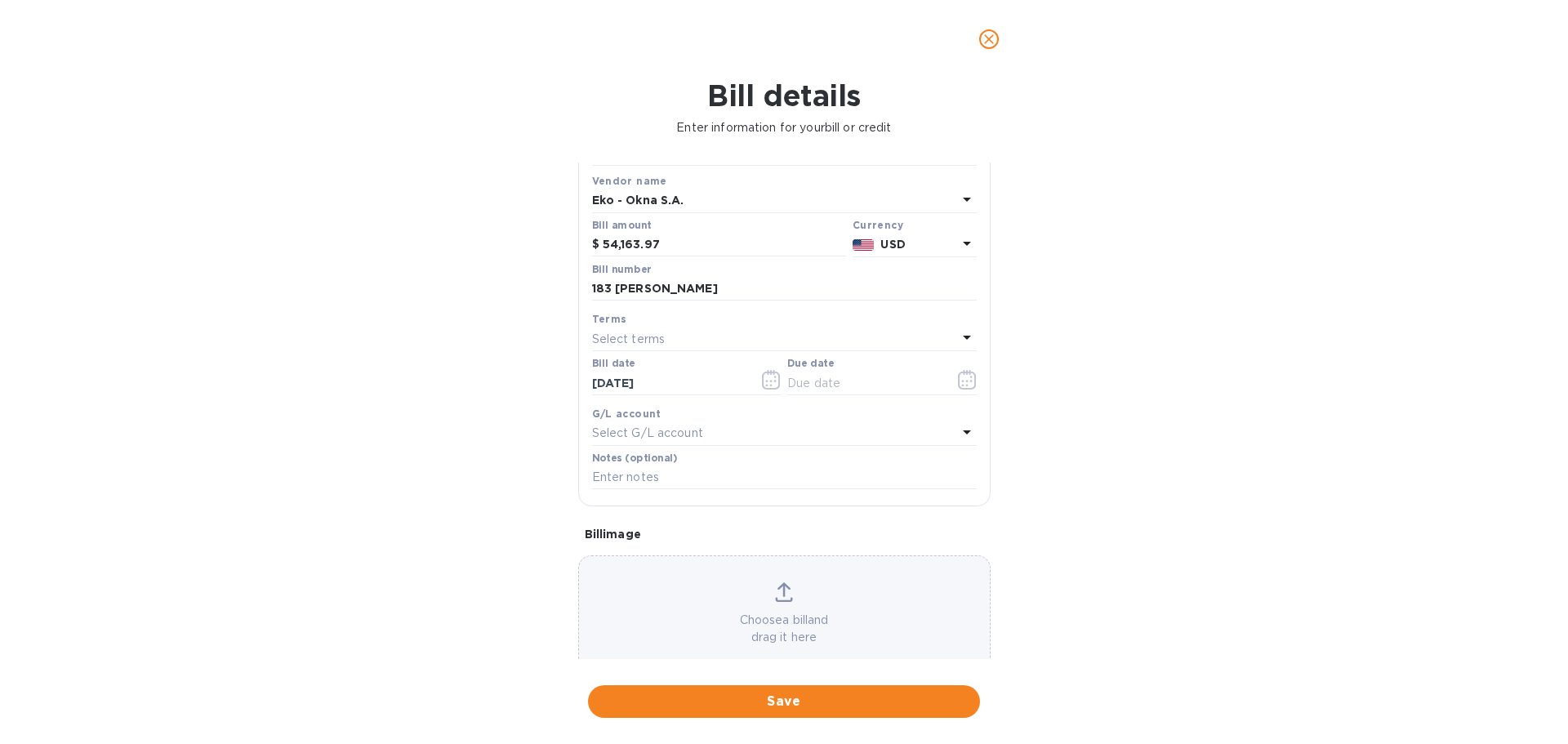
click at [729, 341] on div "Select terms" at bounding box center [775, 339] width 365 height 23
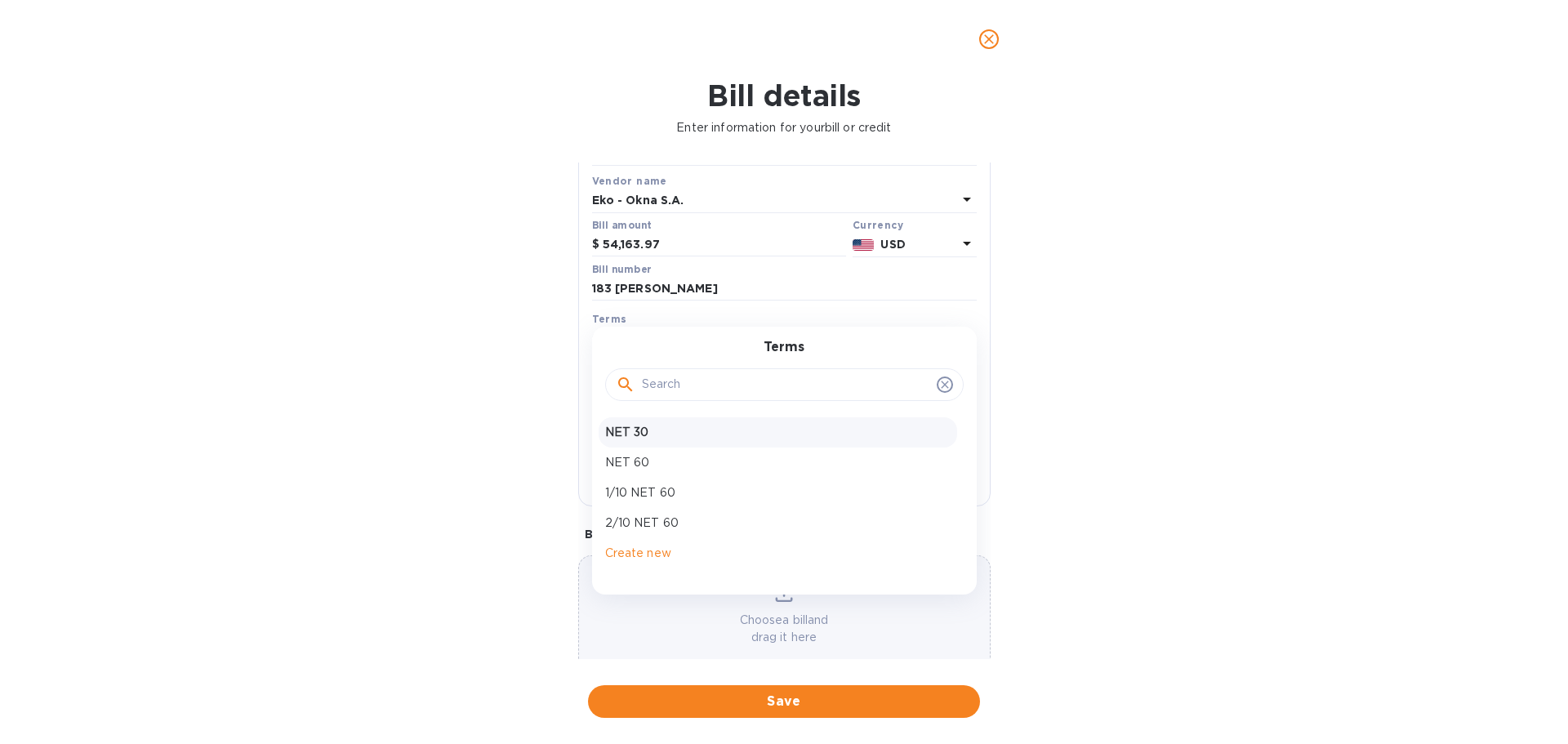
click at [689, 437] on p "NET 30" at bounding box center [778, 432] width 346 height 17
type input "10/18/2025"
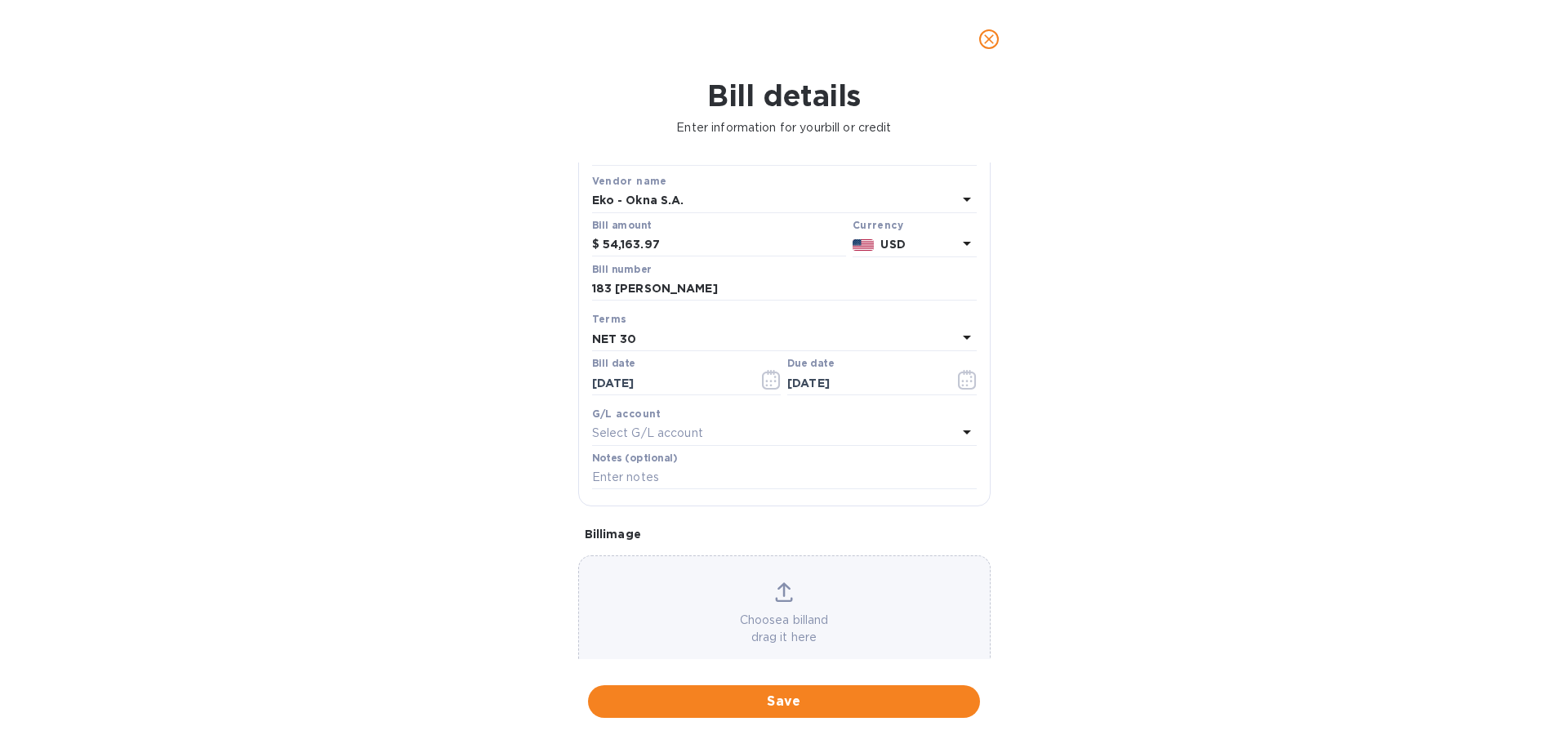
scroll to position [115, 0]
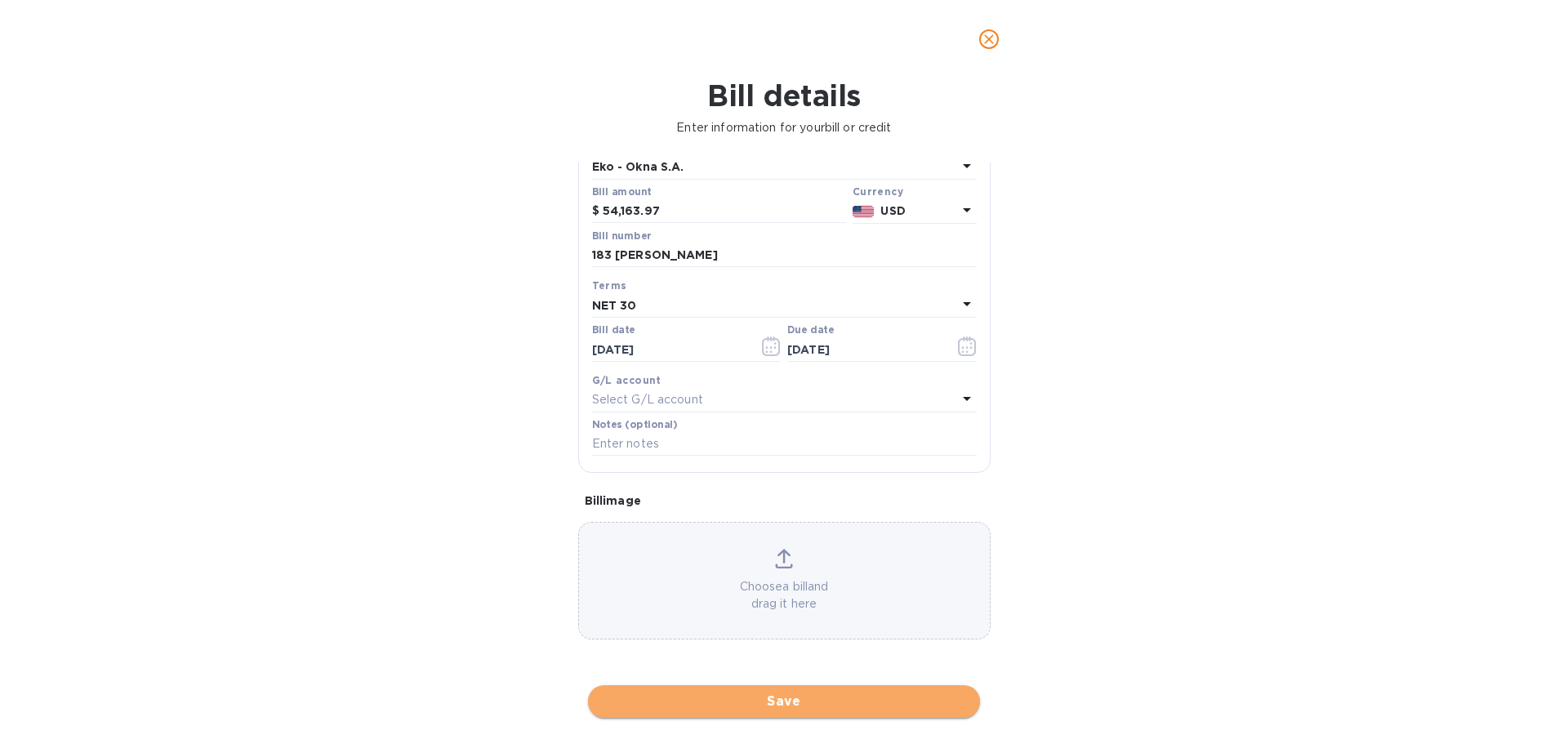
click at [794, 710] on span "Save" at bounding box center [784, 702] width 366 height 19
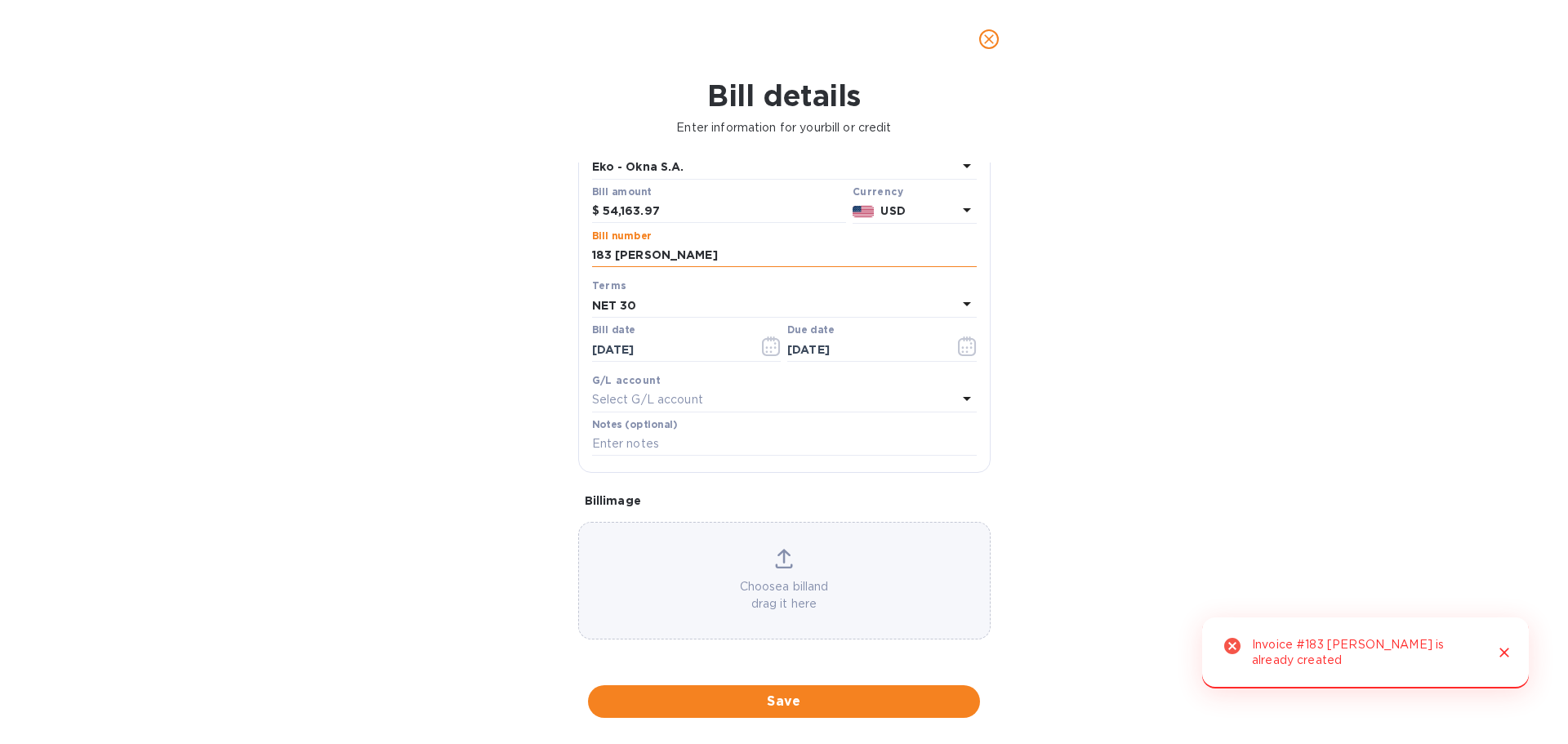
click at [691, 256] on input "183 skillman" at bounding box center [785, 256] width 385 height 25
drag, startPoint x: 689, startPoint y: 253, endPoint x: 534, endPoint y: 261, distance: 155.2
click at [534, 261] on div "Bill details Enter information for your bill or credit General information Save…" at bounding box center [784, 411] width 1568 height 666
type input "183"
click at [764, 698] on span "Save" at bounding box center [784, 702] width 366 height 19
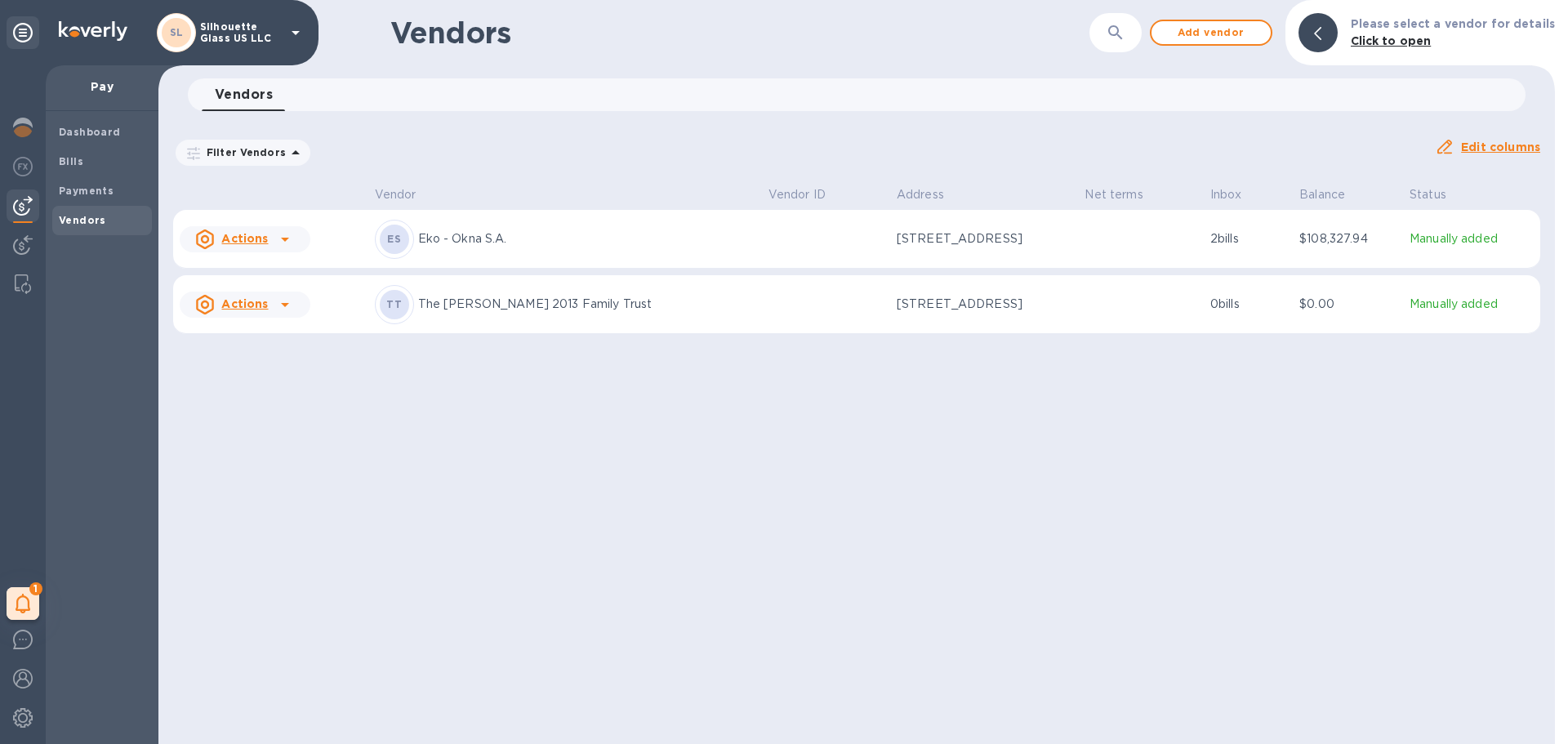
click at [1211, 233] on p "2 bills" at bounding box center [1249, 238] width 76 height 17
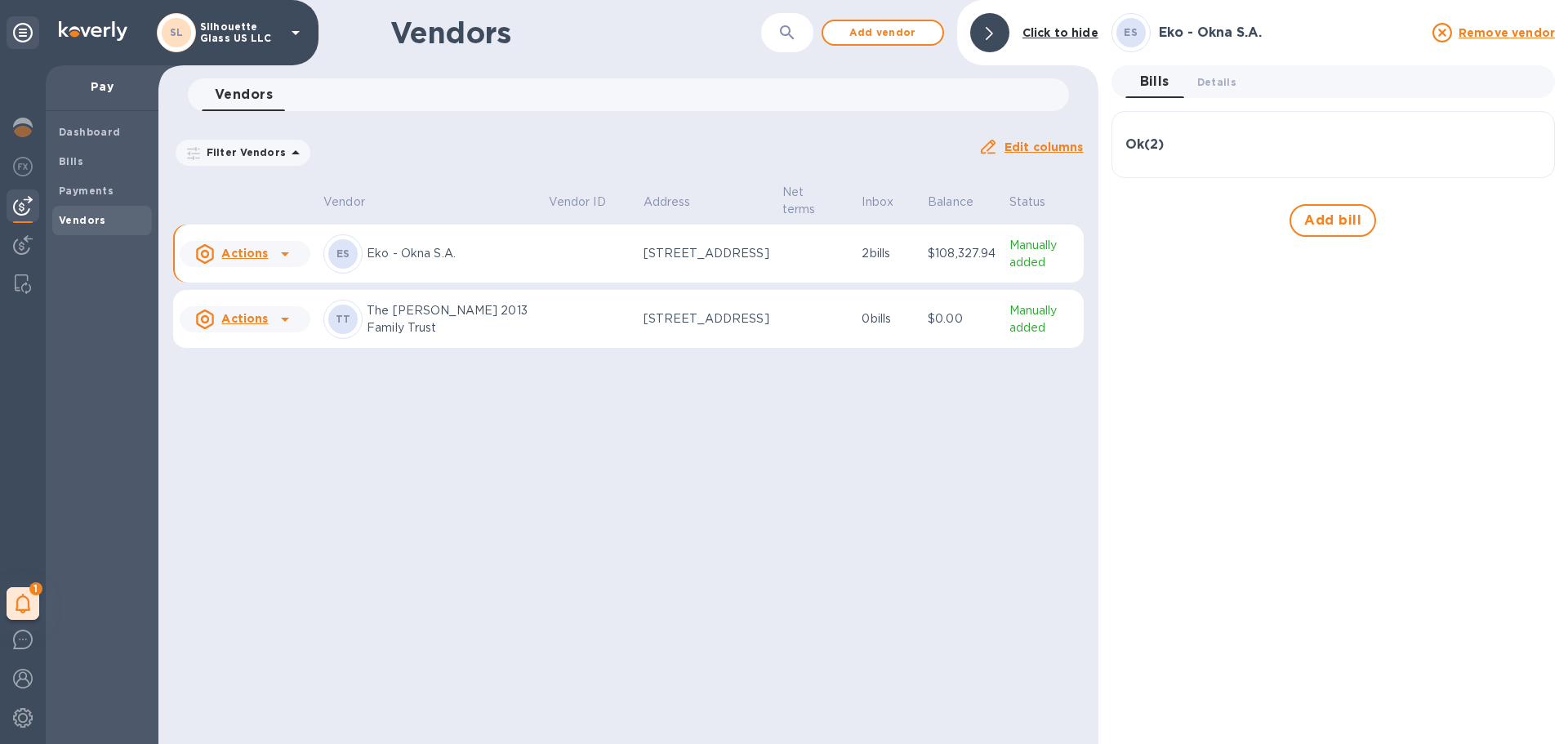
click at [585, 259] on td at bounding box center [589, 254] width 94 height 59
click at [1224, 76] on span "Details 0" at bounding box center [1217, 81] width 39 height 17
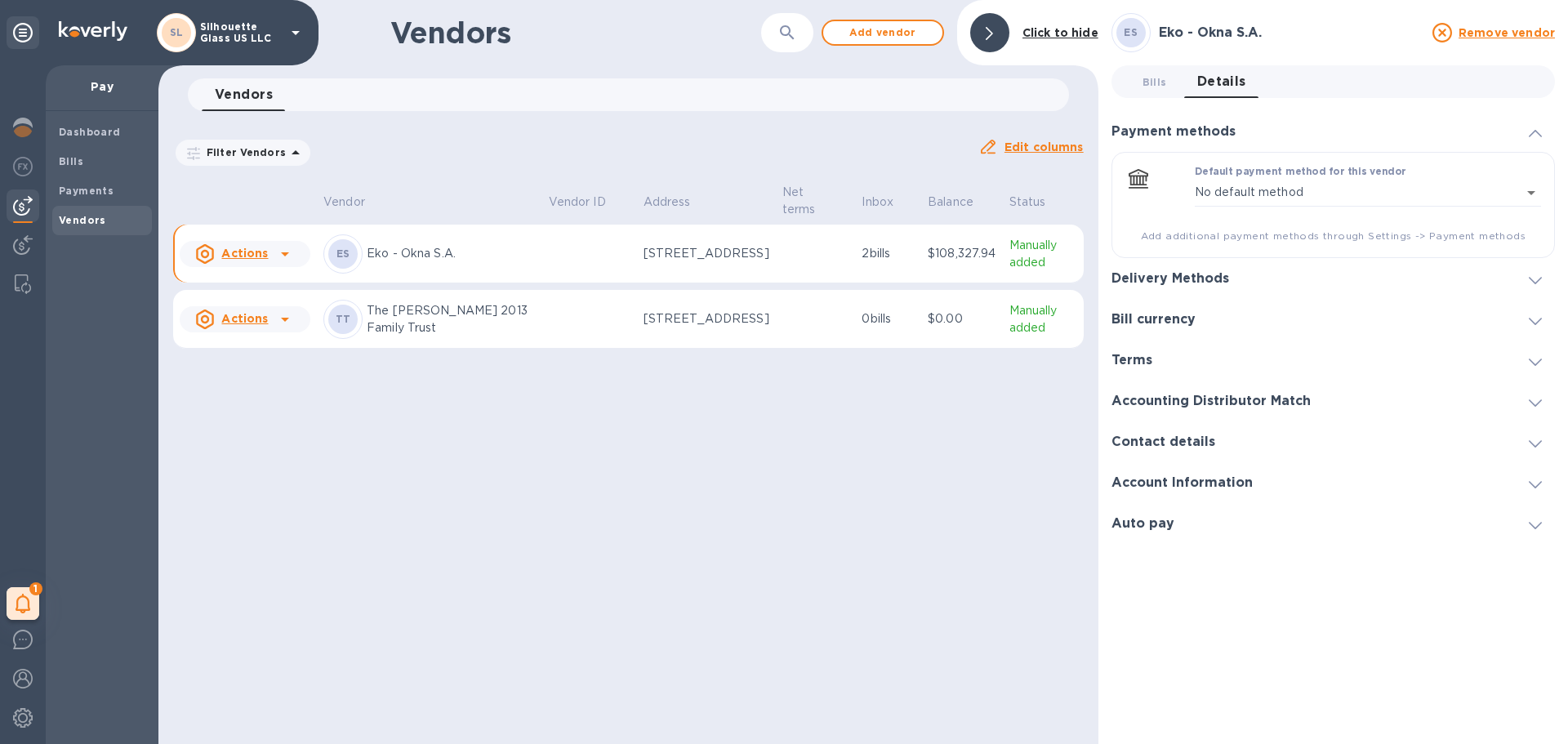
click at [1158, 83] on span "Bills 0" at bounding box center [1155, 81] width 25 height 17
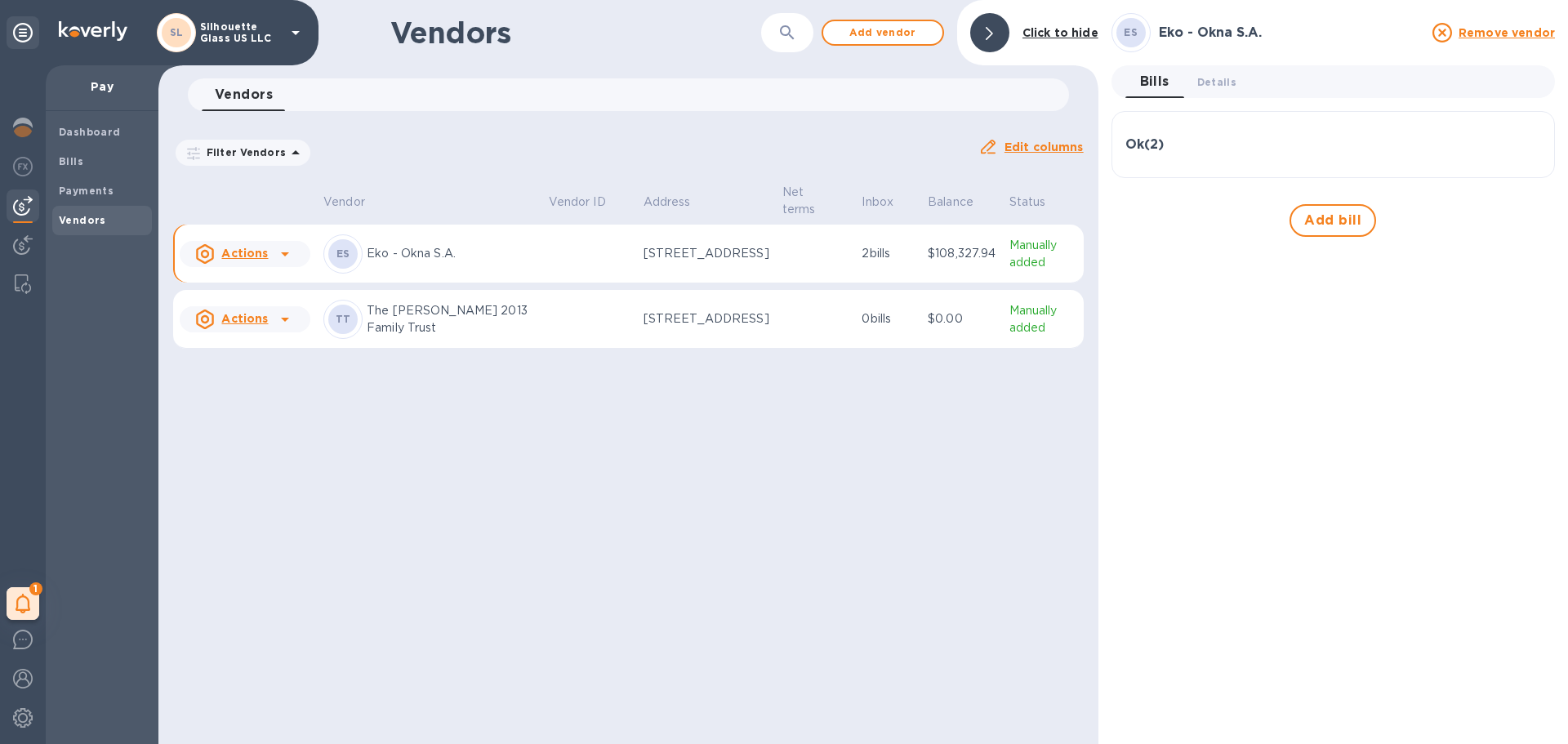
drag, startPoint x: 1166, startPoint y: 147, endPoint x: 1165, endPoint y: 155, distance: 8.1
click at [1164, 147] on h3 "Ok ( 2 )" at bounding box center [1145, 145] width 39 height 16
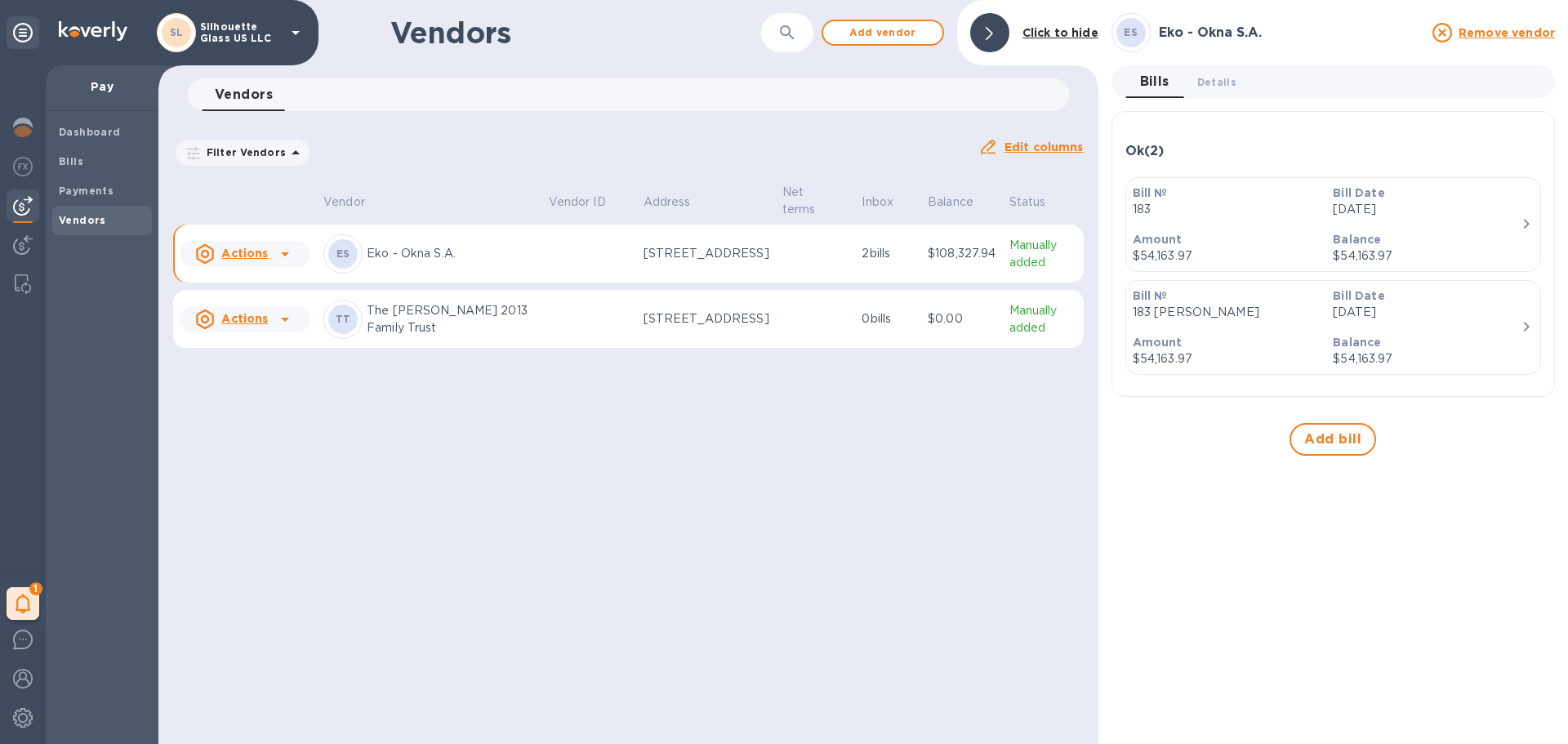
click at [1524, 223] on icon "button" at bounding box center [1527, 224] width 19 height 19
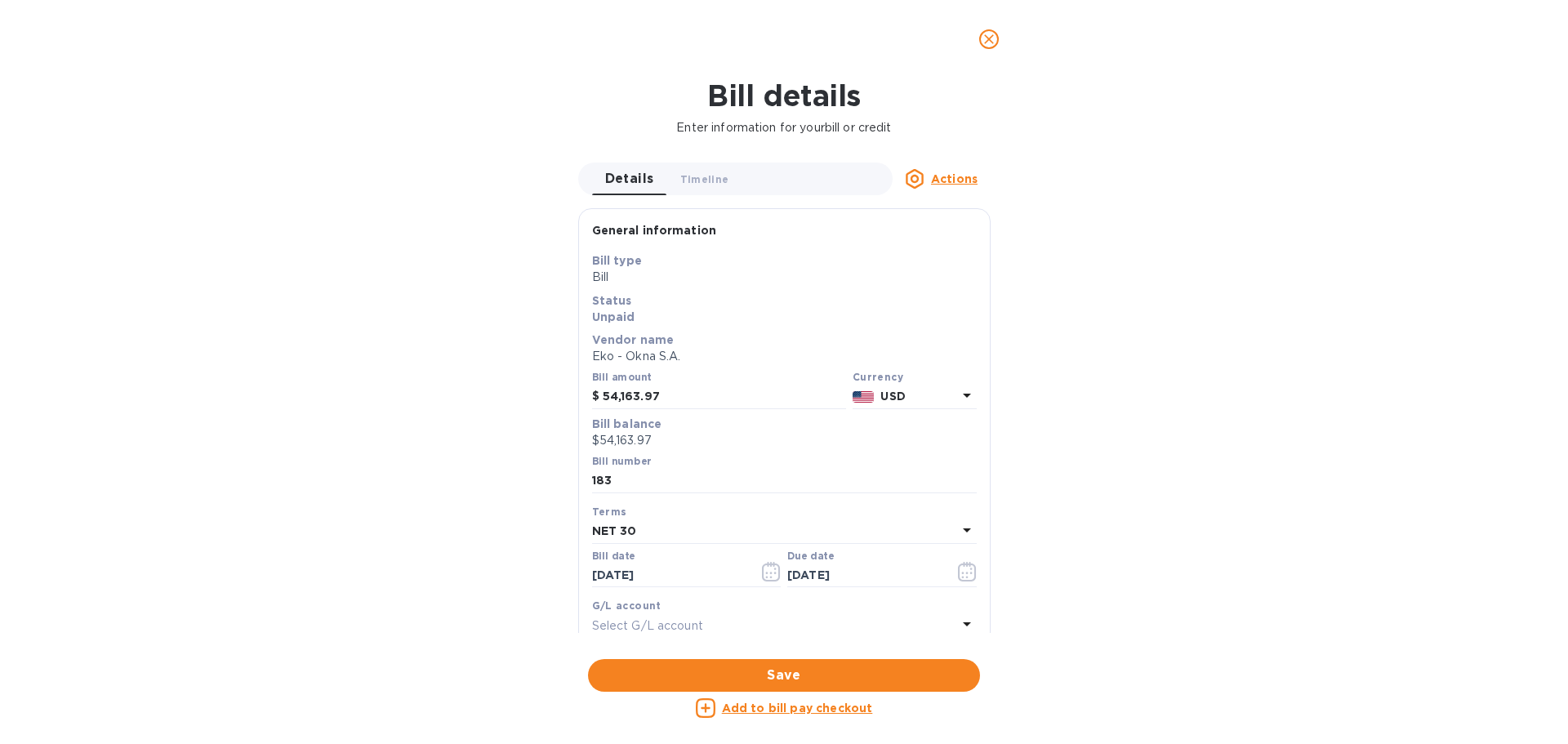
click at [799, 713] on u "Add to bill pay checkout" at bounding box center [797, 708] width 151 height 13
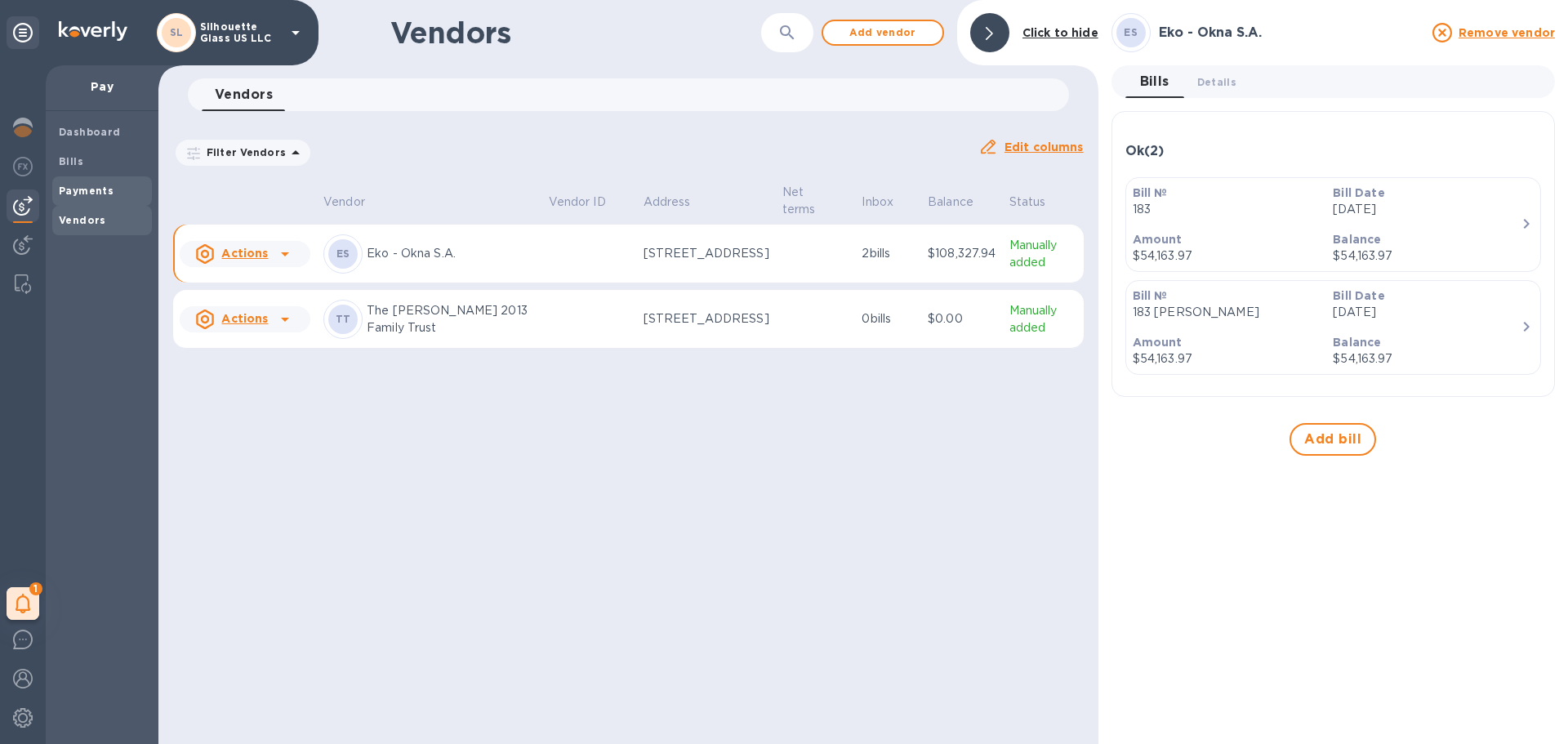
click at [122, 196] on span "Payments" at bounding box center [102, 190] width 86 height 17
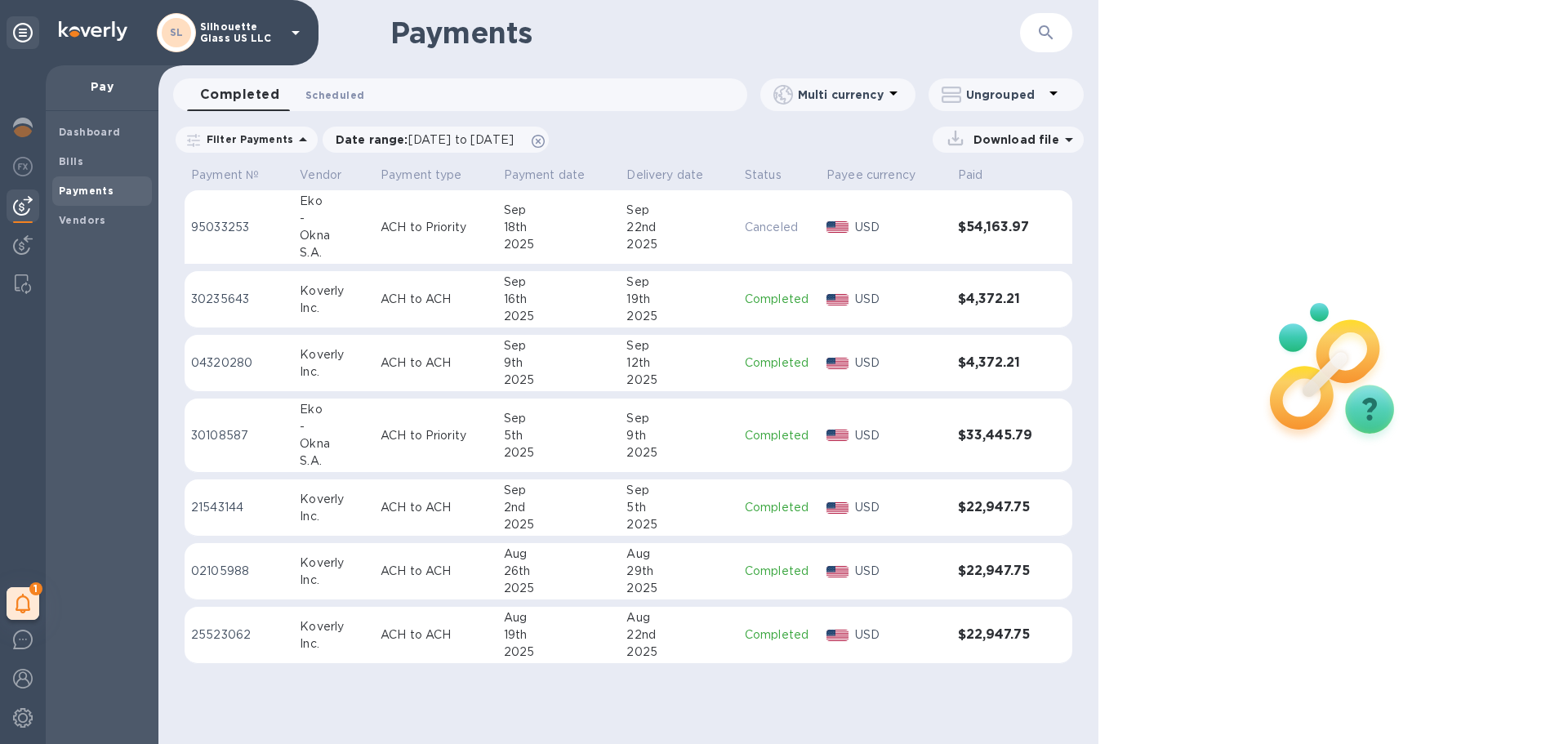
click at [331, 92] on span "Scheduled 0" at bounding box center [334, 94] width 59 height 17
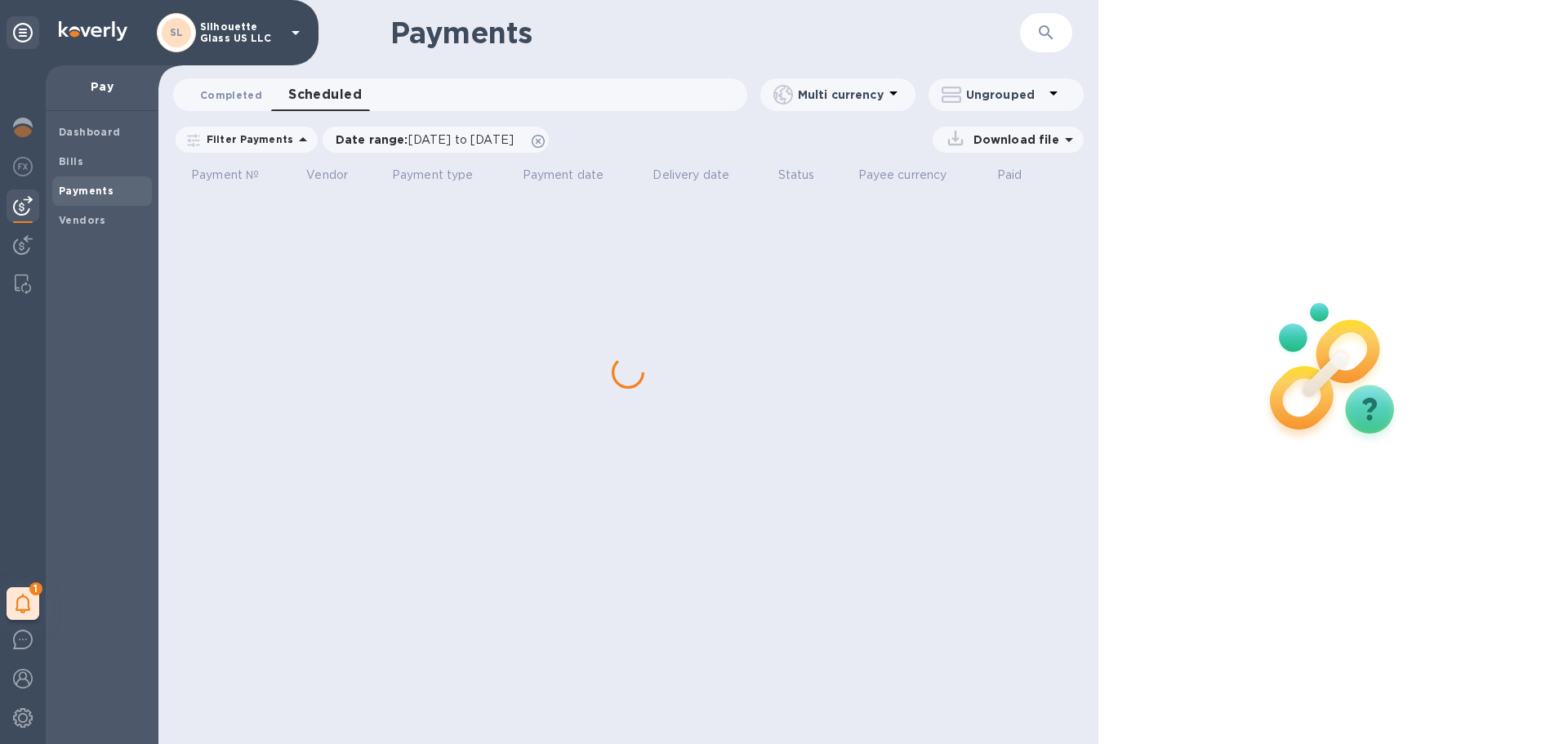
click at [255, 90] on span "Completed 0" at bounding box center [231, 94] width 62 height 17
click at [69, 172] on div "Bills" at bounding box center [101, 161] width 100 height 29
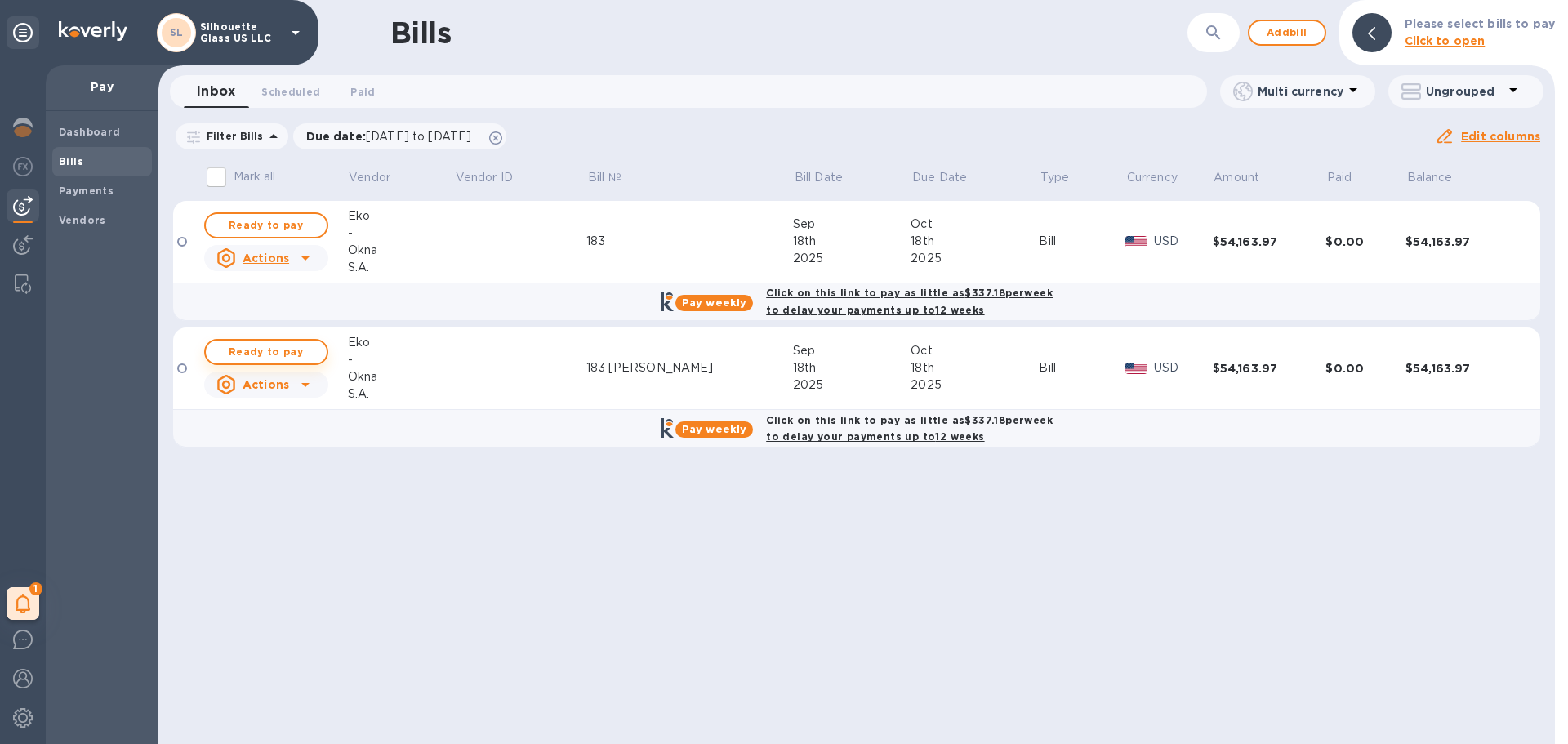
click at [289, 346] on span "Ready to pay" at bounding box center [265, 352] width 94 height 19
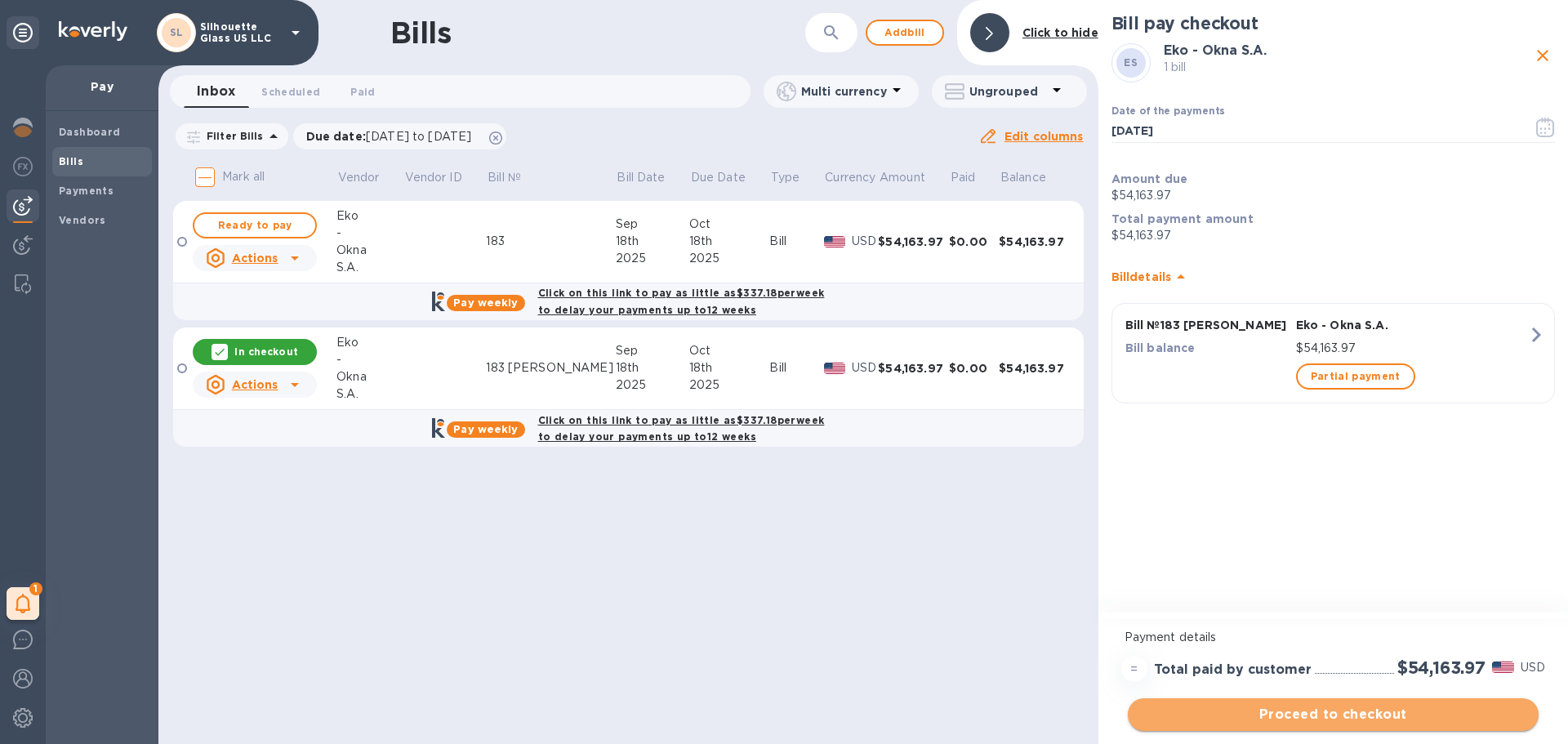
click at [1364, 714] on span "Proceed to checkout" at bounding box center [1333, 714] width 385 height 19
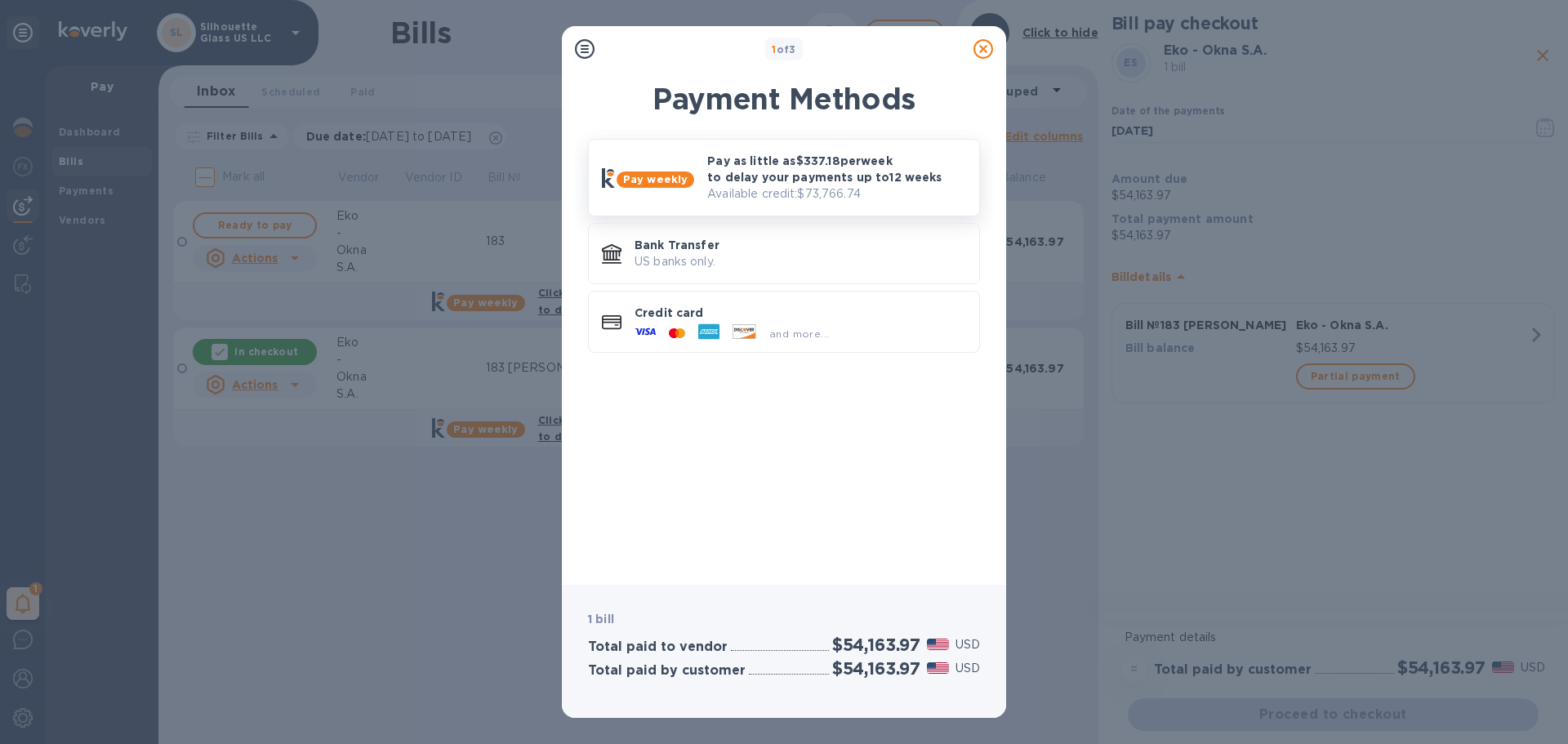
click at [889, 157] on p "Pay as little as $337.18 per week to delay your payments up to 12 weeks" at bounding box center [837, 168] width 259 height 33
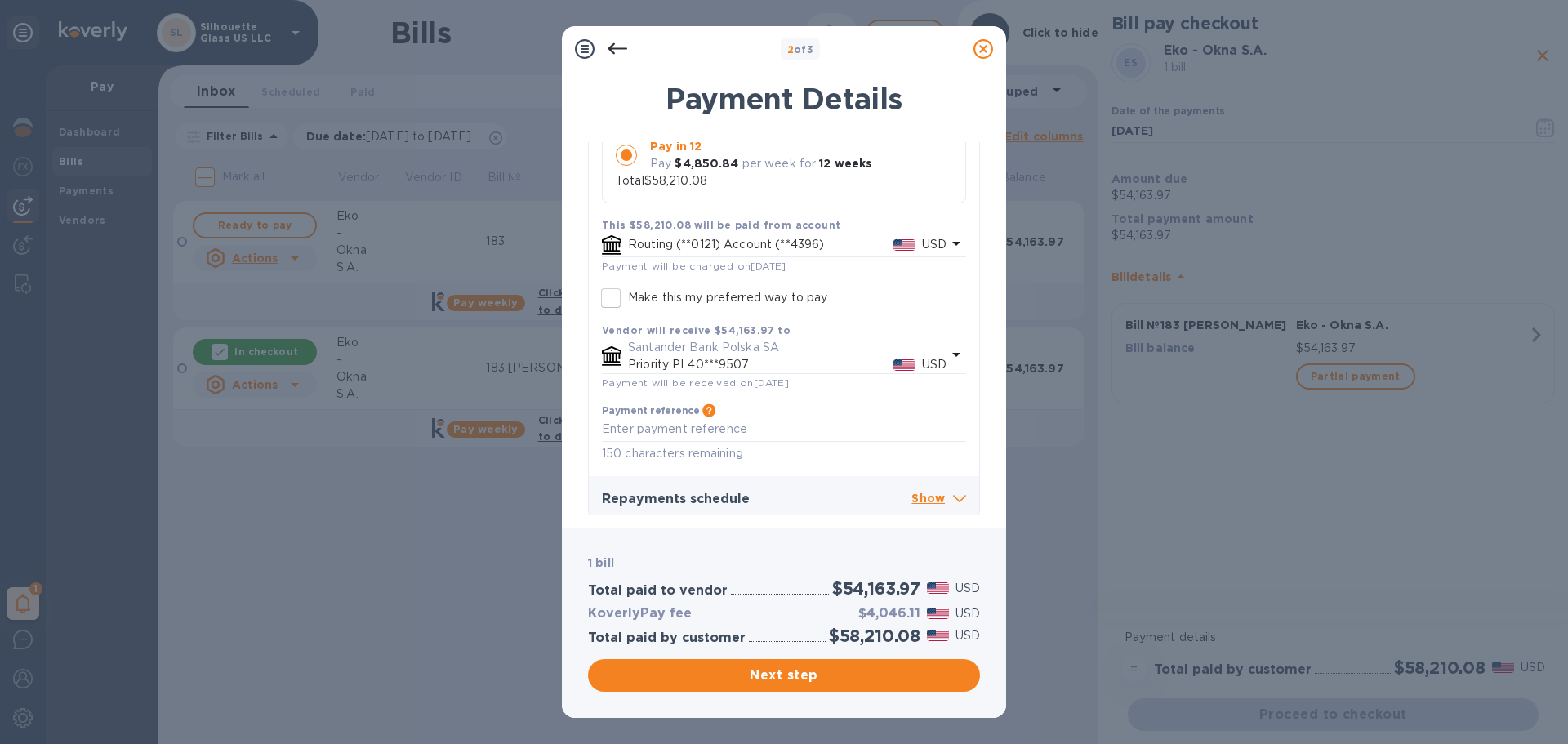
scroll to position [313, 0]
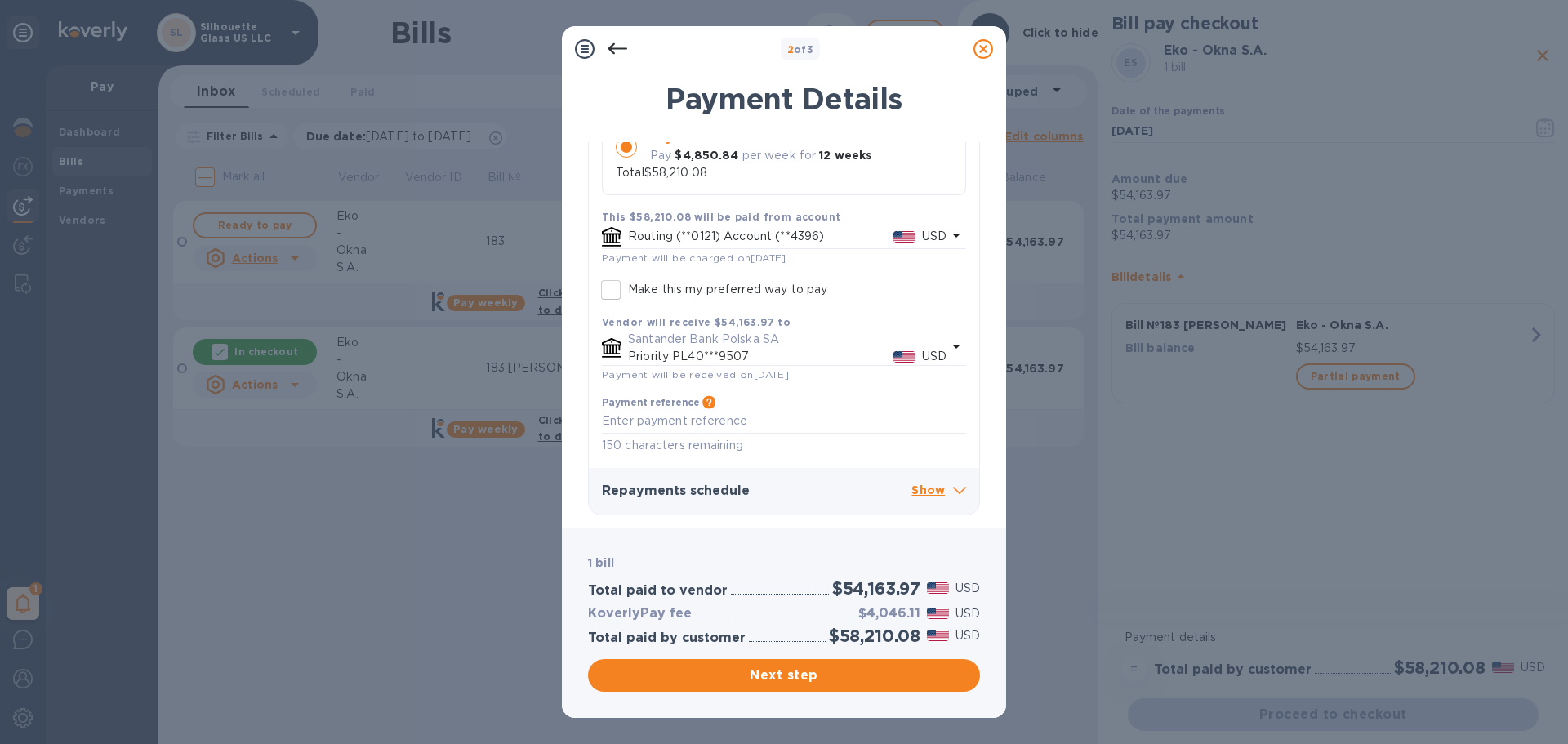
click at [880, 224] on div "Routing (**0121) Account (**4396) USD" at bounding box center [774, 237] width 351 height 26
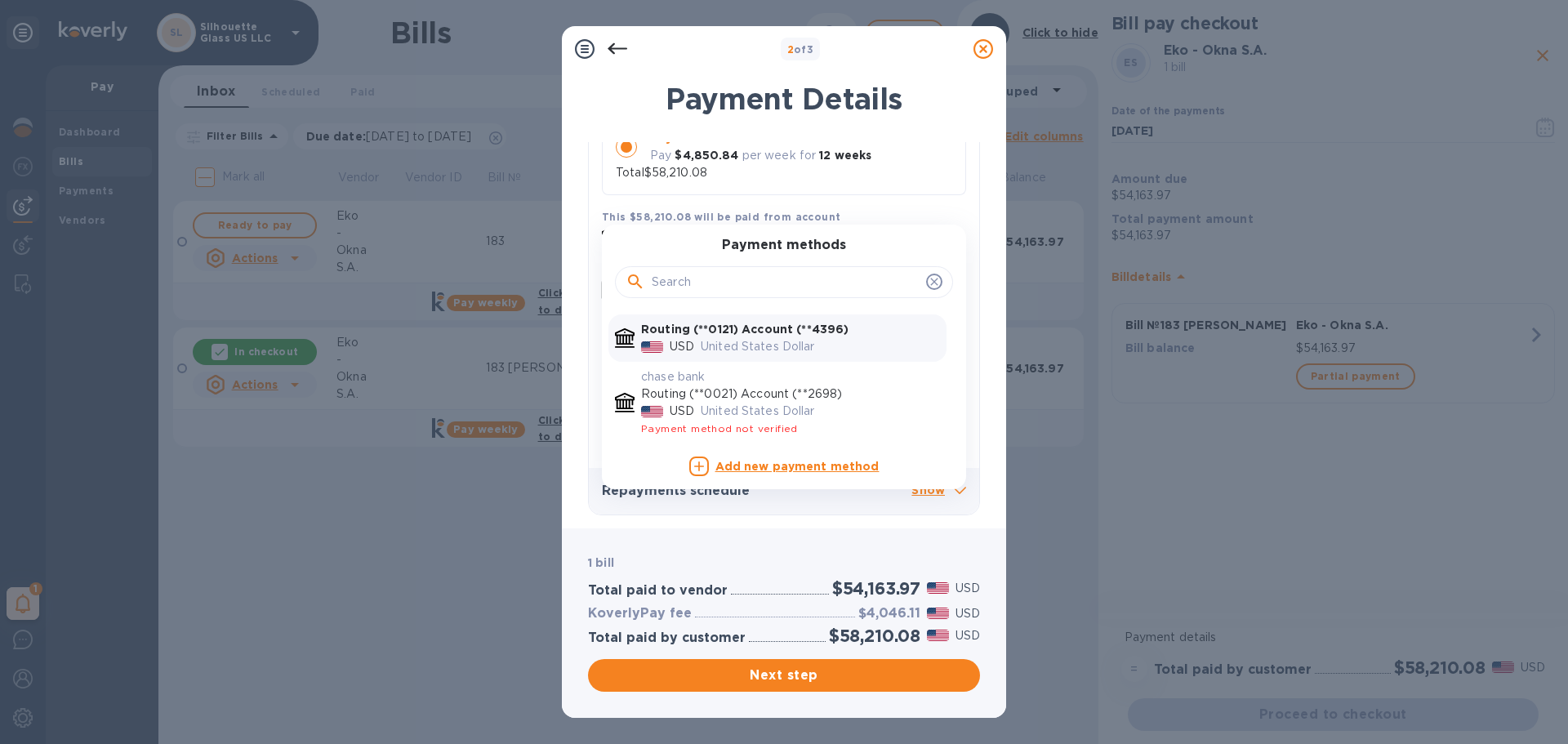
click at [841, 343] on p "United States Dollar" at bounding box center [820, 346] width 239 height 17
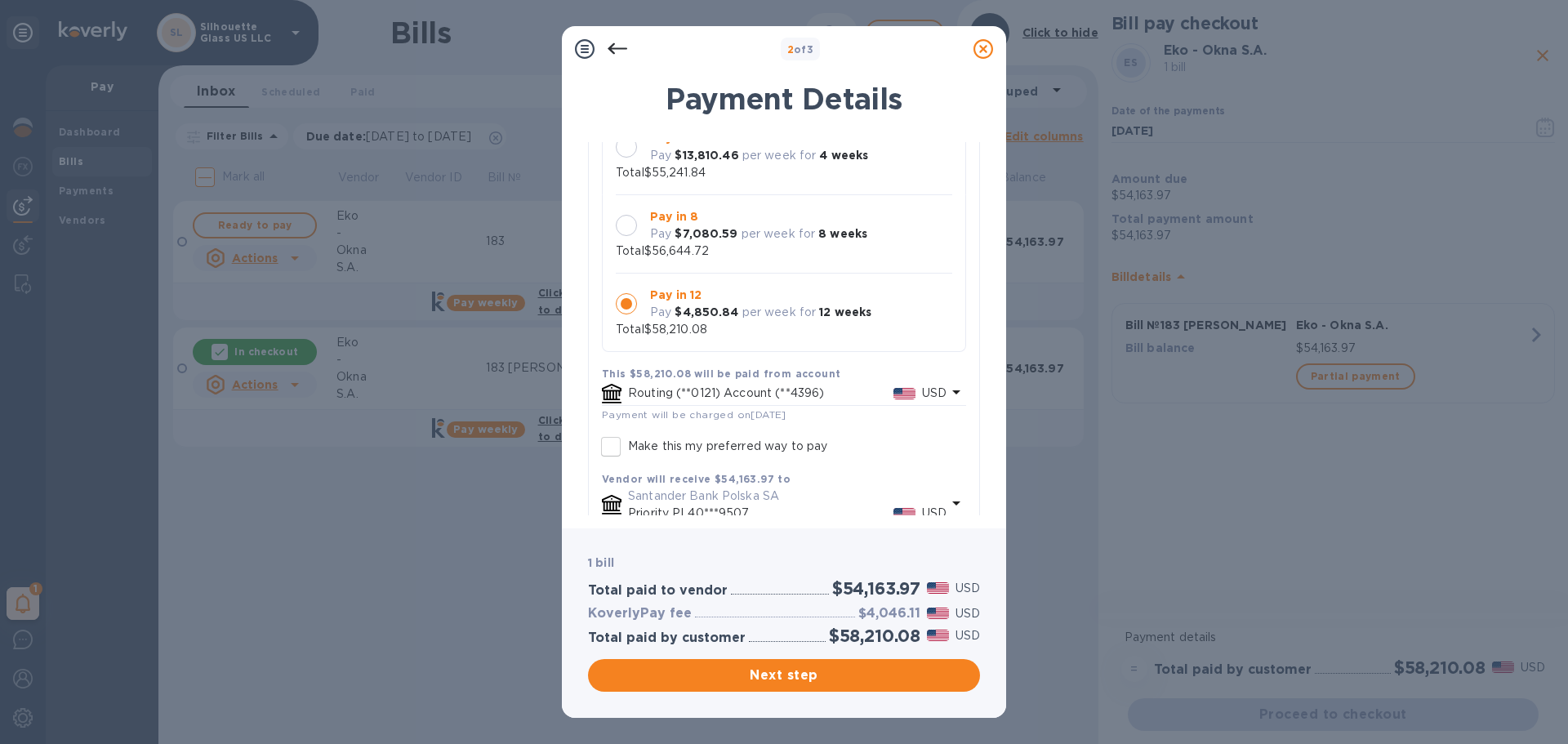
scroll to position [150, 0]
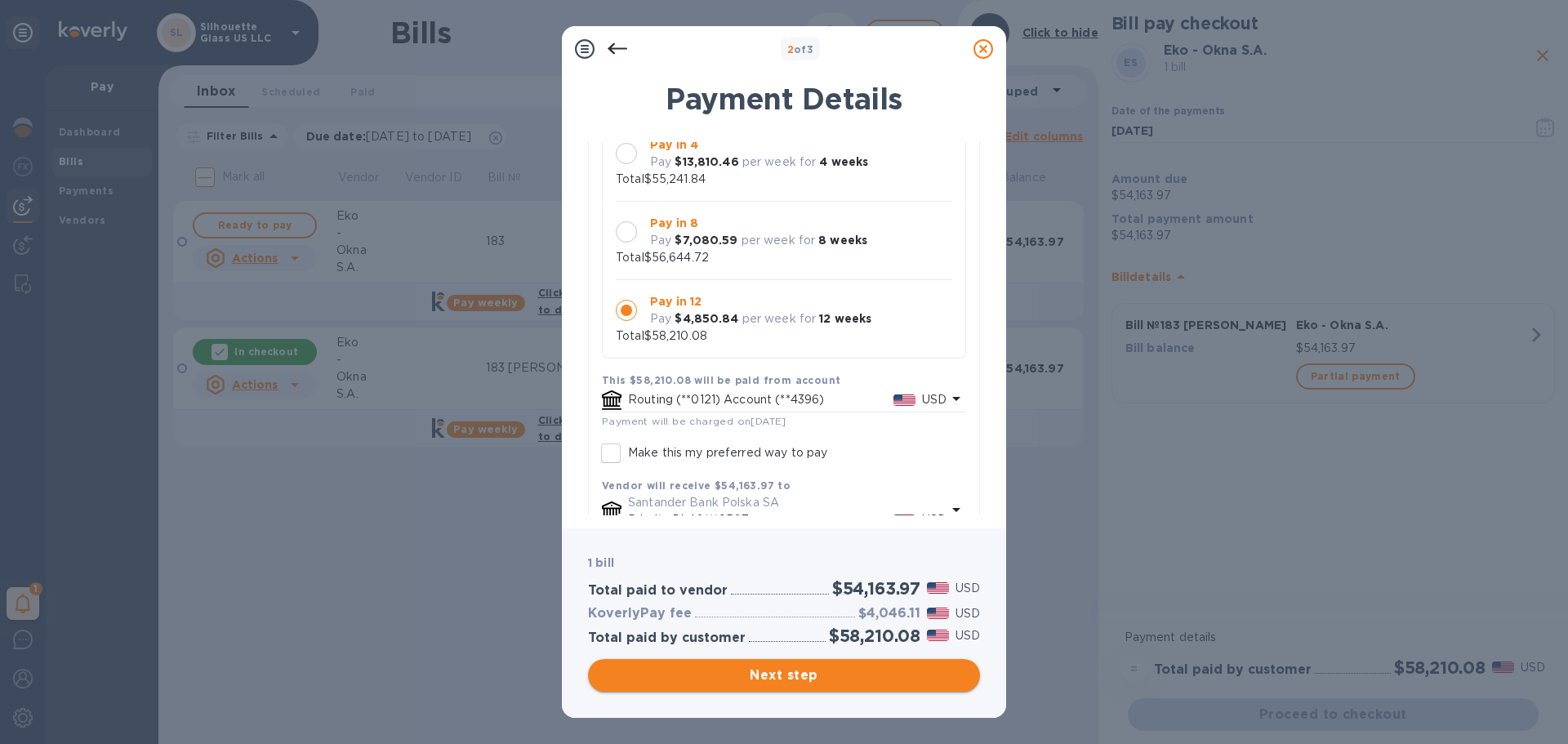
click at [755, 673] on span "Next step" at bounding box center [784, 675] width 366 height 19
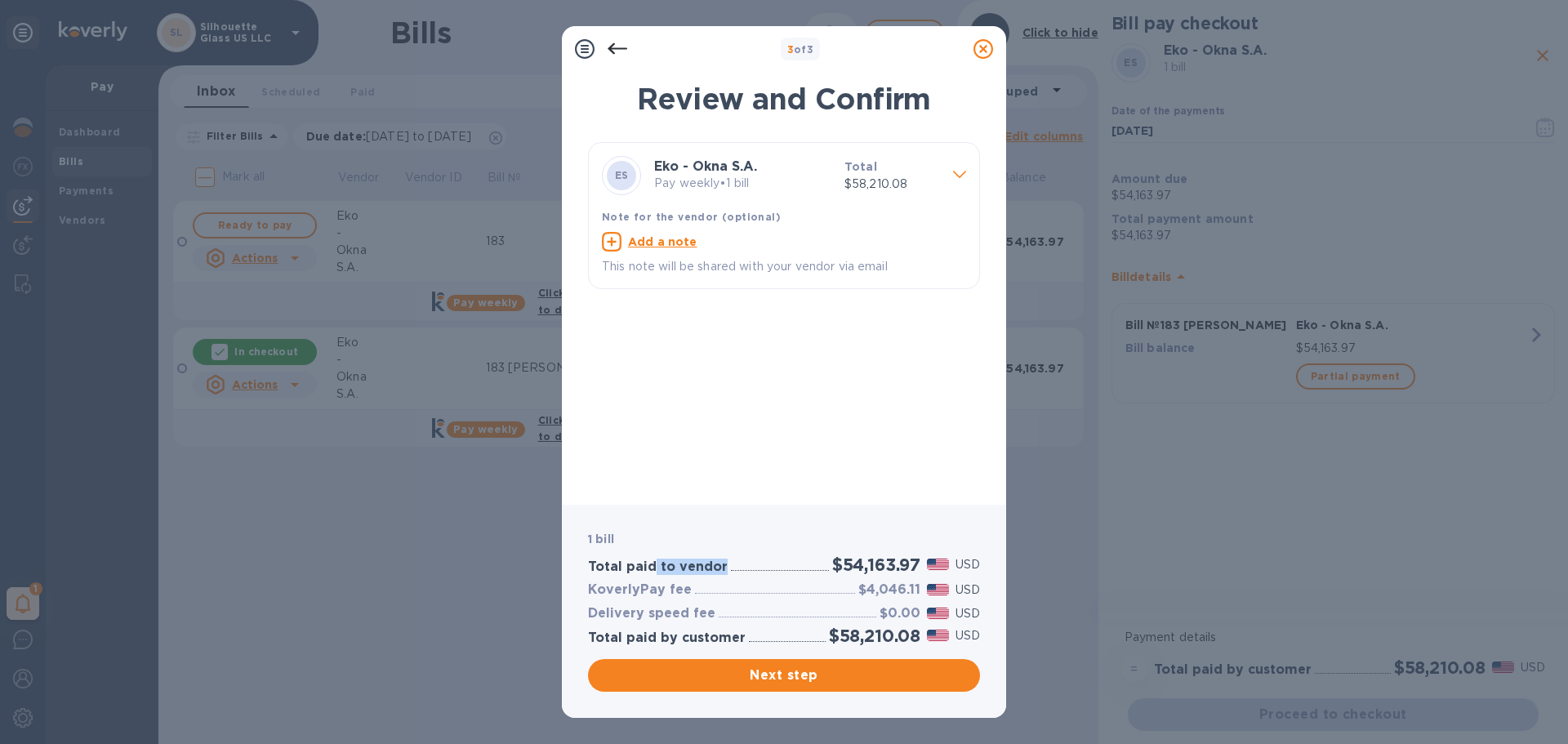
drag, startPoint x: 662, startPoint y: 562, endPoint x: 735, endPoint y: 566, distance: 73.1
click at [735, 566] on div "Total paid to vendor $54,163.97 USD" at bounding box center [784, 564] width 399 height 27
click at [825, 680] on span "Next step" at bounding box center [784, 675] width 366 height 19
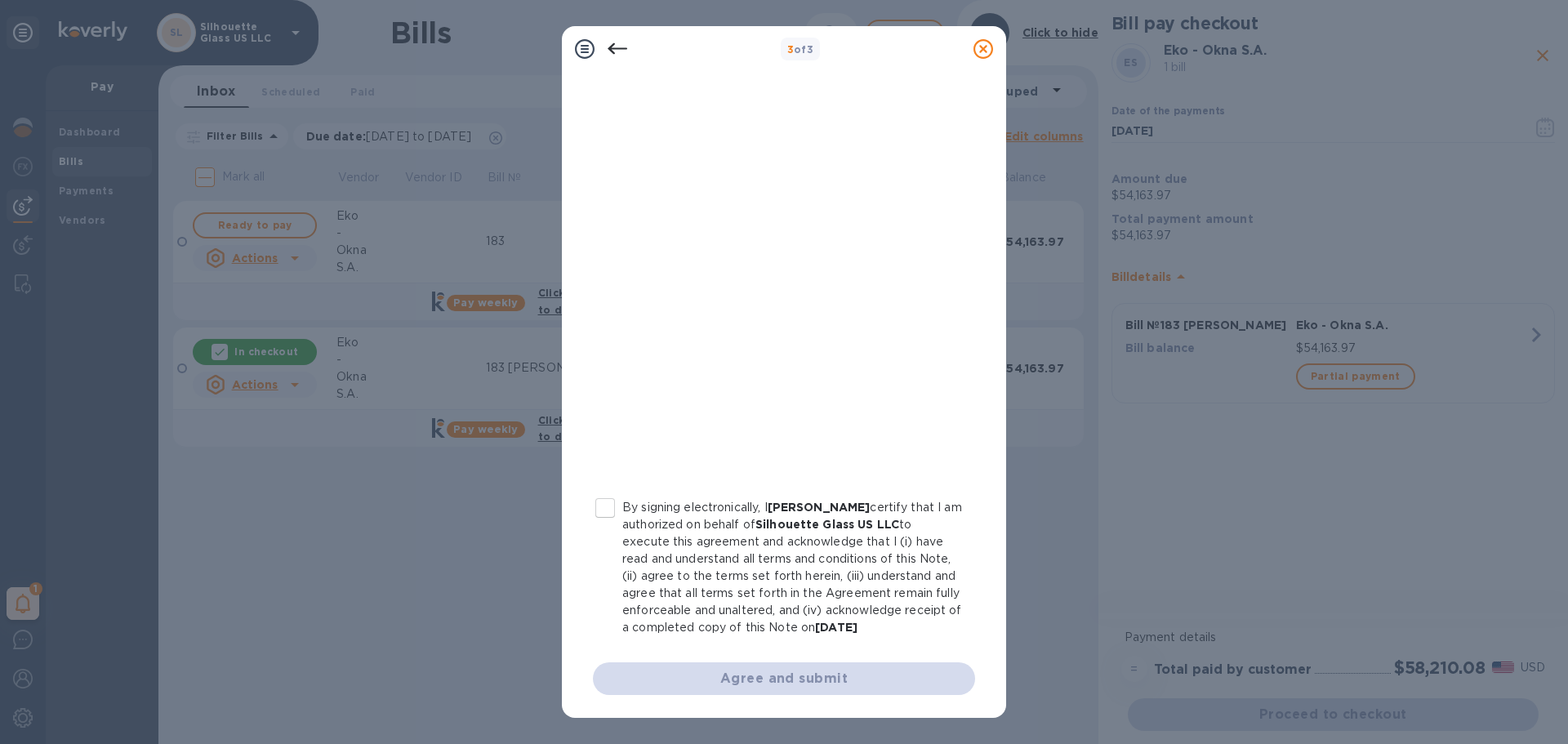
scroll to position [186, 0]
click at [605, 494] on input "By signing electronically, I Avrumi Getter certify that I am authorized on beha…" at bounding box center [605, 508] width 34 height 34
checkbox input "true"
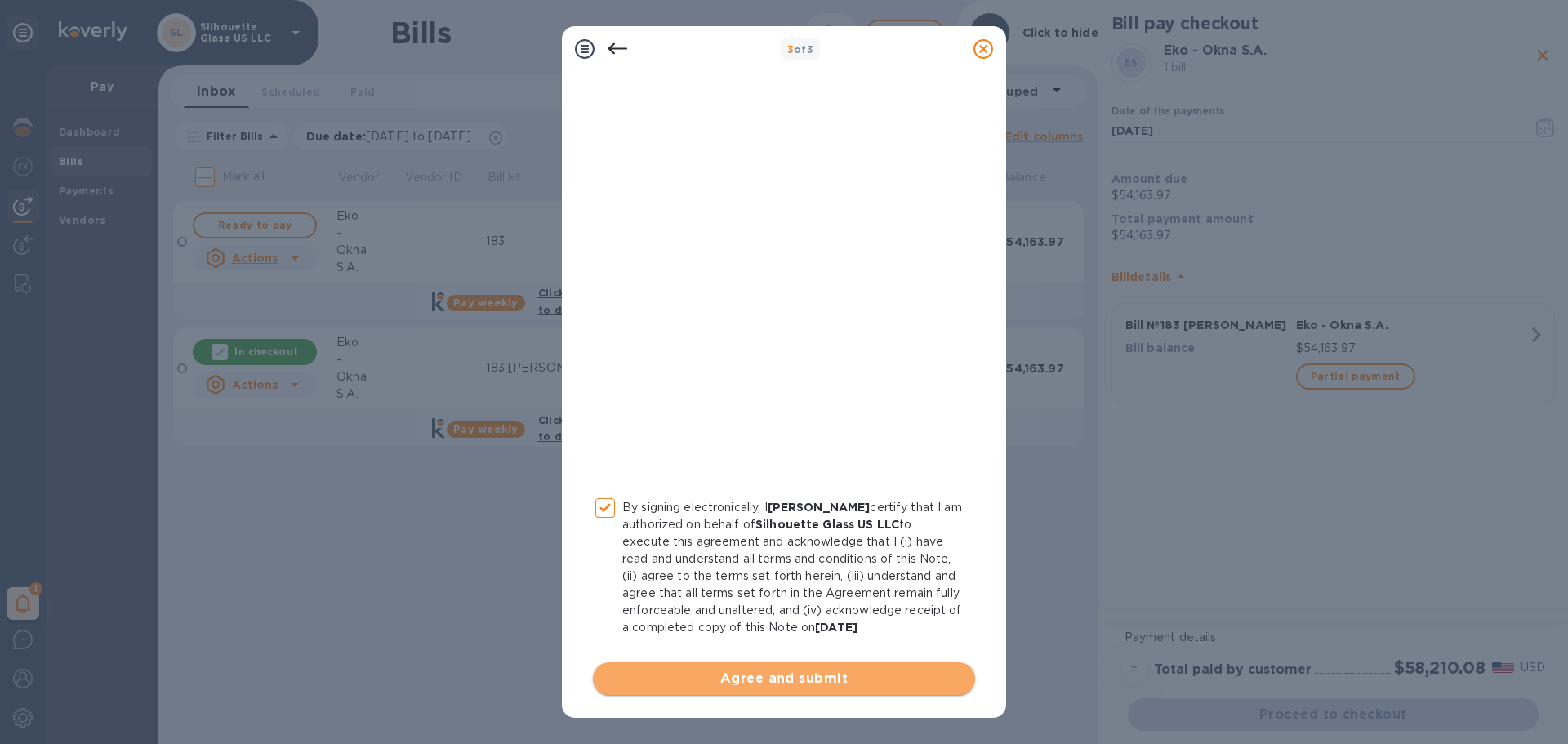
click at [840, 681] on span "Agree and submit" at bounding box center [784, 679] width 356 height 19
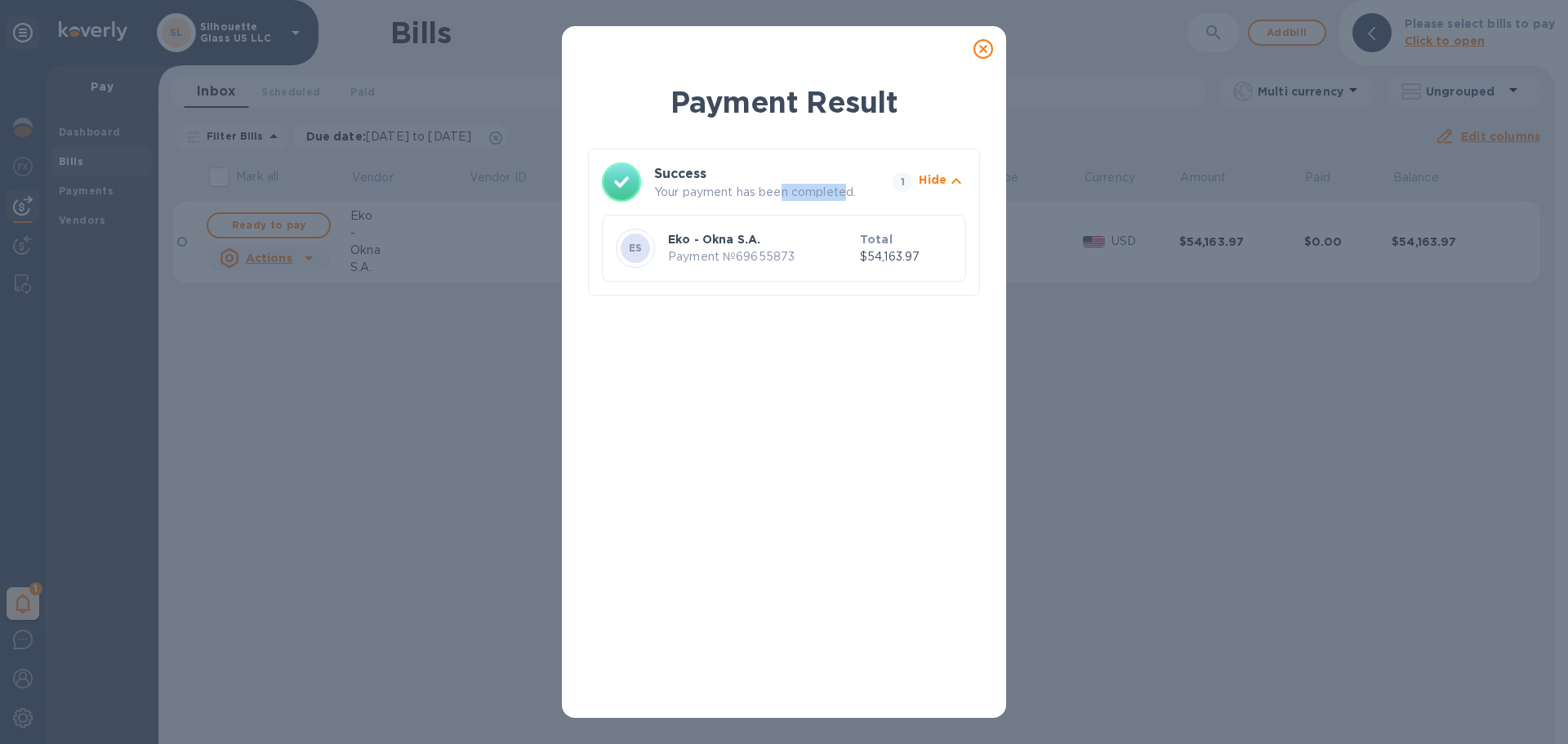
drag, startPoint x: 837, startPoint y: 187, endPoint x: 847, endPoint y: 186, distance: 10.0
click at [847, 186] on p "Your payment has been completed." at bounding box center [770, 191] width 232 height 17
click at [983, 46] on icon at bounding box center [983, 48] width 19 height 19
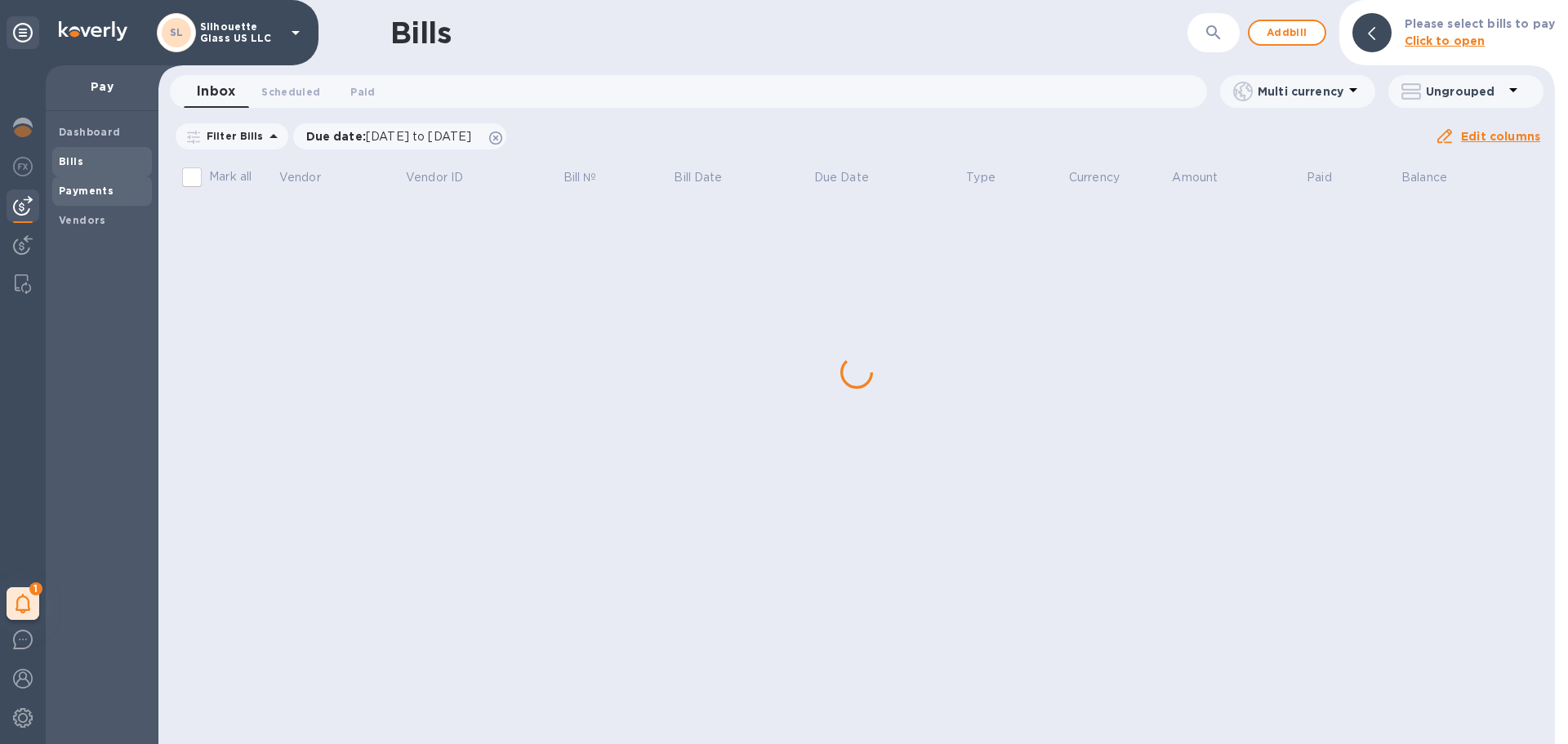
click at [95, 180] on div "Payments" at bounding box center [101, 190] width 100 height 29
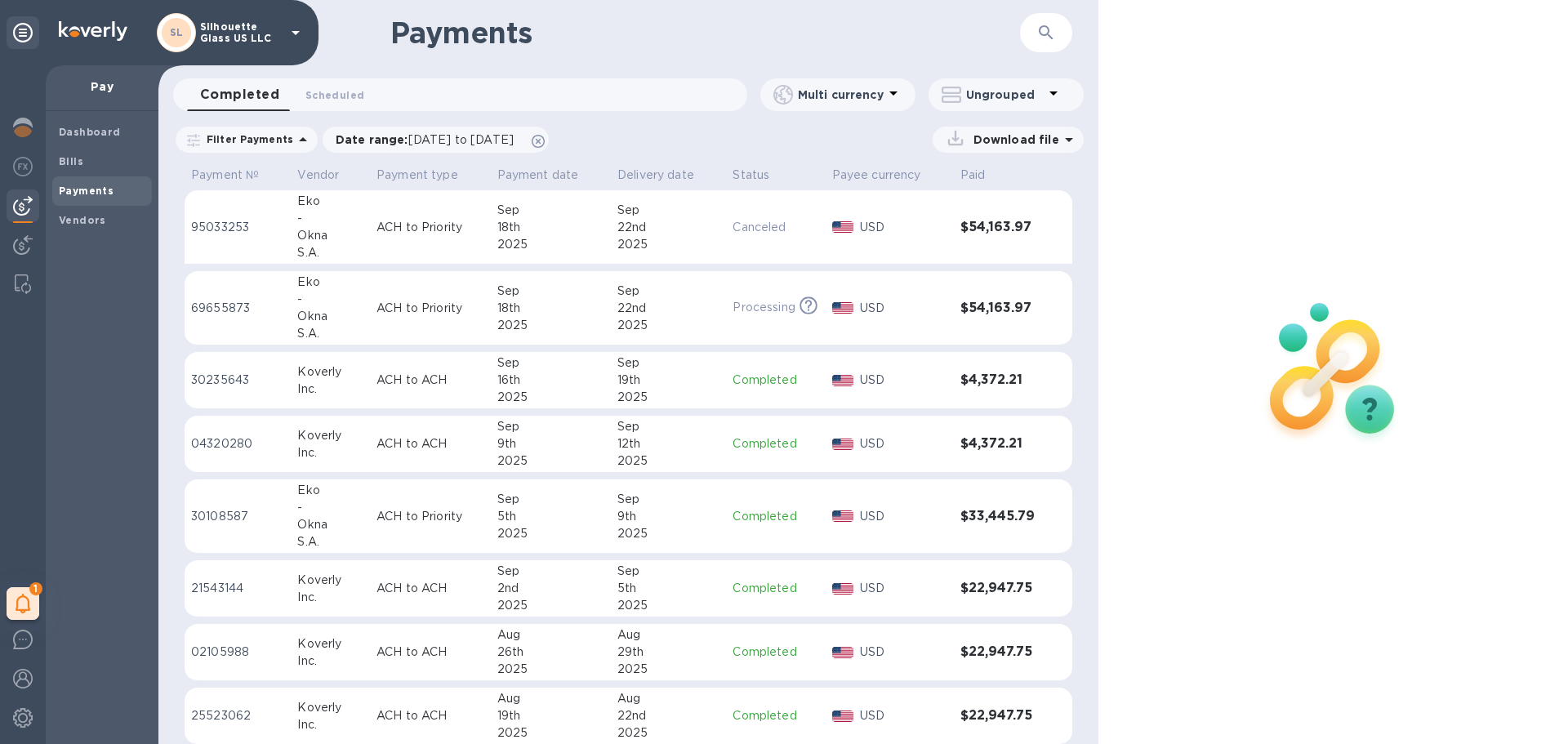
click at [696, 324] on div "2025" at bounding box center [668, 324] width 102 height 17
